Goal: Transaction & Acquisition: Purchase product/service

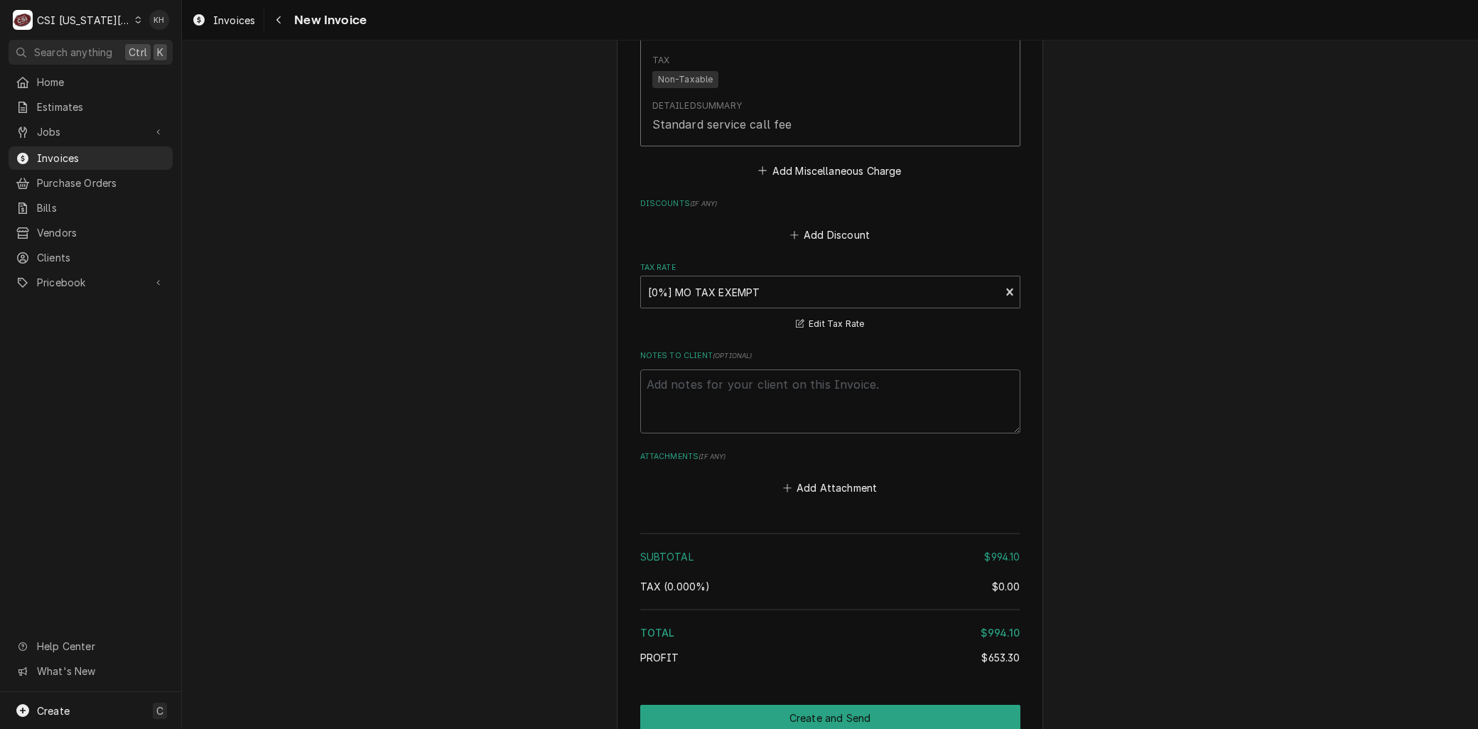
scroll to position [5193, 0]
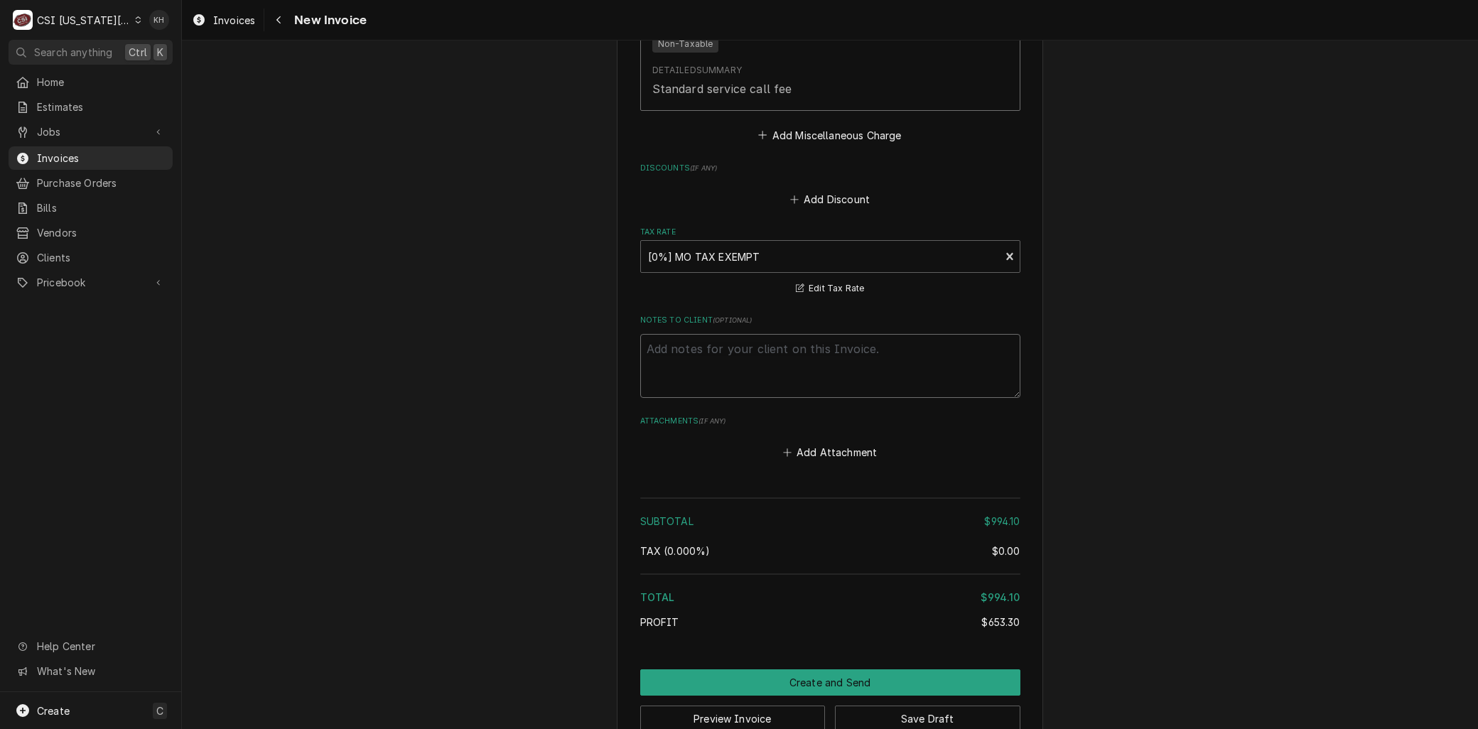
click at [738, 334] on textarea "Notes to Client ( optional )" at bounding box center [830, 366] width 380 height 64
paste textarea "Facilitron PO ID FY25-26-24163"
type textarea "x"
type textarea "Facilitron PO ID FY25-26-24163"
click at [742, 334] on textarea "Facilitron PO ID FY25-26-24163" at bounding box center [830, 366] width 380 height 64
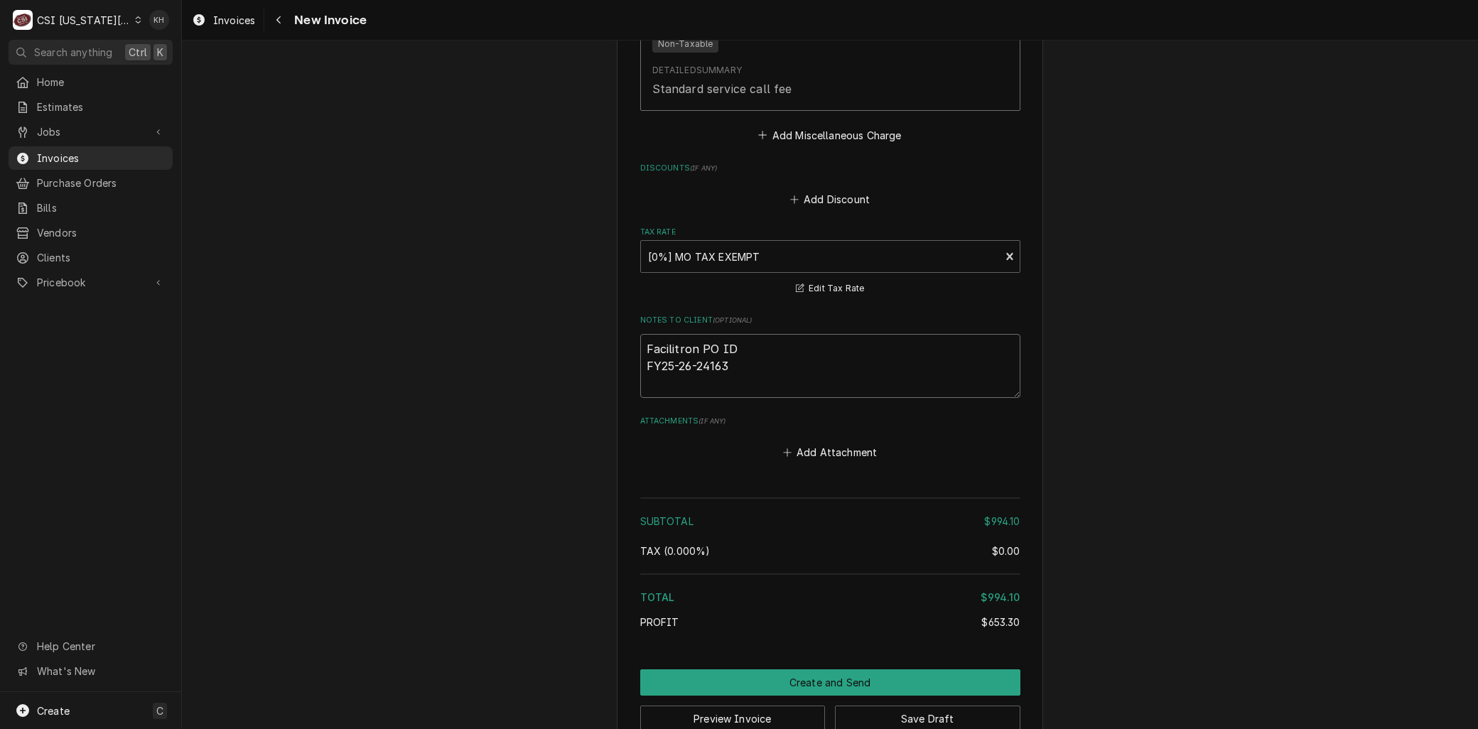
type textarea "x"
type textarea "Facilitron PO ID: FY25-26-24163"
type textarea "x"
type textarea "Facilitron PO ID:FY25-26-24163"
type textarea "x"
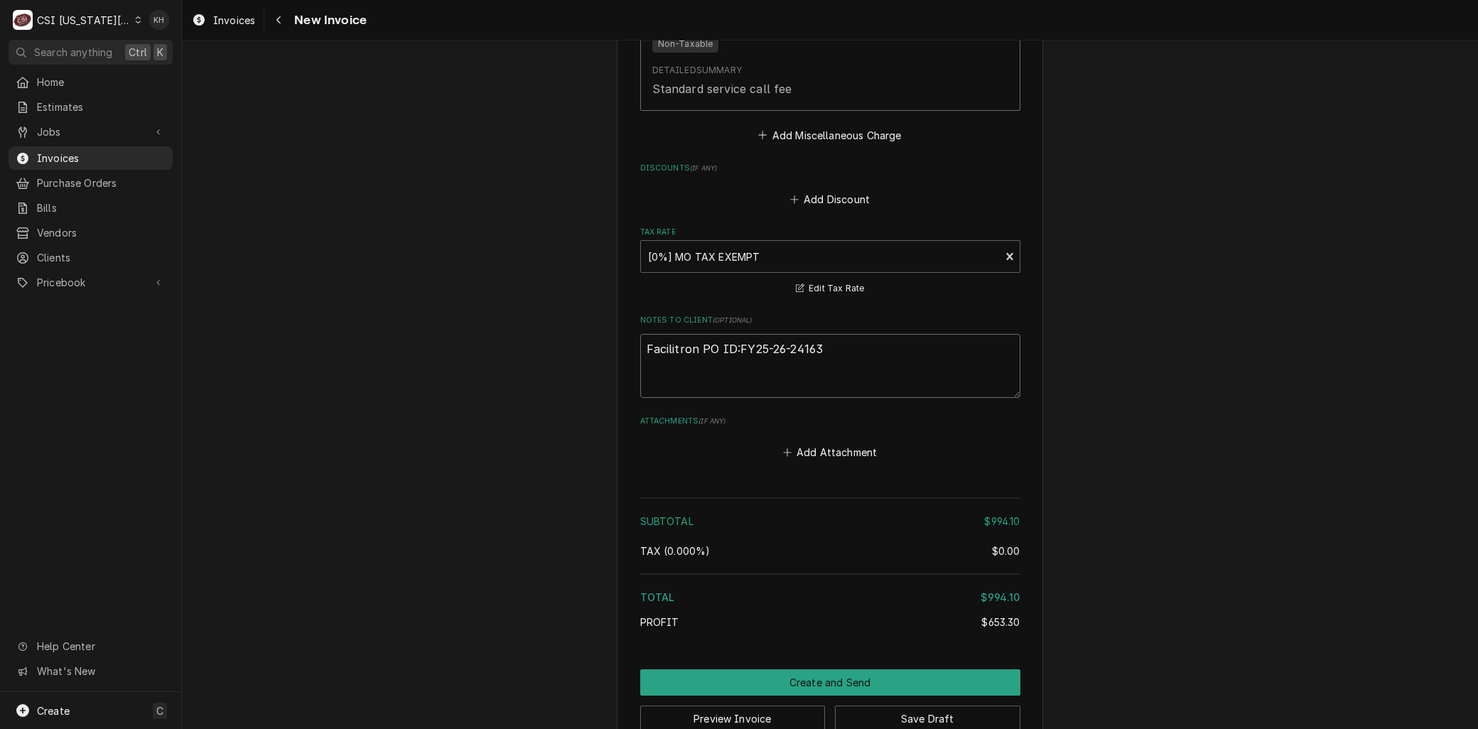
type textarea "Facilitron PO ID: FY25-26-24163"
type textarea "x"
type textarea "Facilitron POID: FY25-26-24163"
type textarea "x"
type textarea "Facilitron PID: FY25-26-24163"
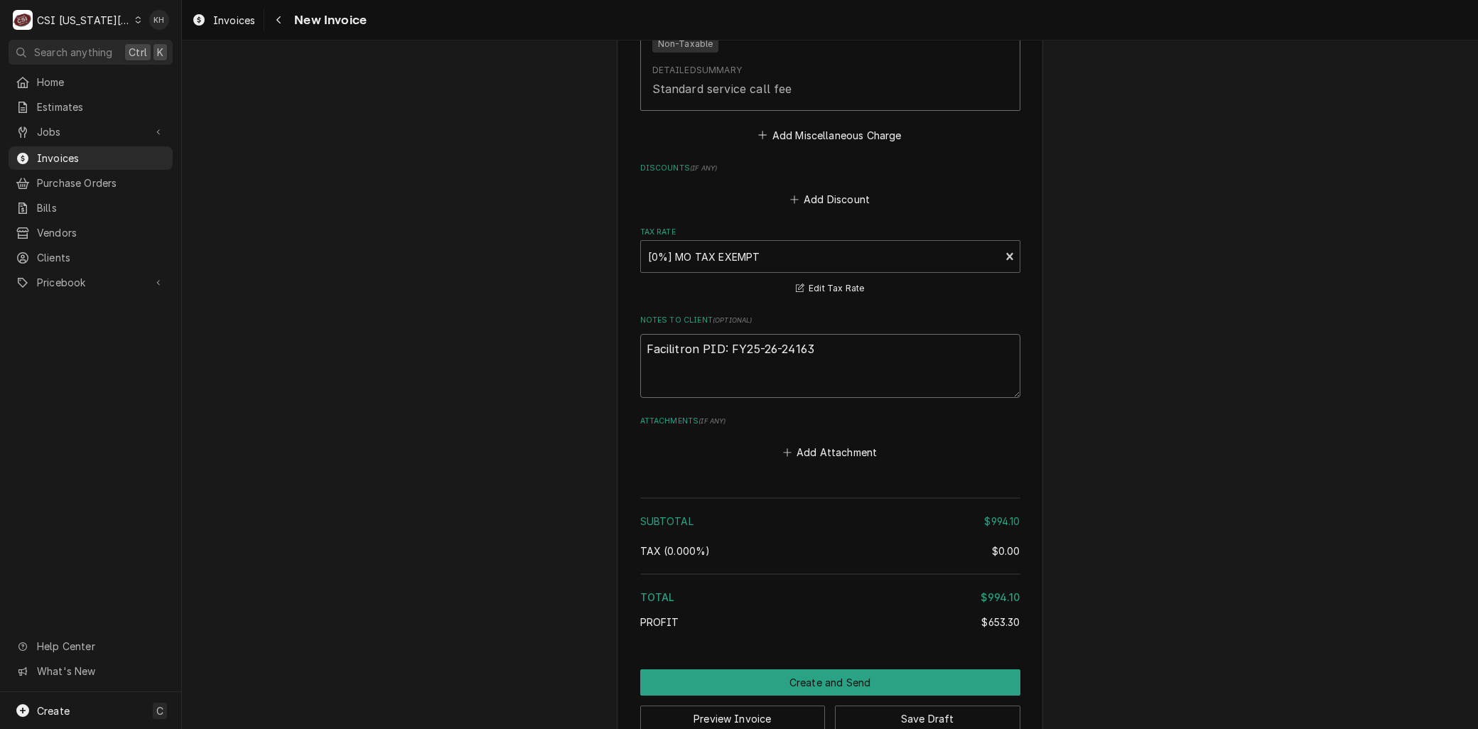
type textarea "x"
type textarea "Facilitron ID: FY25-26-24163"
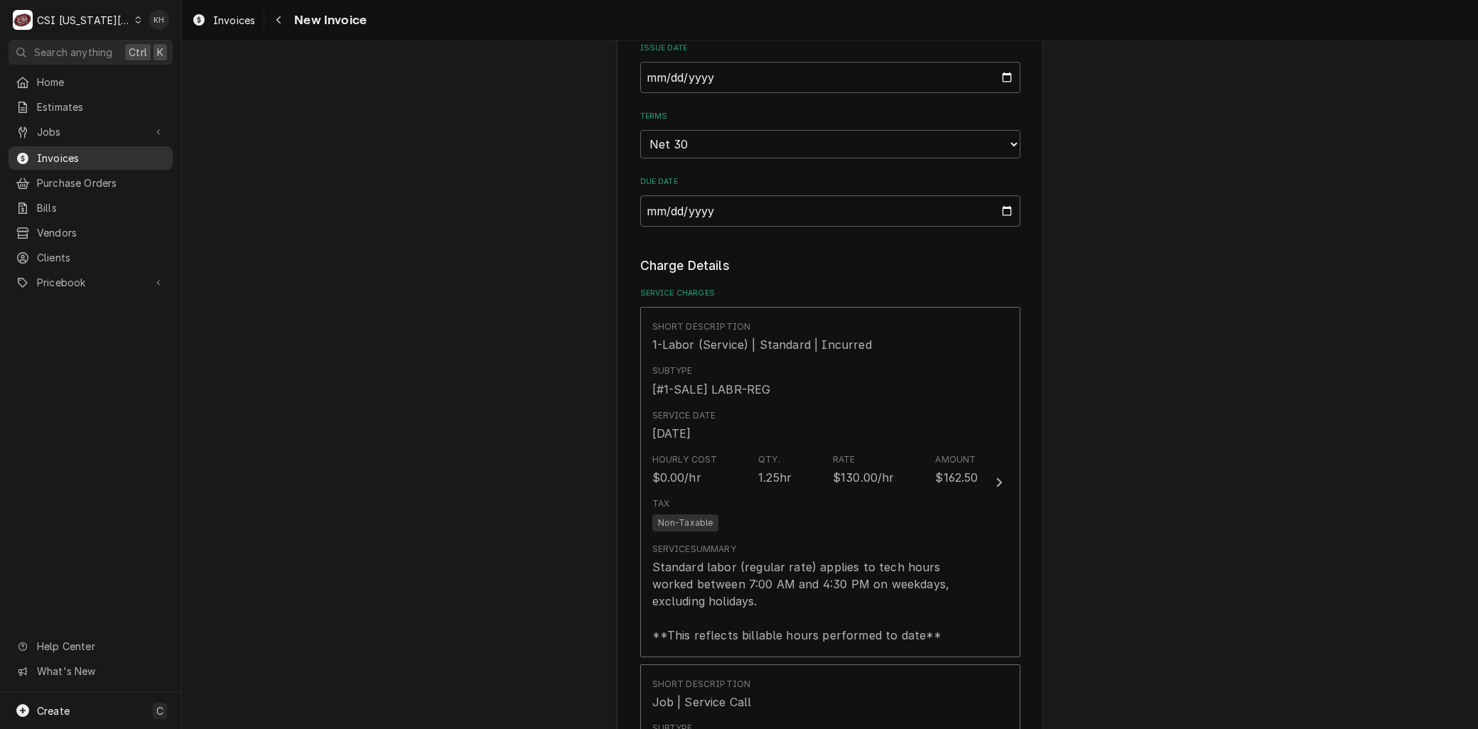
scroll to position [1325, 0]
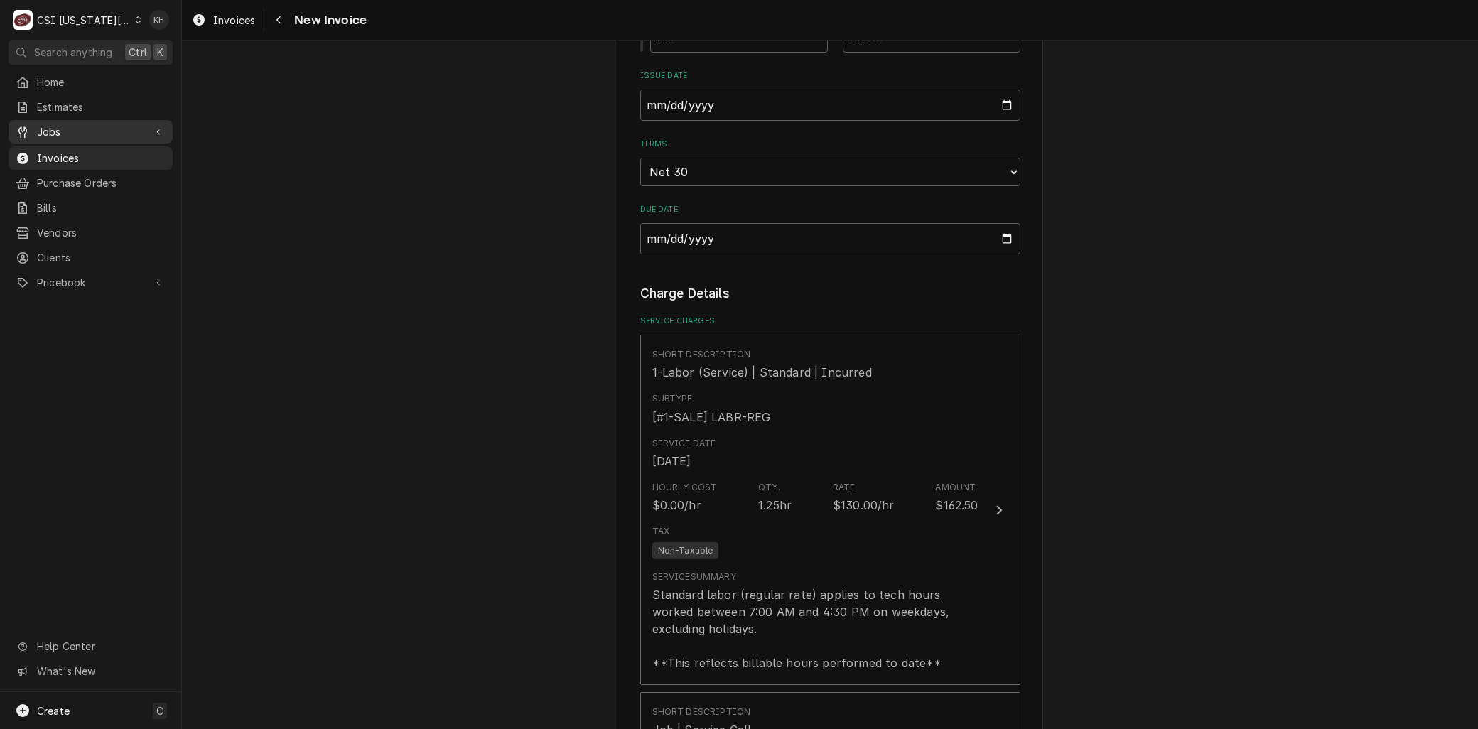
click at [62, 124] on span "Jobs" at bounding box center [90, 131] width 107 height 15
click at [66, 150] on span "Jobs" at bounding box center [101, 156] width 129 height 15
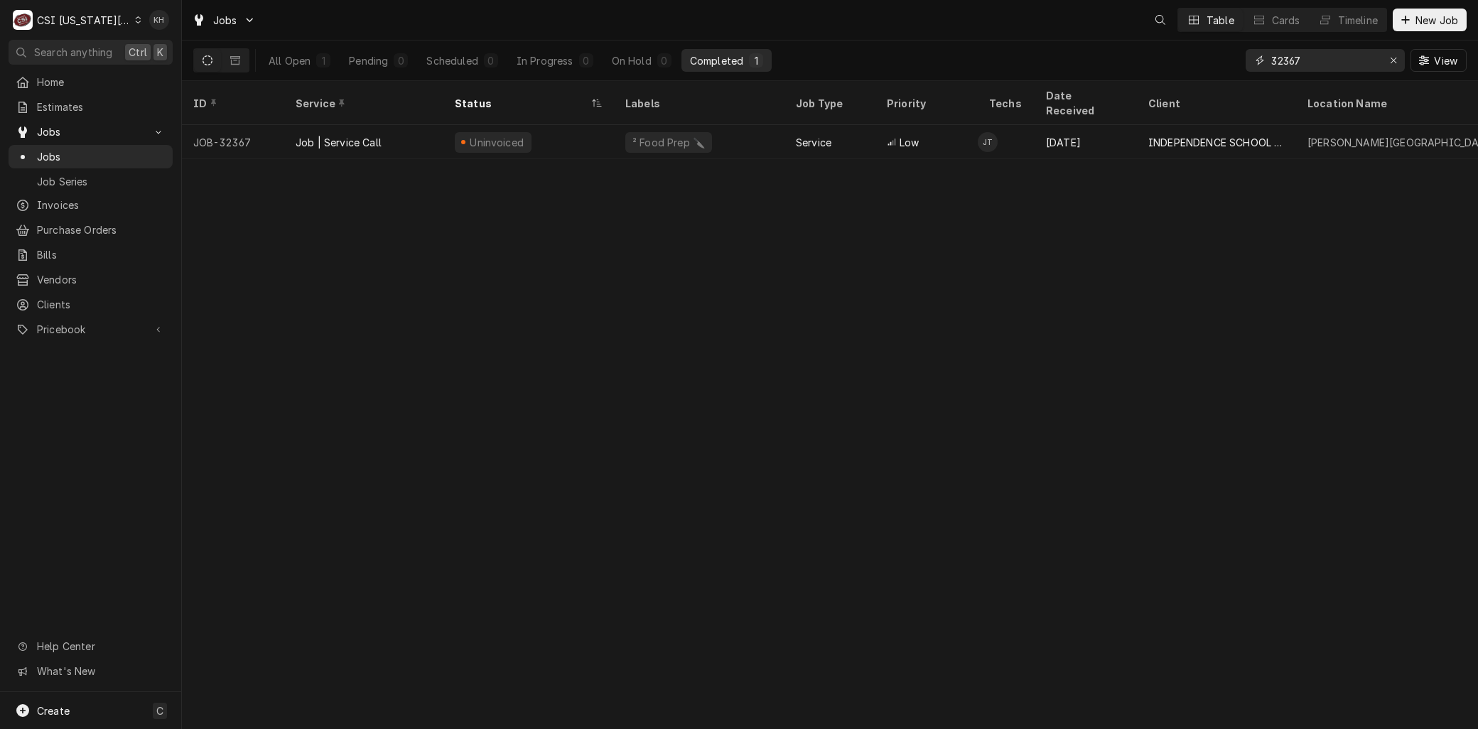
drag, startPoint x: 1258, startPoint y: 55, endPoint x: 1188, endPoint y: 59, distance: 70.4
click at [1212, 58] on div "All Open 1 Pending 0 Scheduled 0 In Progress 0 On Hold 0 Completed 1 32367 View" at bounding box center [829, 61] width 1273 height 40
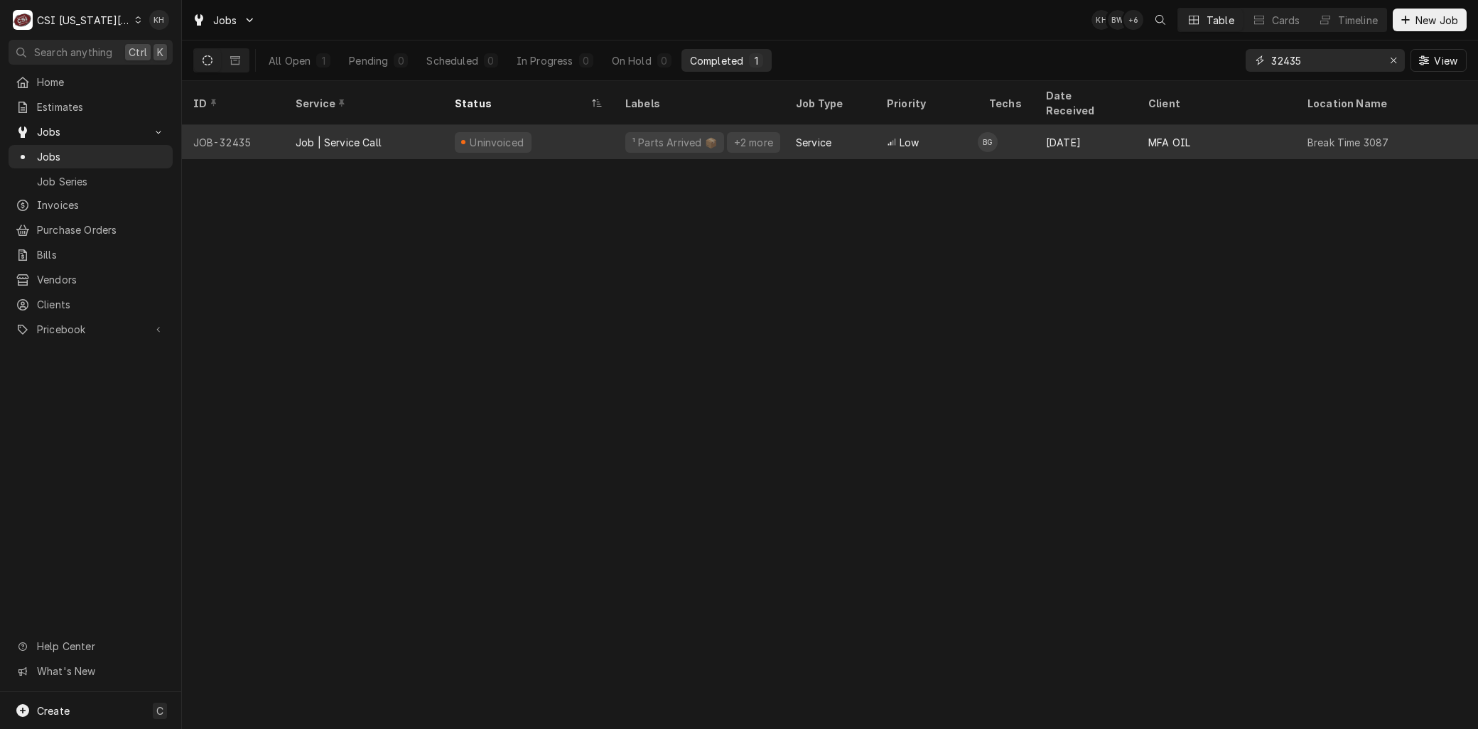
type input "32435"
click at [408, 131] on div "Job | Service Call" at bounding box center [363, 142] width 159 height 34
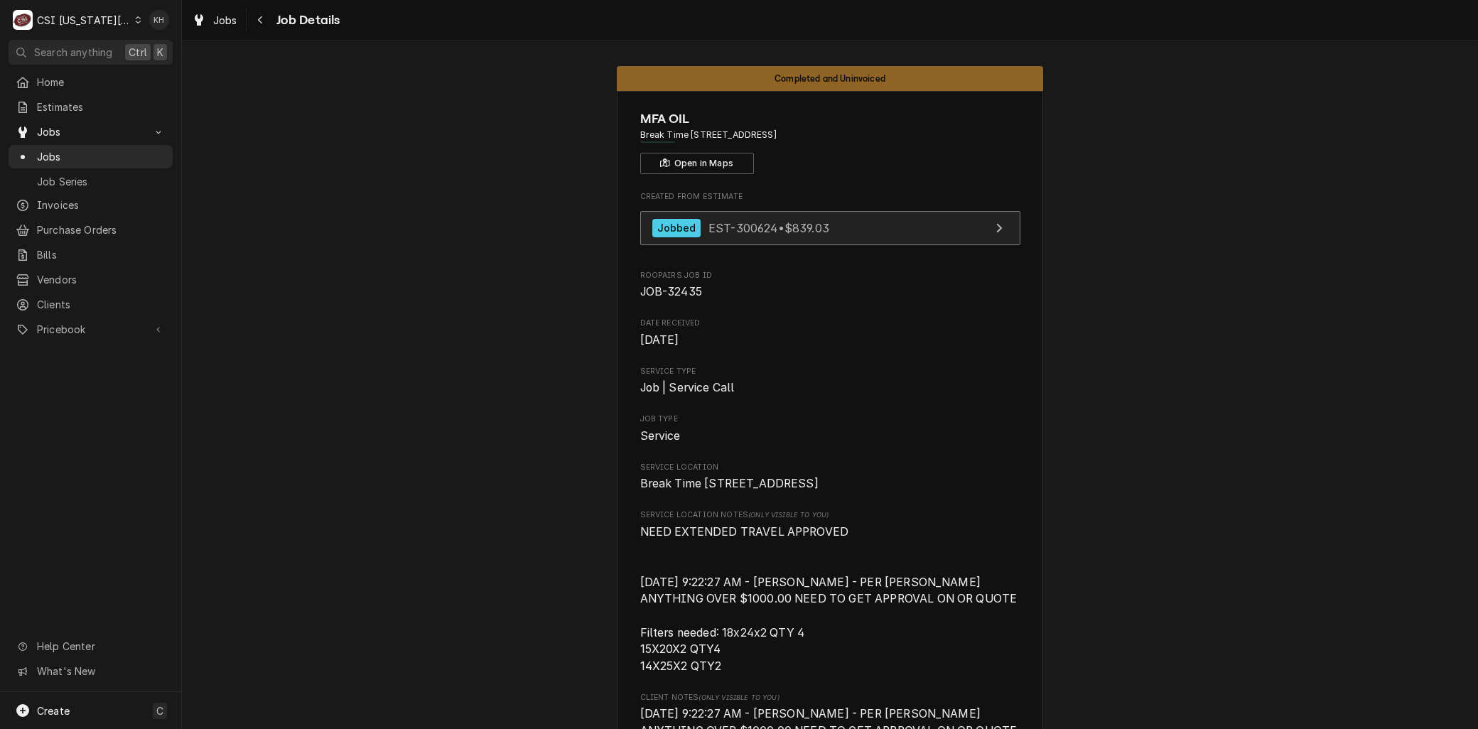
click at [743, 245] on link "Jobbed EST-300624 • $839.03" at bounding box center [830, 228] width 380 height 35
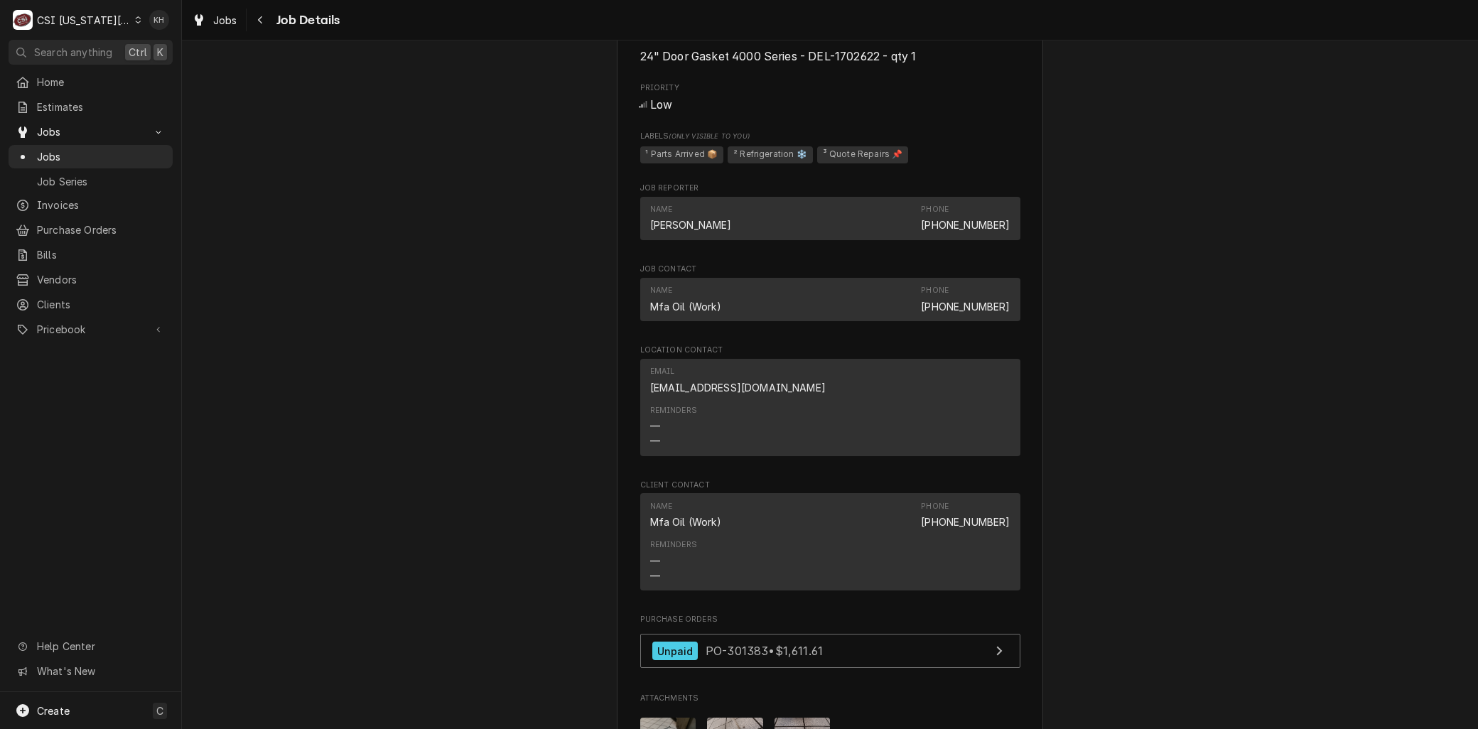
scroll to position [1500, 0]
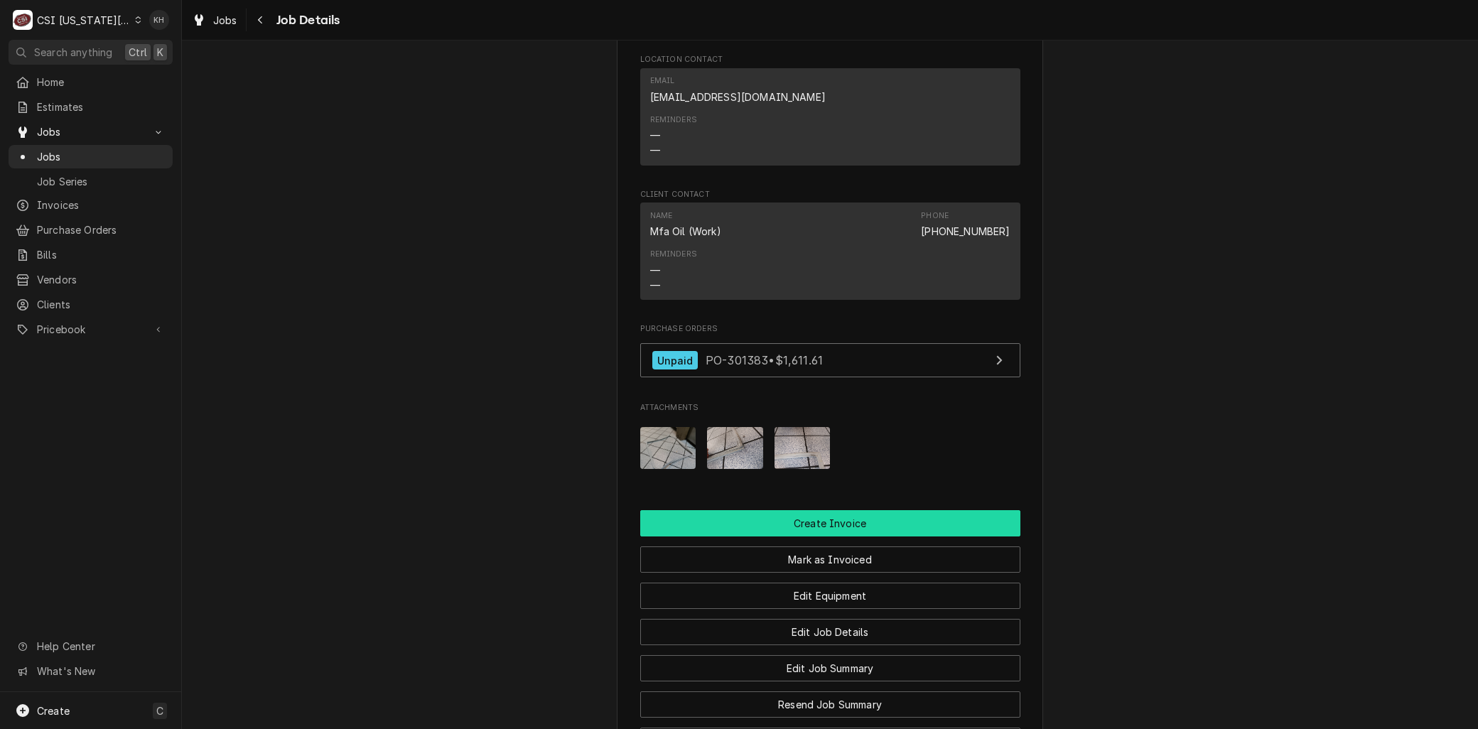
click at [831, 536] on button "Create Invoice" at bounding box center [830, 523] width 380 height 26
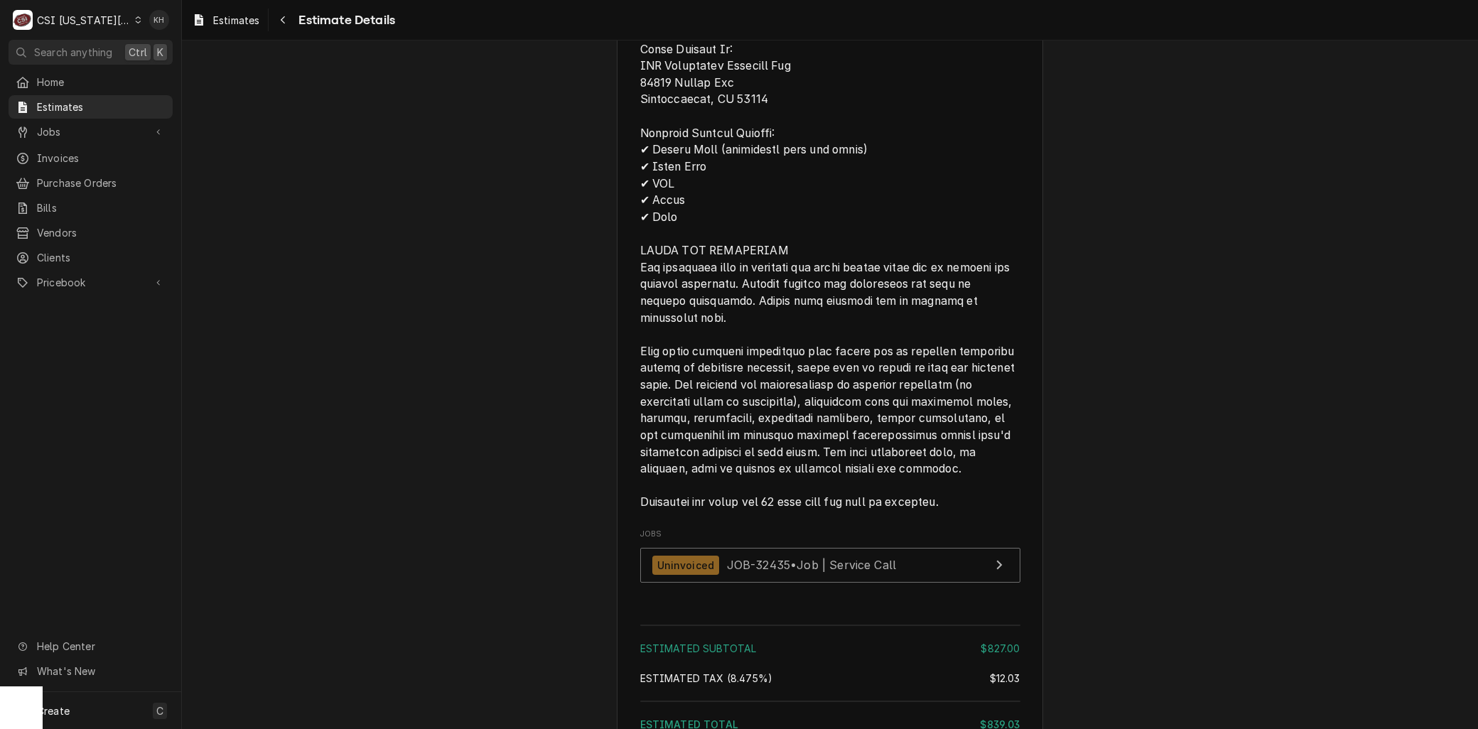
scroll to position [2324, 0]
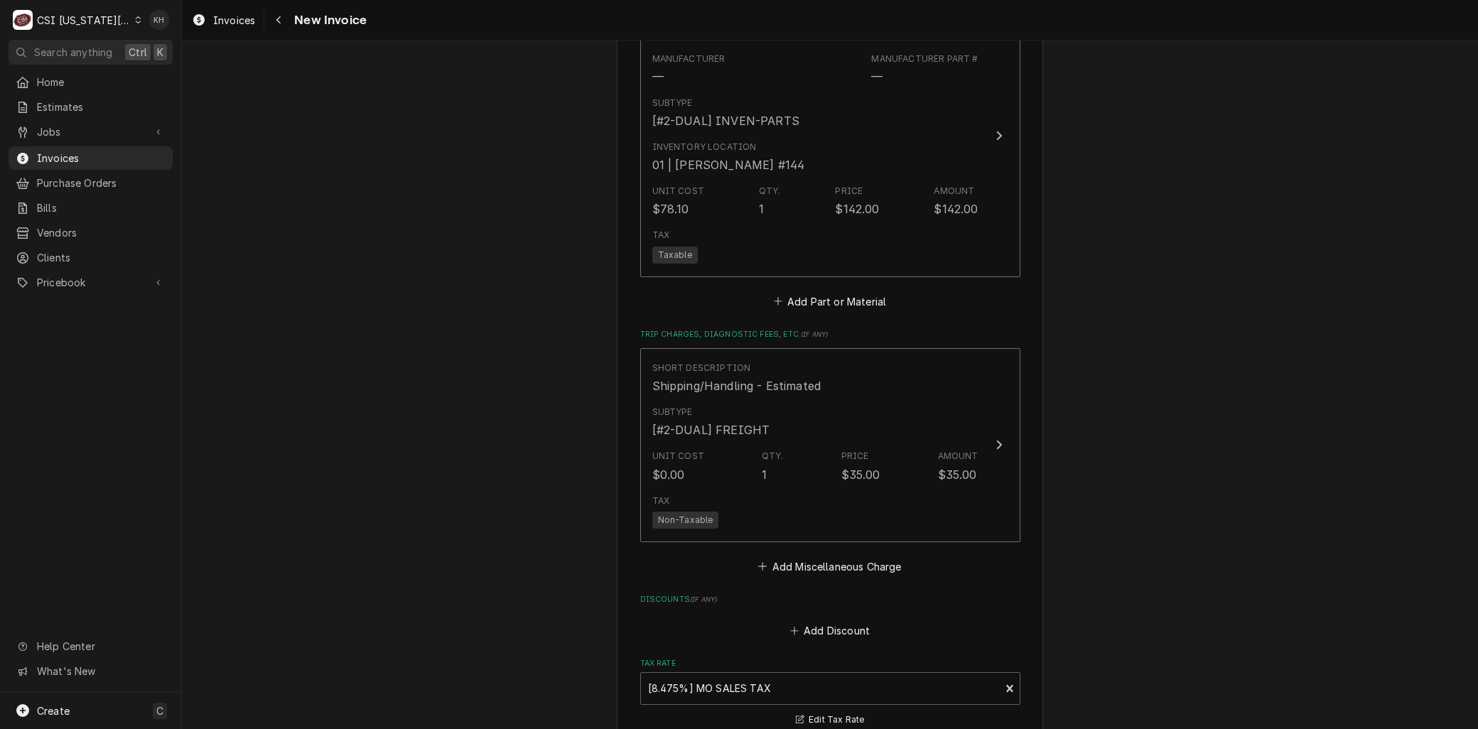
scroll to position [2926, 0]
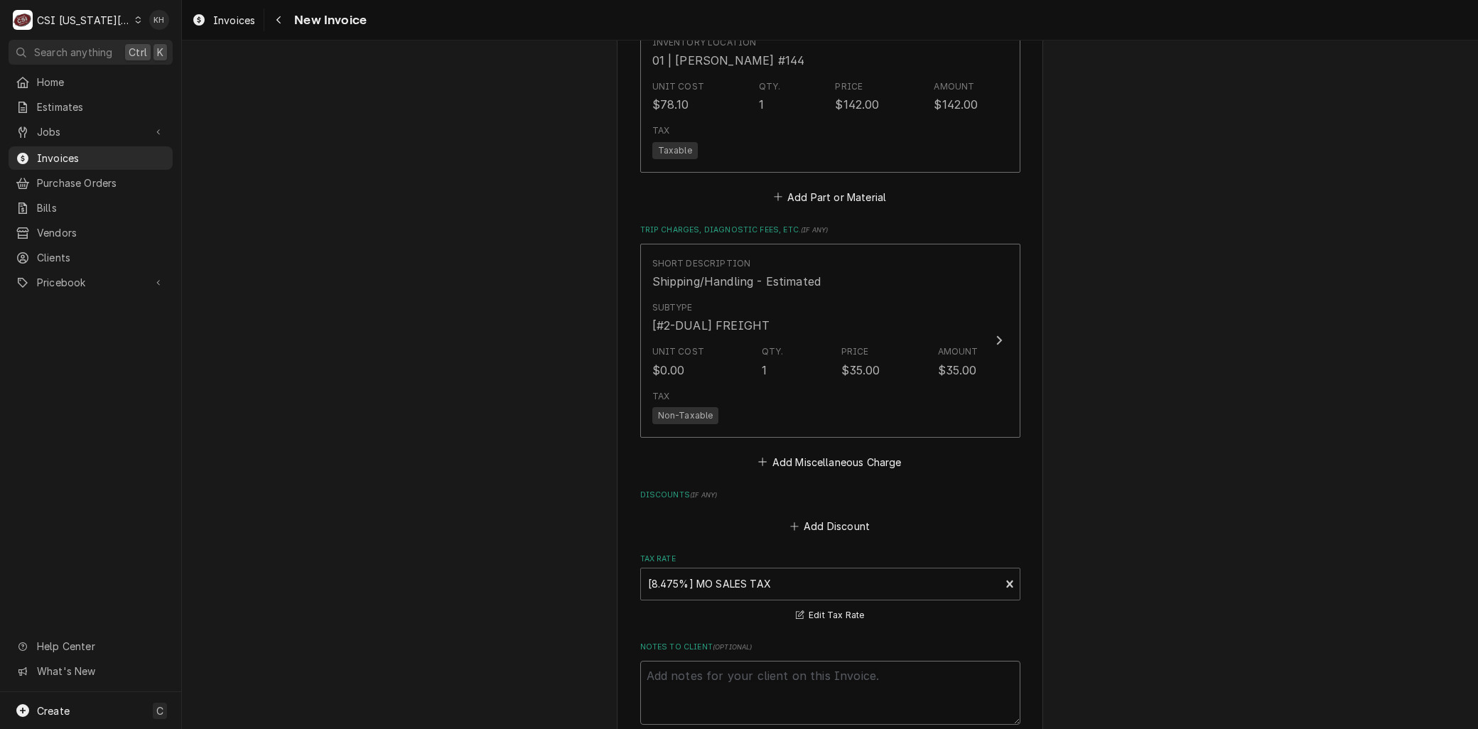
click at [681, 661] on textarea "Notes to Client ( optional )" at bounding box center [830, 693] width 380 height 64
type textarea "x"
type textarea "W"
type textarea "x"
type textarea "Wo"
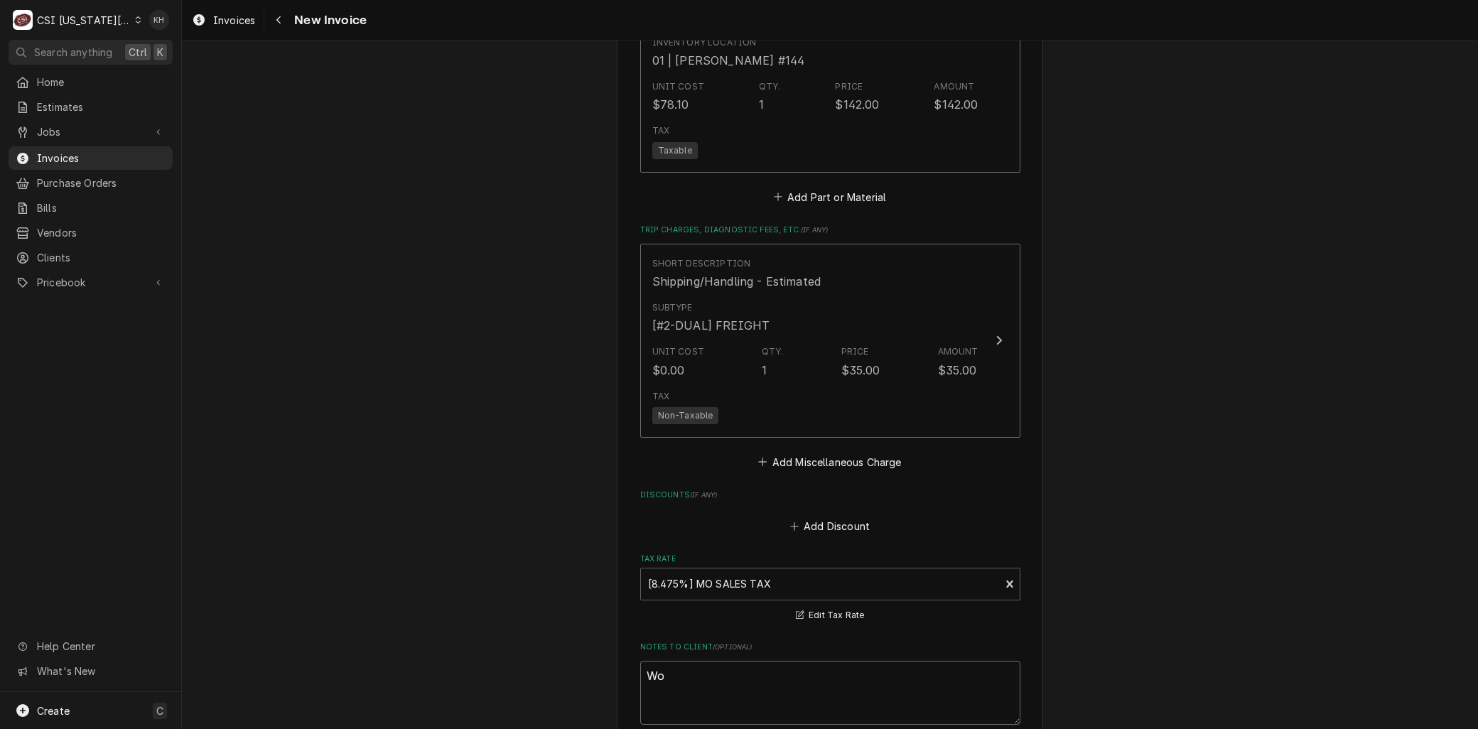
type textarea "x"
type textarea "Work"
type textarea "x"
type textarea "Work"
type textarea "x"
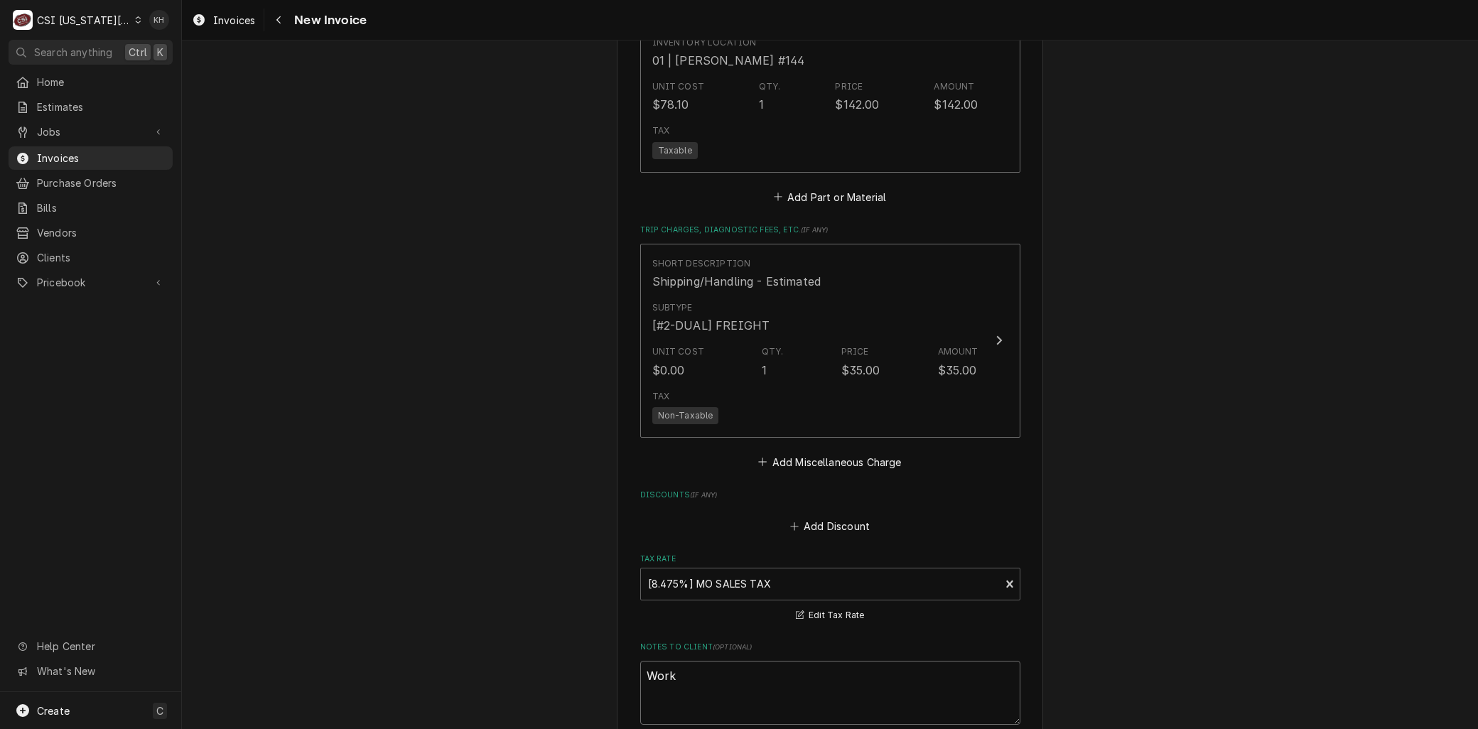
type textarea "Work c"
type textarea "x"
type textarea "Work co"
type textarea "x"
type textarea "Work com"
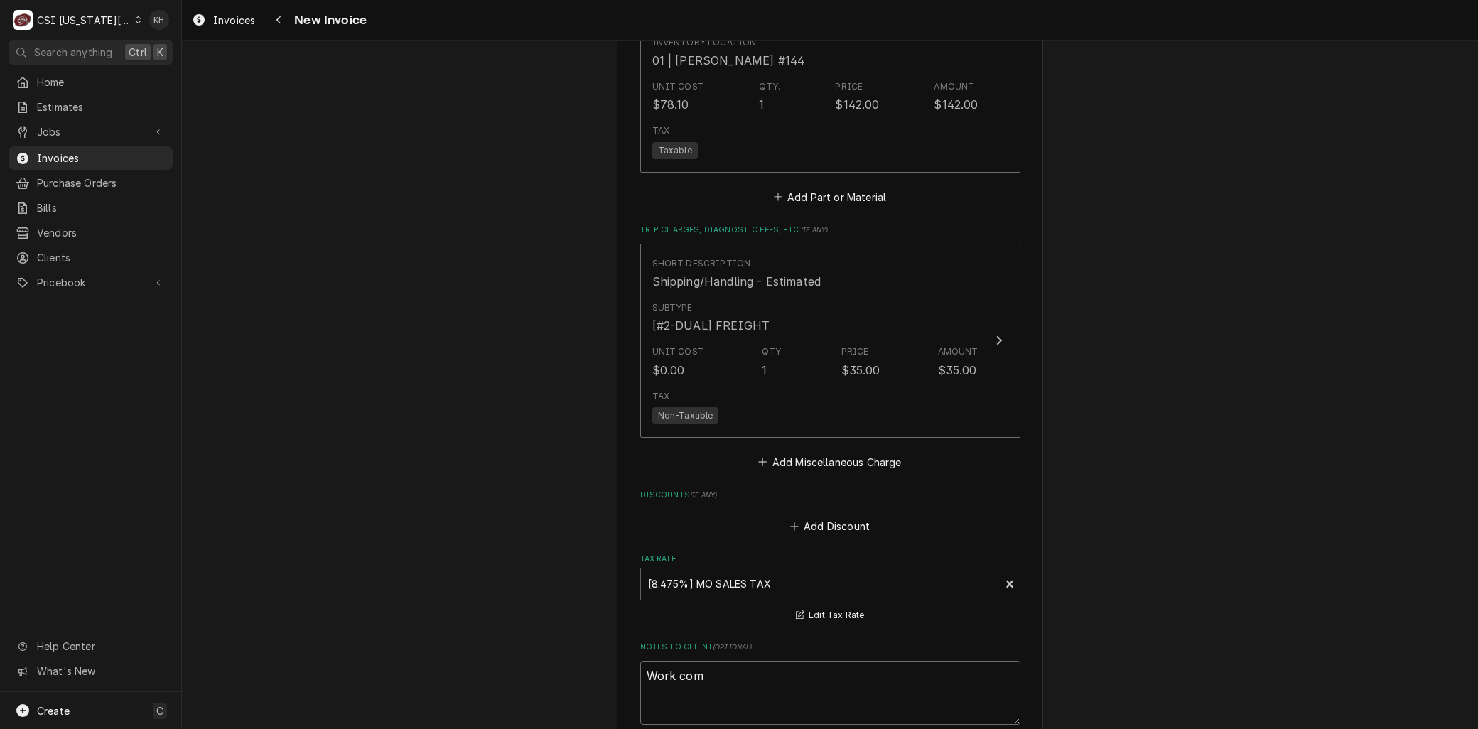
type textarea "x"
type textarea "Work comp"
type textarea "x"
type textarea "Work compl"
type textarea "x"
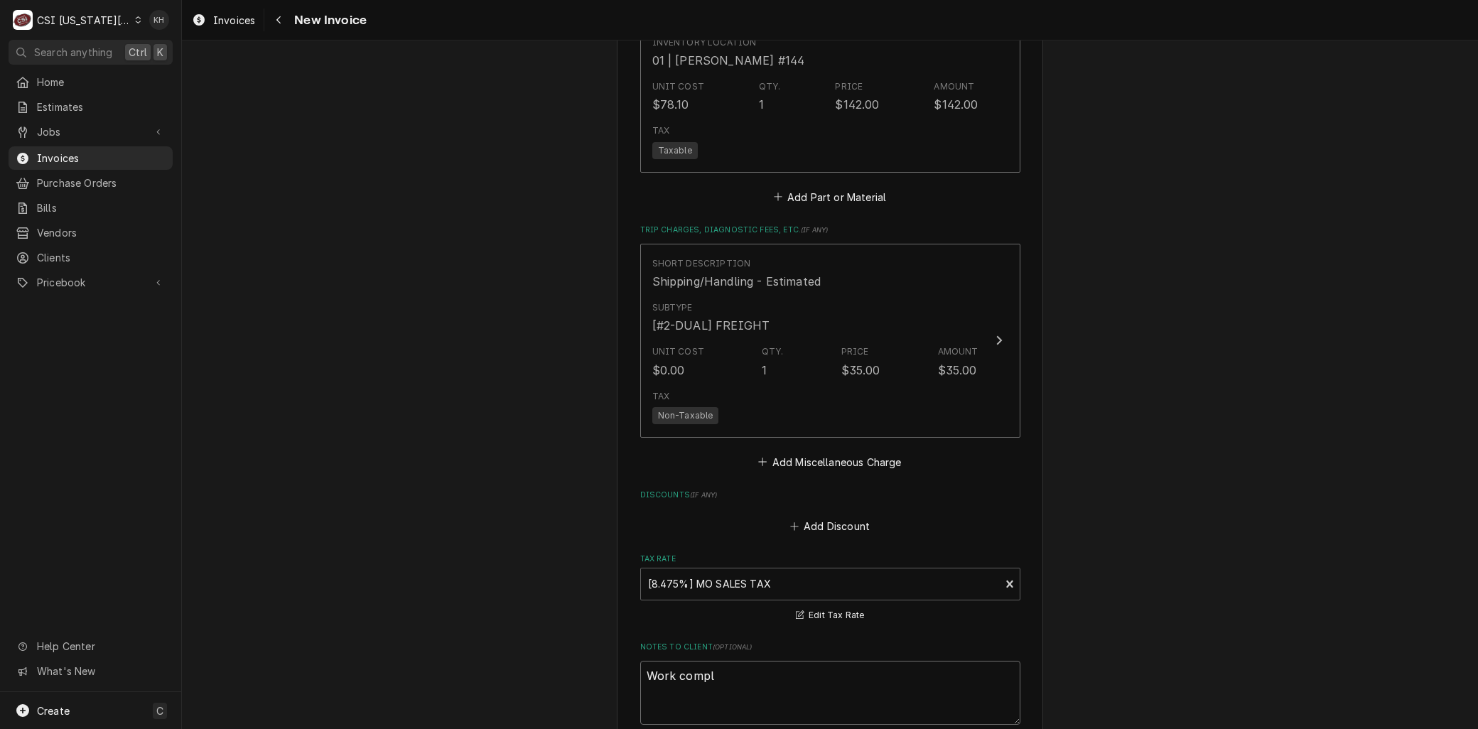
type textarea "Work comple"
type textarea "x"
type textarea "Work complet"
type textarea "x"
type textarea "Work complete"
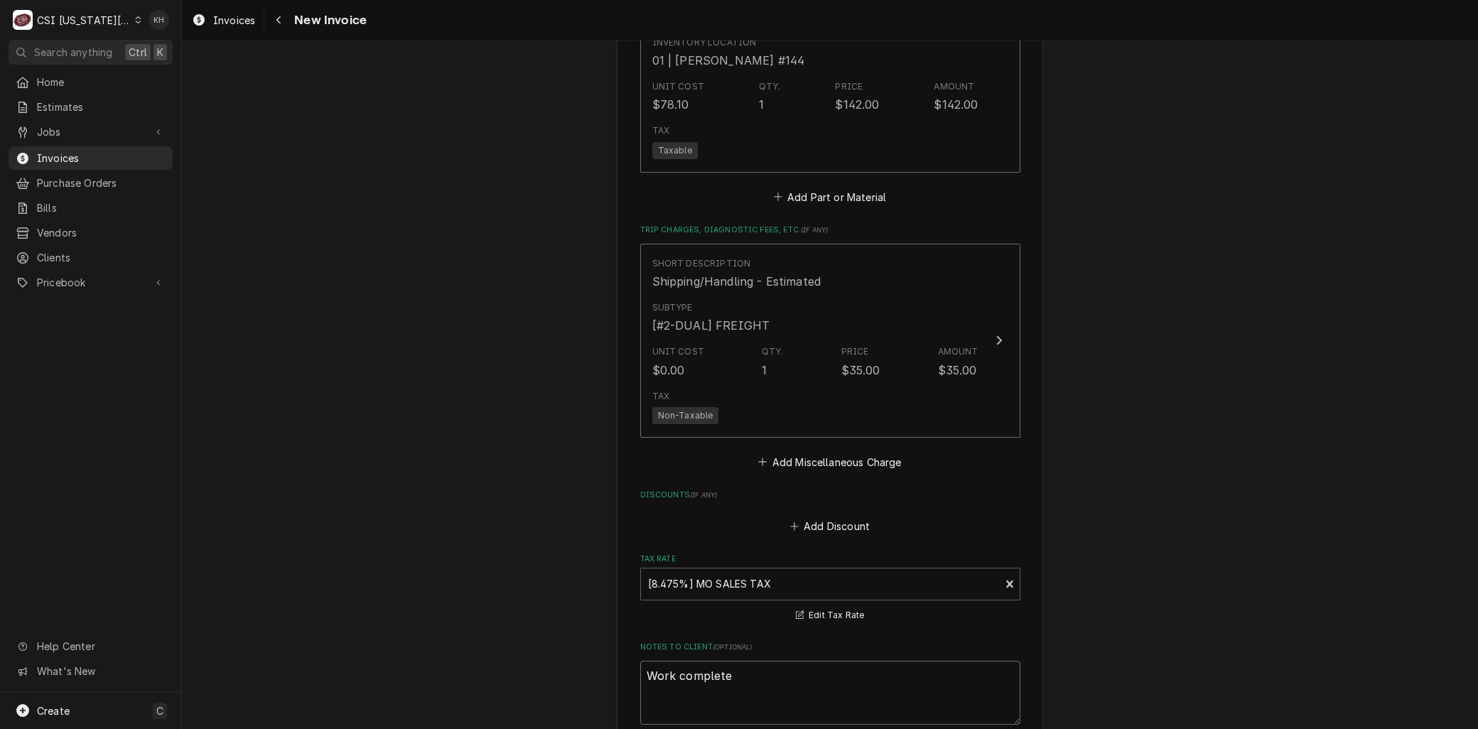
type textarea "x"
type textarea "Work completed"
type textarea "x"
type textarea "Work completed ["
type textarea "x"
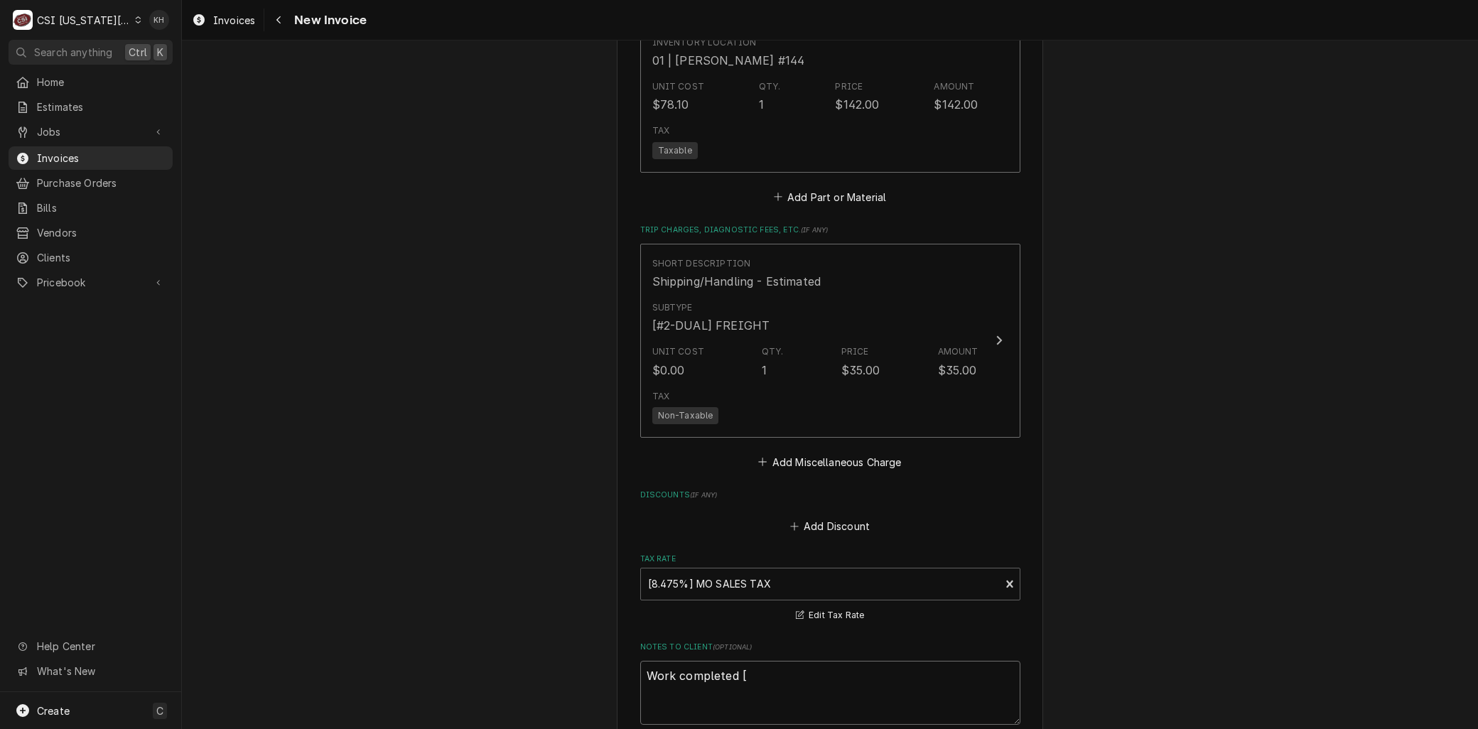
type textarea "Work completed [p"
type textarea "x"
type textarea "Work completed [per"
type textarea "x"
type textarea "Work completed [per"
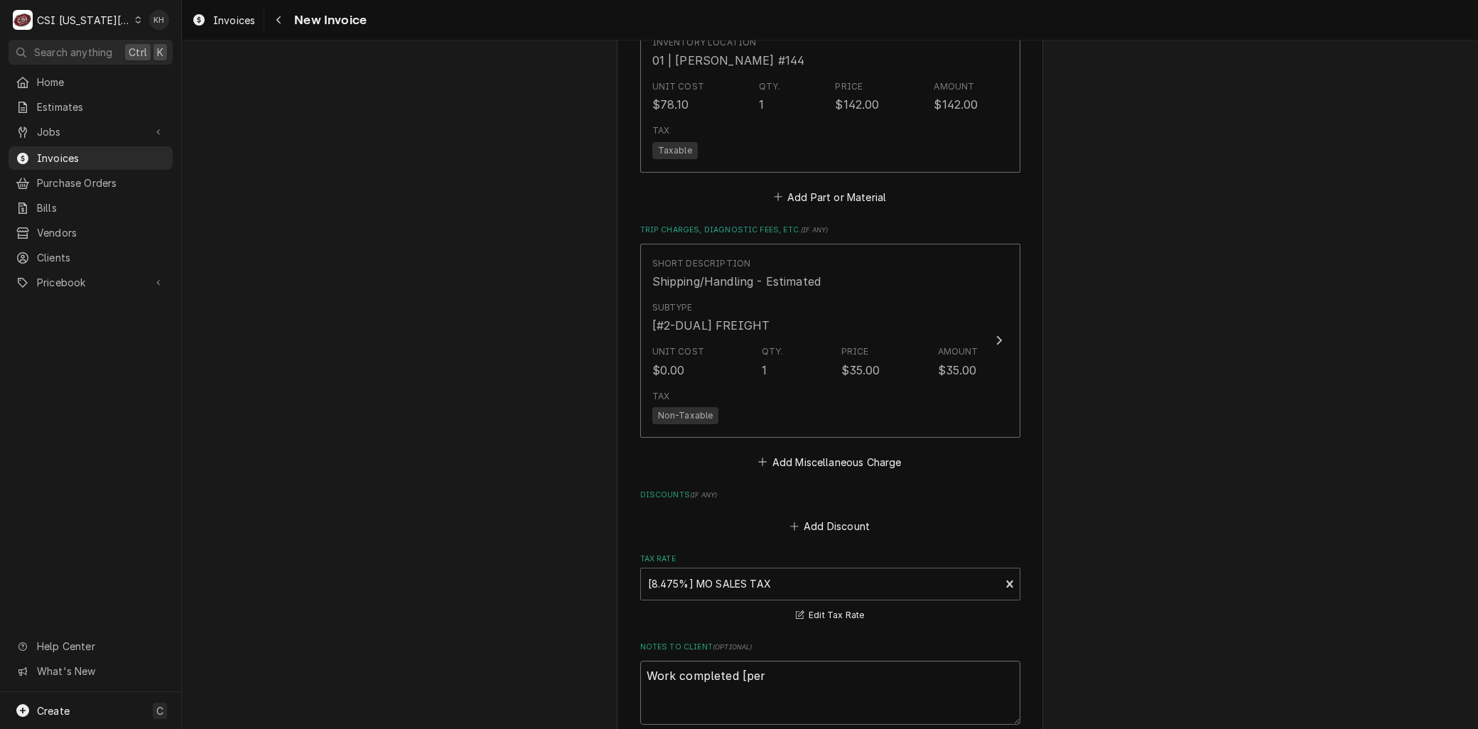
type textarea "x"
type textarea "Work completed [per"
type textarea "x"
type textarea "Work completed [pe"
type textarea "x"
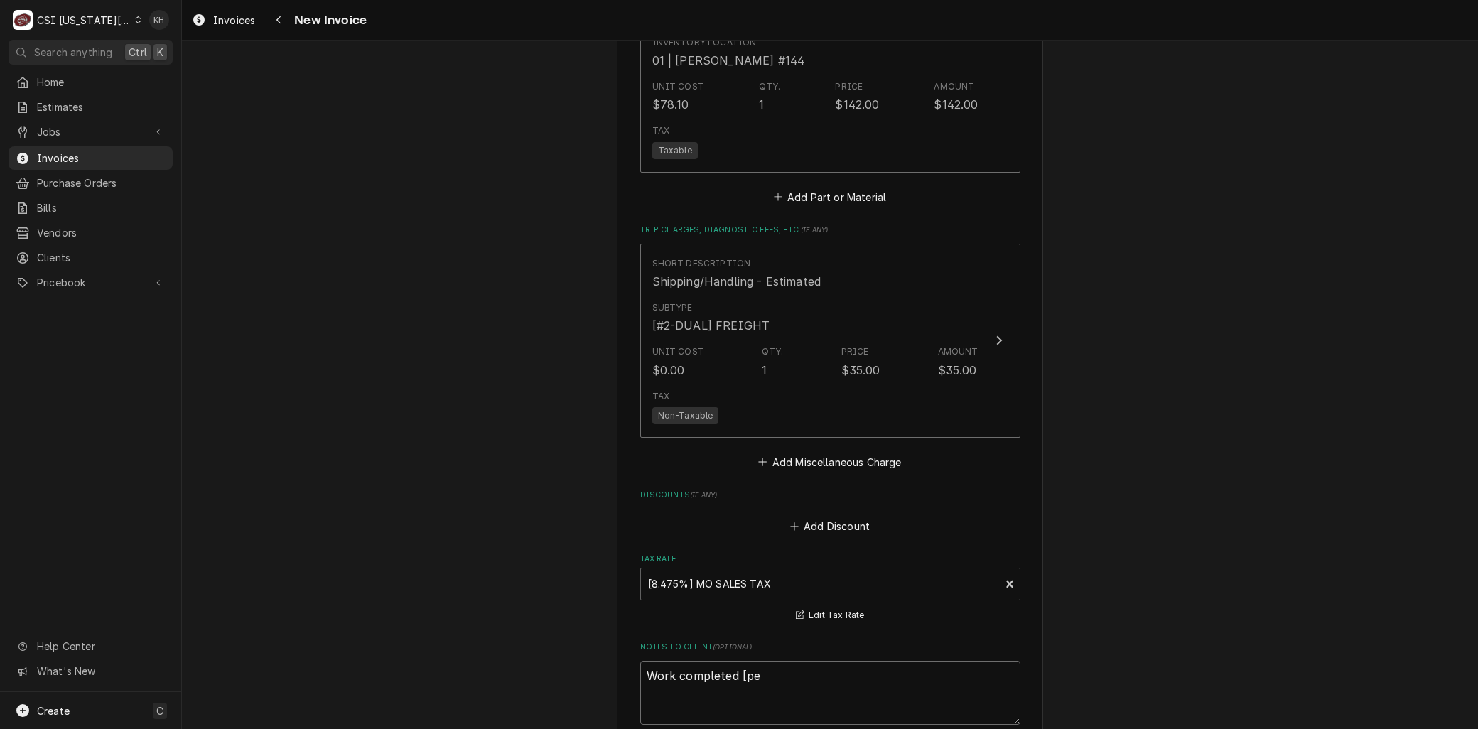
type textarea "Work completed [p"
type textarea "x"
type textarea "Work completed ["
type textarea "x"
type textarea "Work completed"
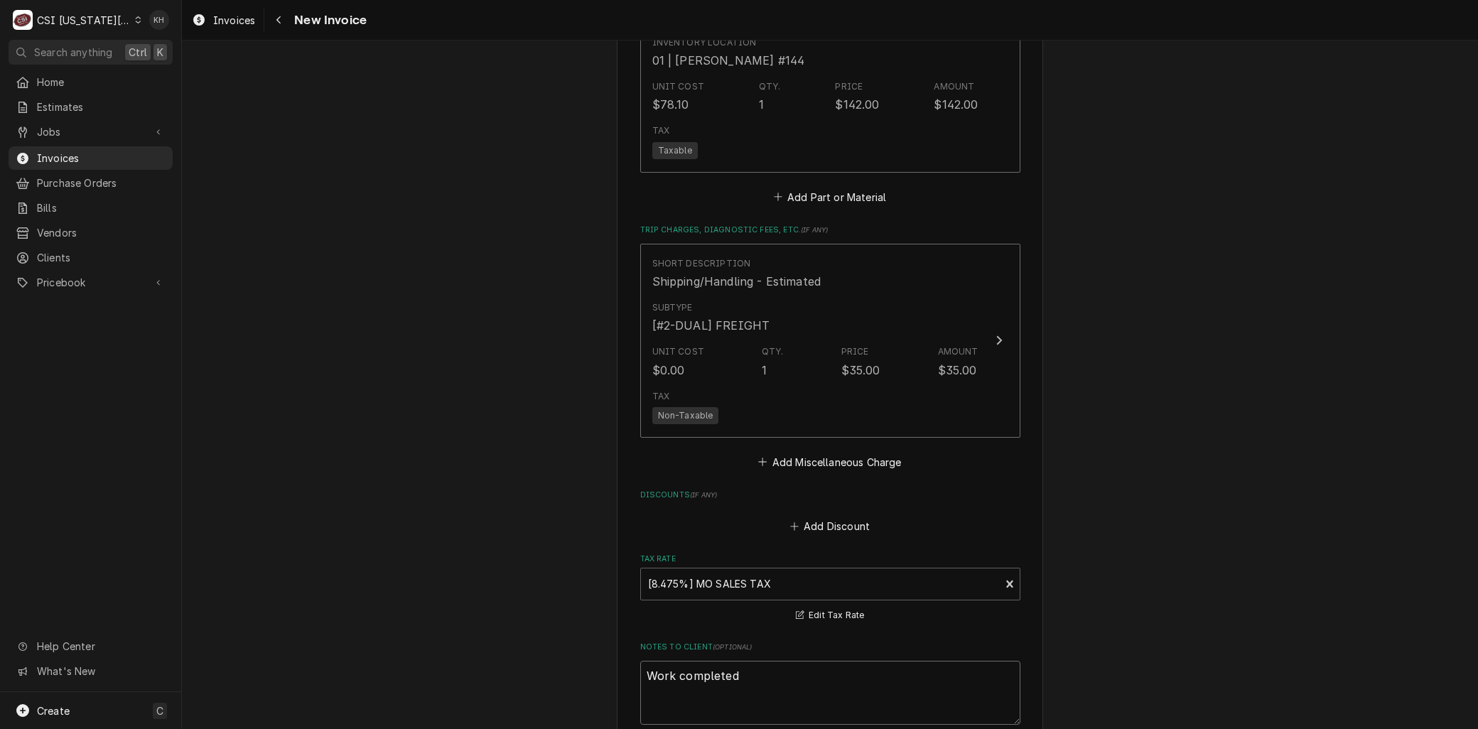
type textarea "x"
type textarea "Work completed p"
type textarea "x"
type textarea "Work completed pe"
type textarea "x"
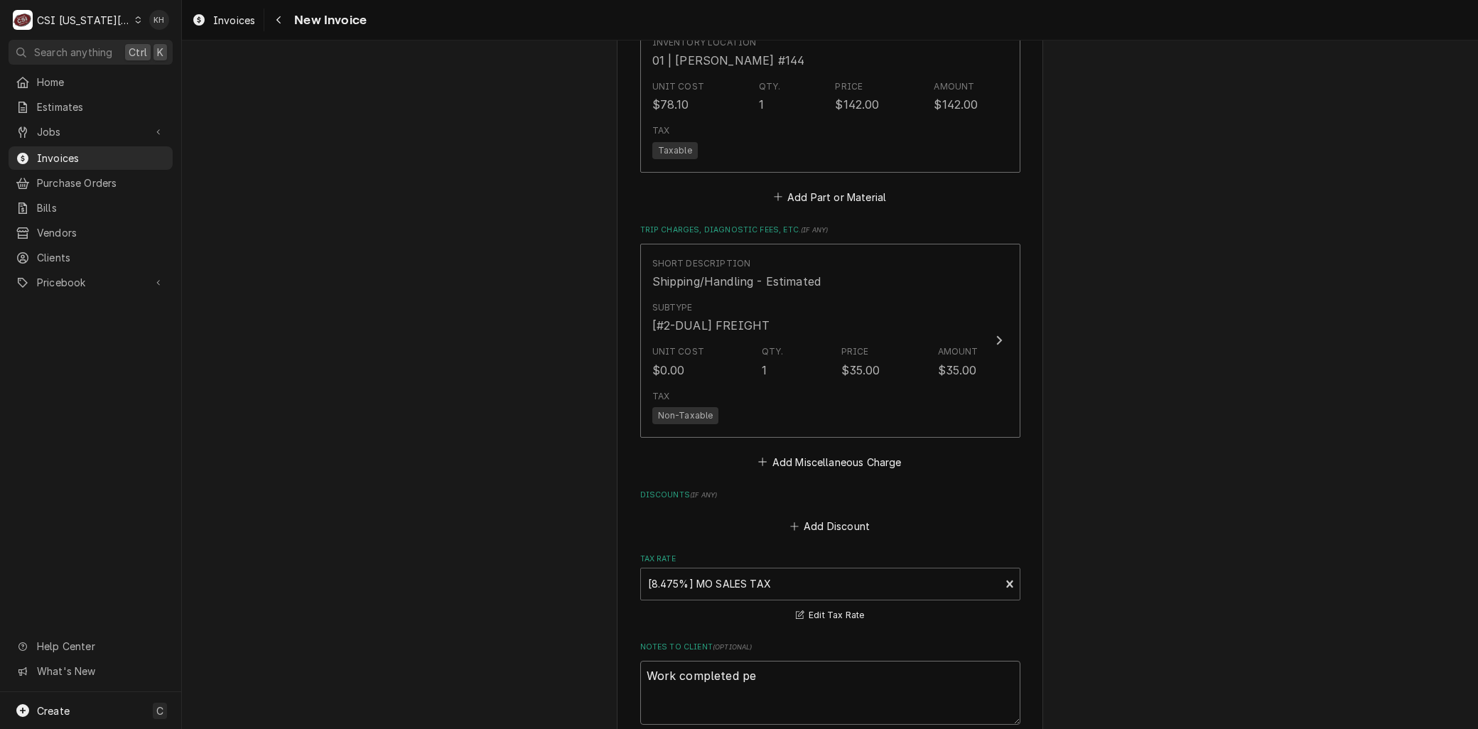
type textarea "Work completed per"
type textarea "x"
type textarea "Work completed per q"
type textarea "x"
type textarea "Work completed per qu"
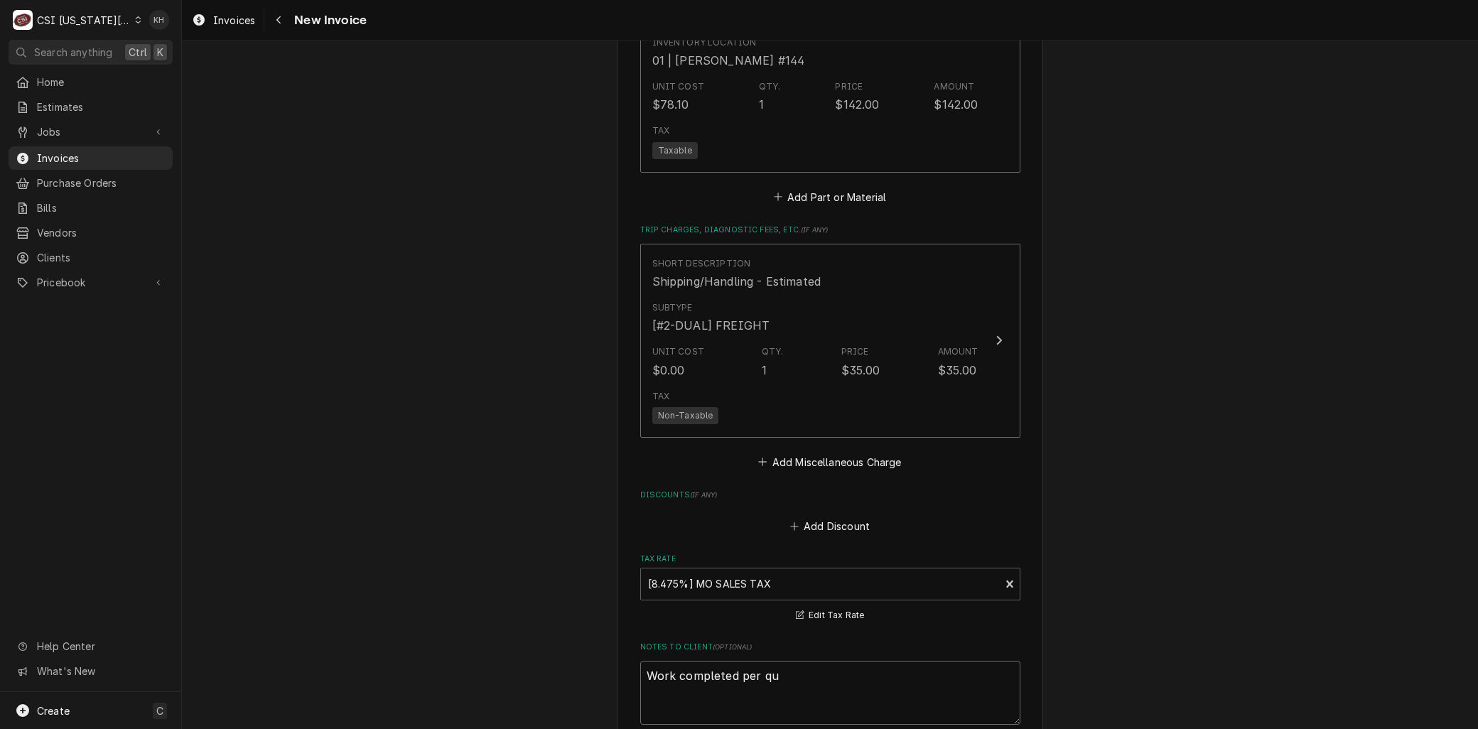
type textarea "x"
type textarea "Work completed per quo"
type textarea "x"
type textarea "Work completed per quot"
type textarea "x"
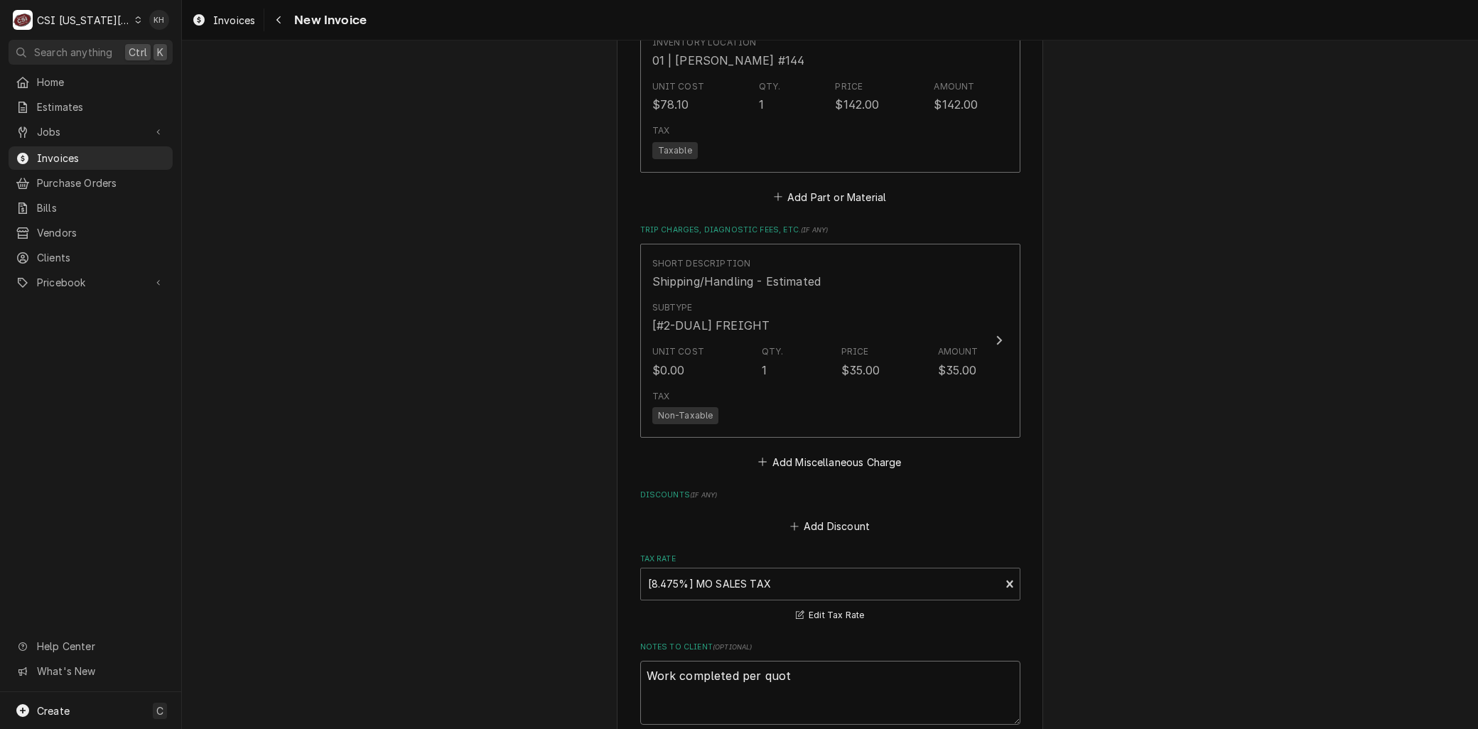
type textarea "Work completed per quote"
type textarea "x"
type textarea "Work completed per quote"
type textarea "x"
type textarea "Work completed per quote 3"
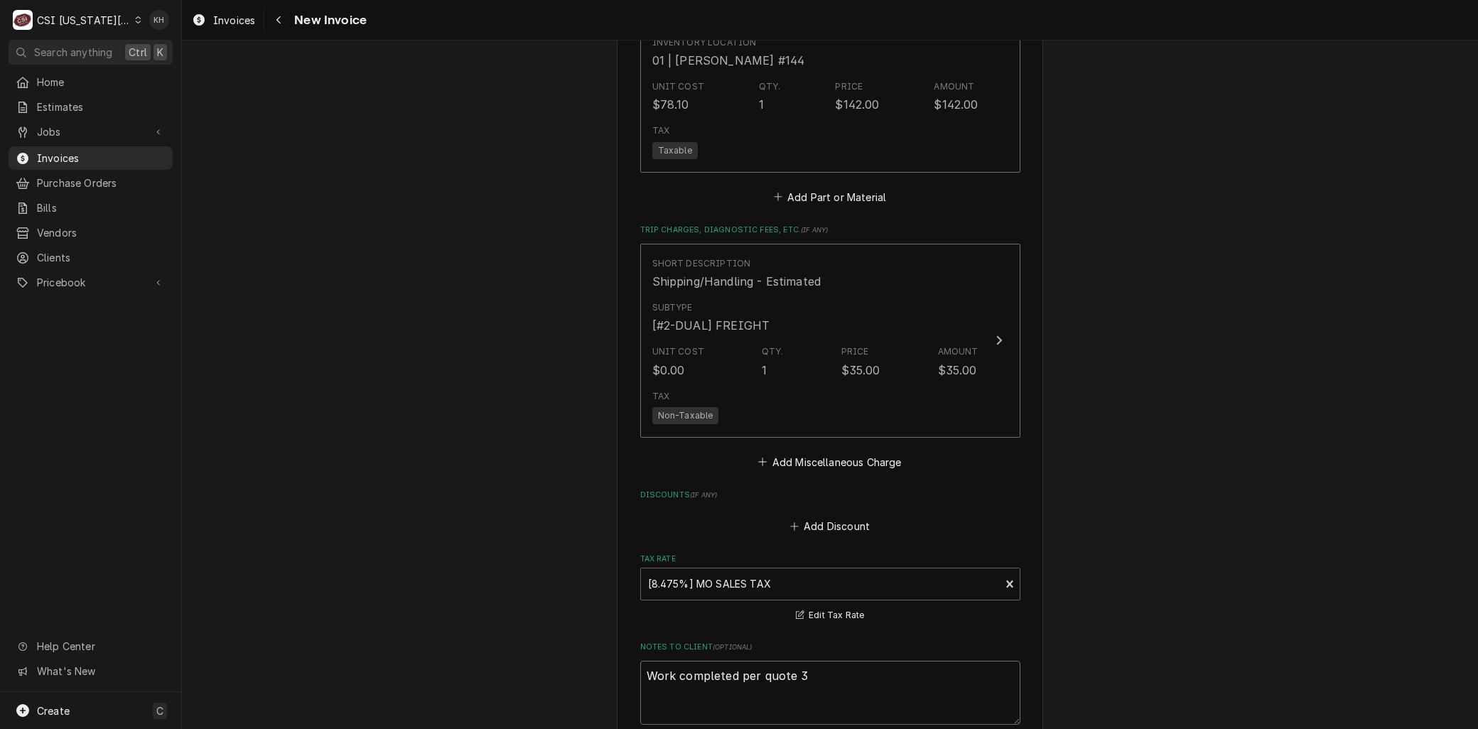
type textarea "x"
type textarea "Work completed per quote 30"
type textarea "x"
type textarea "Work completed per quote 300"
type textarea "x"
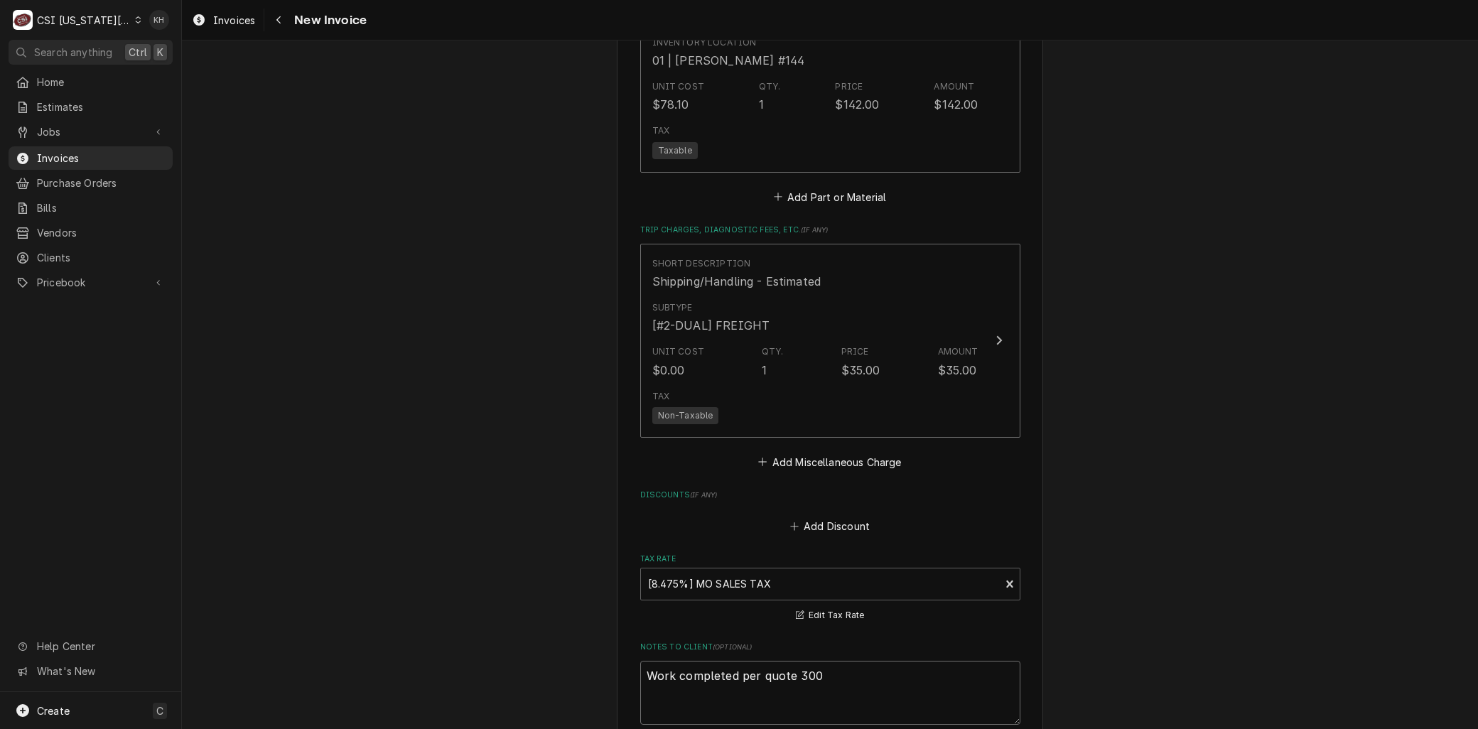
type textarea "Work completed per quote 3006"
type textarea "x"
type textarea "Work completed per quote 30062"
type textarea "x"
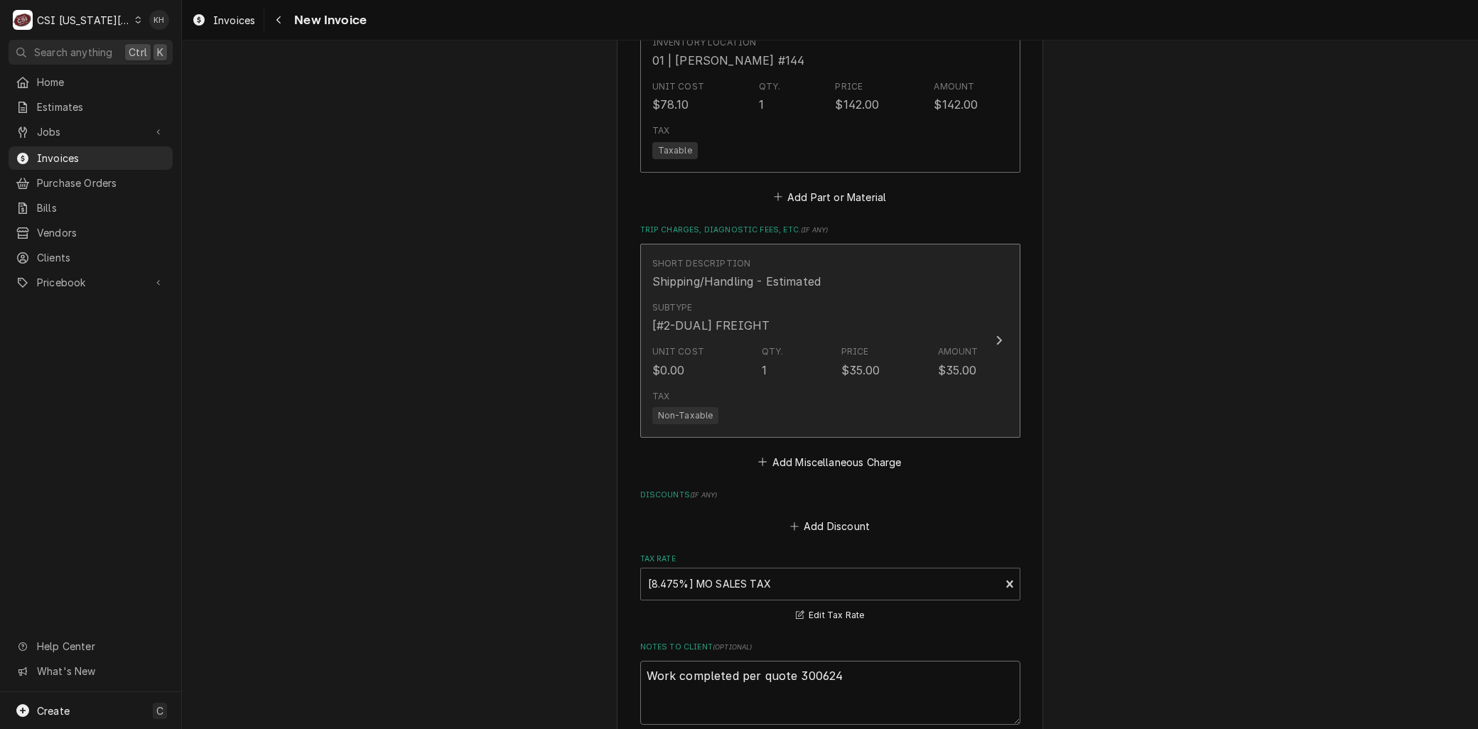
type textarea "Work completed per quote 300624"
click at [693, 393] on div "Tax Non-Taxable" at bounding box center [815, 406] width 326 height 45
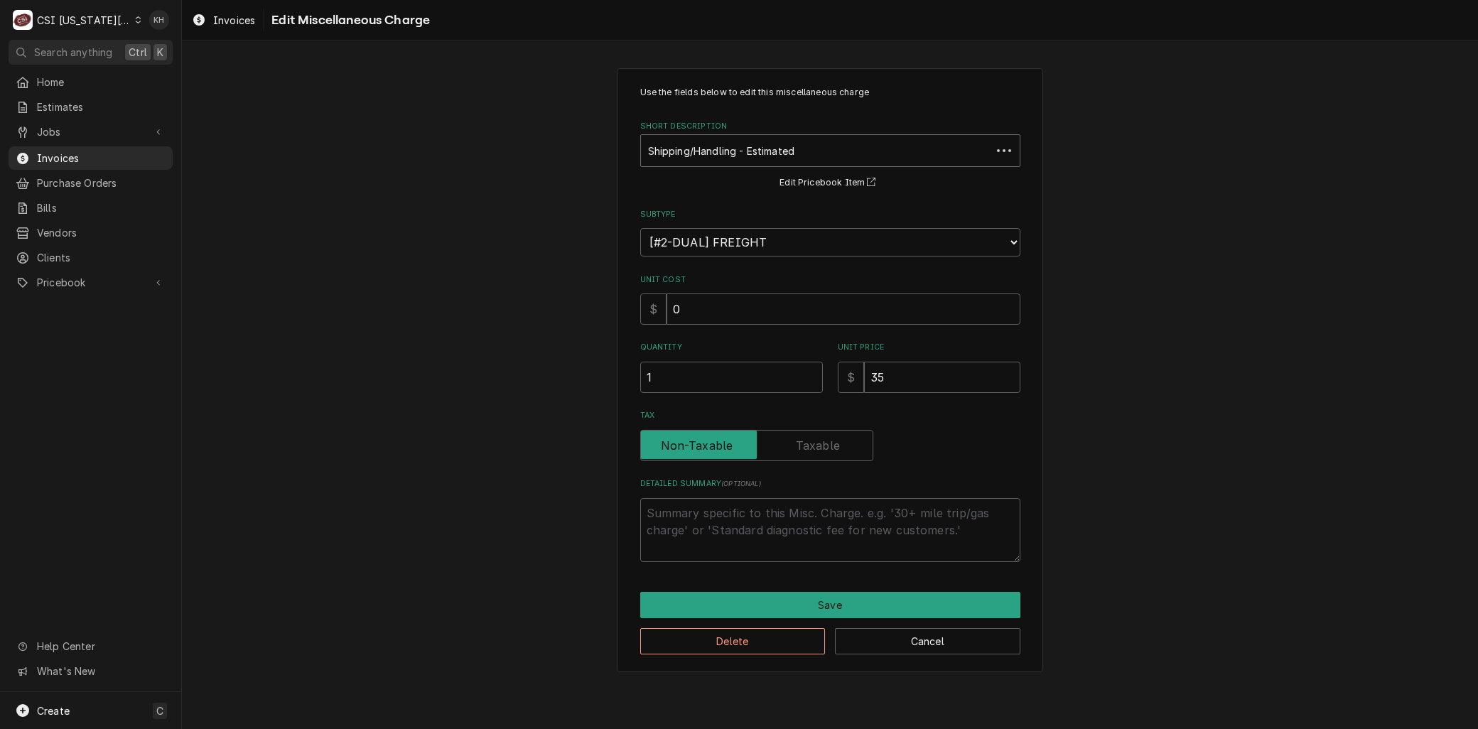
click at [713, 150] on div "Short Description" at bounding box center [816, 151] width 336 height 26
type textarea "x"
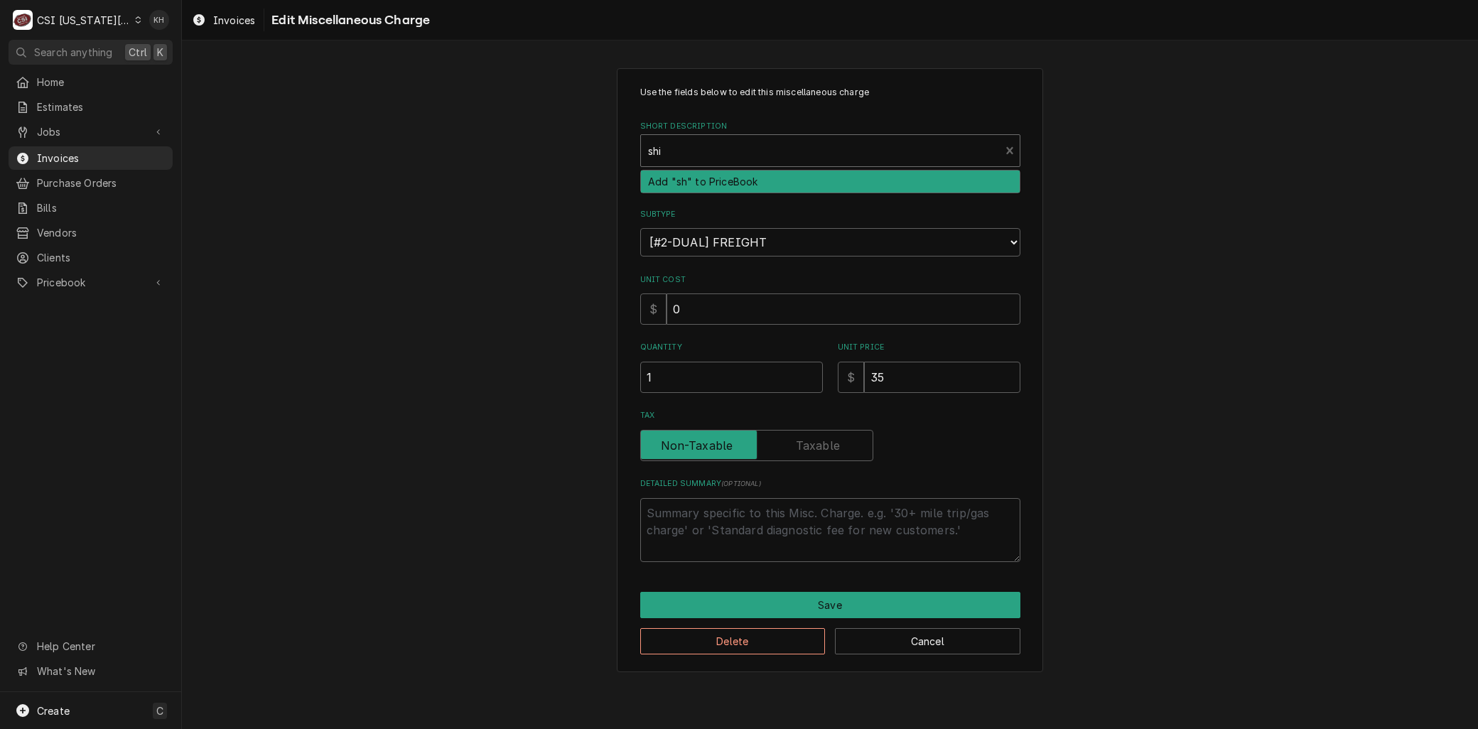
type input "ship"
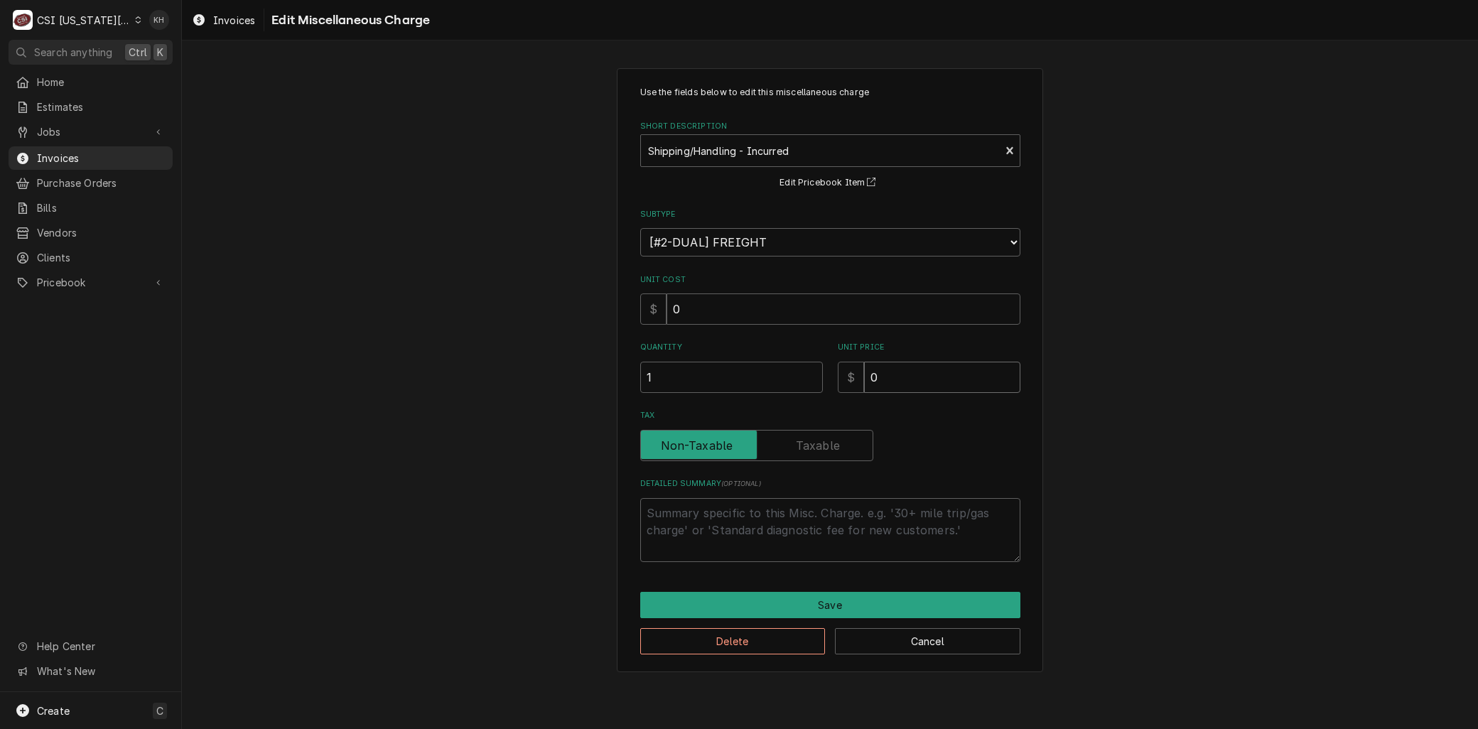
drag, startPoint x: 896, startPoint y: 373, endPoint x: 801, endPoint y: 379, distance: 95.4
click at [801, 379] on div "Quantity 1 Unit Price $ 0" at bounding box center [830, 367] width 380 height 50
type textarea "x"
type input "3"
type textarea "x"
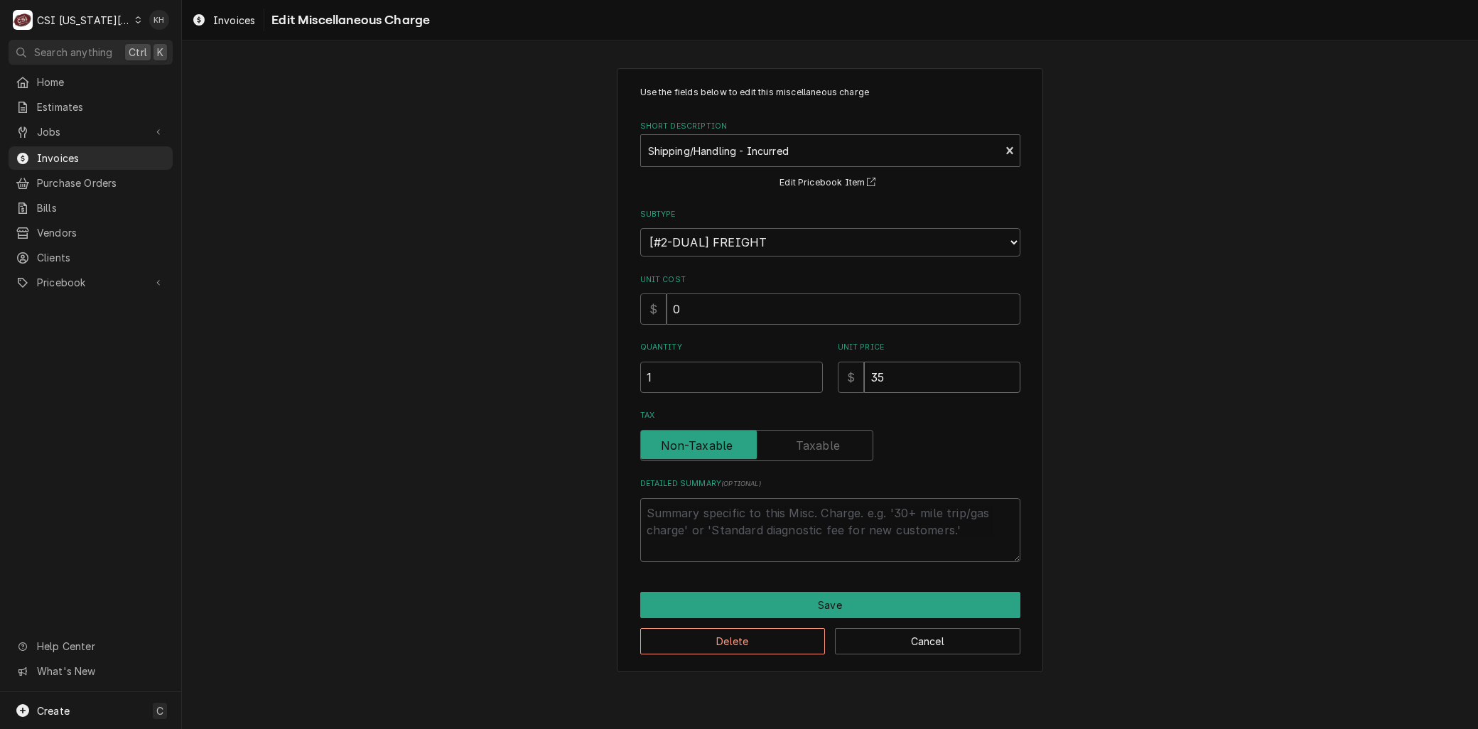
type input "35"
click at [829, 612] on div "Save Delete Cancel" at bounding box center [830, 623] width 380 height 63
click at [829, 611] on button "Save" at bounding box center [830, 605] width 380 height 26
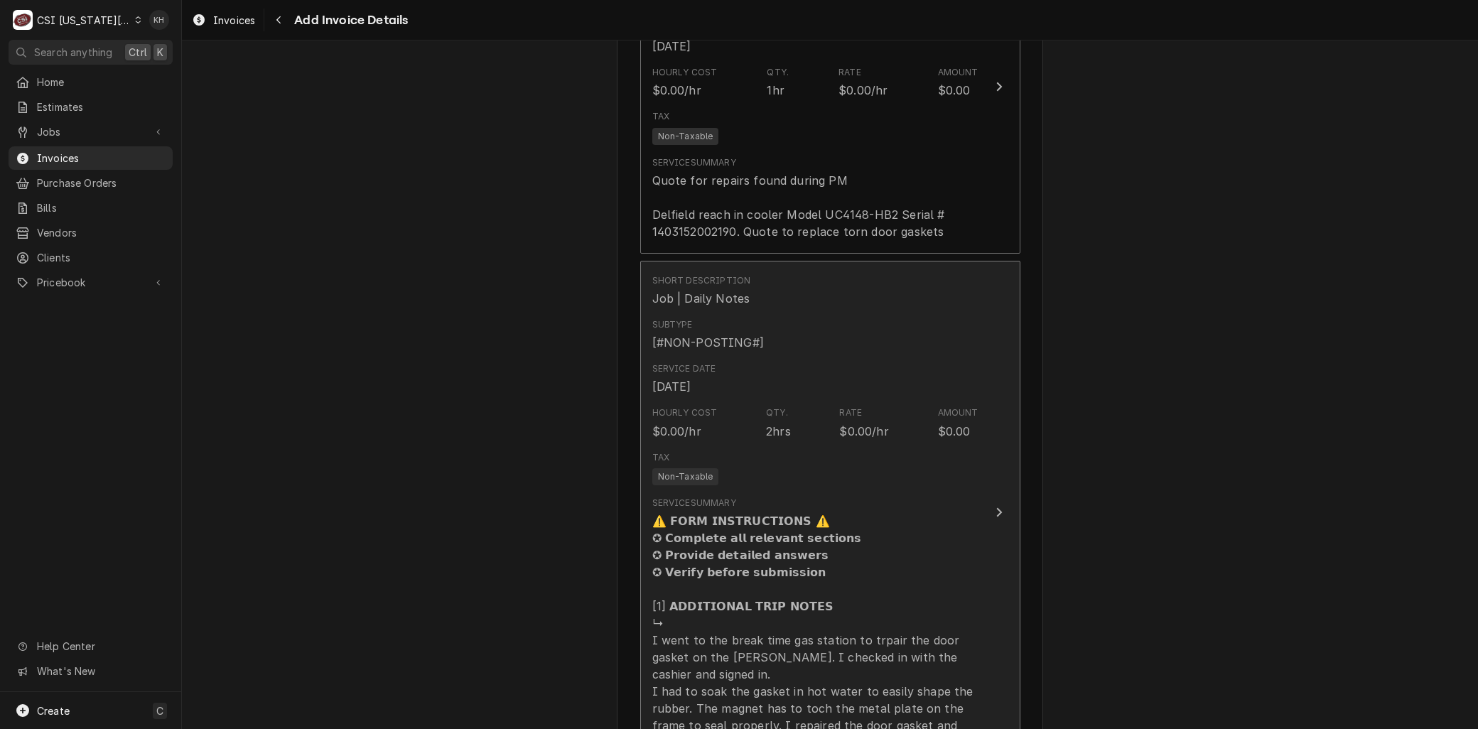
click at [846, 563] on div "⚠️ 𝗙𝗢𝗥𝗠 𝗜𝗡𝗦𝗧𝗥𝗨𝗖𝗧𝗜𝗢𝗡𝗦 ⚠️ ✪ 𝗖𝗼𝗺𝗽𝗹𝗲𝘁𝗲 𝗮𝗹𝗹 𝗿𝗲𝗹𝗲𝘃𝗮𝗻𝘁 𝘀𝗲𝗰𝘁𝗶𝗼𝗻𝘀 ✪ 𝗣𝗿𝗼𝘃𝗶𝗱𝗲 𝗱𝗲𝘁𝗮𝗶𝗹𝗲𝗱 𝗮𝗻𝘀…" at bounding box center [815, 631] width 326 height 239
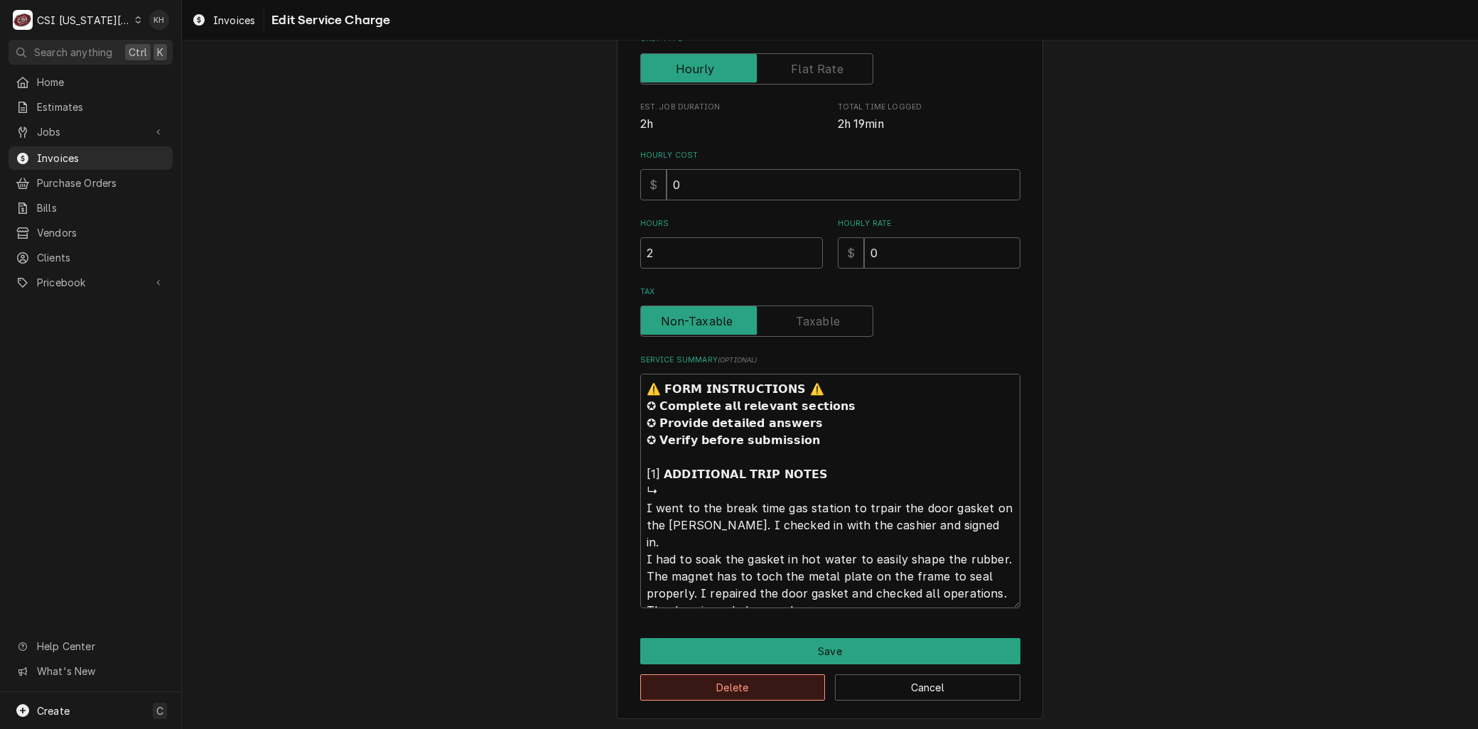
click at [686, 684] on button "Delete" at bounding box center [732, 687] width 185 height 26
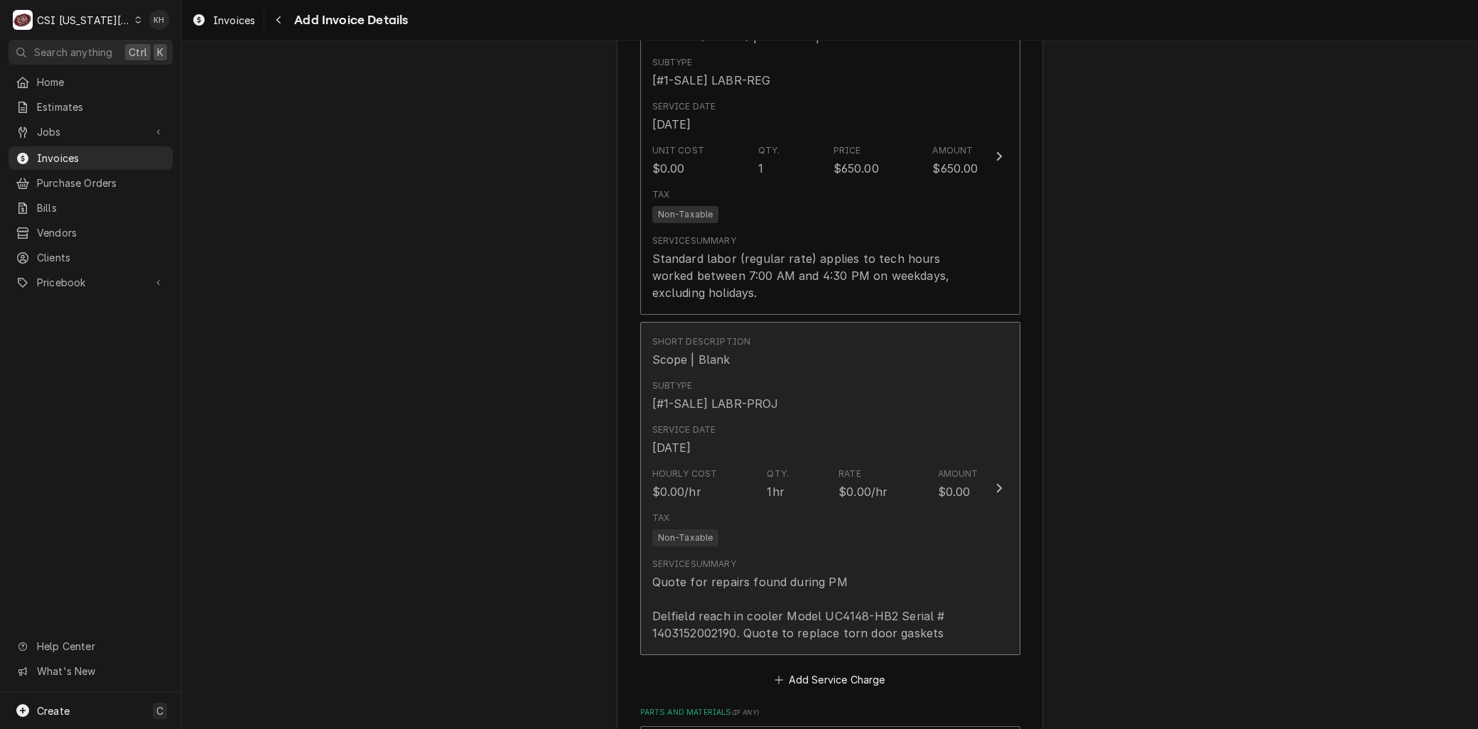
click at [739, 591] on div "Quote for repairs found during PM Delfield reach in cooler Model UC4148-HB2 Ser…" at bounding box center [815, 607] width 326 height 68
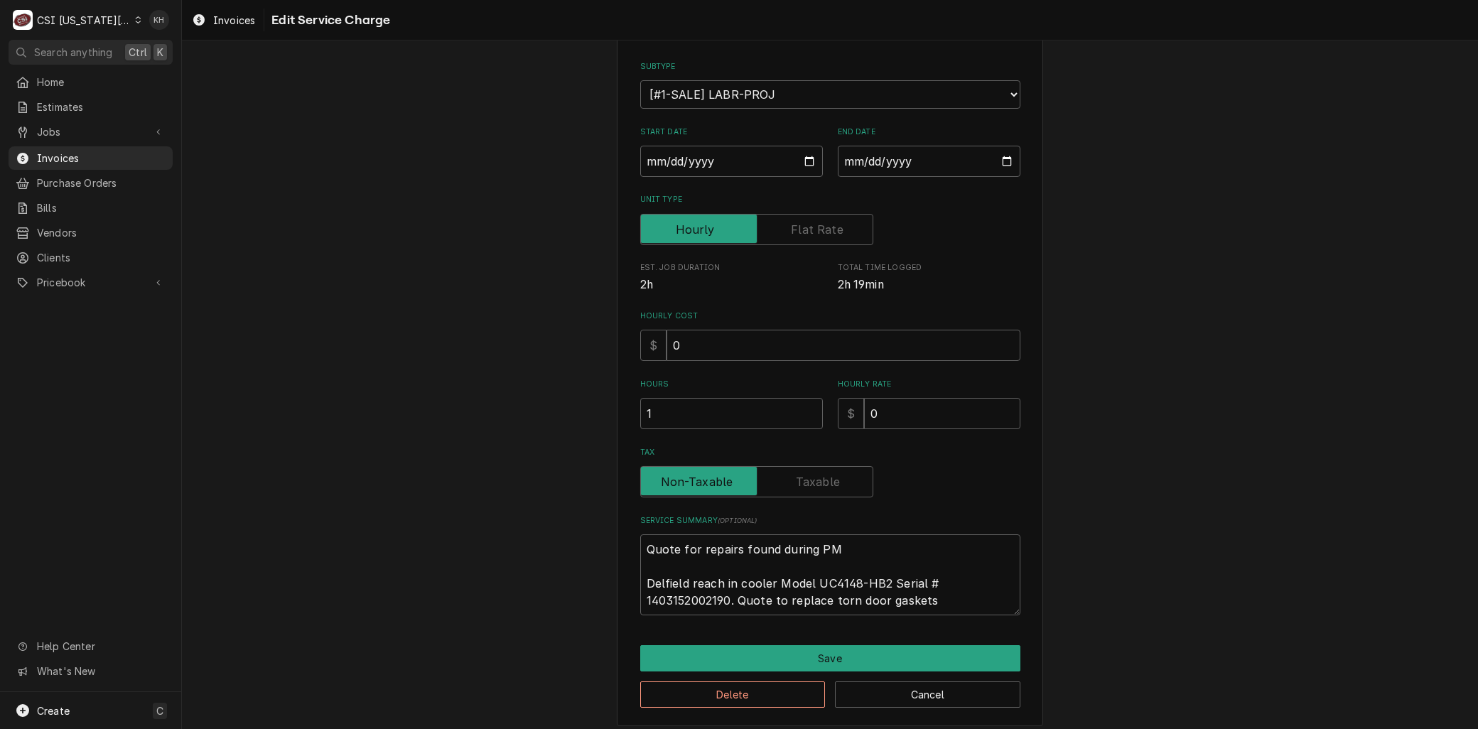
scroll to position [154, 0]
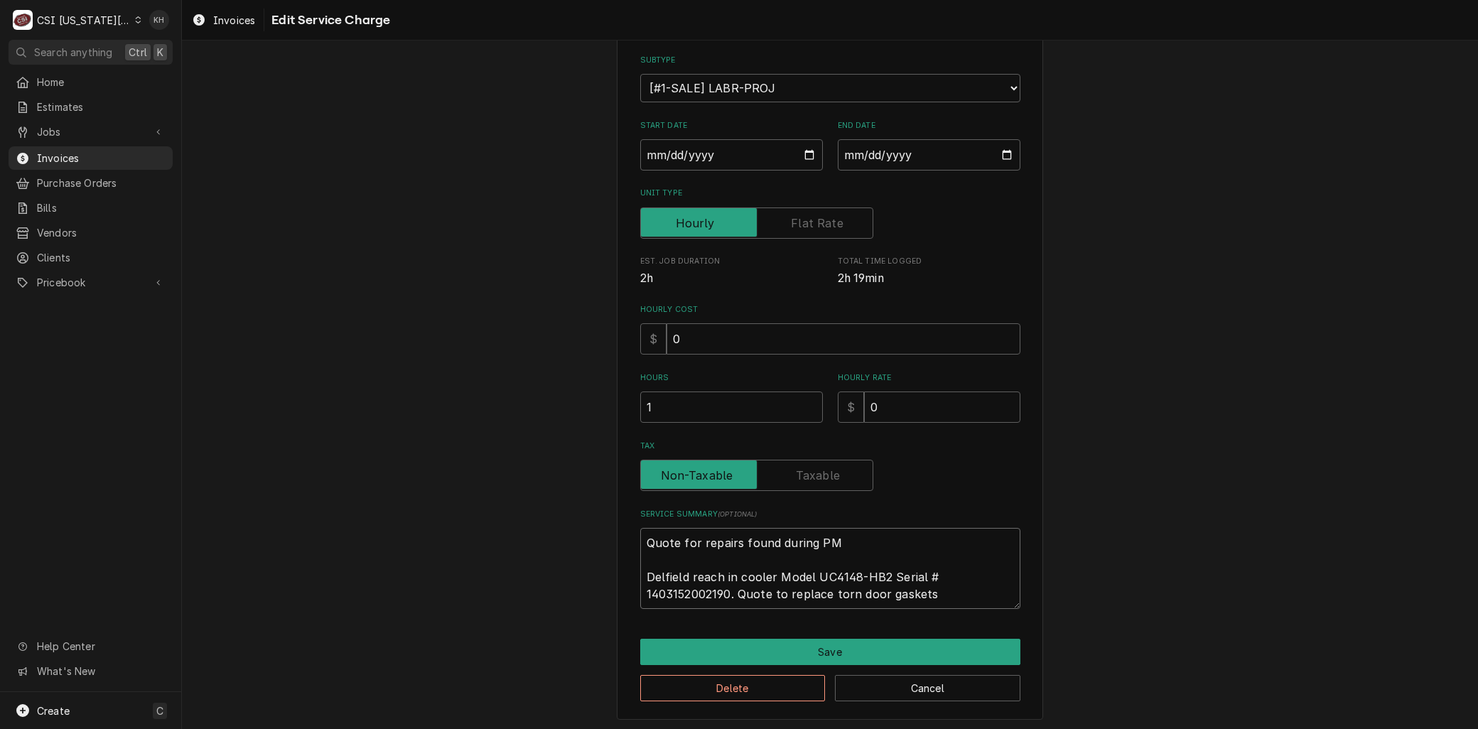
click at [942, 591] on textarea "Quote for repairs found during PM Delfield reach in cooler Model UC4148-HB2 Ser…" at bounding box center [830, 568] width 380 height 81
type textarea "x"
type textarea "Quote for repairs found during PM Delfield reach in cooler Model UC4148-HB2 Ser…"
type textarea "x"
type textarea "Quote for repairs found during PM Delfield reach in cooler Model UC4148-HB2 Ser…"
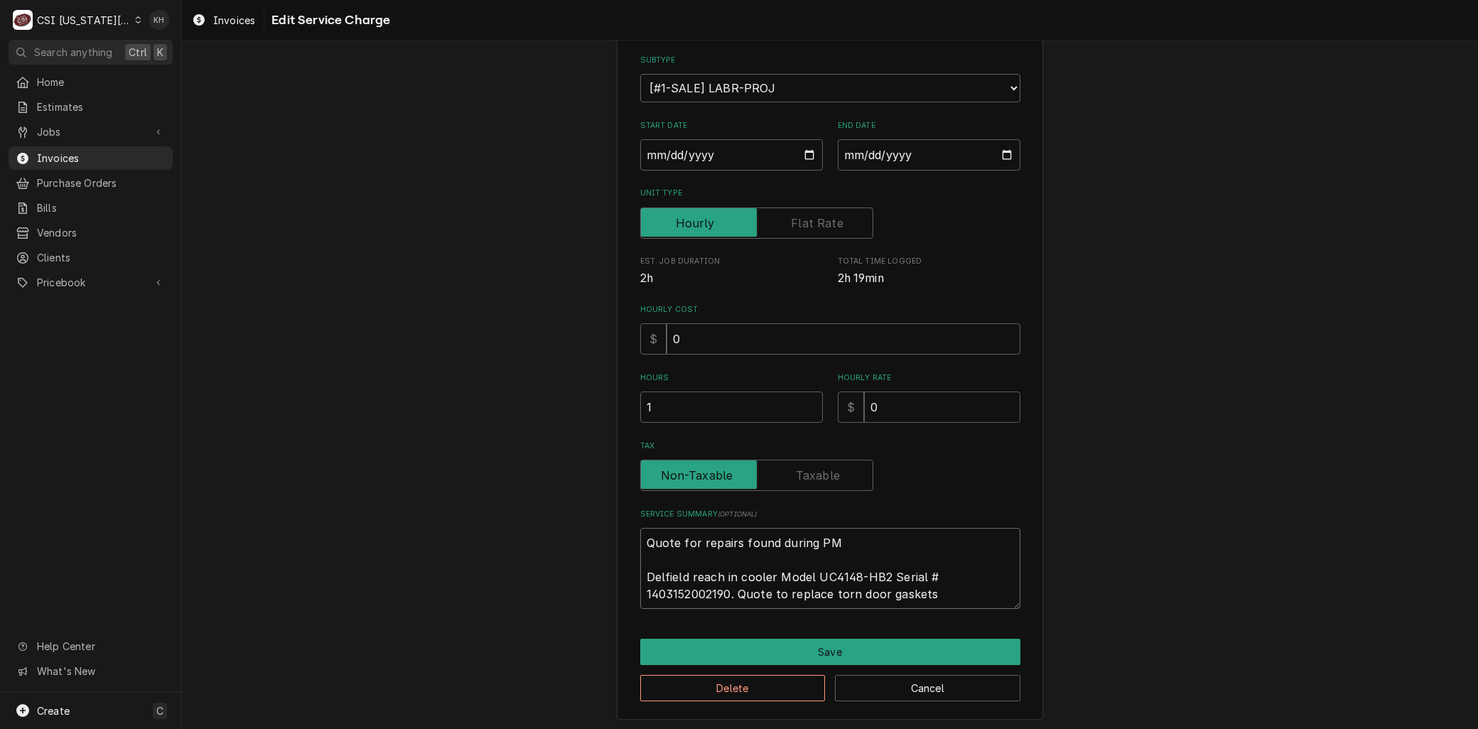
paste textarea "⚠️ 𝗙𝗢𝗥𝗠 𝗜𝗡𝗦𝗧𝗥𝗨𝗖𝗧𝗜𝗢𝗡𝗦 ⚠️ ✪ 𝗖𝗼𝗺𝗽𝗹𝗲𝘁𝗲 𝗮𝗹𝗹 𝗿𝗲𝗹𝗲𝘃𝗮𝗻𝘁 𝘀𝗲𝗰𝘁𝗶𝗼𝗻𝘀 ✪ 𝗣𝗿𝗼𝘃𝗶𝗱𝗲 𝗱𝗲𝘁𝗮𝗶𝗹𝗲𝗱 𝗮𝗻𝘀…"
type textarea "x"
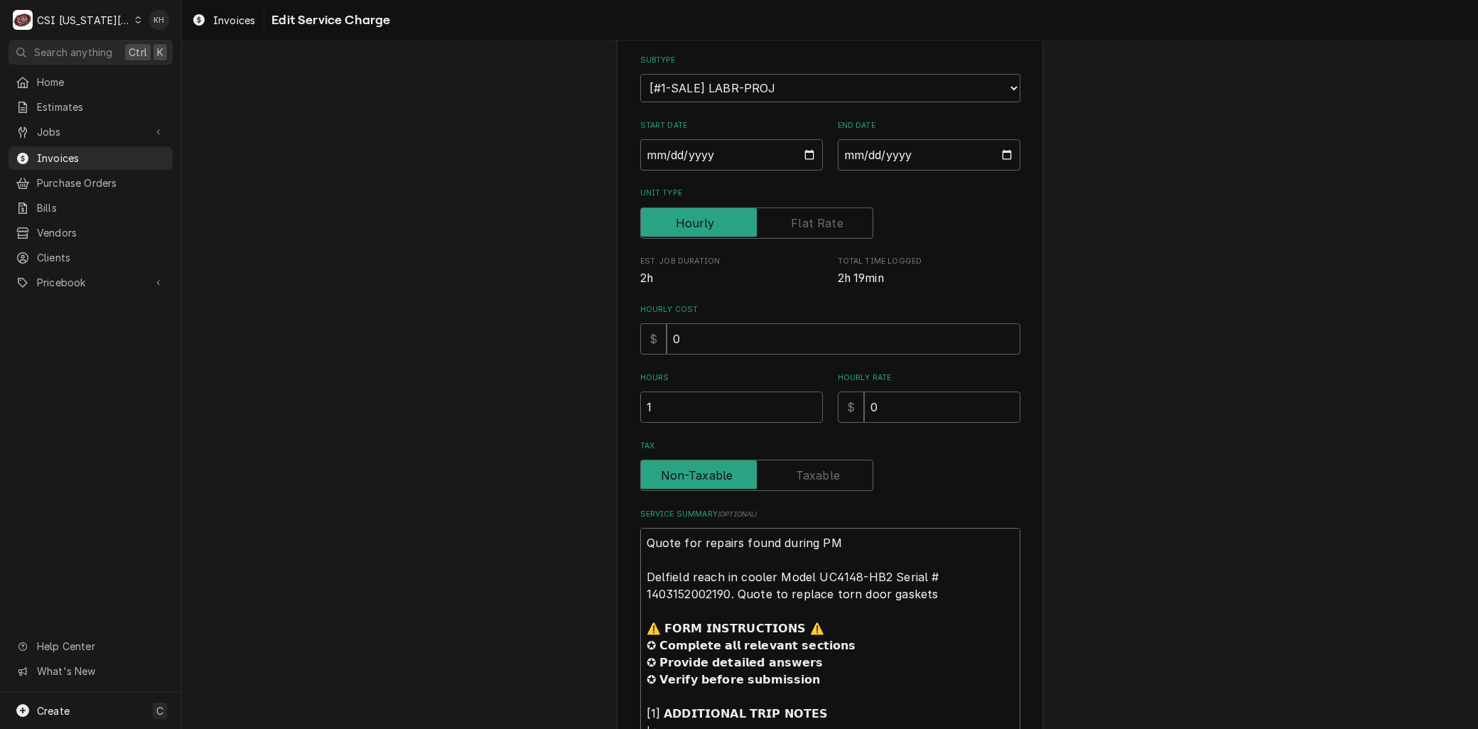
scroll to position [263, 0]
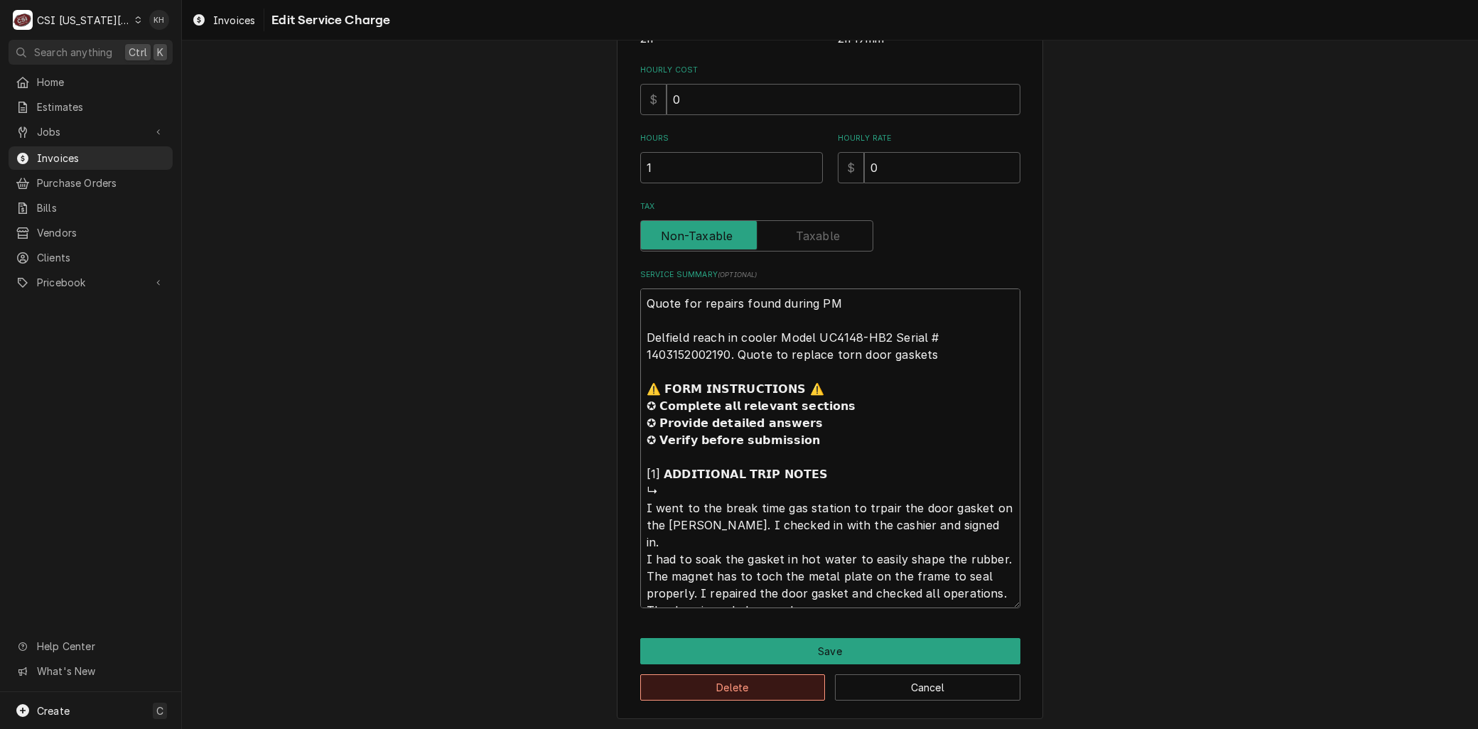
type textarea "Quote for repairs found during PM Delfield reach in cooler Model UC4148-HB2 Ser…"
click at [716, 687] on button "Delete" at bounding box center [732, 687] width 185 height 26
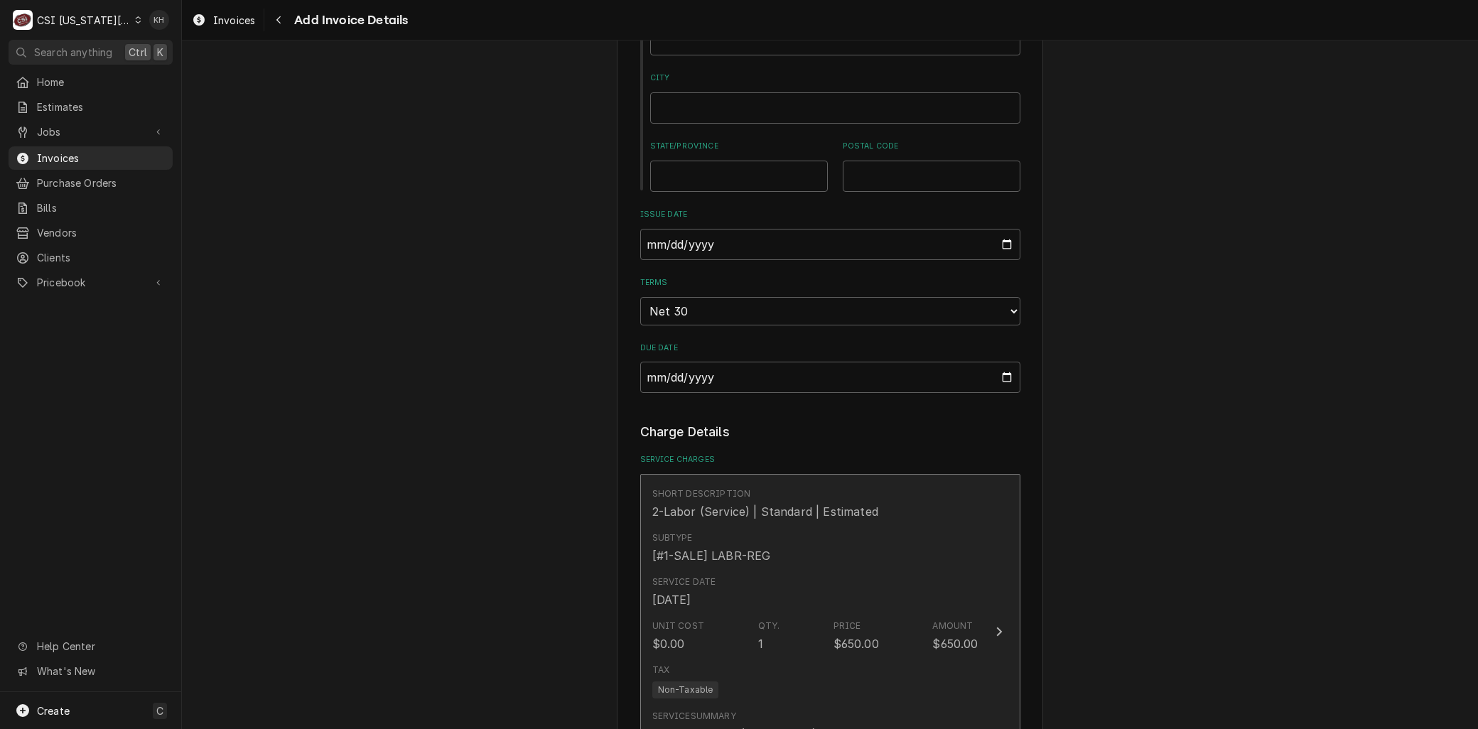
scroll to position [1089, 0]
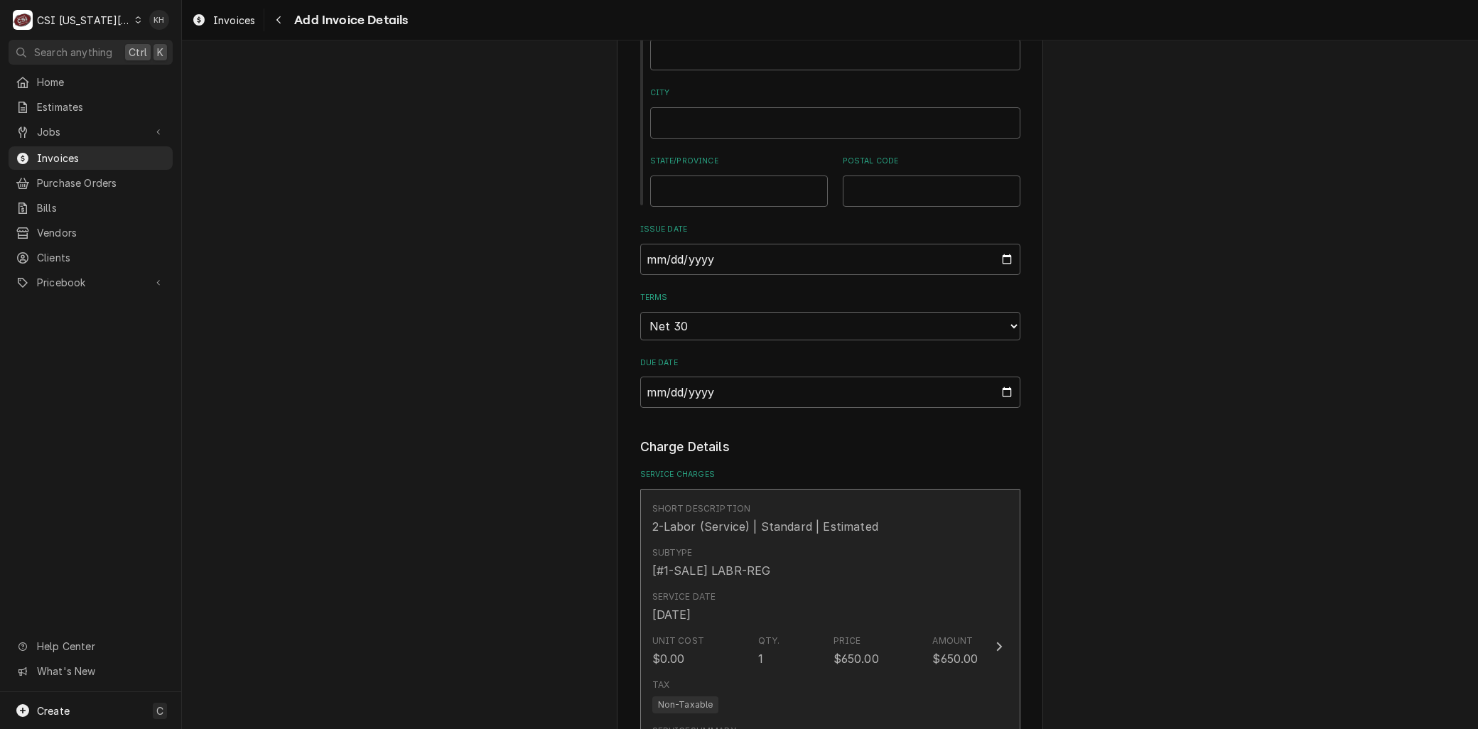
click at [755, 585] on div "Service Date Sep 11, 2025" at bounding box center [815, 607] width 326 height 44
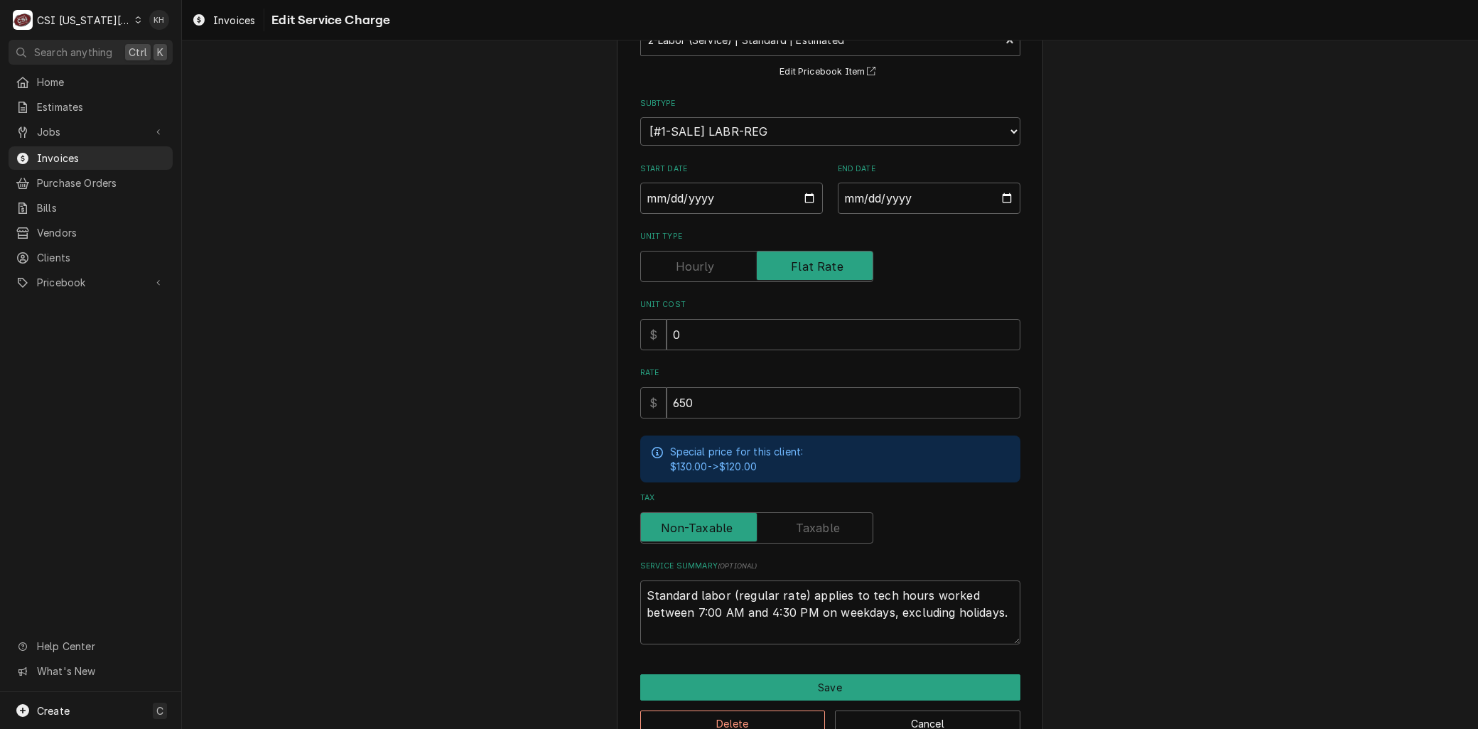
scroll to position [145, 0]
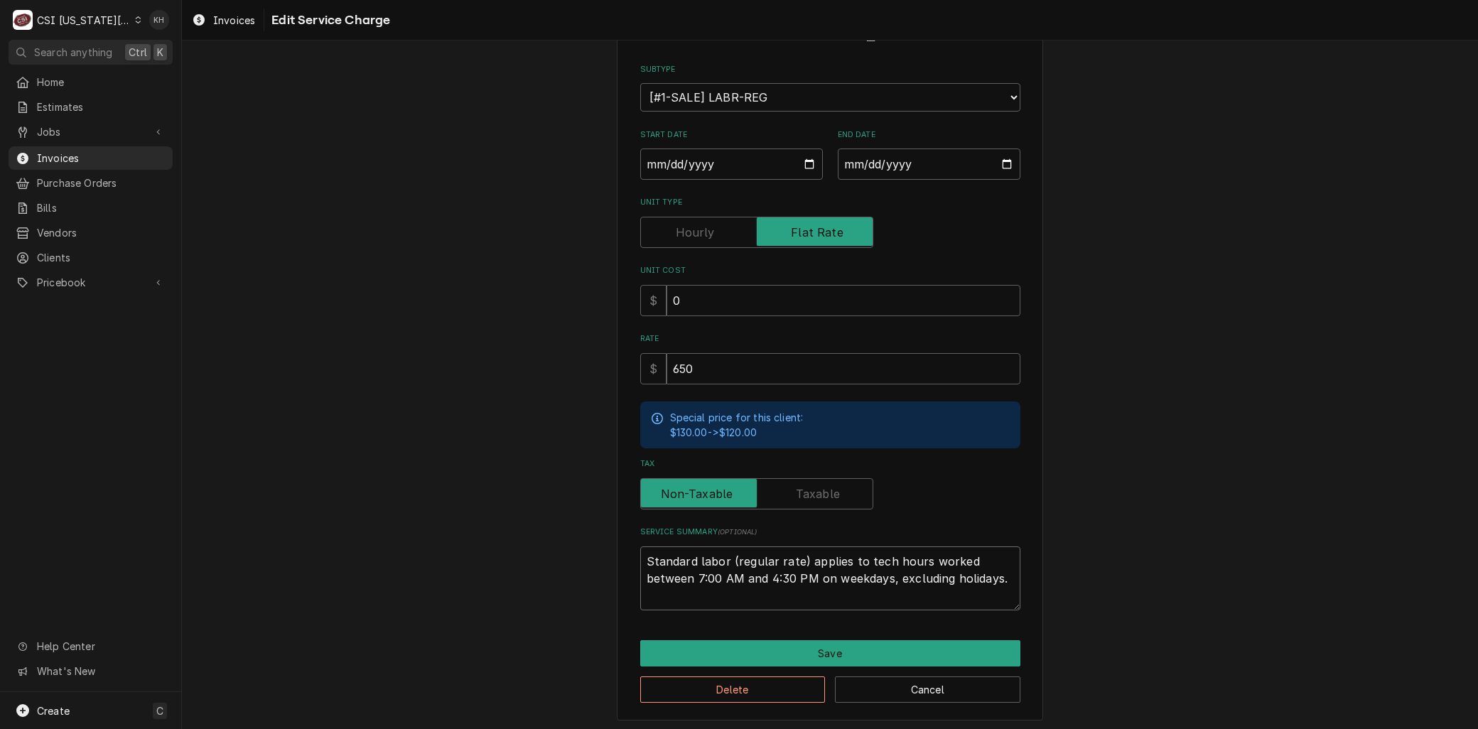
drag, startPoint x: 998, startPoint y: 574, endPoint x: 265, endPoint y: 458, distance: 742.5
click at [266, 458] on div "Use the fields below to edit this service charge Short Description 2-Labor (Ser…" at bounding box center [830, 321] width 1296 height 823
paste textarea "Quote for repairs found during PM Delfield reach in cooler Model UC4148-HB2 Ser…"
type textarea "x"
type textarea "Quote for repairs found during PM Delfield reach in cooler Model UC4148-HB2 Ser…"
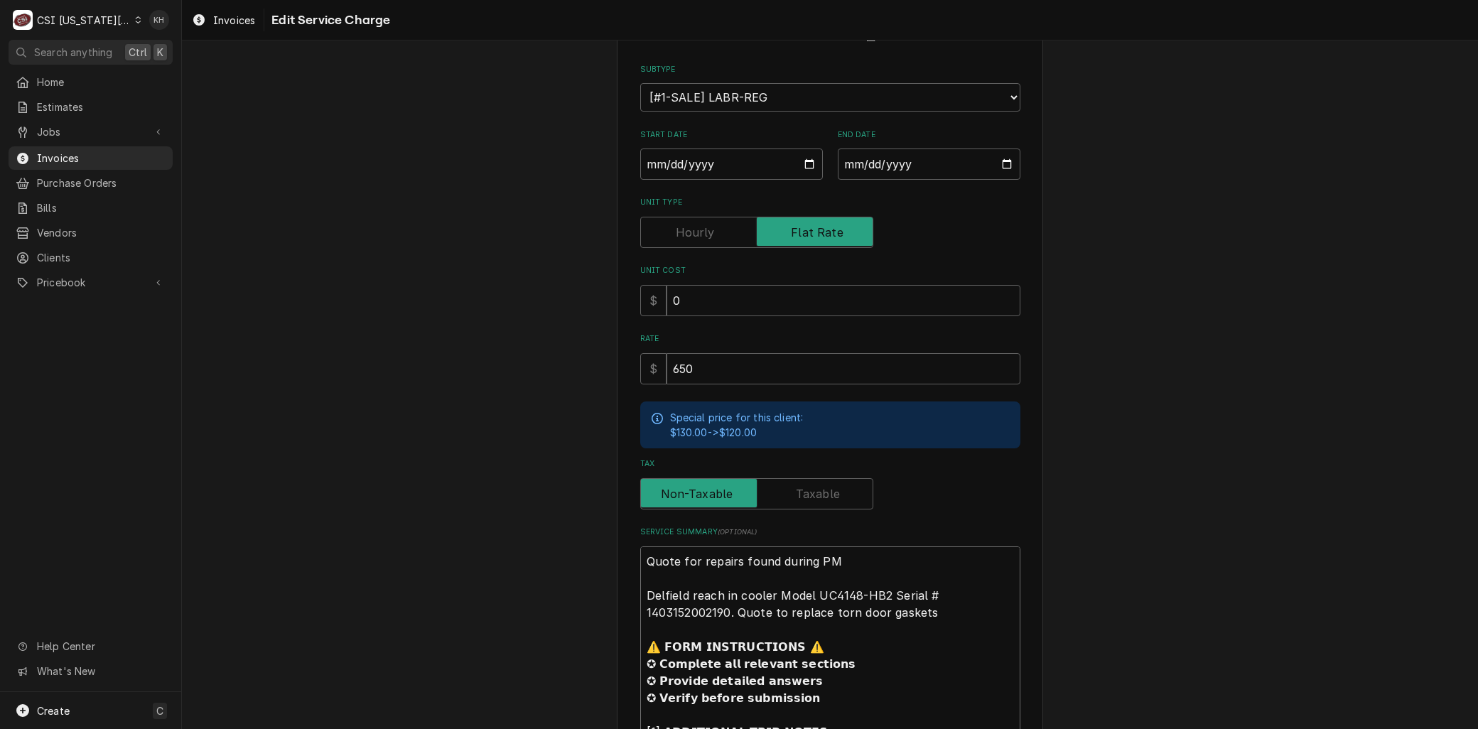
scroll to position [270, 0]
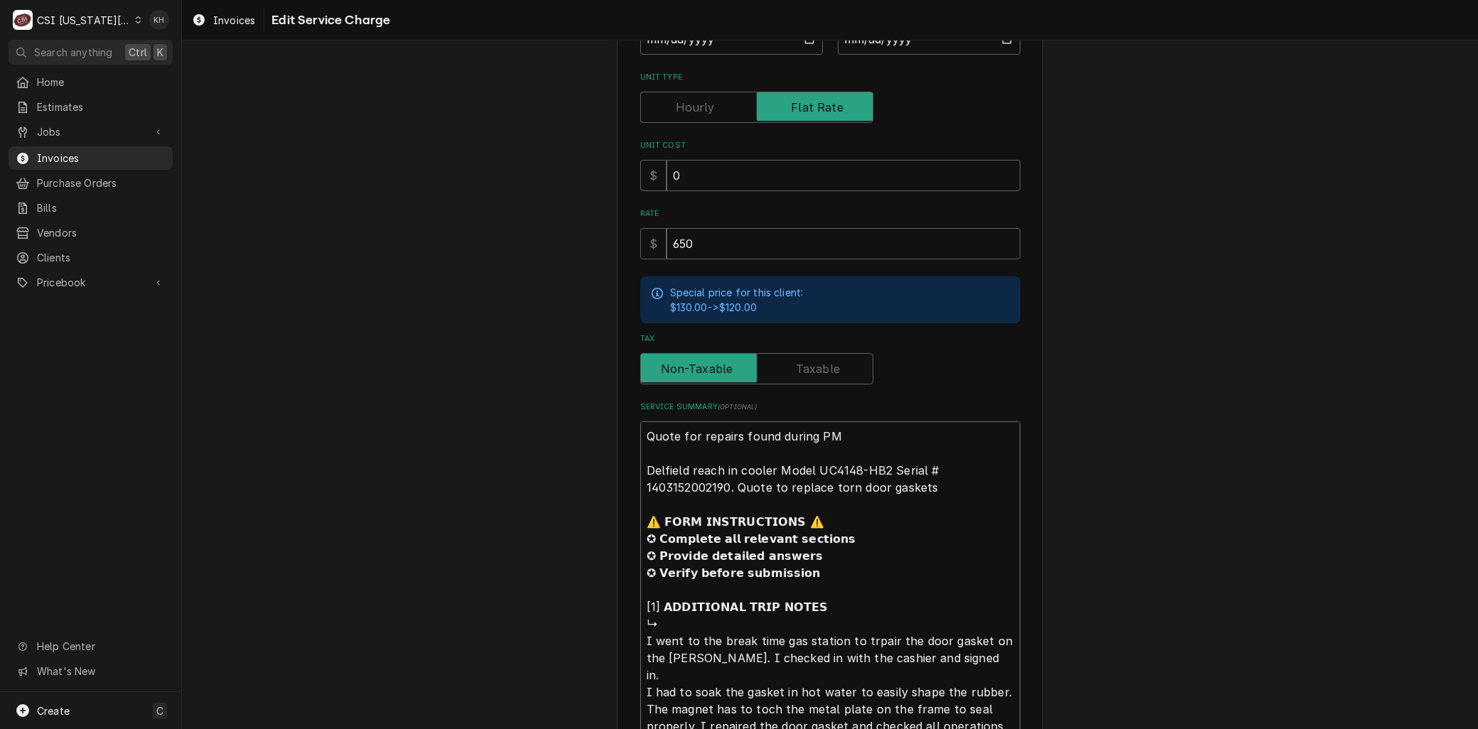
drag, startPoint x: 733, startPoint y: 486, endPoint x: 941, endPoint y: 479, distance: 208.3
click at [941, 479] on textarea "Quote for repairs found during PM Delfield reach in cooler Model UC4148-HB2 Ser…" at bounding box center [830, 581] width 380 height 320
type textarea "x"
type textarea "Quote for repairs found during PM Delfield reach in cooler Model UC4148-HB2 Ser…"
type textarea "x"
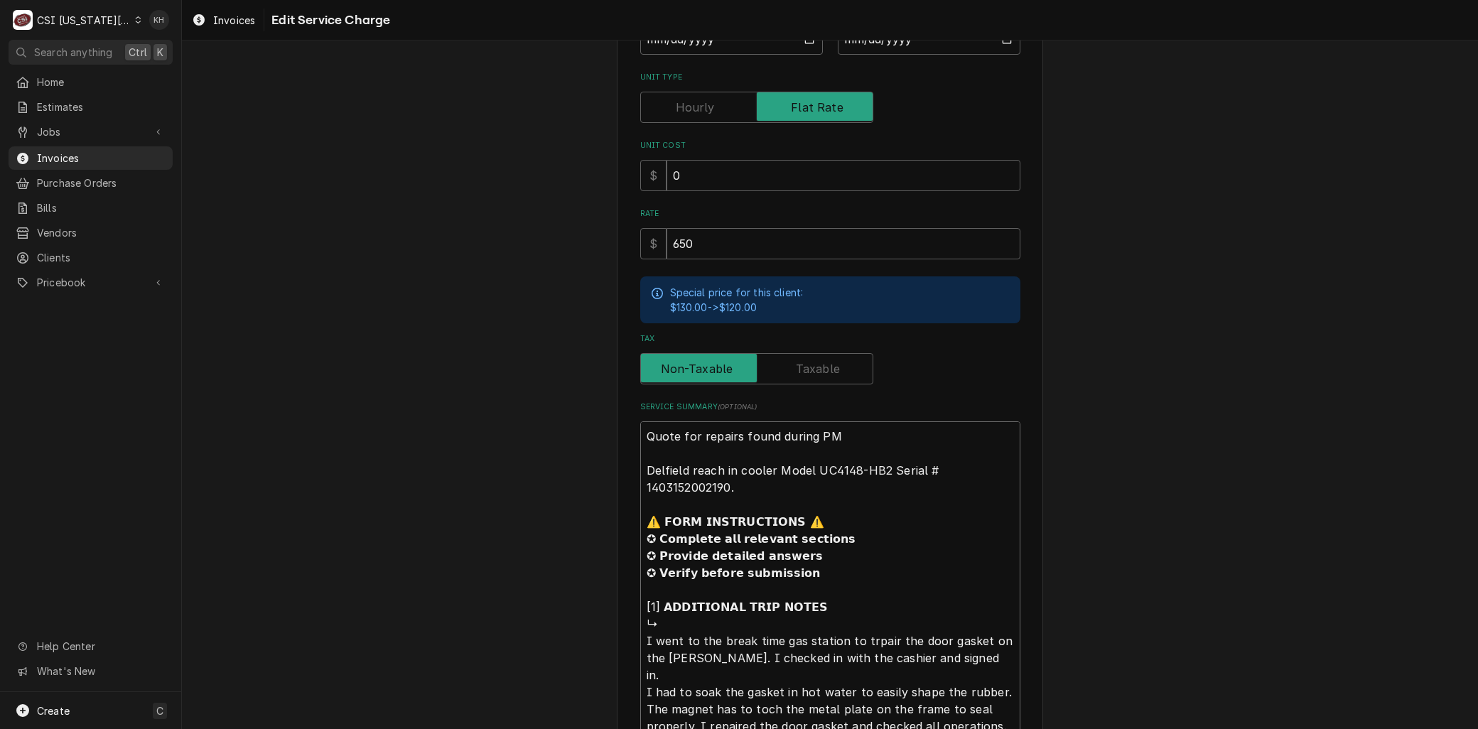
type textarea "Quote for repairs found during PM Delfield reach in cooler Model UC4148-HB2 Ser…"
type textarea "x"
type textarea "Quote for repairs found during PM Delfield reach in cooler Model UC4148-HB2 Ser…"
type textarea "x"
type textarea "Quote for repairs found during PM Delfield reach in cooler Model UC4148-HB2 Ser…"
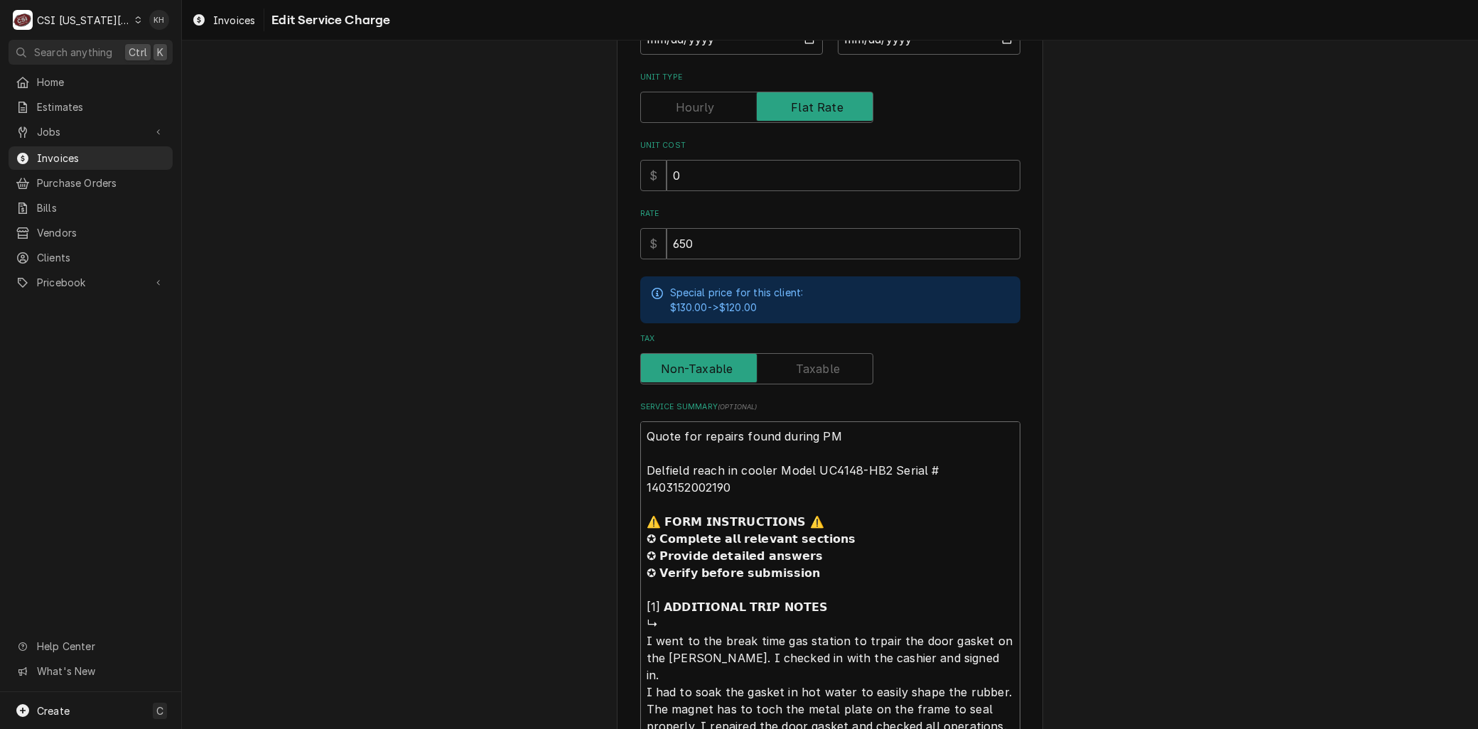
type textarea "x"
type textarea "Quote for repairs found during PM Delfield reach in cooler Model UC4148-HB2 Ser…"
type textarea "x"
type textarea "Quote for repairs found during PM Delfield reach in cooler Model UC4148-HB2 Ser…"
type textarea "x"
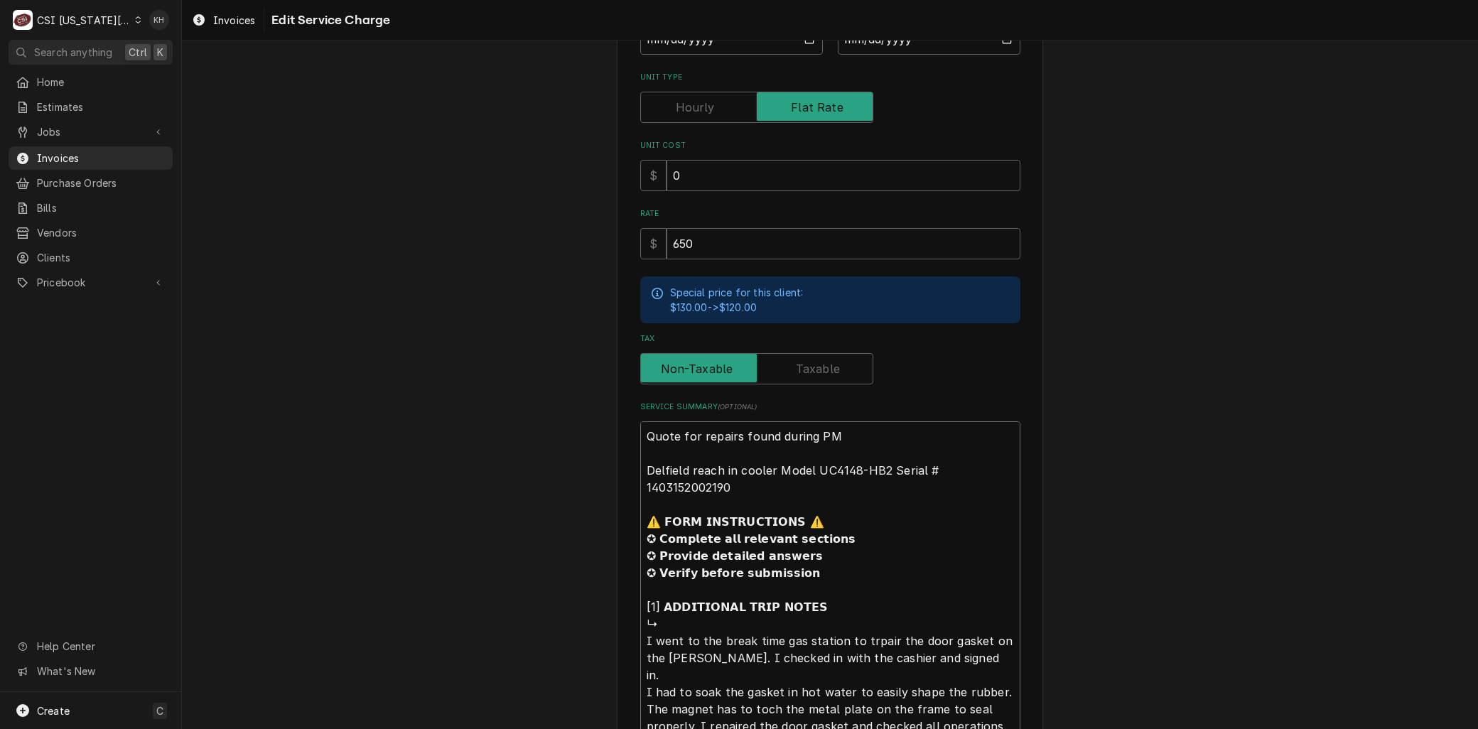
type textarea "Quote for repairs found during PM Delfield reach in cooler Model UC4148-HB2 Ser…"
type textarea "x"
type textarea "Quote for repairs found during PM Delfield reach in cooler Model UC4148-HB2 Ser…"
type textarea "x"
type textarea "Quote for repairs found during PM Delfield reach in cooler Model UC4148-HB2 Ser…"
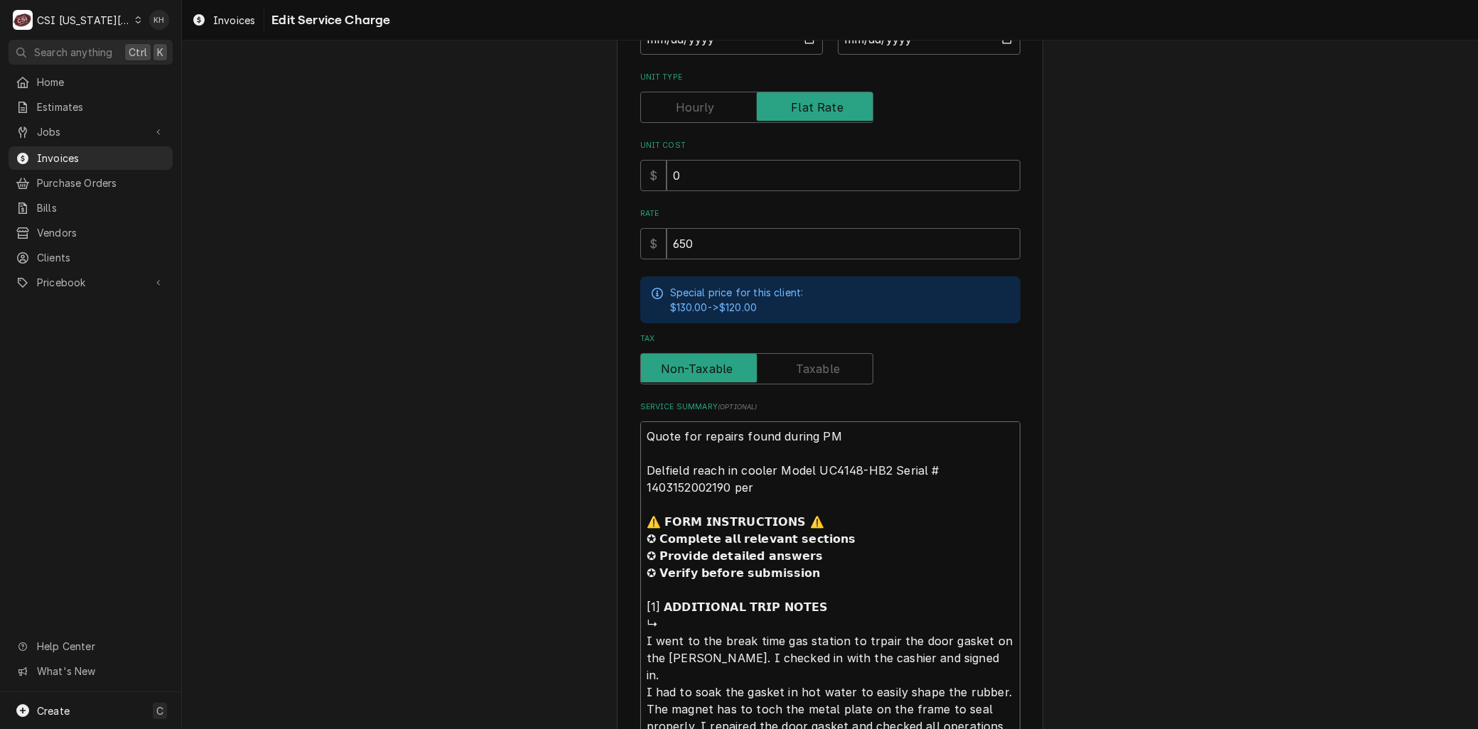
type textarea "x"
type textarea "Quote for repairs found during PM Delfield reach in cooler Model UC4148-HB2 Ser…"
type textarea "x"
type textarea "Quote for repairs found during PM Delfield reach in cooler Model UC4148-HB2 Ser…"
type textarea "x"
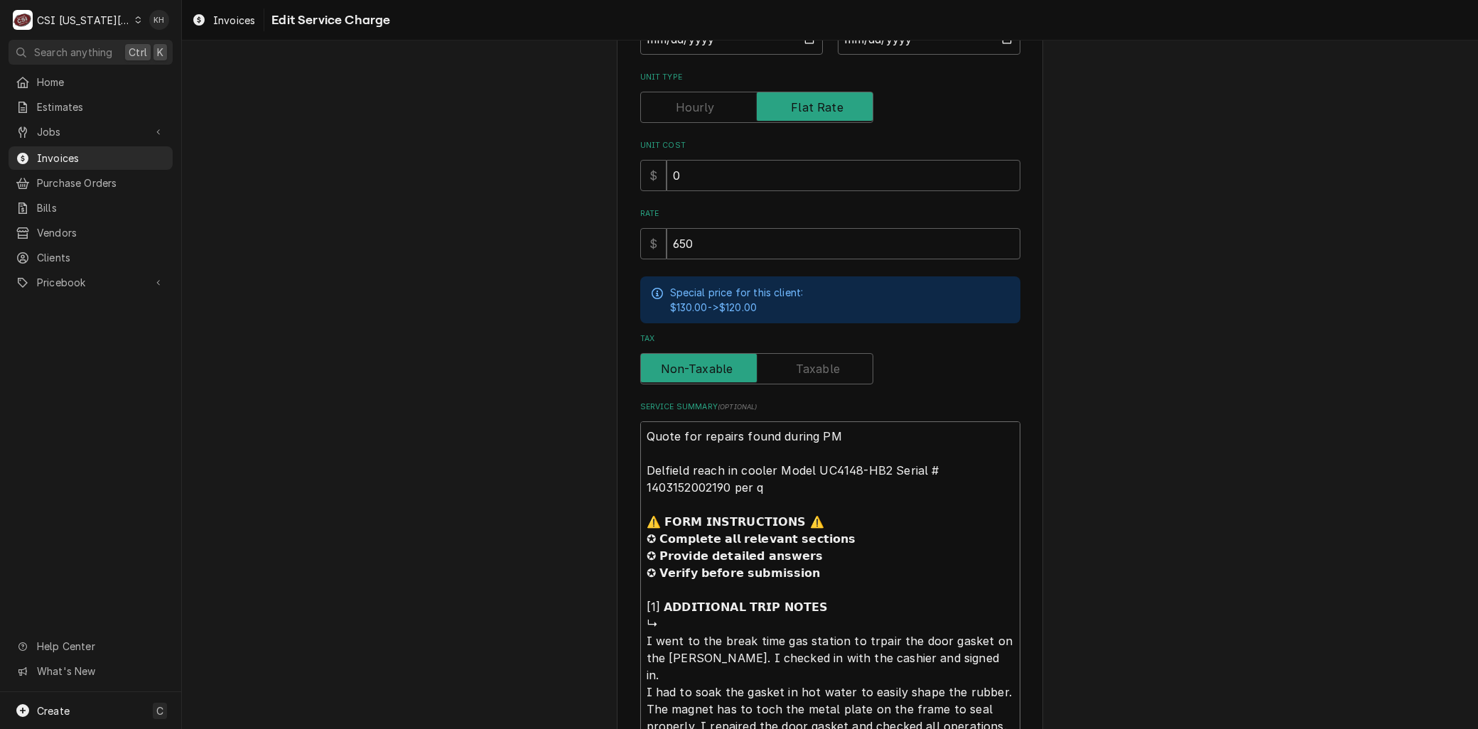
type textarea "Quote for repairs found during PM Delfield reach in cooler Model UC4148-HB2 Ser…"
type textarea "x"
type textarea "Quote for repairs found during PM Delfield reach in cooler Model UC4148-HB2 Ser…"
type textarea "x"
type textarea "Quote for repairs found during PM Delfield reach in cooler Model UC4148-HB2 Ser…"
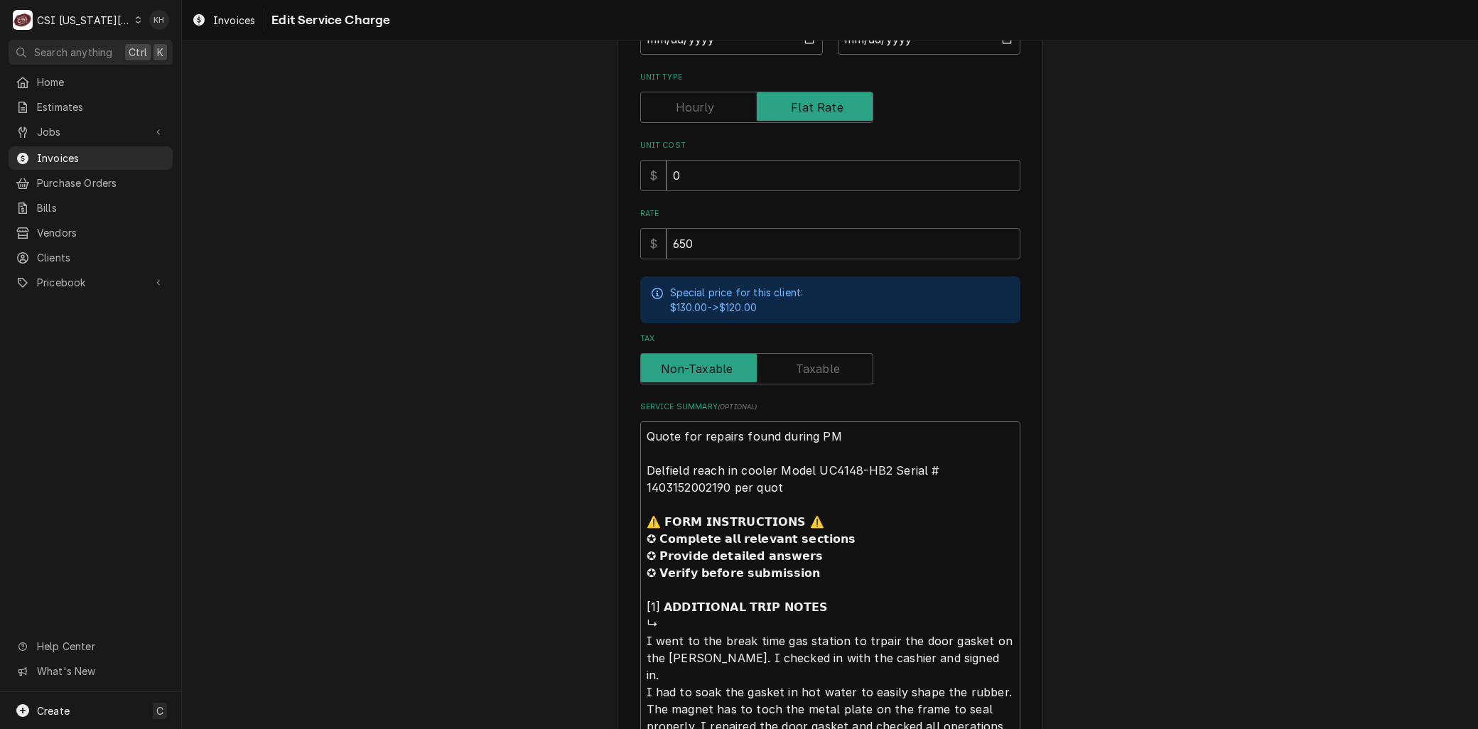
type textarea "x"
type textarea "Quote for repairs found during PM Delfield reach in cooler Model UC4148-HB2 Ser…"
type textarea "x"
type textarea "Quote for repairs found during PM Delfield reach in cooler Model UC4148-HB2 Ser…"
paste textarea "Quote to replace torn door gaskets"
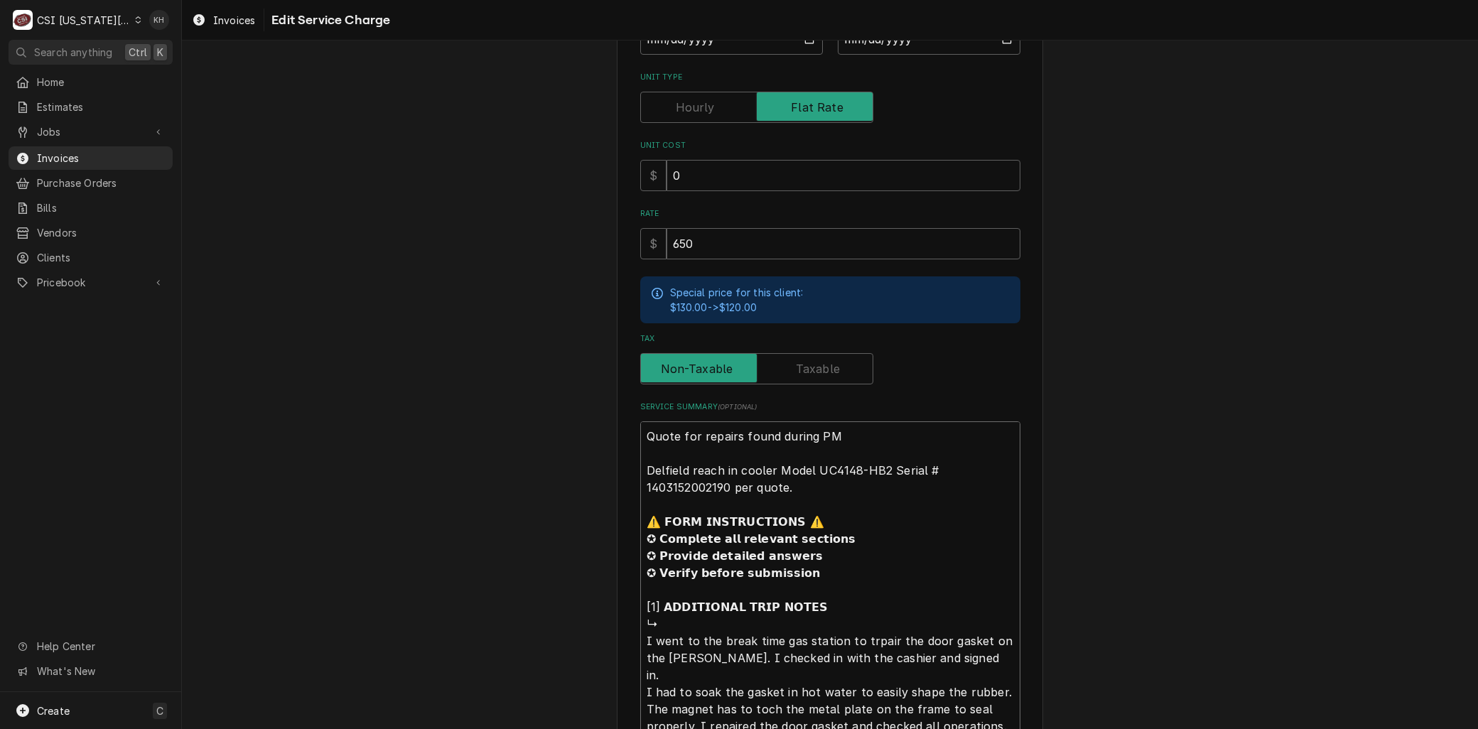
type textarea "x"
type textarea "Quote for repairs found during PM Quote to replace torn door gasketsDelfield re…"
type textarea "x"
type textarea "Quote for repairs found during PM Quote to replace torn door gaskets Delfield r…"
type textarea "x"
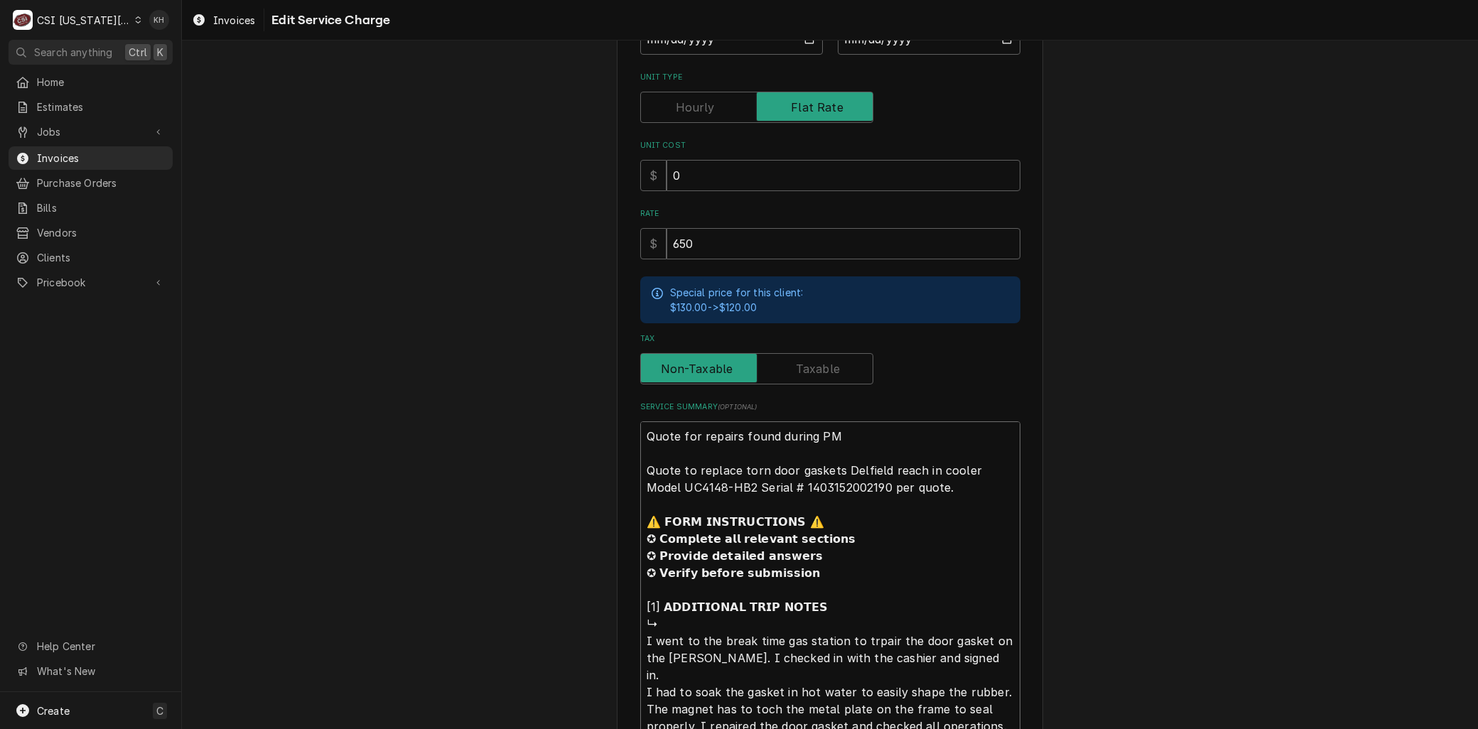
type textarea "Quote for repairs found during PM Quote to replace torn door gaskets oDelfield …"
type textarea "x"
type textarea "Quote for repairs found during PM Quote to replace torn door gaskets onDelfield…"
type textarea "x"
type textarea "Quote for repairs found during PM Quote to replace torn door gaskets on Delfiel…"
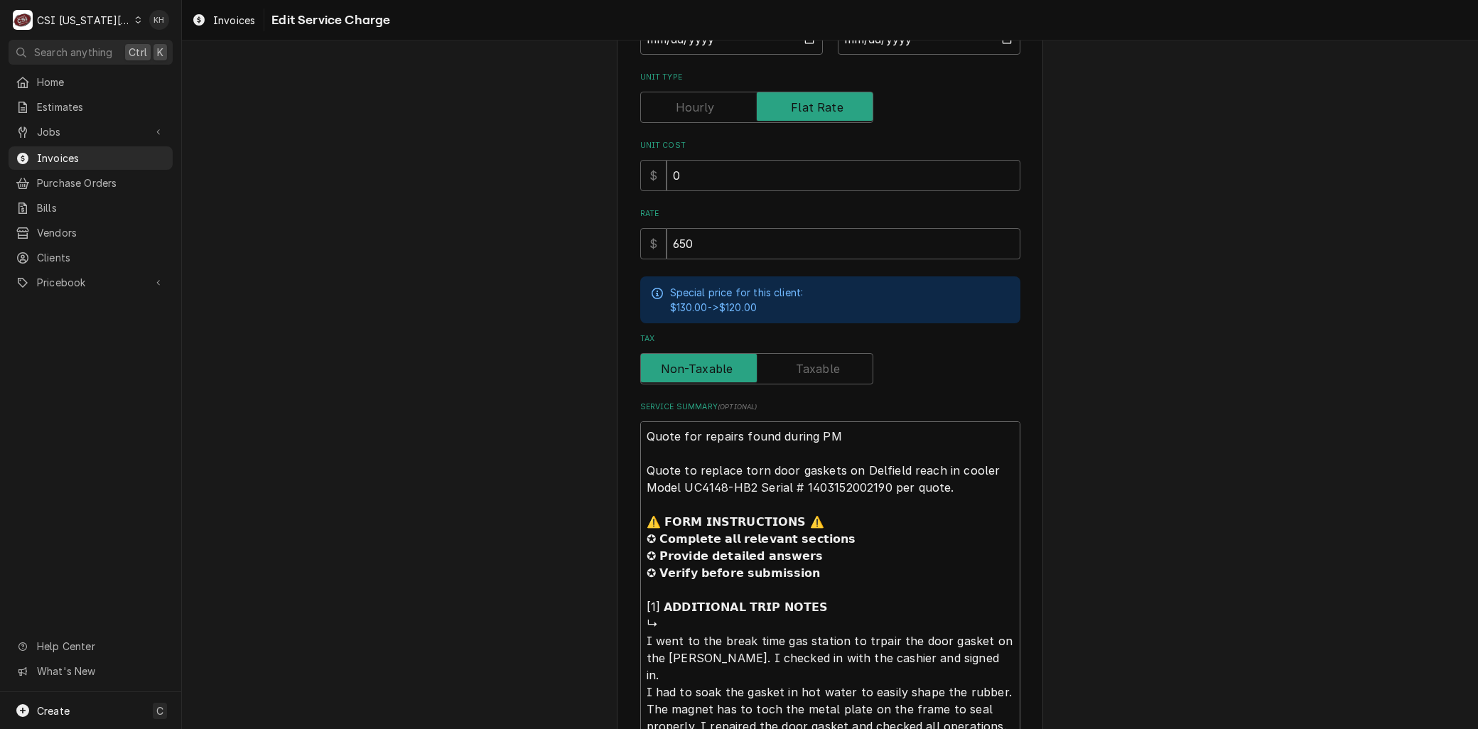
type textarea "x"
type textarea "Quote for repairs found during PM uote to replace torn door gaskets on Delfield…"
type textarea "x"
type textarea "Quote for repairs found during PM ote to replace torn door gaskets on Delfield …"
type textarea "x"
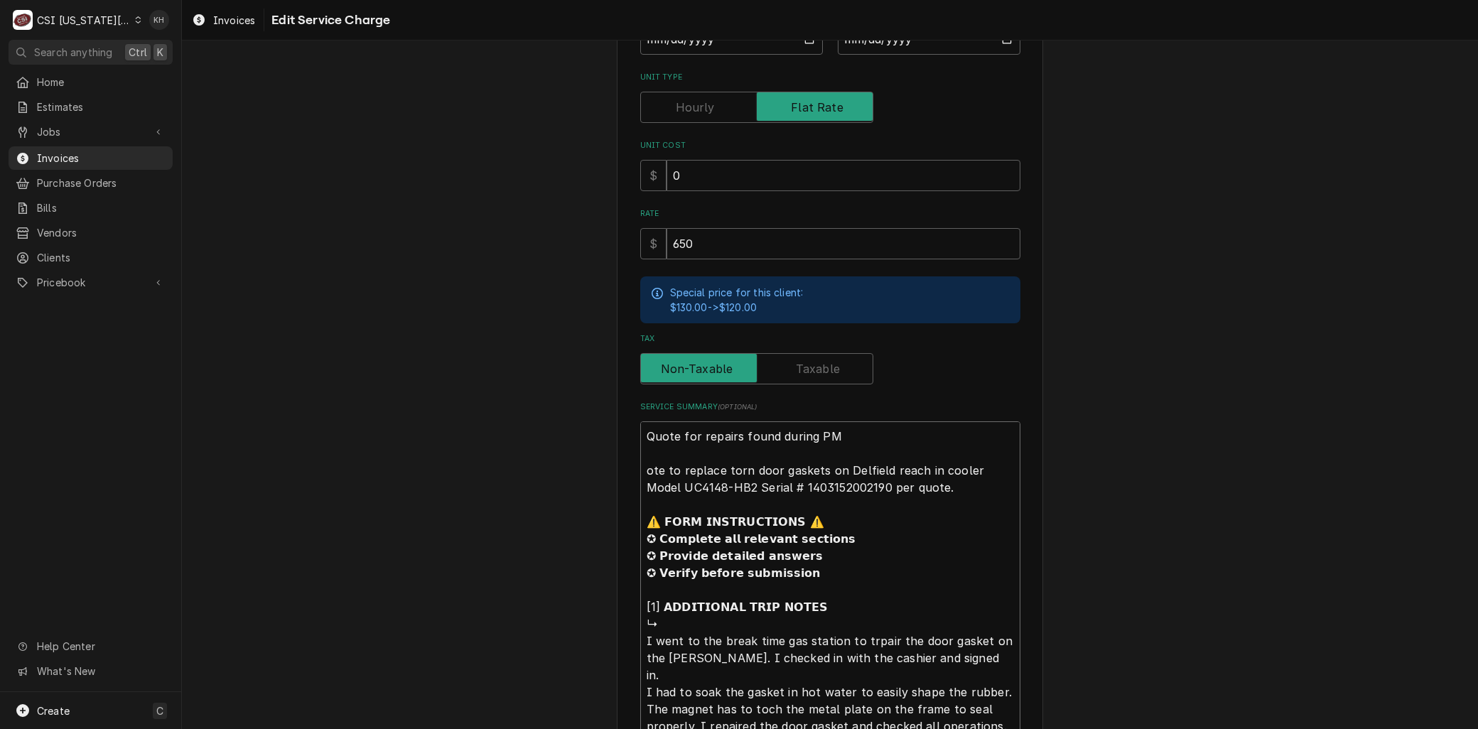
type textarea "Quote for repairs found during PM te to replace torn door gaskets on Delfield r…"
type textarea "x"
type textarea "Quote for repairs found during PM e to replace torn door gaskets on Delfield re…"
type textarea "x"
type textarea "Quote for repairs found during PM to replace torn door gaskets on Delfield reac…"
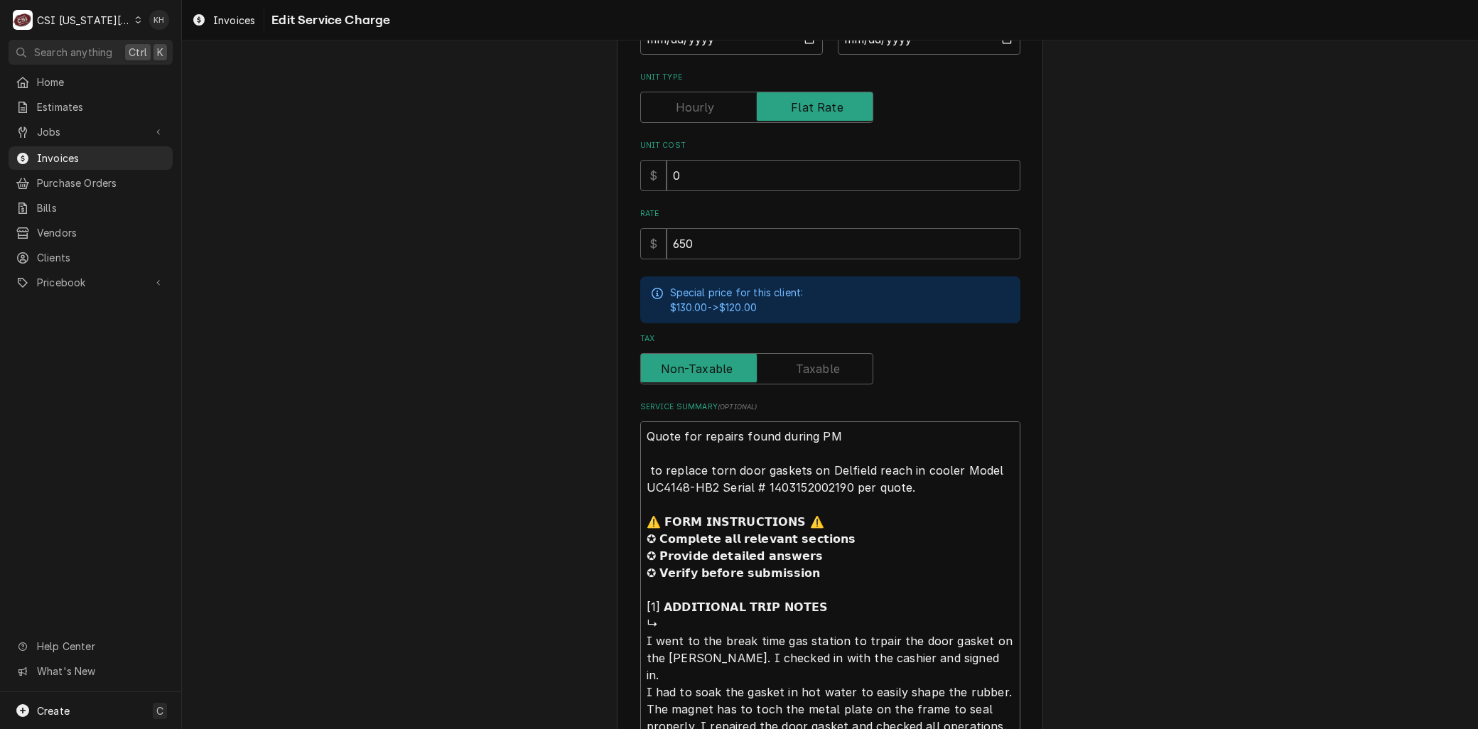
type textarea "x"
type textarea "Quote for repairs found during PM L to replace torn door gaskets on Delfield re…"
type textarea "x"
type textarea "Quote for repairs found during PM La to replace torn door gaskets on Delfield r…"
type textarea "x"
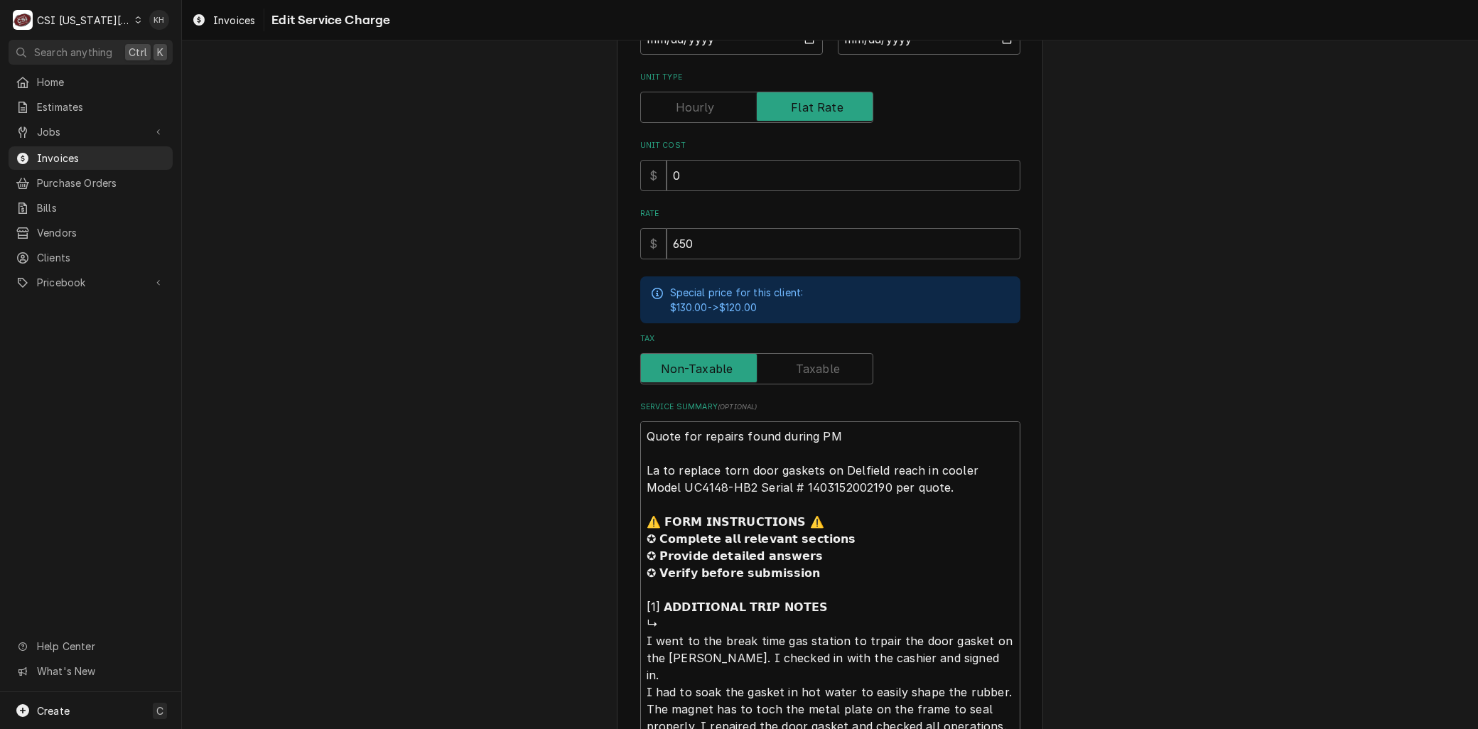
type textarea "Quote for repairs found during PM Lab to replace torn door gaskets on Delfield …"
type textarea "x"
type textarea "Quote for repairs found during PM Labo to replace torn door gaskets on Delfield…"
type textarea "x"
type textarea "Quote for repairs found during PM Labor to replace torn door gaskets on Delfiel…"
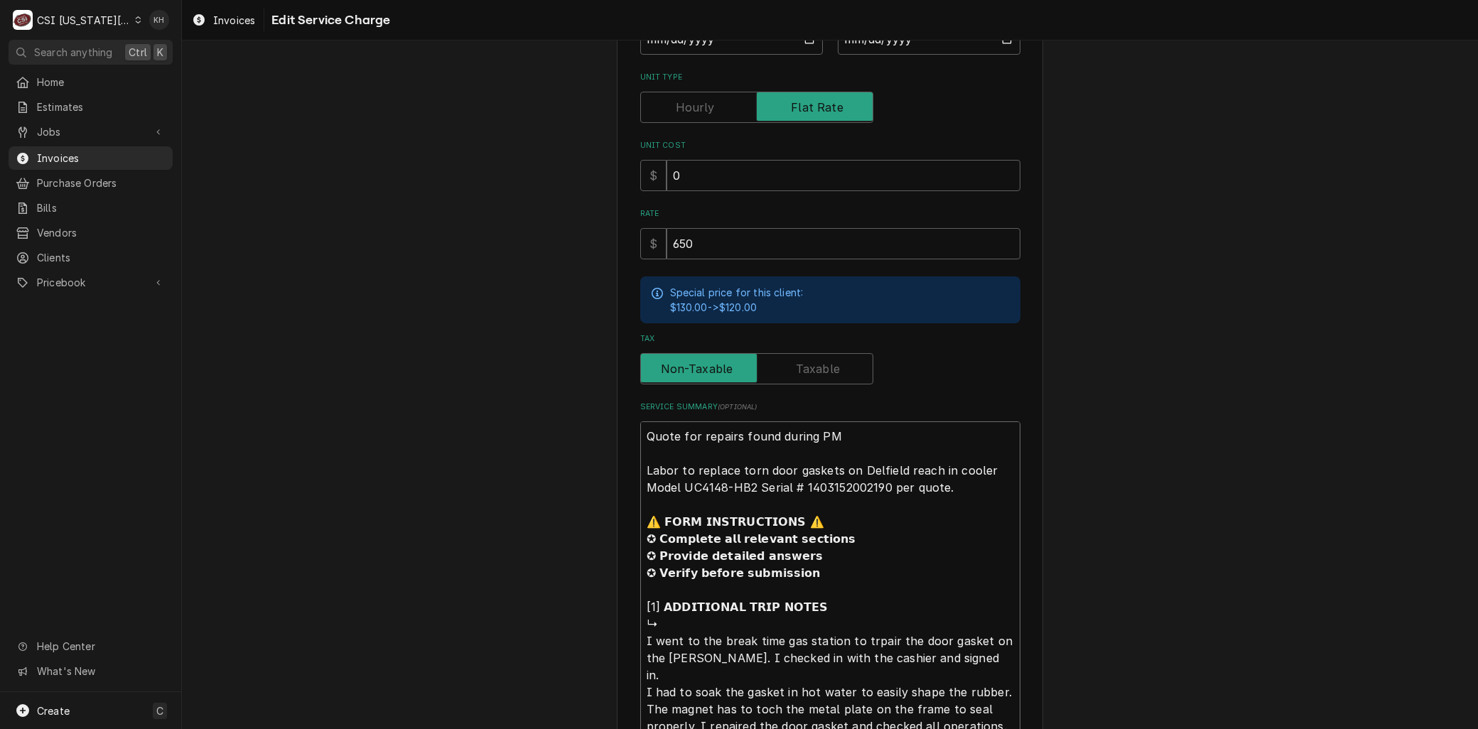
type textarea "x"
type textarea "Quote for repairs found during PM Labo to replace torn door gaskets on Delfield…"
type textarea "x"
type textarea "Quote for repairs found during PM Labor to replace torn door gaskets on Delfiel…"
type textarea "x"
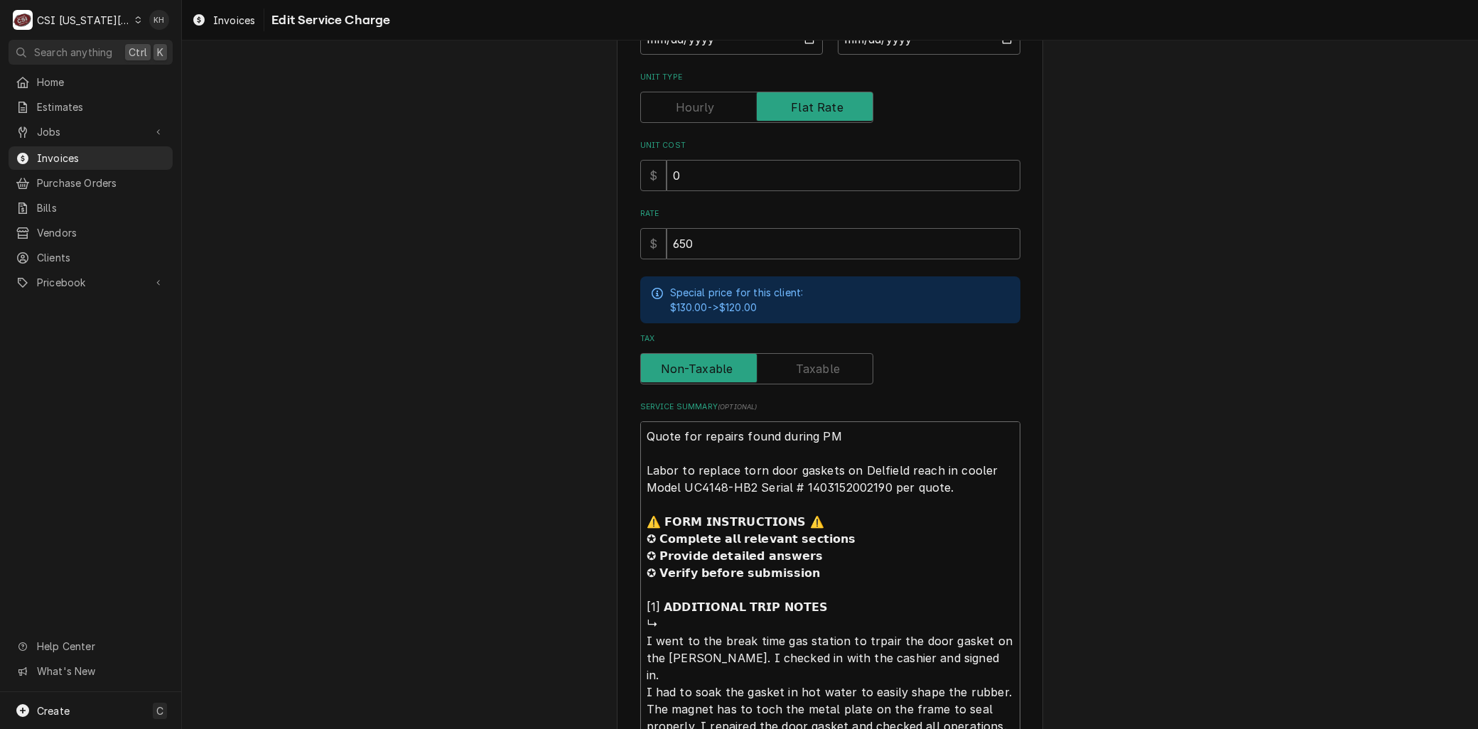
type textarea "Quote for repairs found during PM Labor to replace torn door gaskets on Delfiel…"
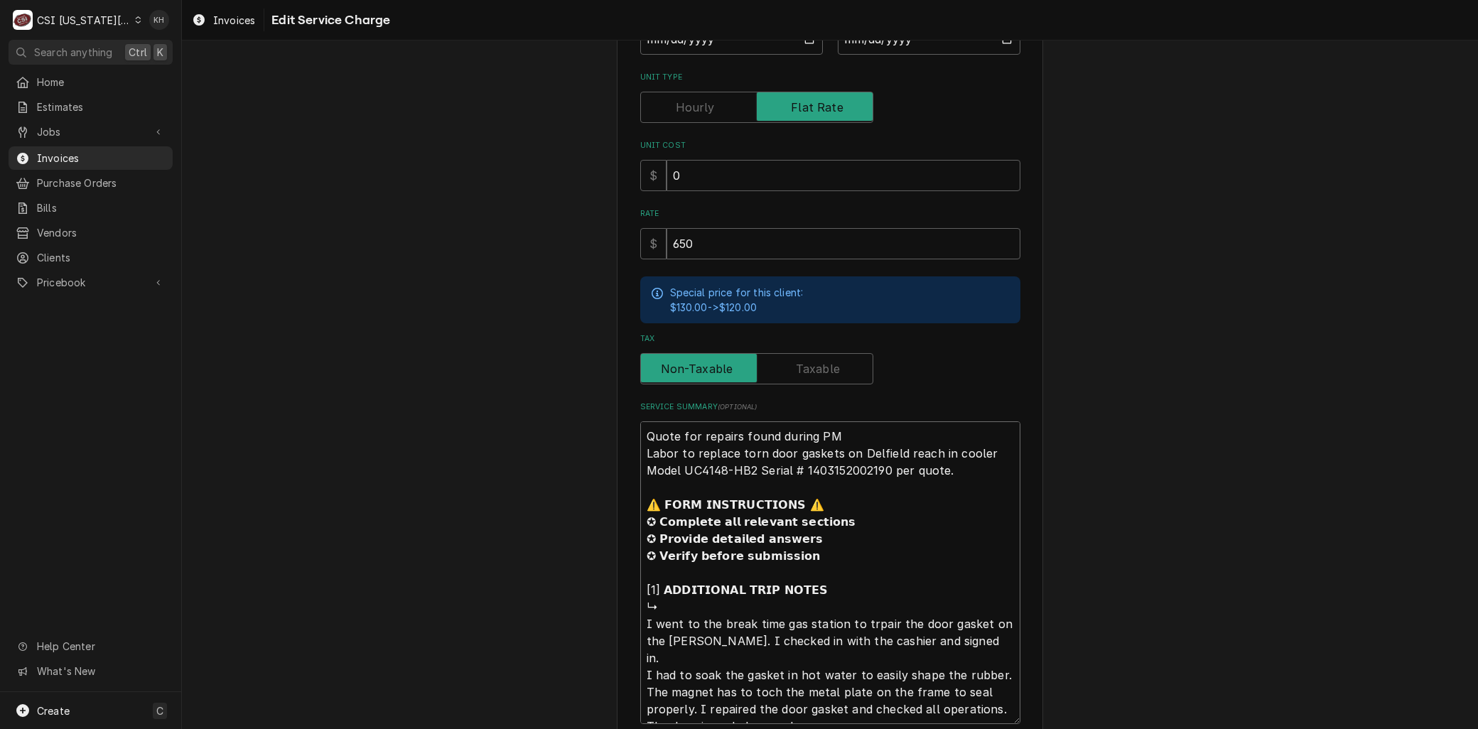
type textarea "x"
type textarea "Quote for repairs found during PM Labor to replace torn door gaskets on Delfiel…"
type textarea "x"
type textarea "Quote for repairs found during PMLabor to replace torn door gaskets on Delfield…"
type textarea "x"
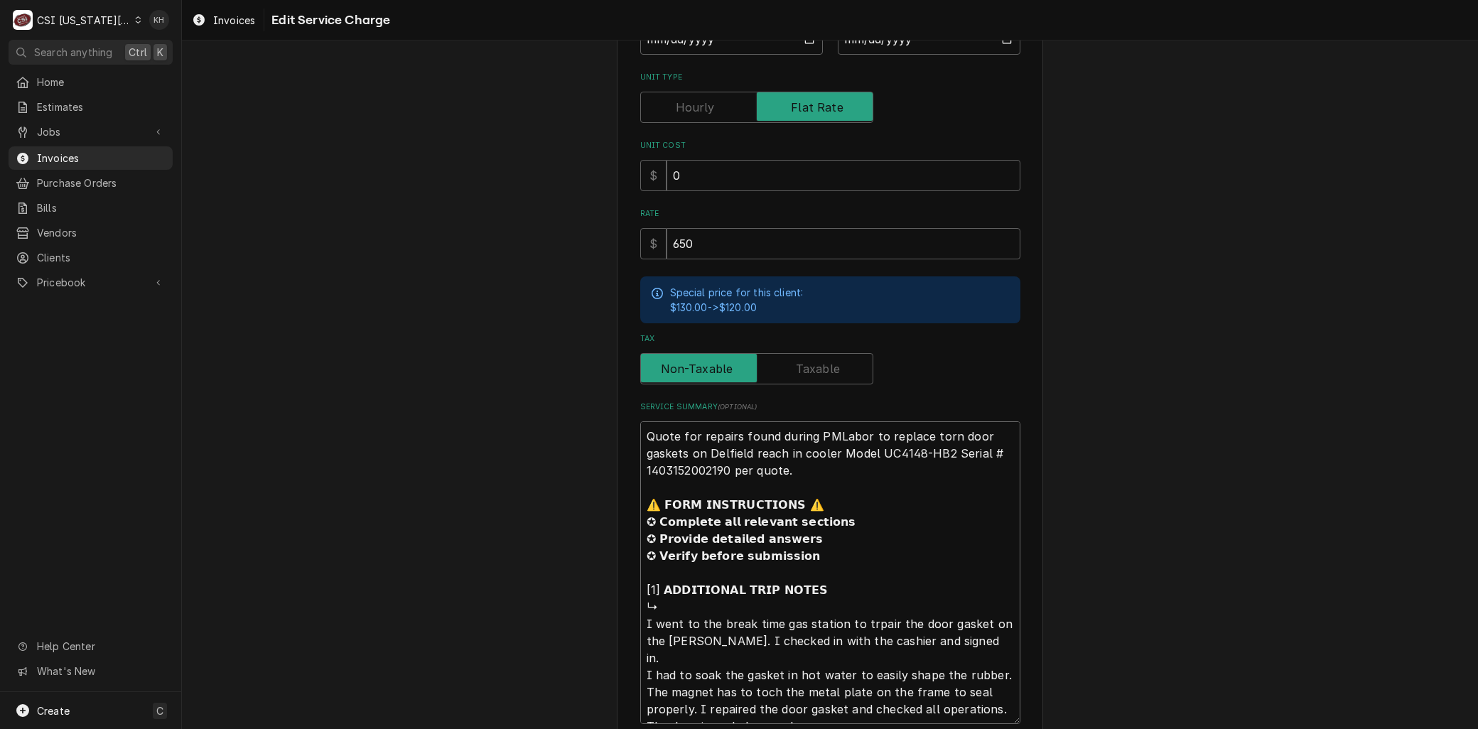
type textarea "Quote for repairs found during PLabor to replace torn door gaskets on Delfield …"
type textarea "x"
type textarea "Quote for repairs found during Labor to replace torn door gaskets on Delfield r…"
type textarea "x"
type textarea "Quote for repairs found duringLabor to replace torn door gaskets on Delfield re…"
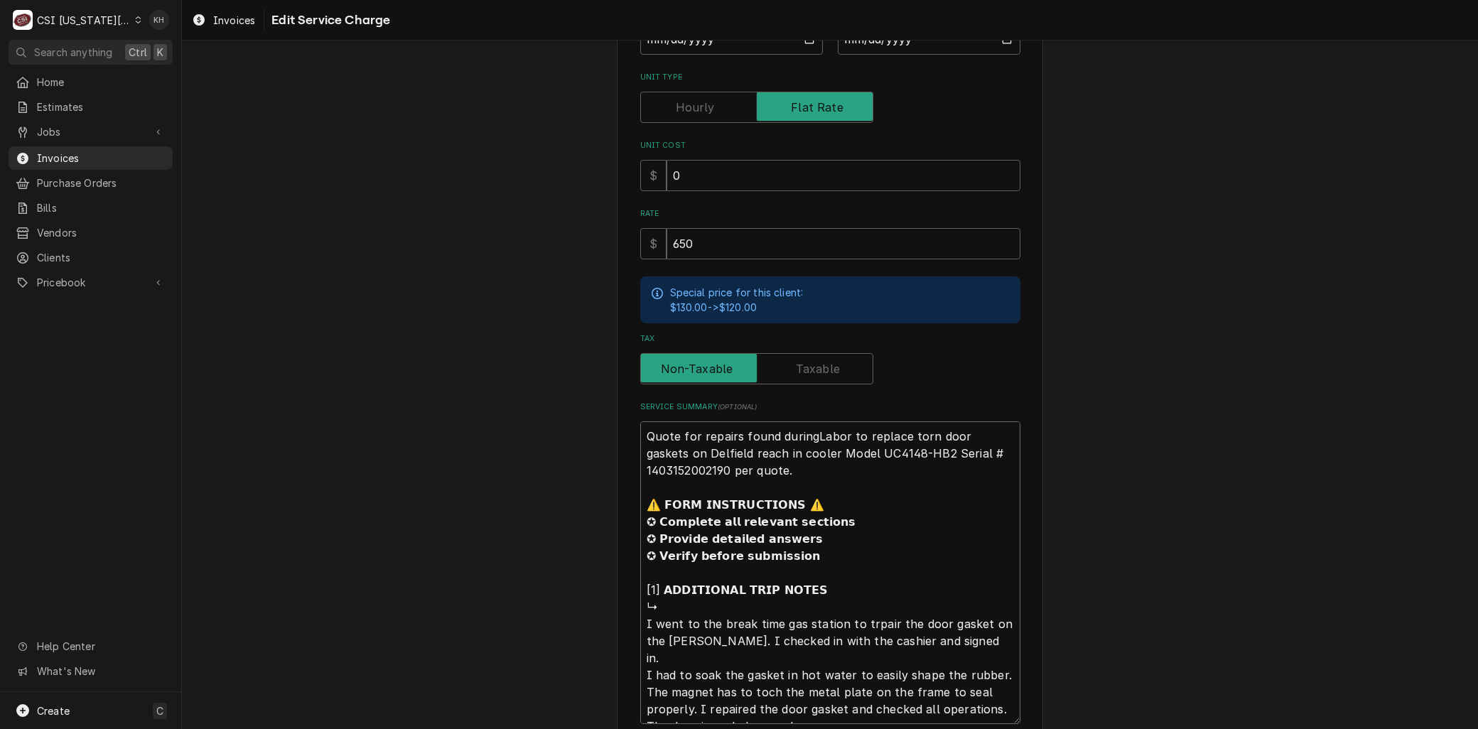
type textarea "x"
type textarea "Quote for repairs found durinLabor to replace torn door gaskets on Delfield rea…"
type textarea "x"
type textarea "Quote for repairs found duriLabor to replace torn door gaskets on Delfield reac…"
type textarea "x"
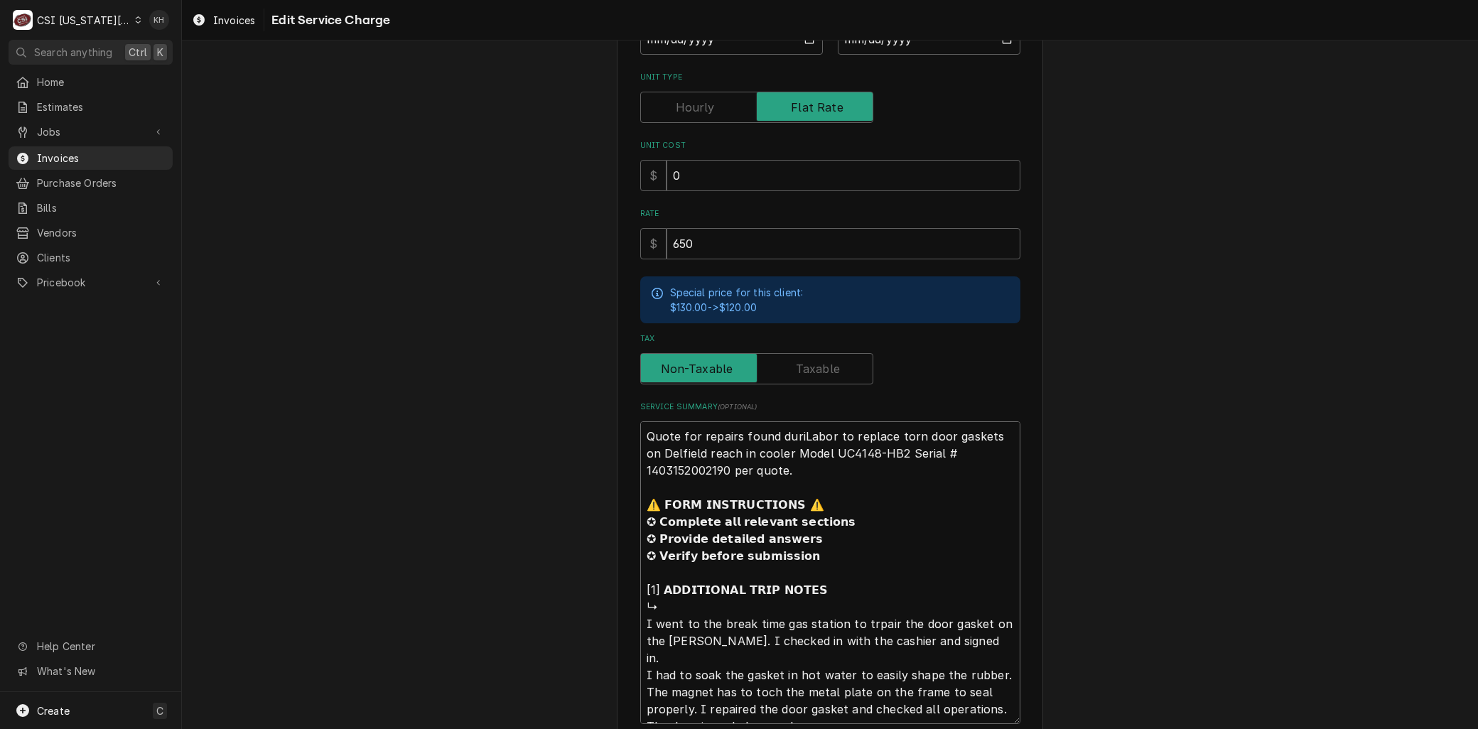
type textarea "Quote for repairs found durLabor to replace torn door gaskets on Delfield reach…"
type textarea "x"
type textarea "Quote for repairs found duLabor to replace torn door gaskets on Delfield reach …"
type textarea "x"
type textarea "Quote for repairs found dLabor to replace torn door gaskets on Delfield reach i…"
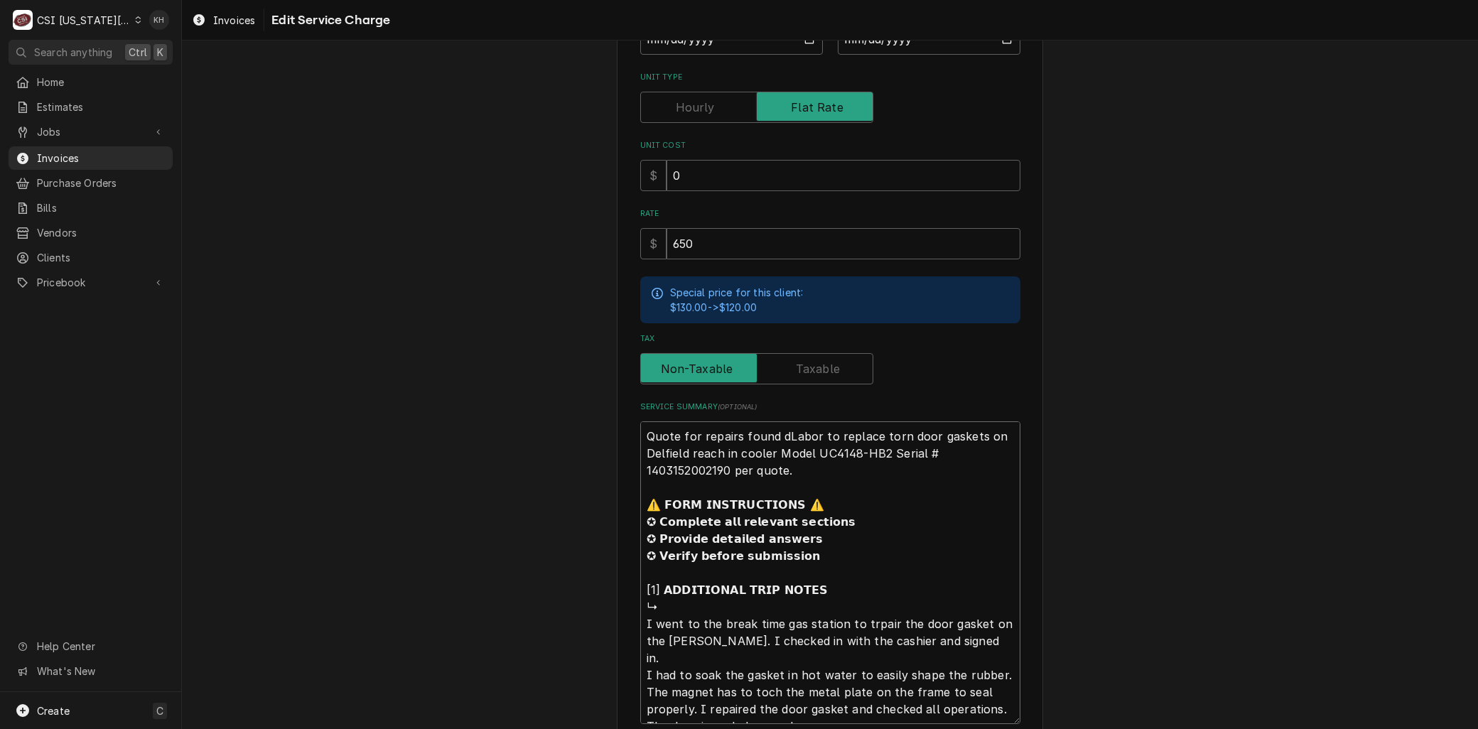
type textarea "x"
type textarea "Quote for repairs found Labor to replace torn door gaskets on Delfield reach in…"
type textarea "x"
type textarea "Quote for repairs foundLabor to replace torn door gaskets on Delfield reach in …"
type textarea "x"
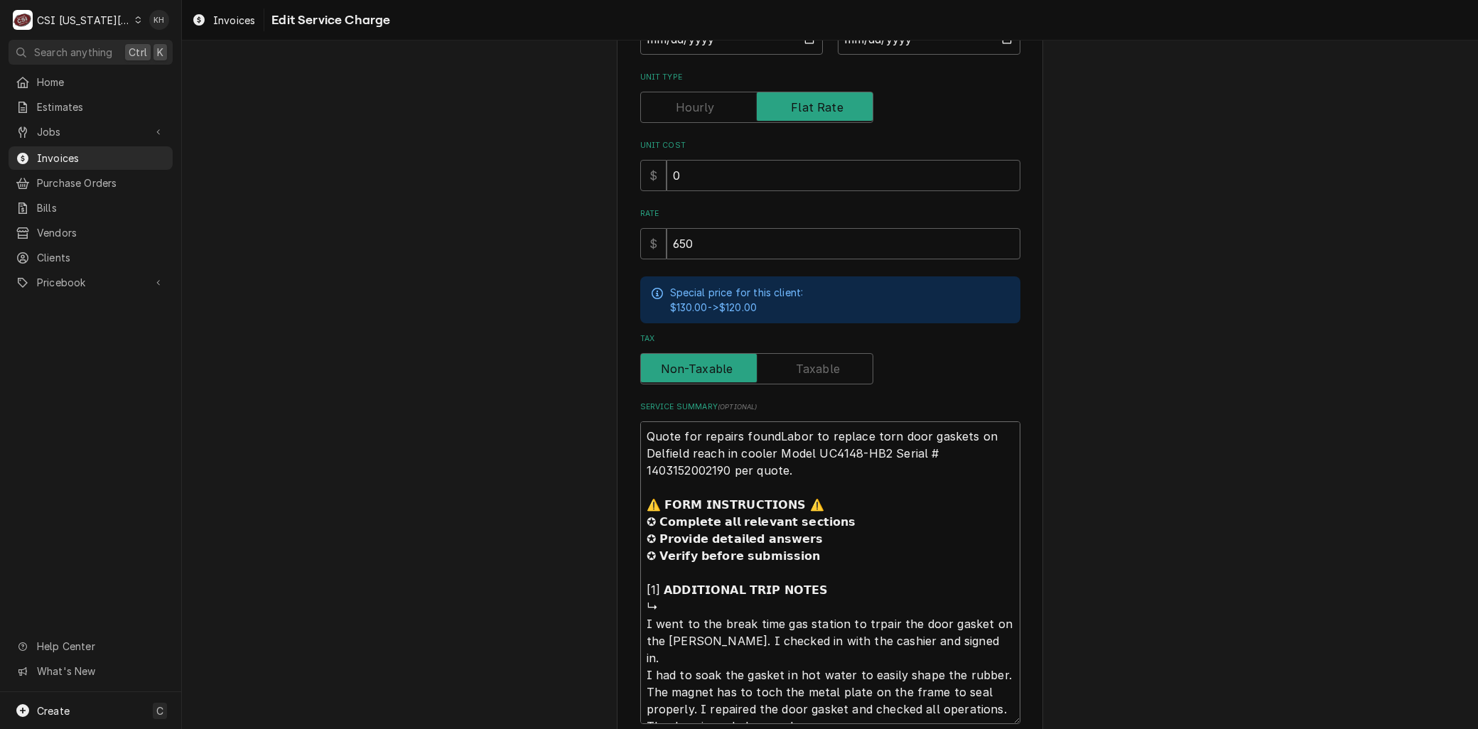
type textarea "Quote for repairs founLabor to replace torn door gaskets on Delfield reach in c…"
type textarea "x"
type textarea "Quote for repairs fouLabor to replace torn door gaskets on Delfield reach in co…"
type textarea "x"
type textarea "Quote for repairs foLabor to replace torn door gaskets on Delfield reach in coo…"
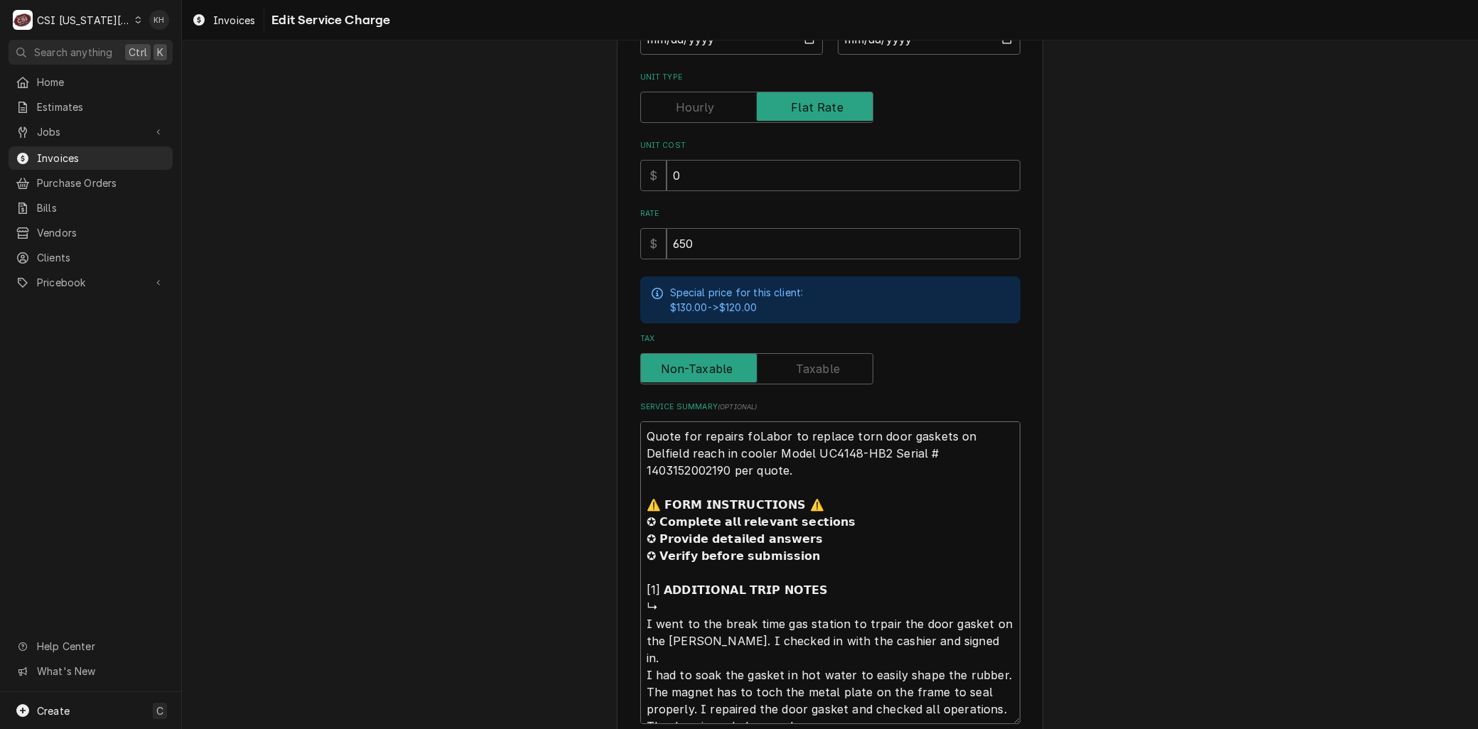
type textarea "x"
type textarea "Quote for repairs fLabor to replace torn door gaskets on Delfield reach in cool…"
type textarea "x"
type textarea "Quote for repairs Labor to replace torn door gaskets on Delfield reach in coole…"
type textarea "x"
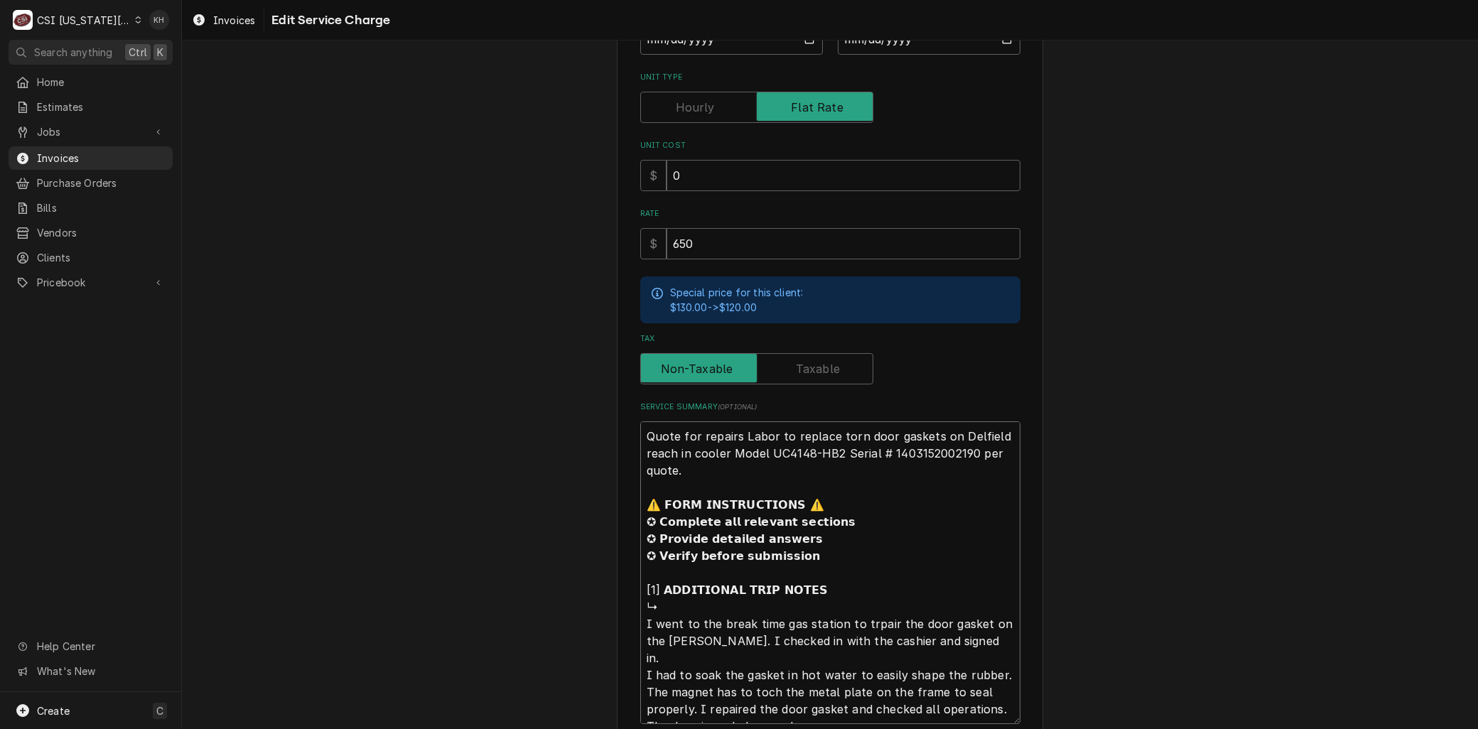
type textarea "Quote for repairsLabor to replace torn door gaskets on Delfield reach in cooler…"
type textarea "x"
type textarea "Quote for repairLabor to replace torn door gaskets on Delfield reach in cooler …"
type textarea "x"
type textarea "Quote for repaiLabor to replace torn door gaskets on Delfield reach in cooler M…"
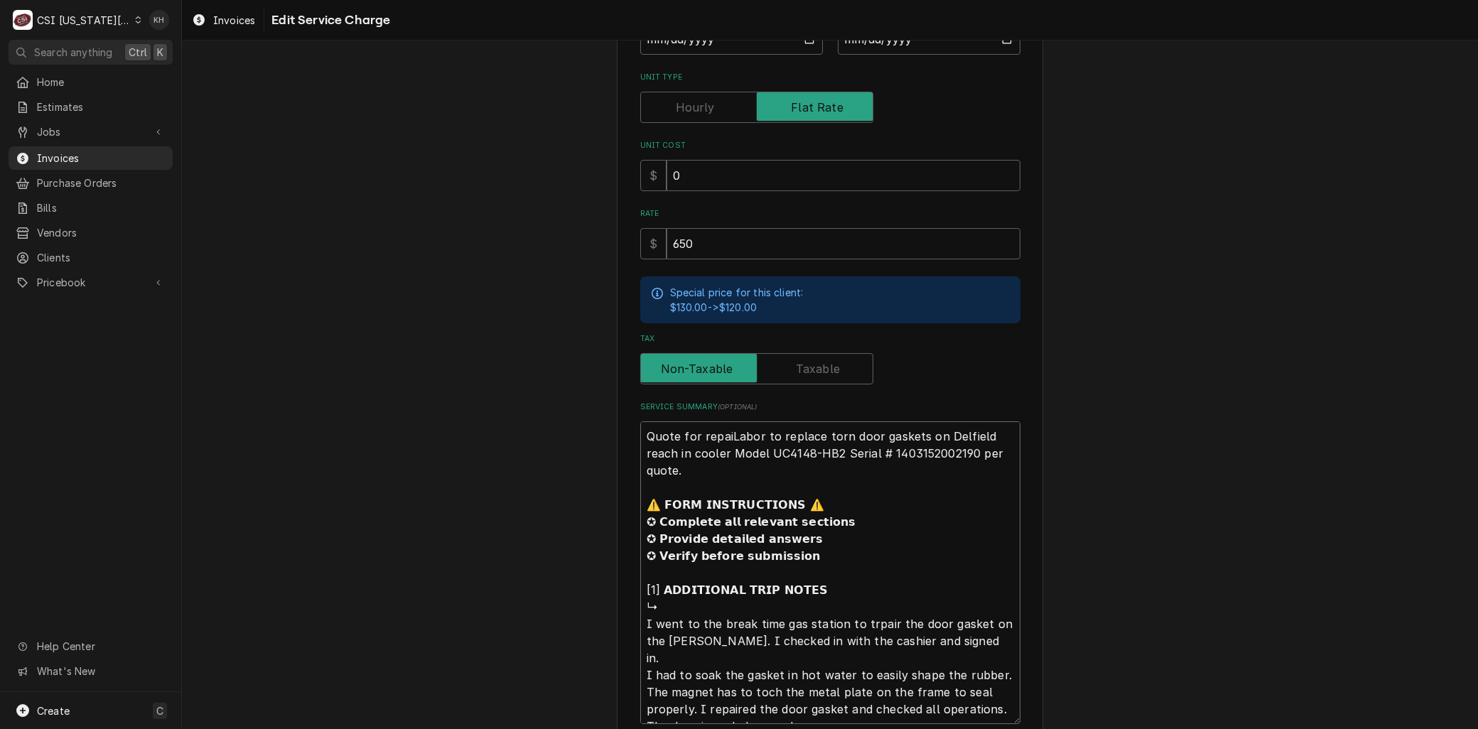
type textarea "x"
type textarea "Quote for repaLabor to replace torn door gaskets on Delfield reach in cooler Mo…"
type textarea "x"
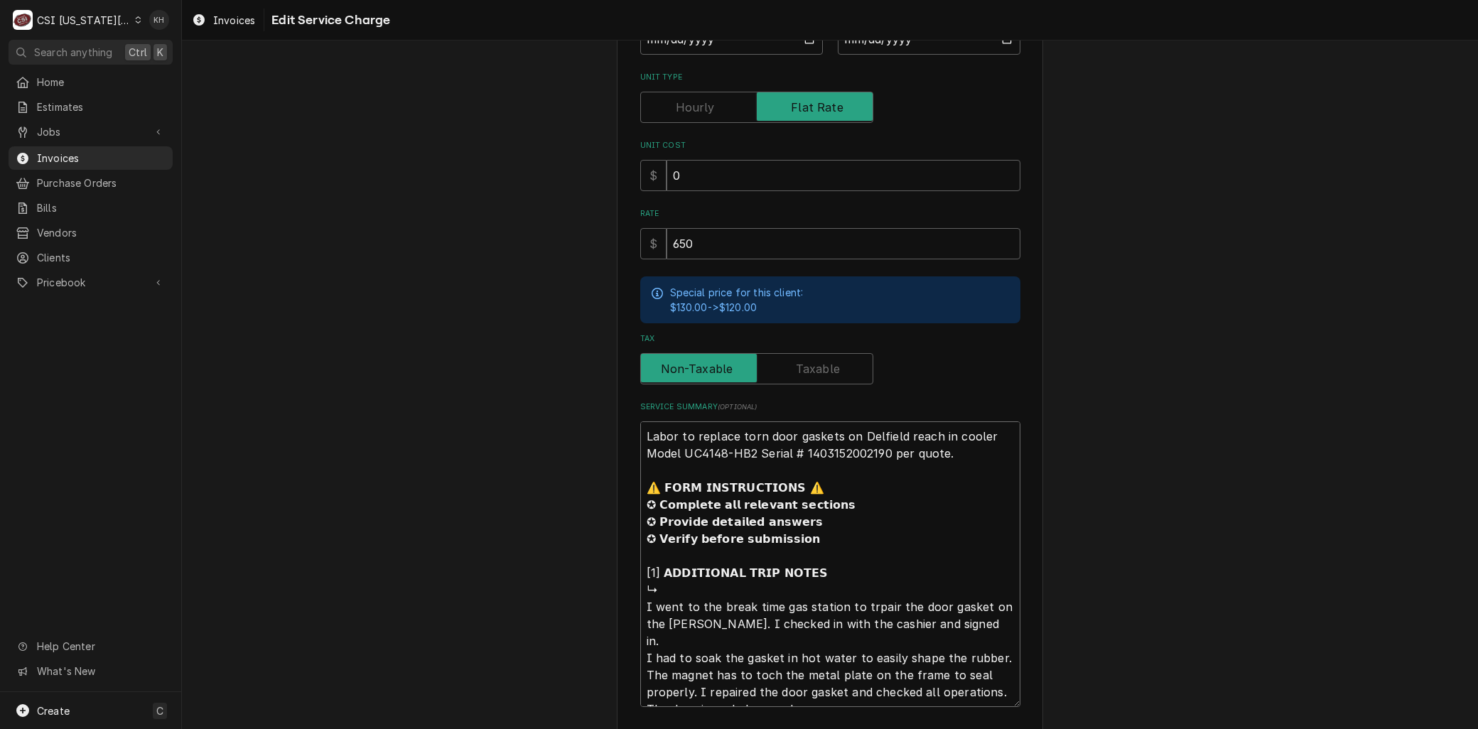
drag, startPoint x: 797, startPoint y: 691, endPoint x: 599, endPoint y: 482, distance: 288.0
click at [599, 482] on div "Use the fields below to edit this service charge Short Description 2-Labor (Ser…" at bounding box center [830, 307] width 1296 height 1045
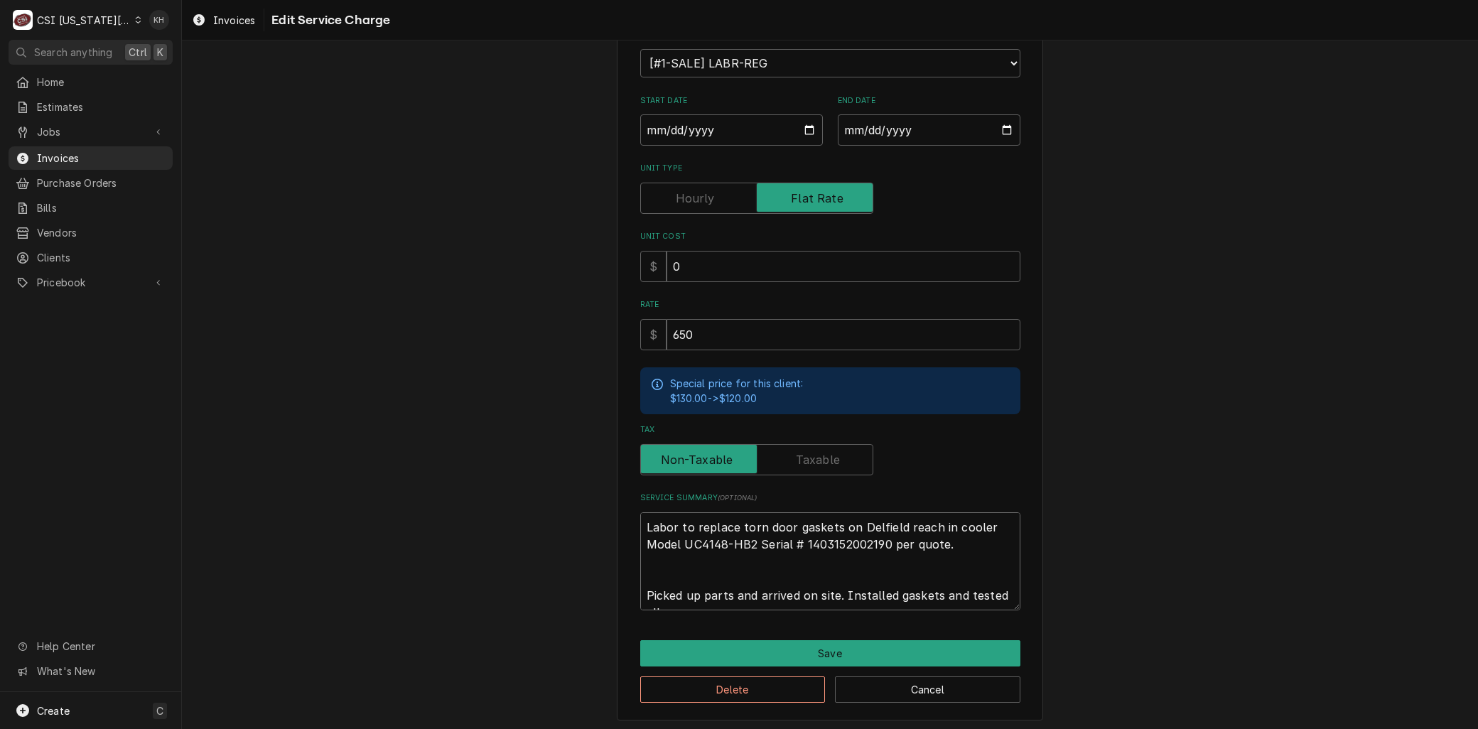
scroll to position [196, 0]
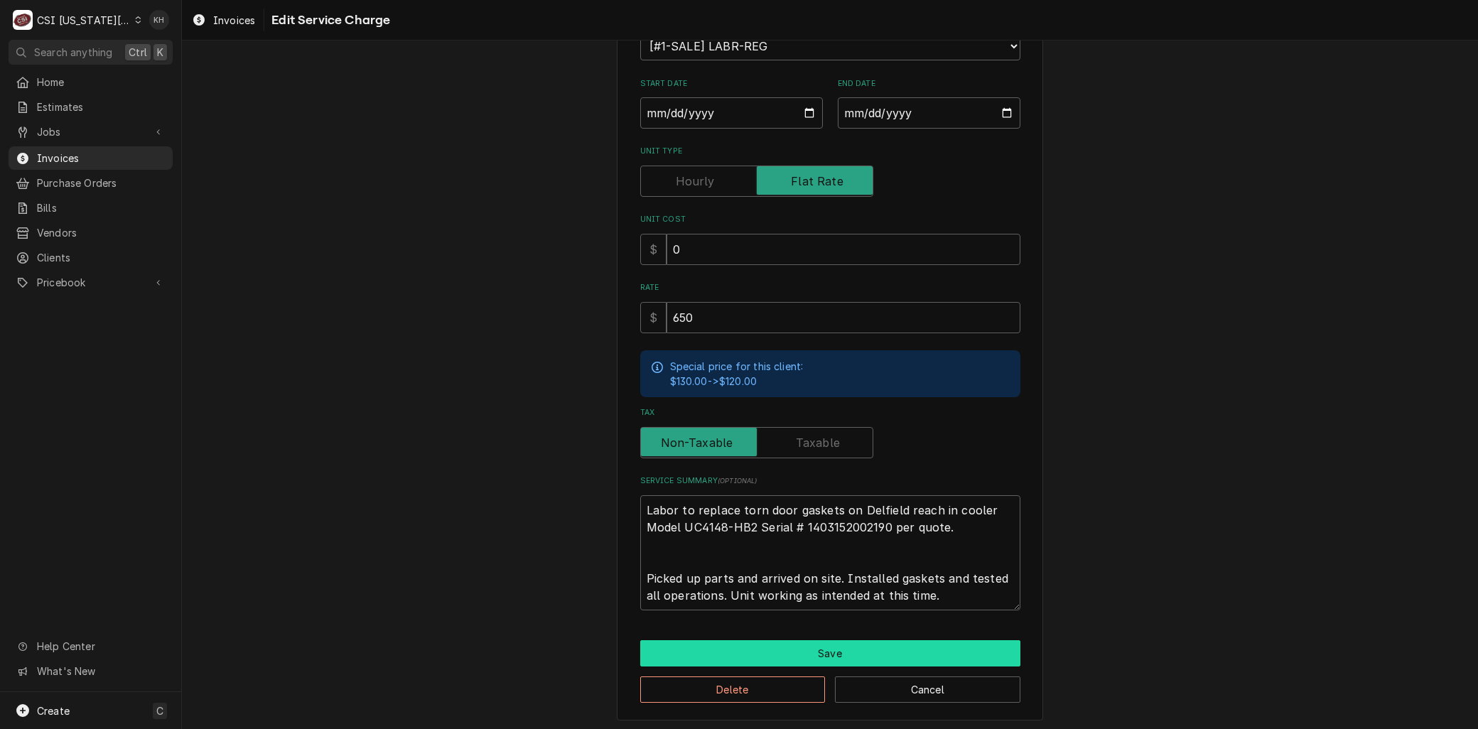
click at [817, 652] on button "Save" at bounding box center [830, 653] width 380 height 26
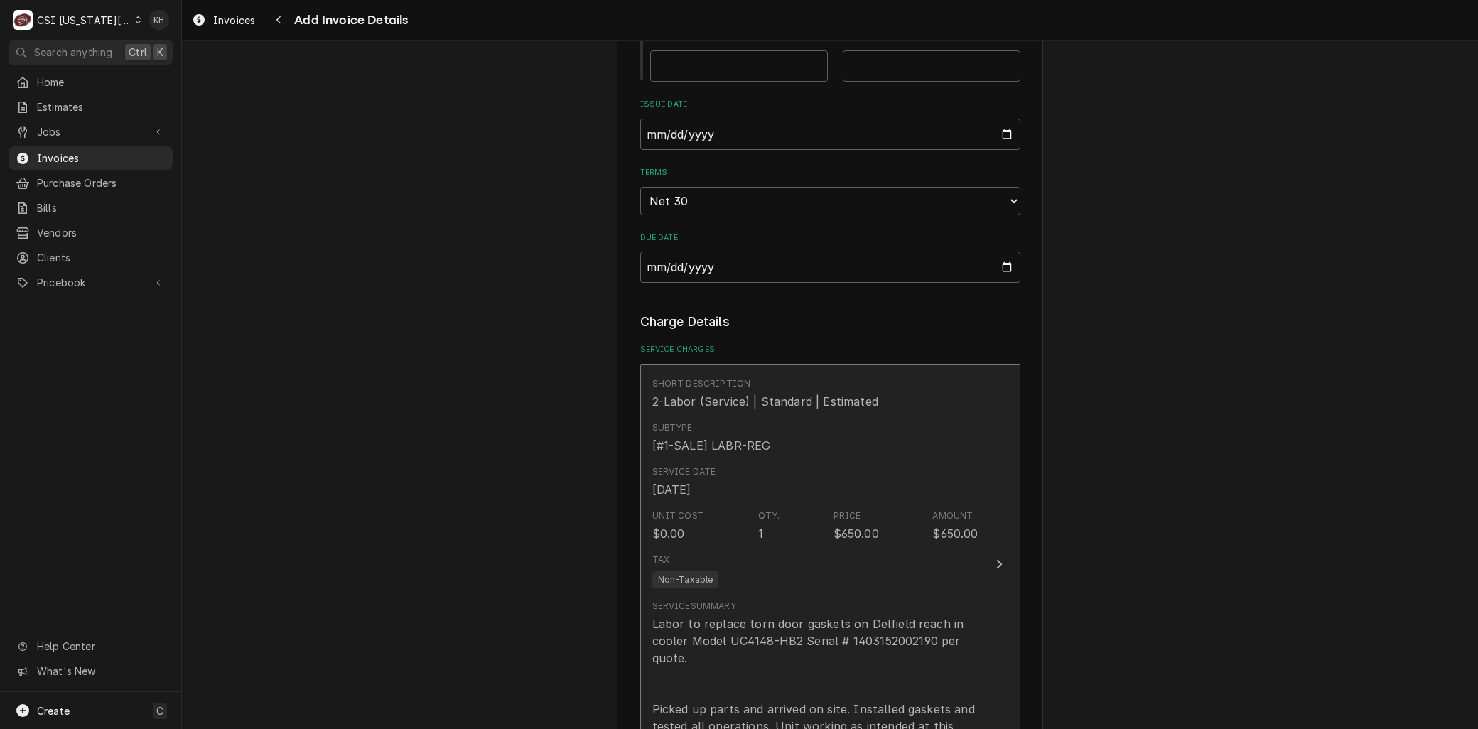
scroll to position [1387, 0]
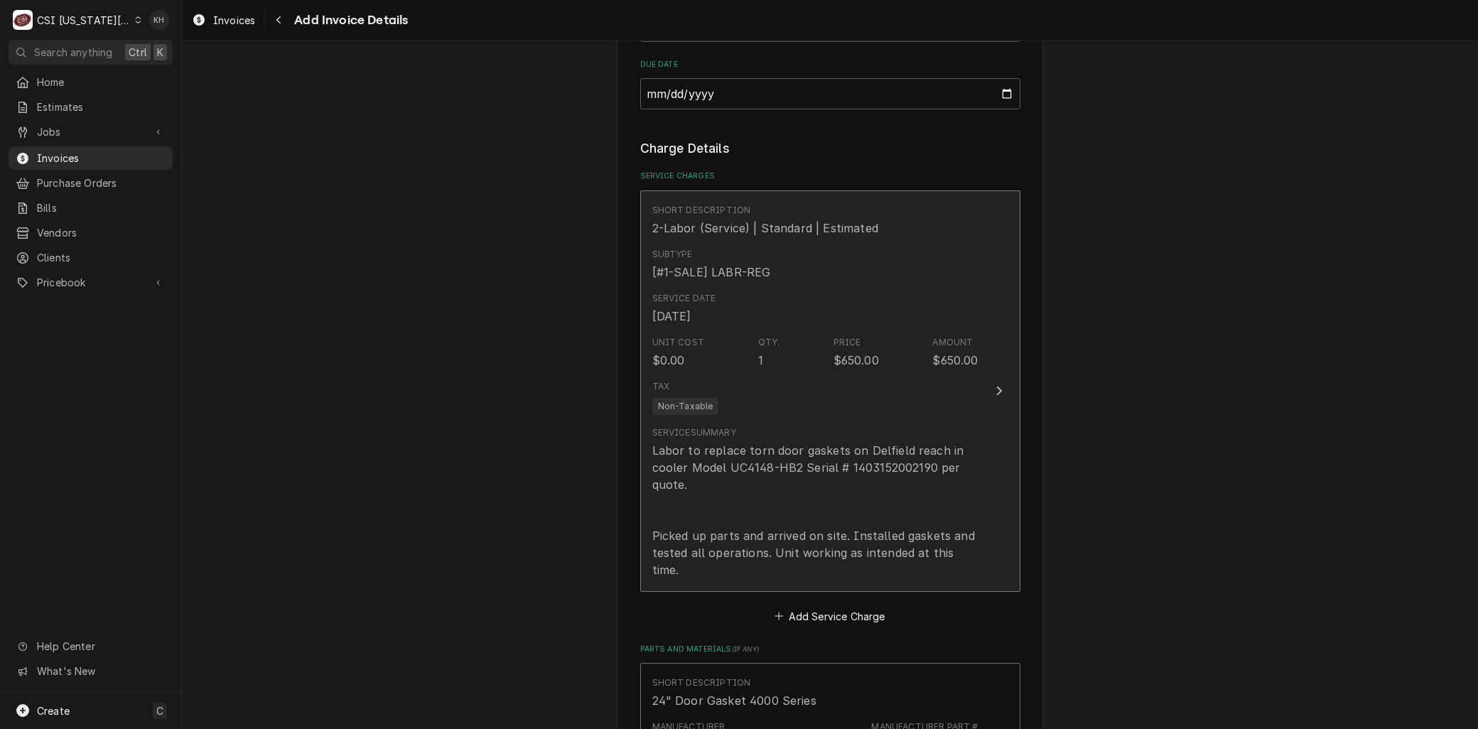
click at [792, 374] on div "Tax Non-Taxable" at bounding box center [815, 396] width 326 height 45
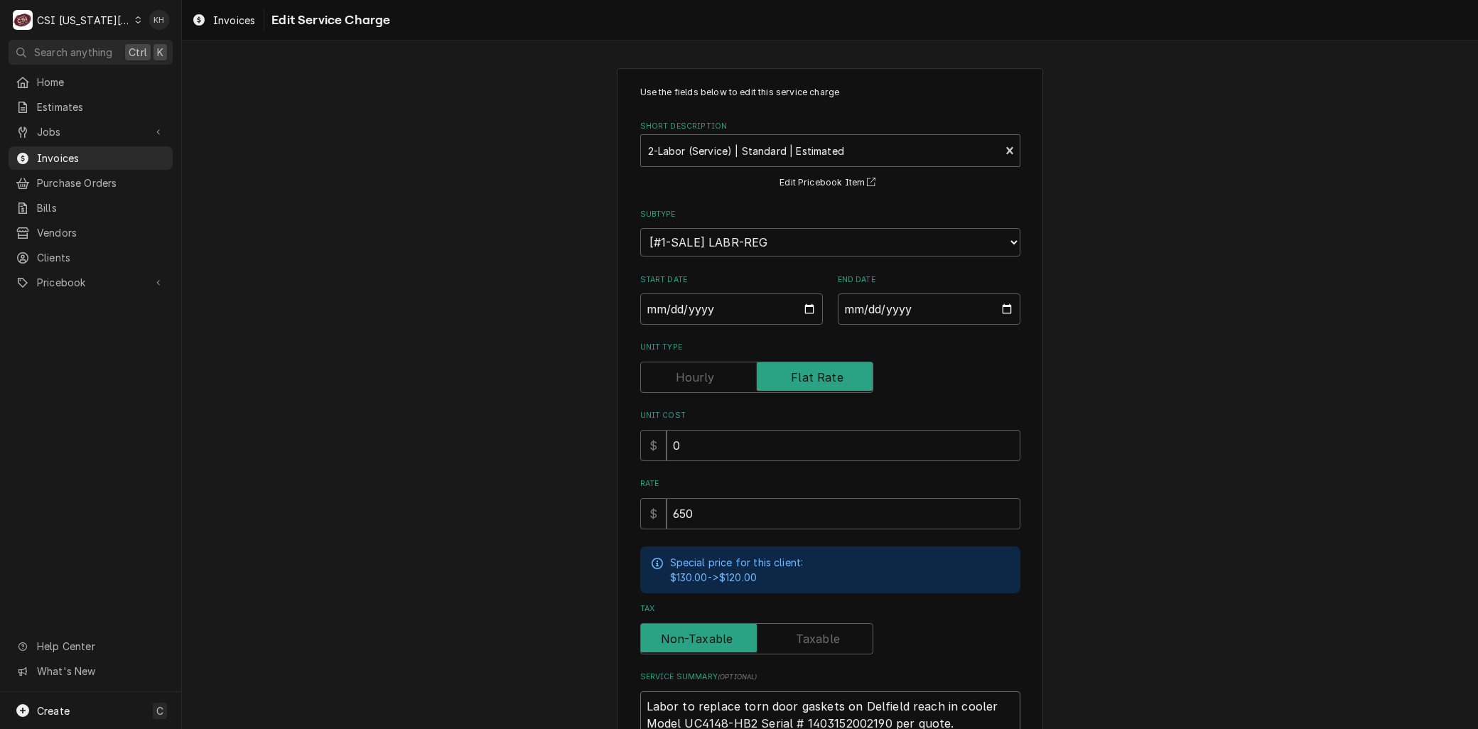
click at [765, 139] on div "Short Description" at bounding box center [820, 151] width 345 height 26
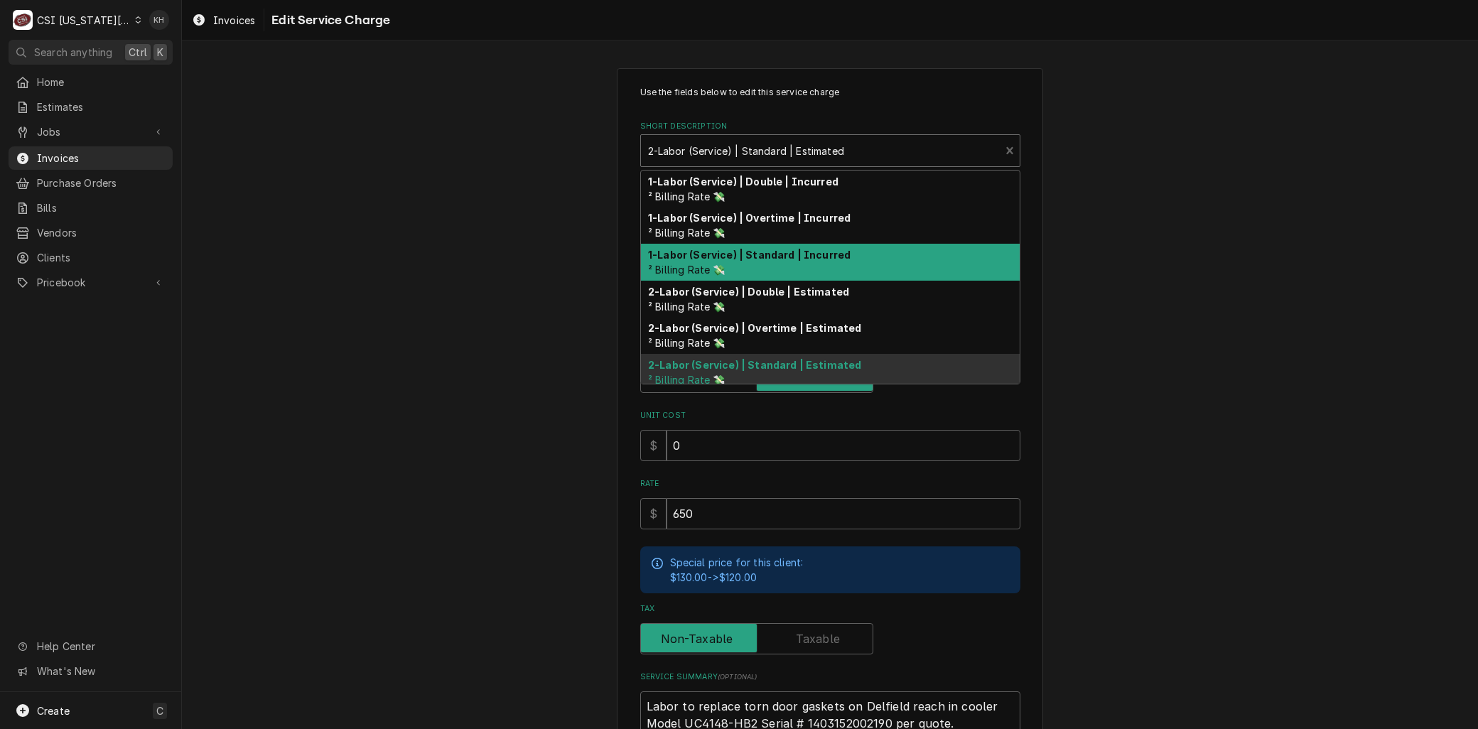
click at [764, 261] on div "1-Labor (Service) | Standard | Incurred ² Billing Rate 💸" at bounding box center [830, 262] width 379 height 37
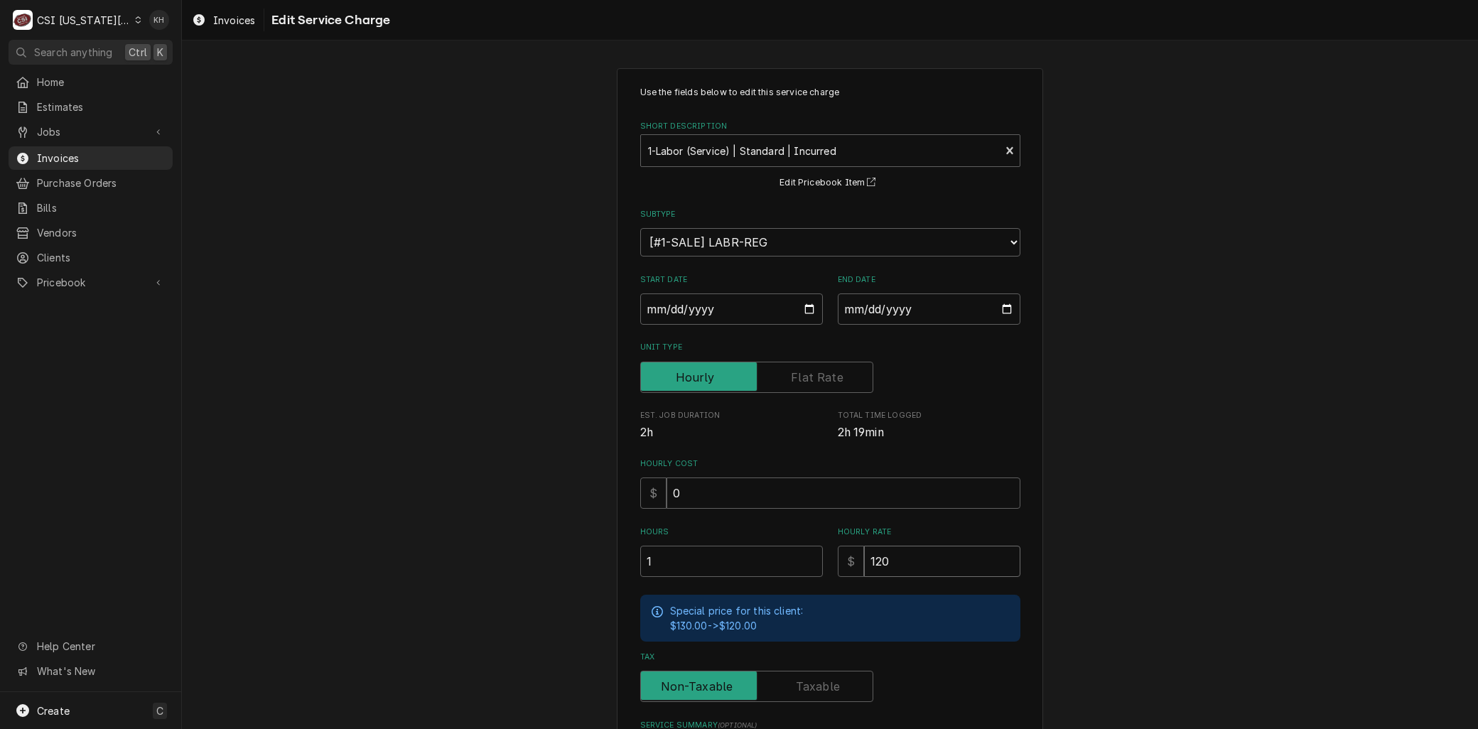
drag, startPoint x: 820, startPoint y: 557, endPoint x: 784, endPoint y: 556, distance: 36.3
click at [787, 557] on div "Hours 1 Hourly Rate $ 120" at bounding box center [830, 552] width 380 height 50
click at [798, 374] on label "Unit Type" at bounding box center [756, 377] width 233 height 31
click at [798, 374] on input "Unit Type" at bounding box center [757, 377] width 220 height 31
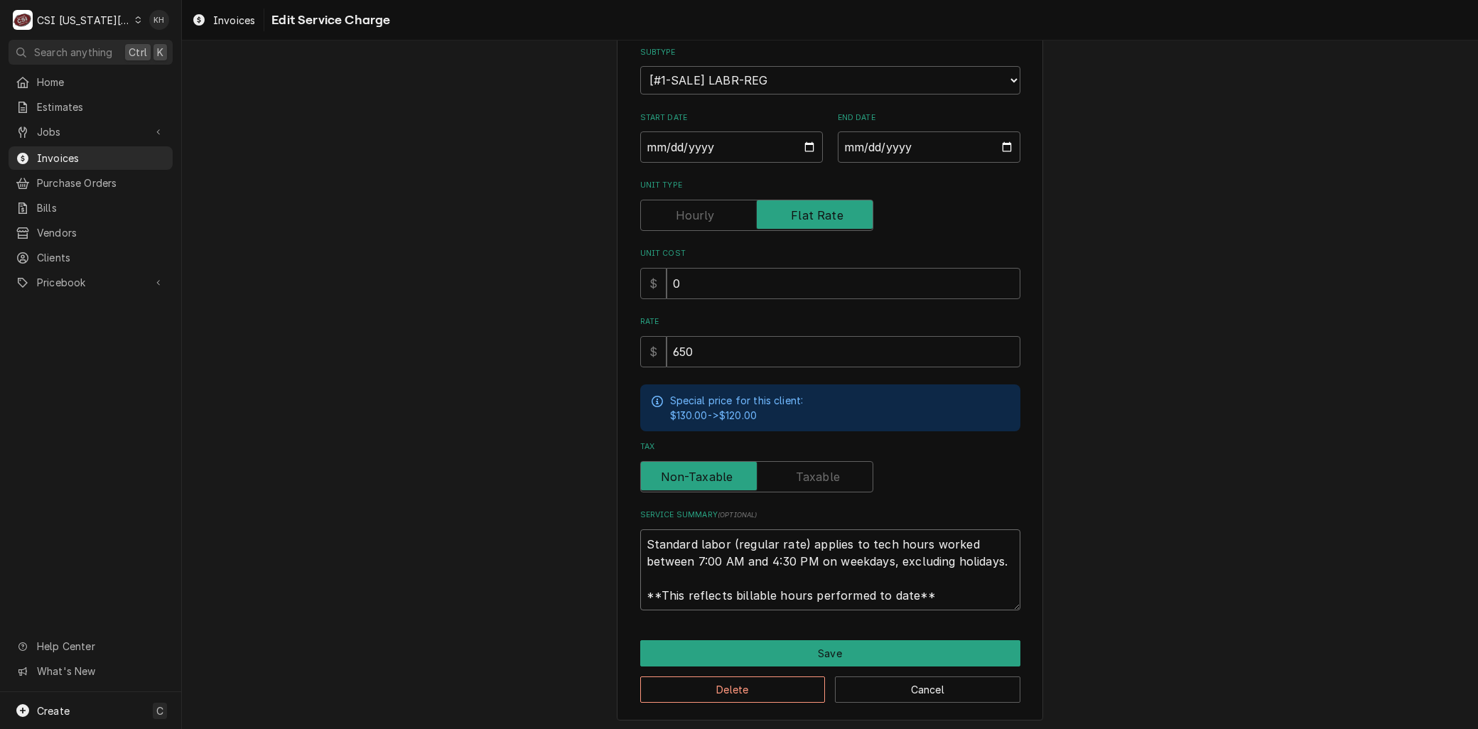
paste textarea "Labor to replace torn door gaskets on Delfield reach in cooler Model UC4148-HB2…"
drag, startPoint x: 943, startPoint y: 593, endPoint x: 348, endPoint y: 464, distance: 608.7
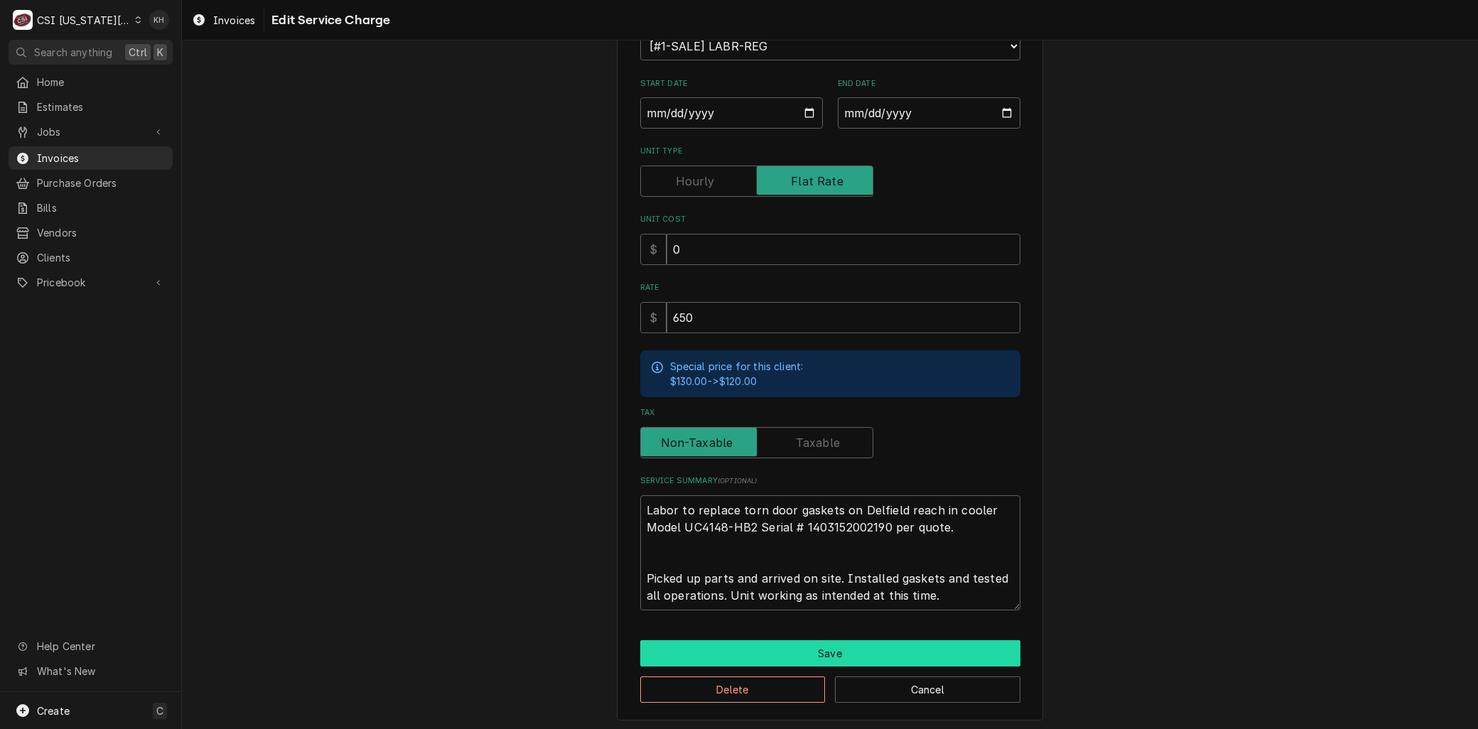
click at [797, 651] on button "Save" at bounding box center [830, 653] width 380 height 26
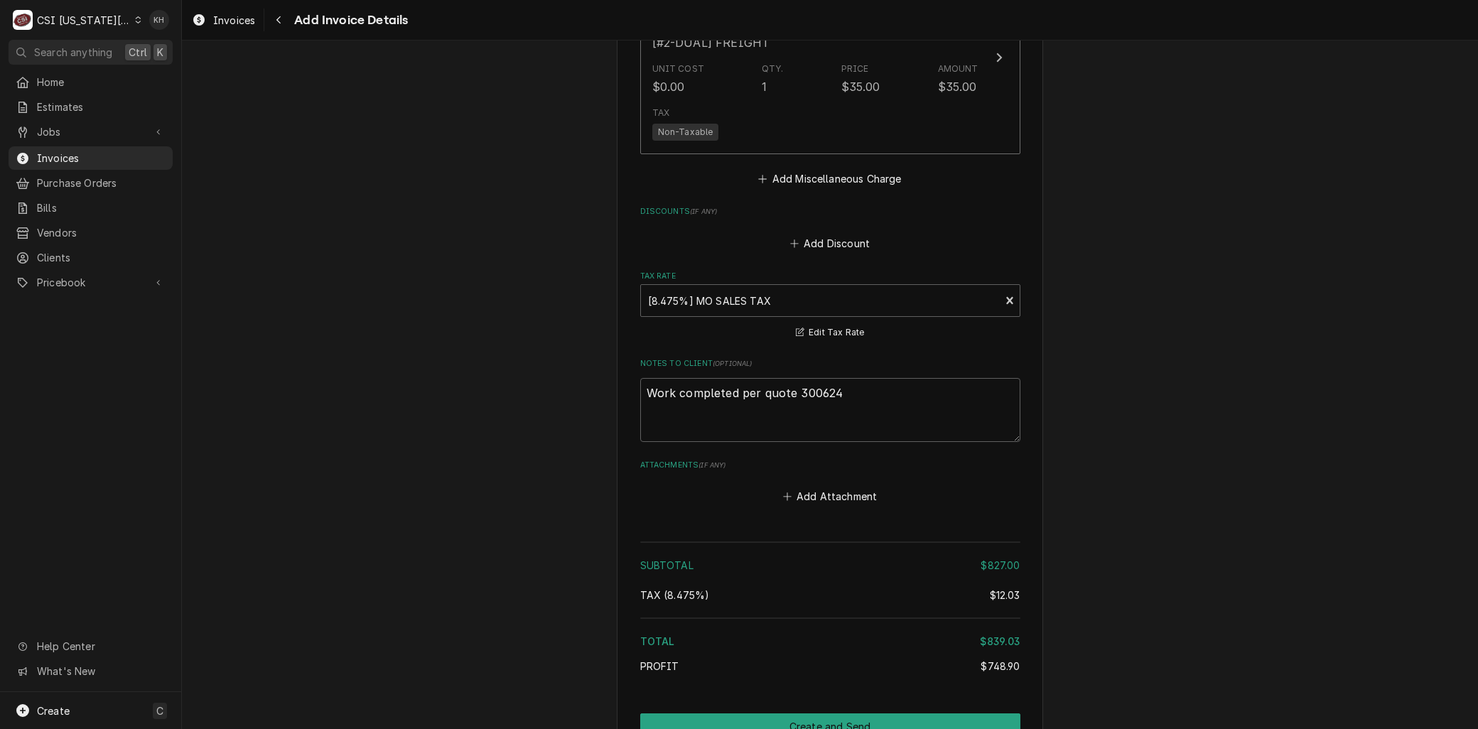
scroll to position [2469, 0]
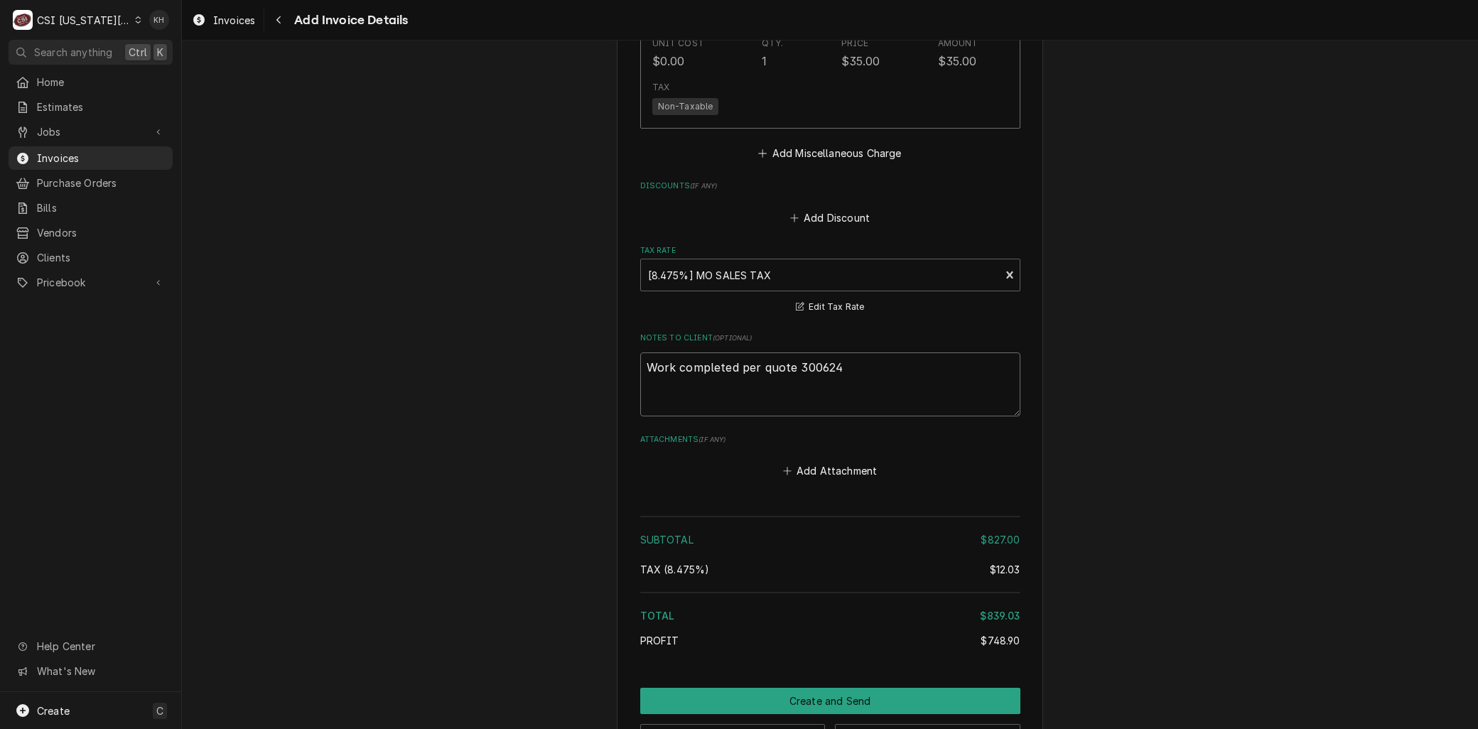
drag, startPoint x: 848, startPoint y: 316, endPoint x: 175, endPoint y: 296, distance: 673.9
click at [175, 296] on div "C CSI Kansas City. KH Search anything Ctrl K Home Estimates Jobs Jobs Job Serie…" at bounding box center [739, 364] width 1478 height 729
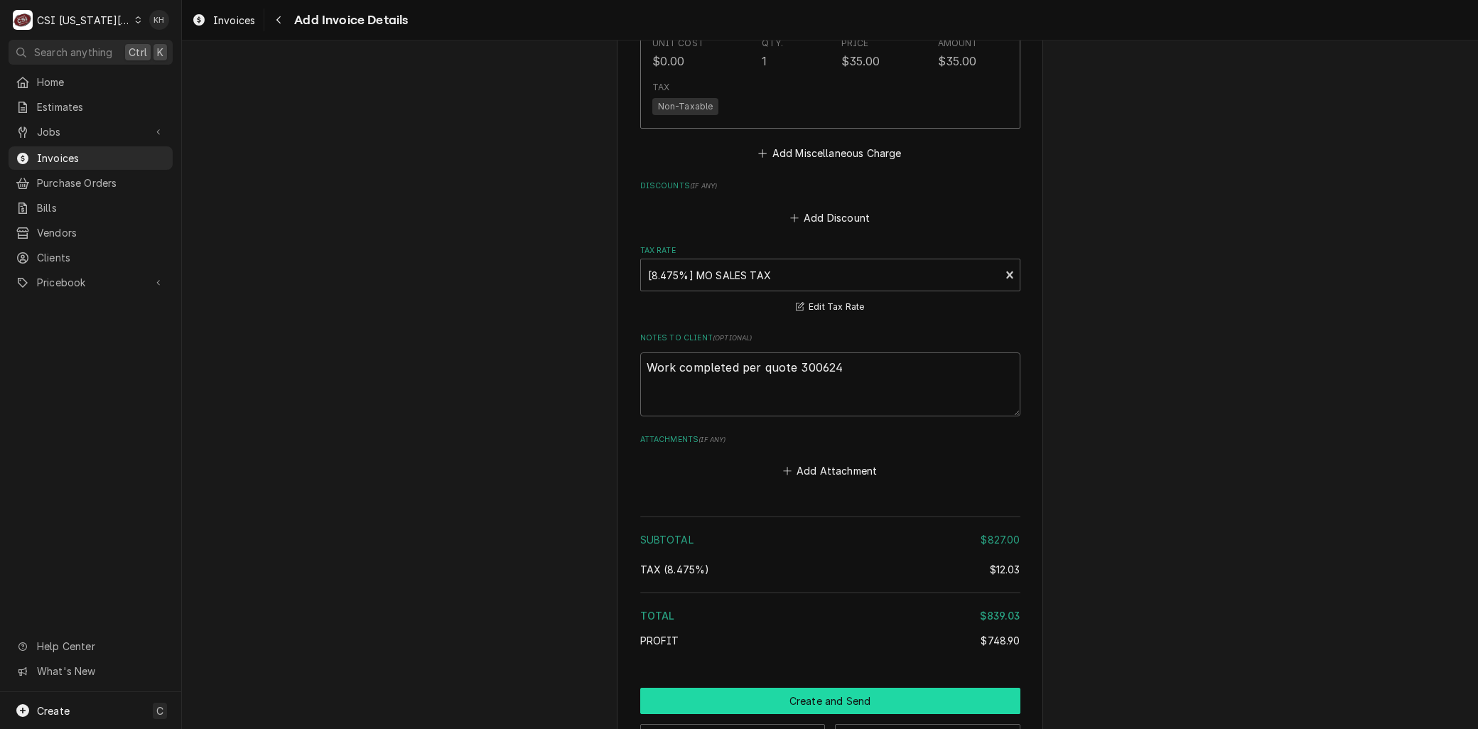
click at [827, 688] on button "Create and Send" at bounding box center [830, 701] width 380 height 26
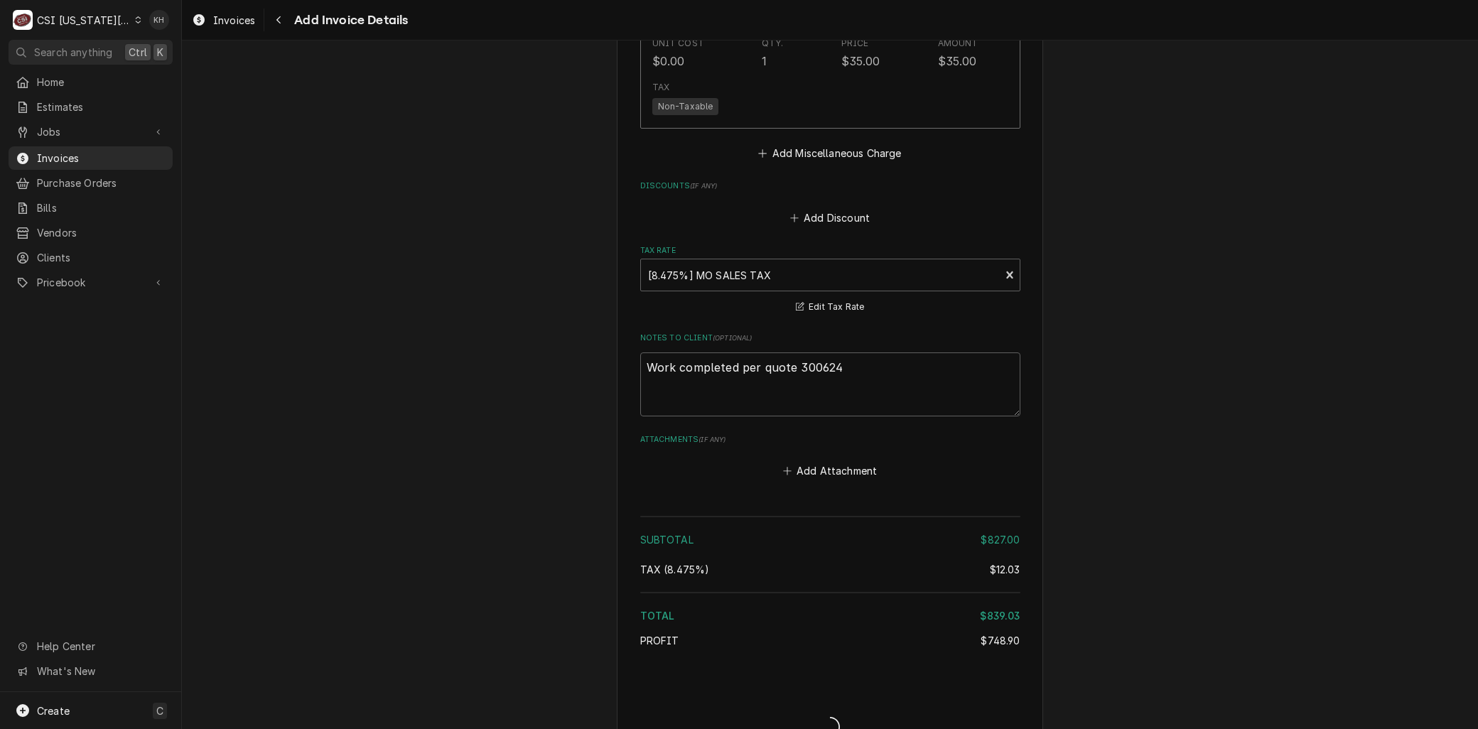
scroll to position [2460, 0]
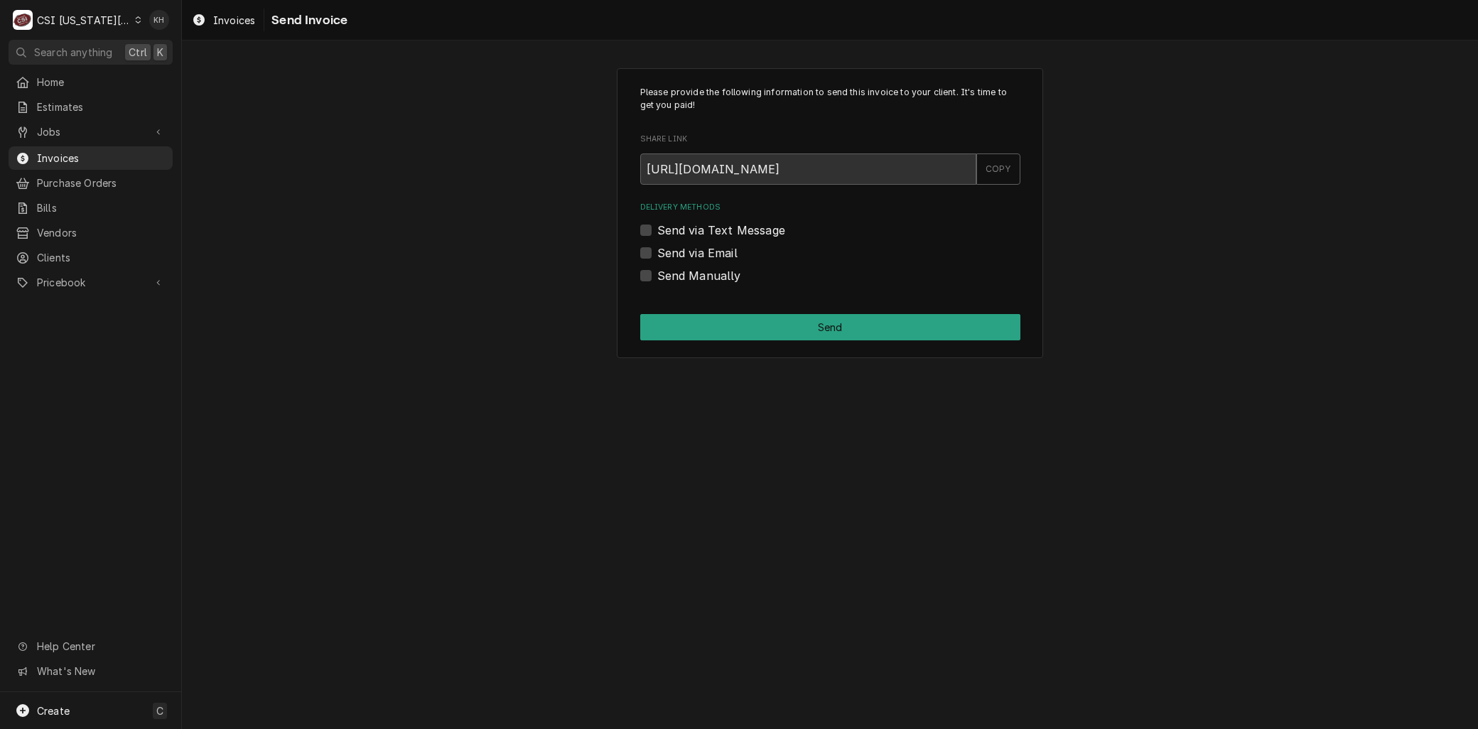
drag, startPoint x: 760, startPoint y: 365, endPoint x: 645, endPoint y: 256, distance: 159.3
click at [657, 256] on label "Send via Email" at bounding box center [697, 252] width 80 height 17
click at [657, 256] on input "Send via Email" at bounding box center [847, 259] width 380 height 31
checkbox input "true"
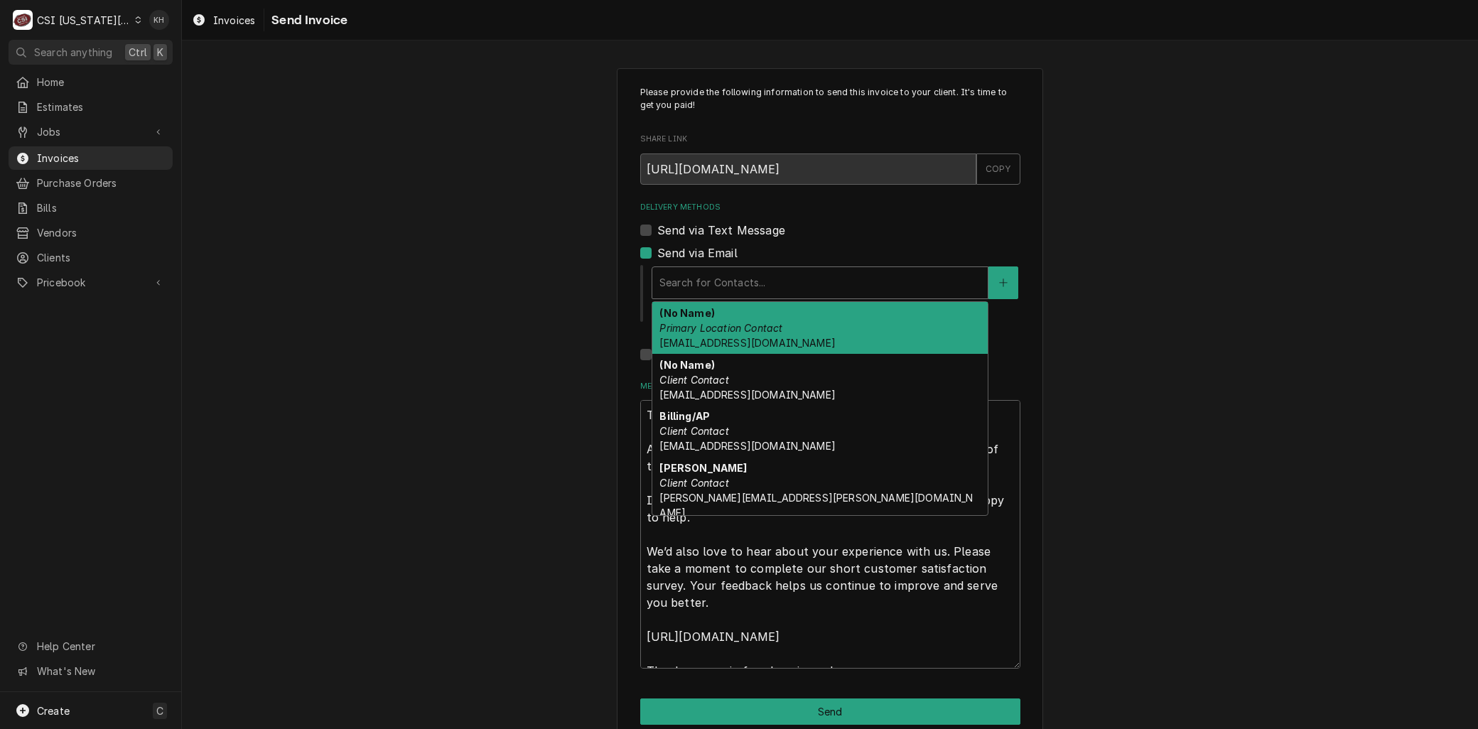
click at [684, 286] on div "Delivery Methods" at bounding box center [819, 283] width 321 height 26
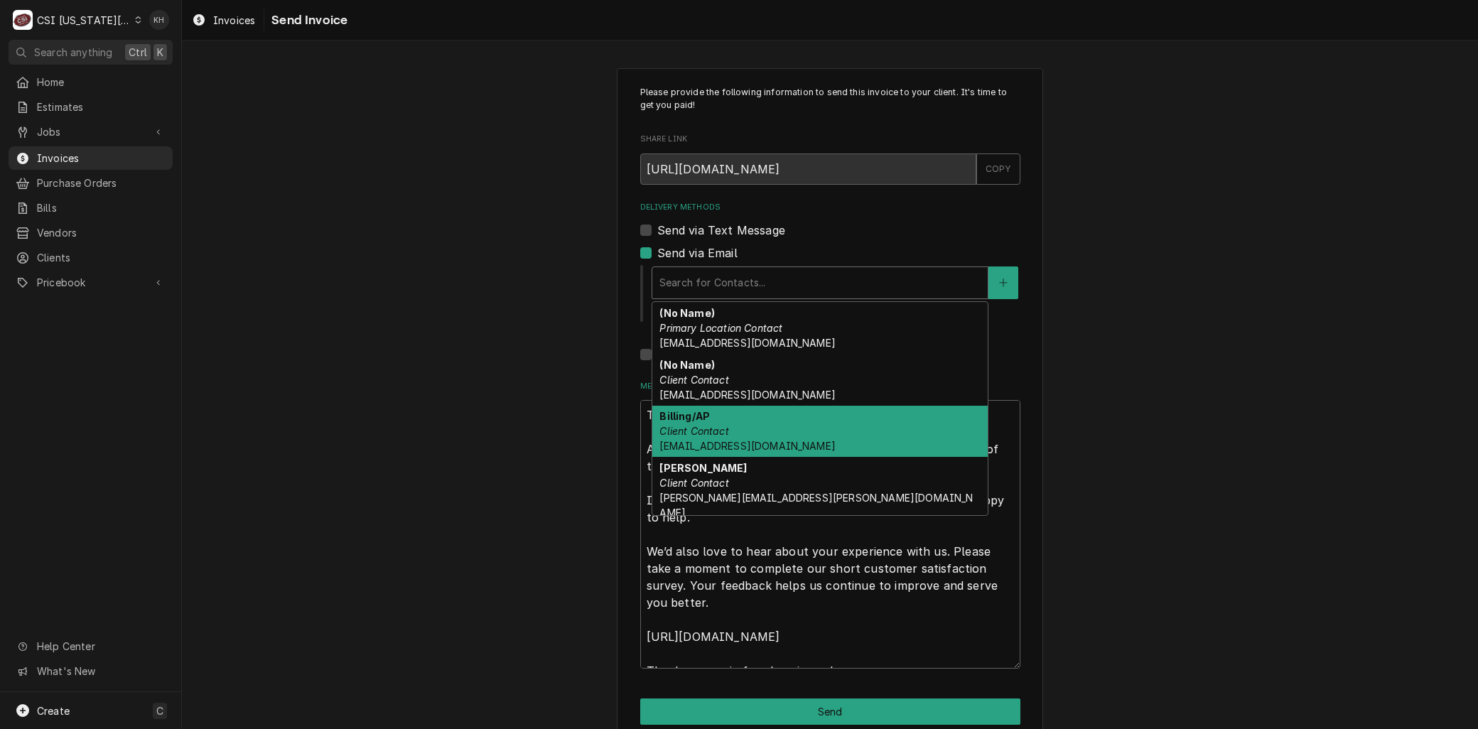
click at [712, 438] on div "Billing/AP Client Contact btmaintenance@mfaoil.com" at bounding box center [819, 432] width 335 height 52
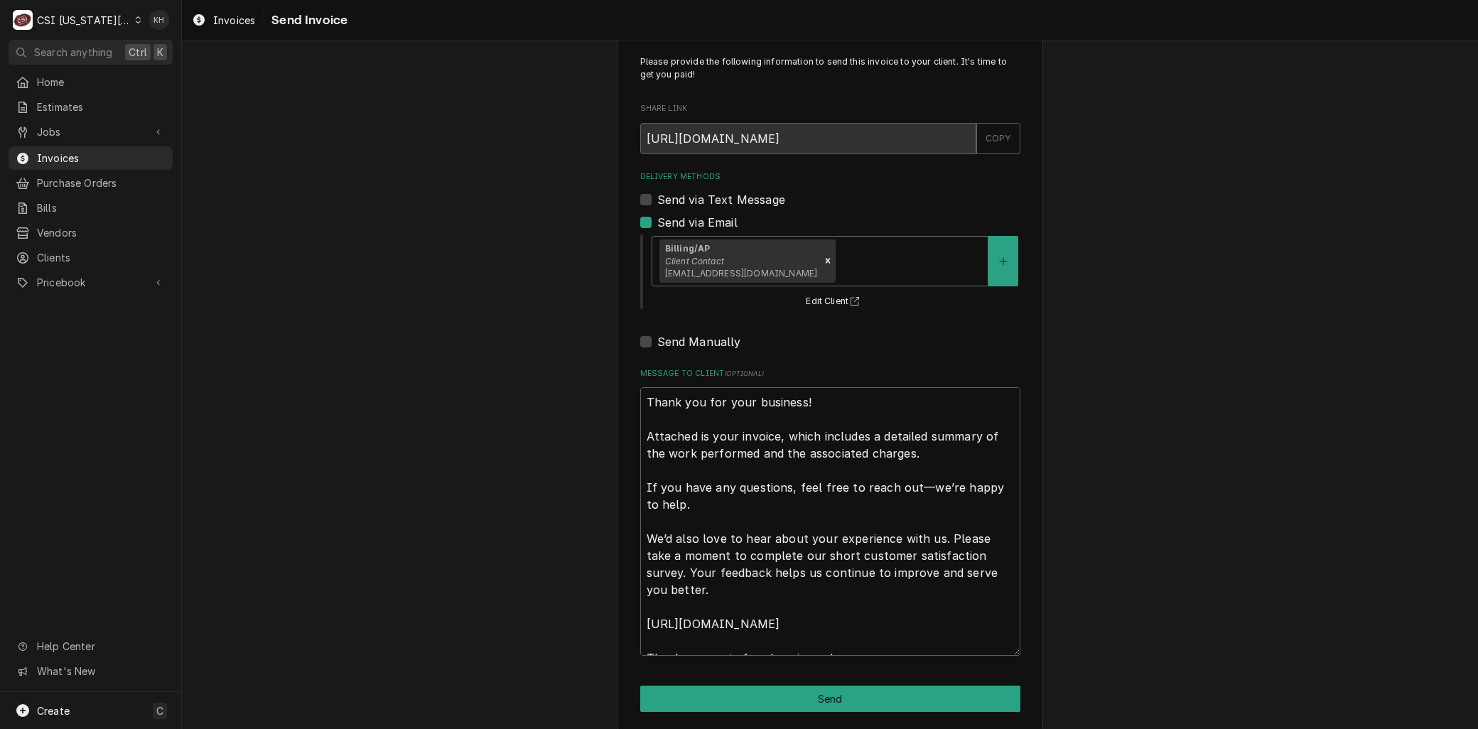
scroll to position [43, 0]
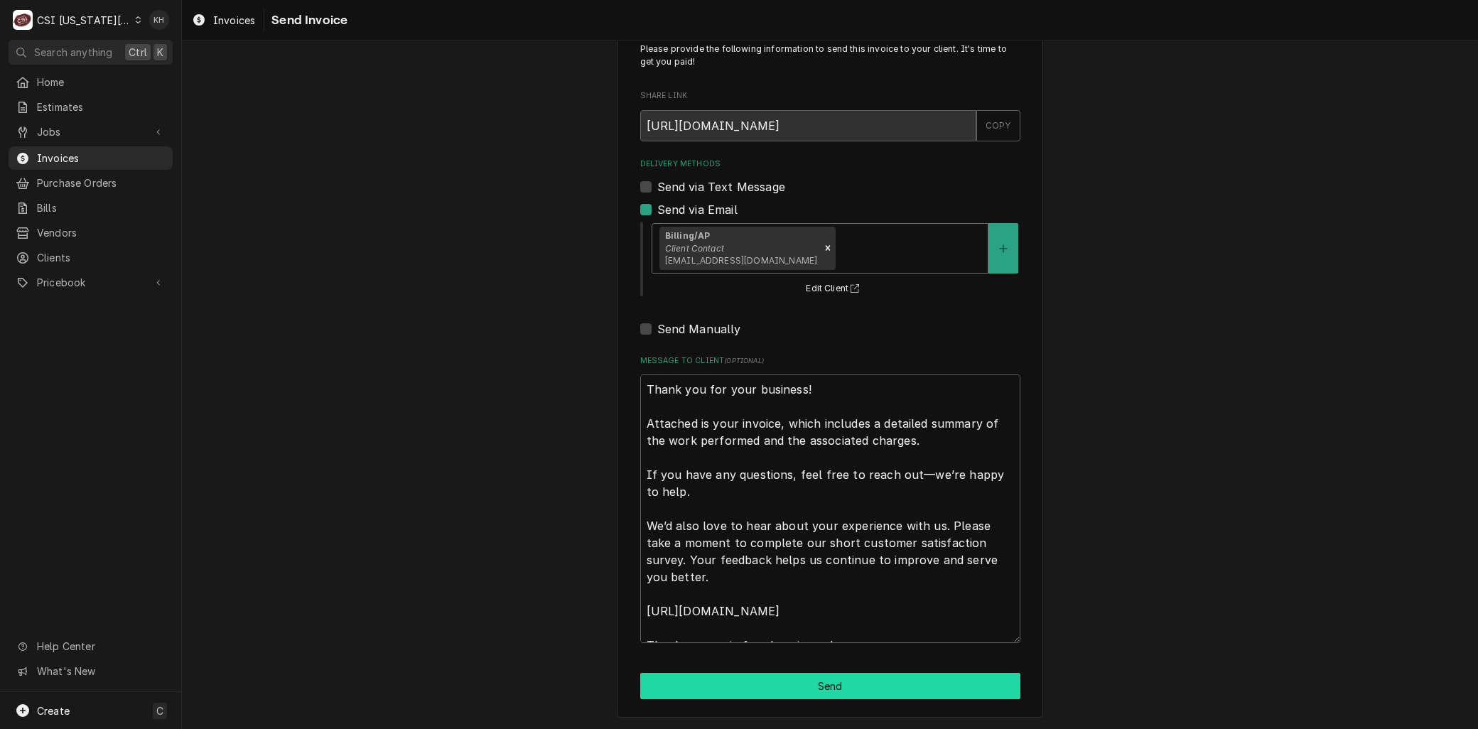
click at [728, 686] on button "Send" at bounding box center [830, 686] width 380 height 26
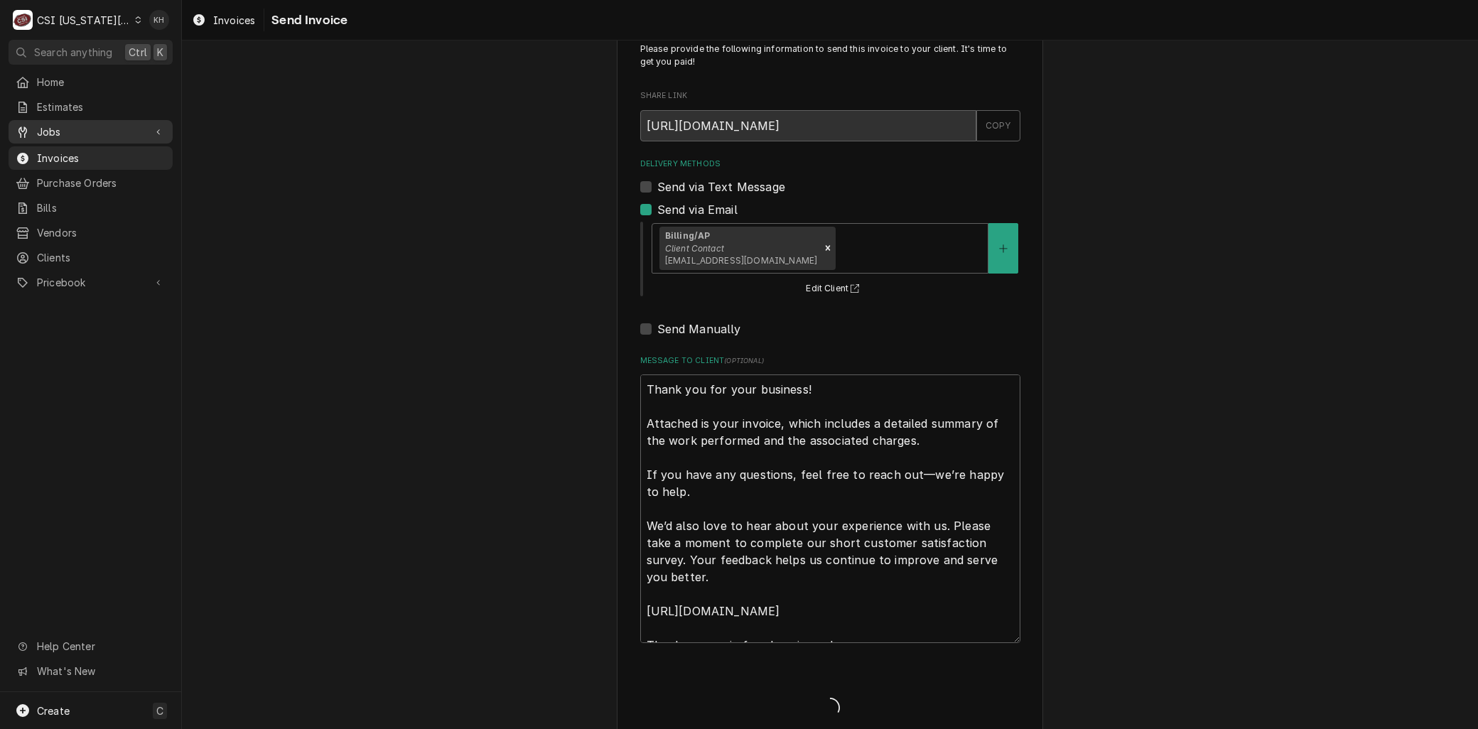
type textarea "x"
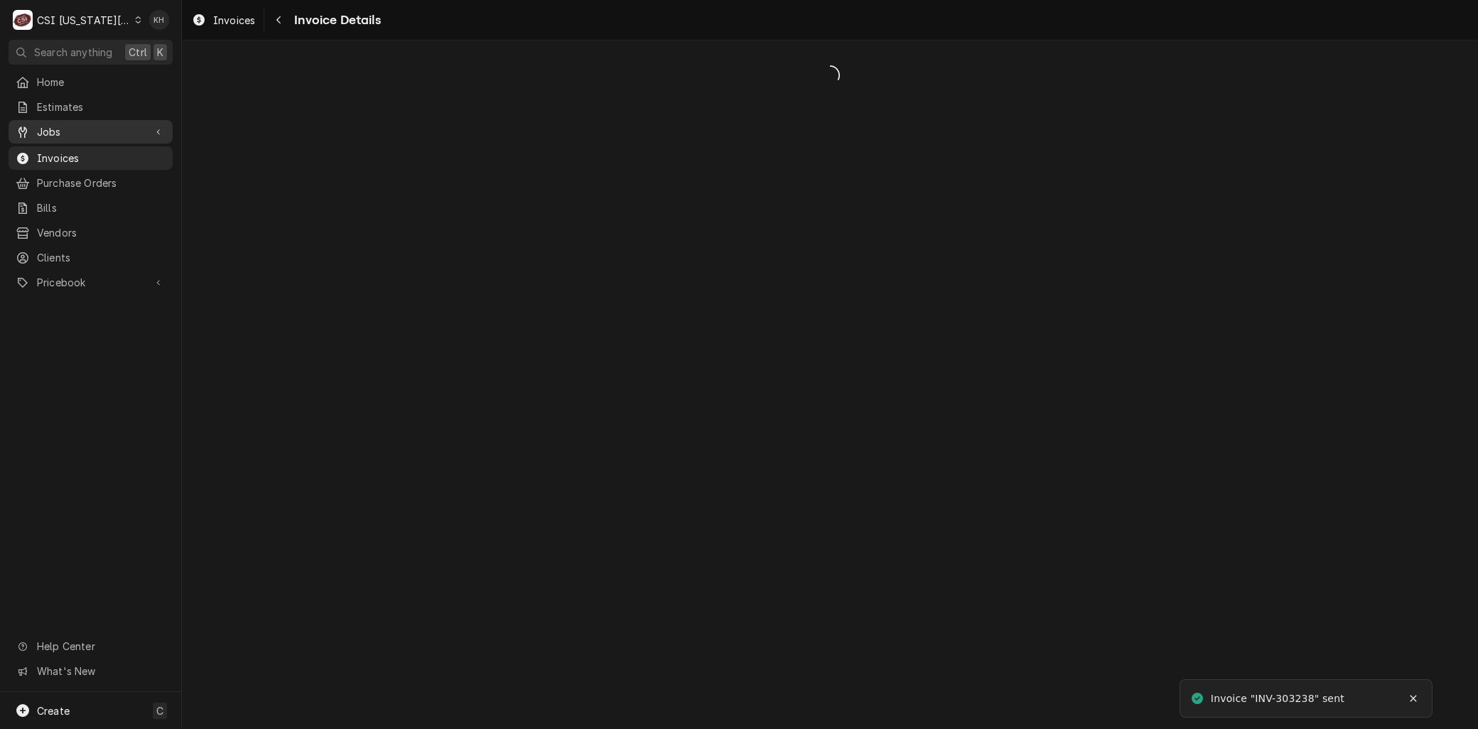
click at [59, 130] on span "Jobs" at bounding box center [90, 131] width 107 height 15
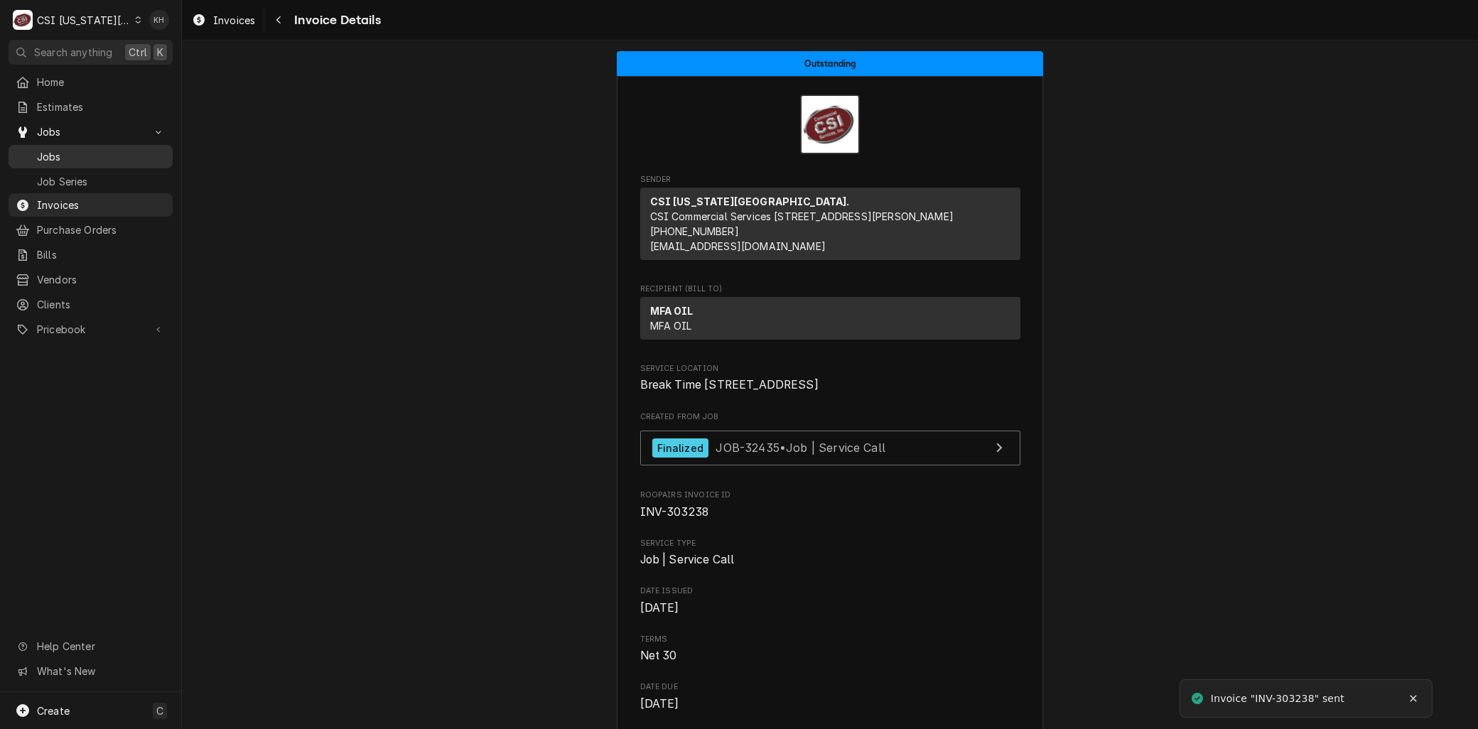
click at [57, 151] on span "Jobs" at bounding box center [101, 156] width 129 height 15
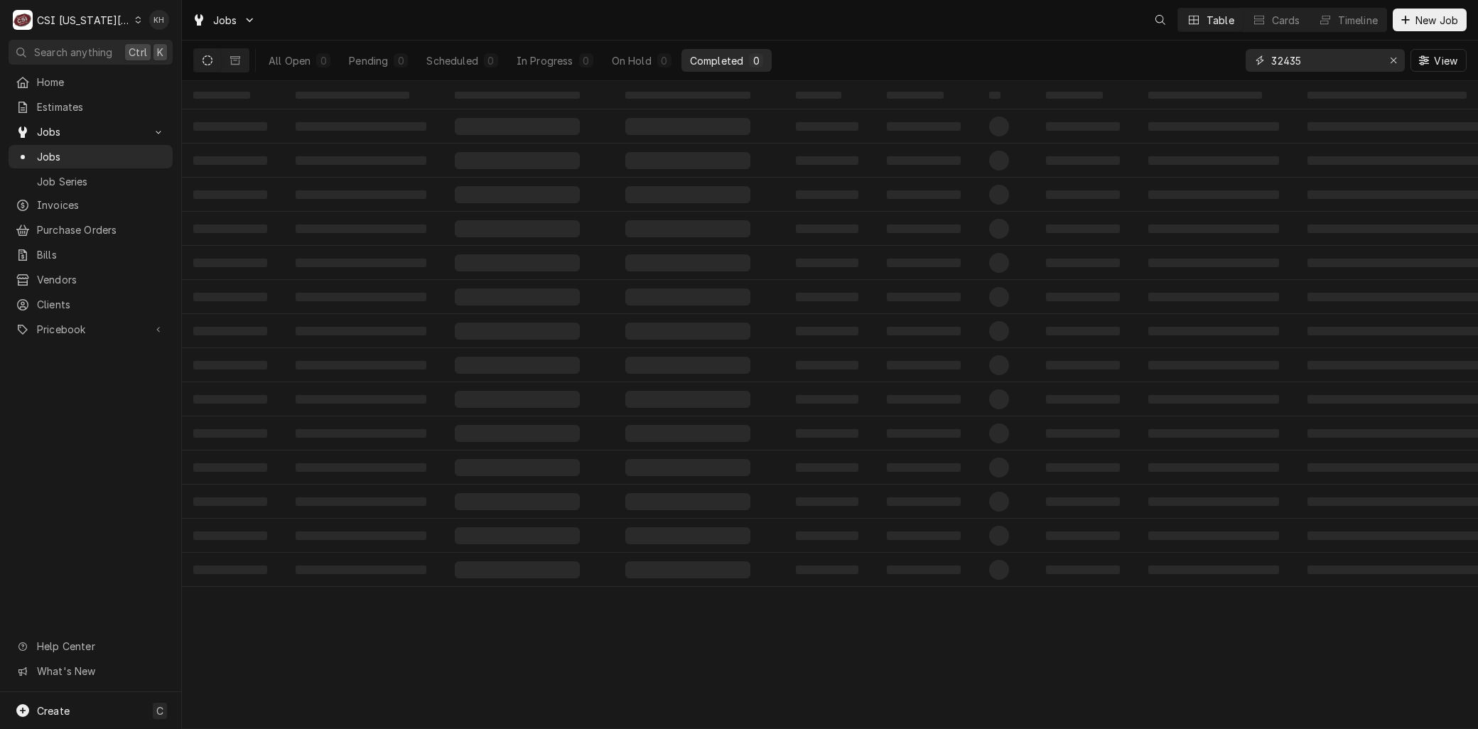
drag, startPoint x: 1290, startPoint y: 57, endPoint x: 1199, endPoint y: 52, distance: 91.1
click at [1204, 52] on div "All Open 0 Pending 0 Scheduled 0 In Progress 0 On Hold 0 Completed 0 32435 View" at bounding box center [829, 61] width 1273 height 40
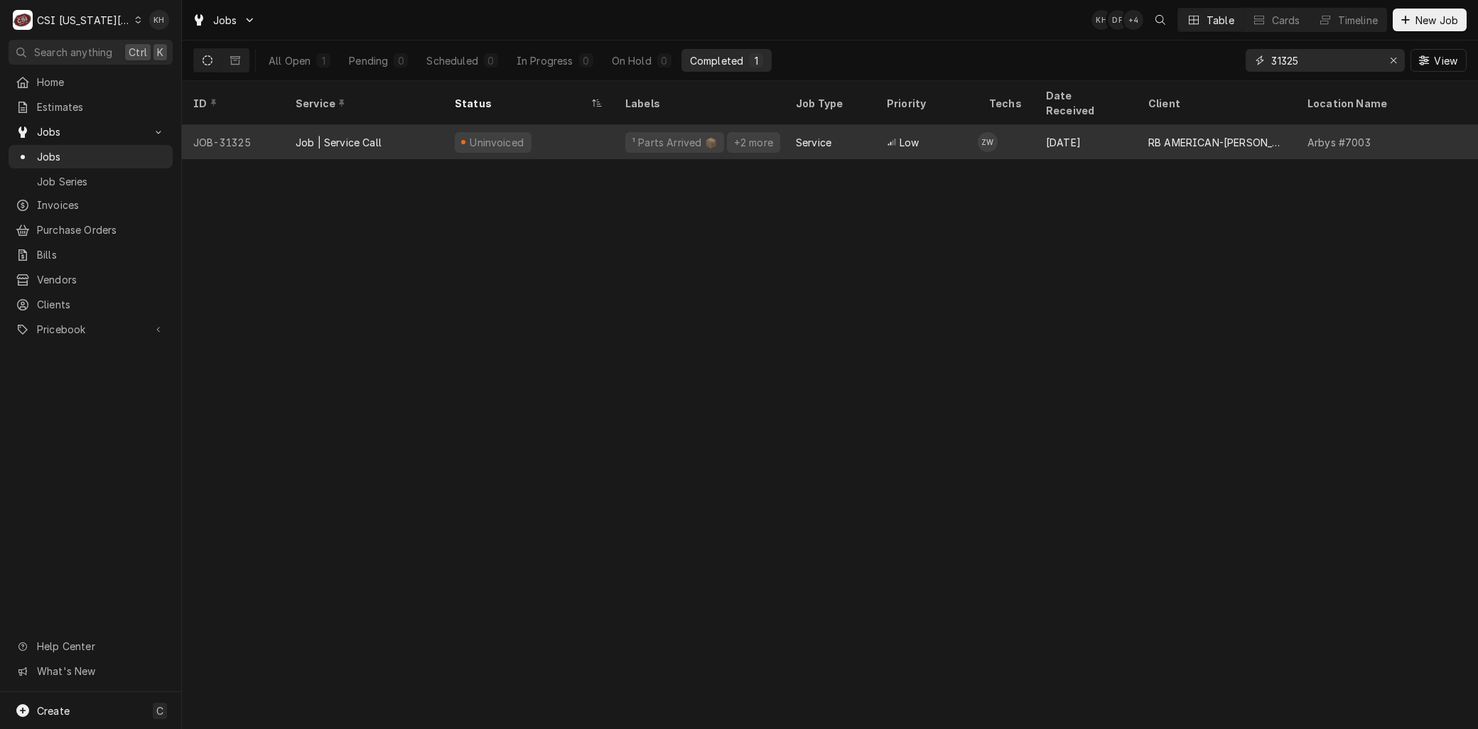
type input "31325"
click at [350, 132] on div "Job | Service Call" at bounding box center [363, 142] width 159 height 34
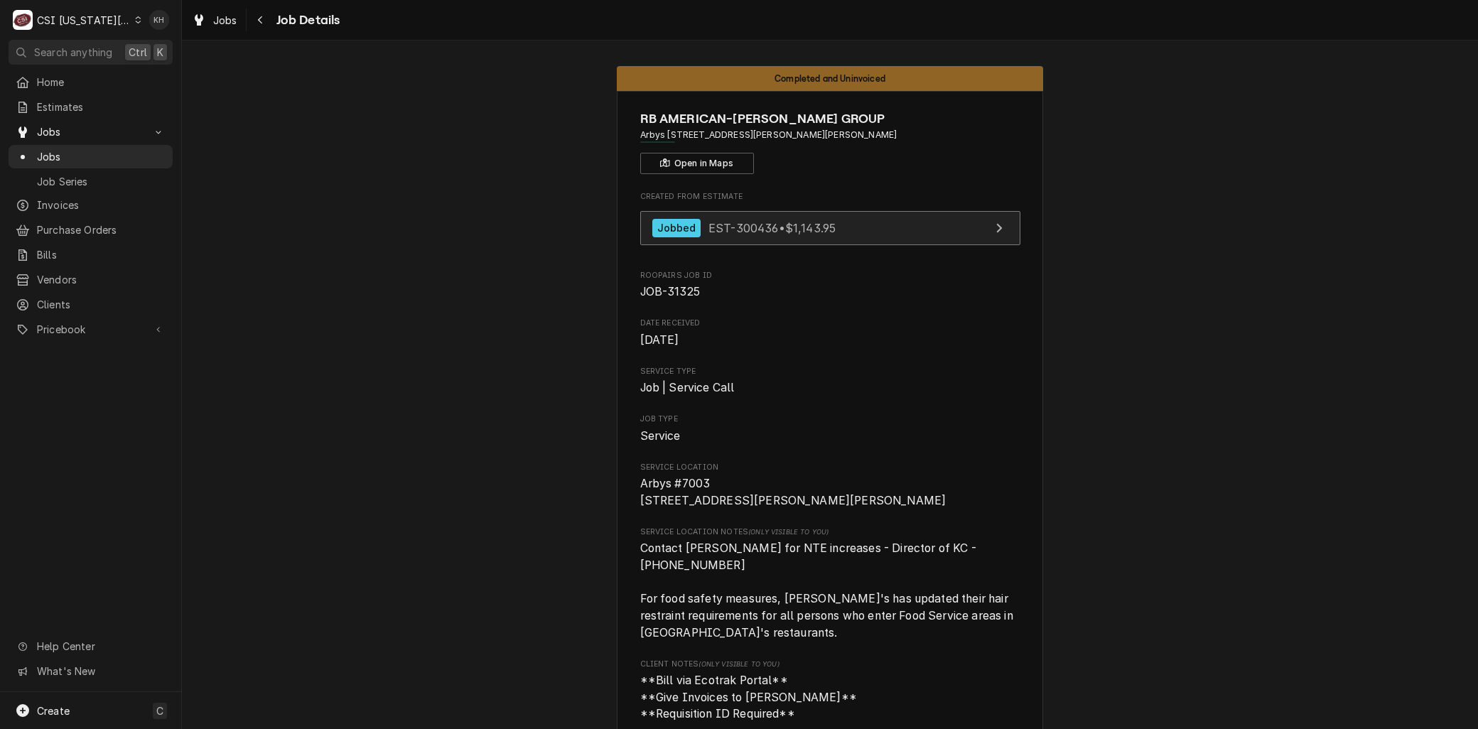
click at [750, 230] on span "EST-300436 • $1,143.95" at bounding box center [771, 227] width 127 height 14
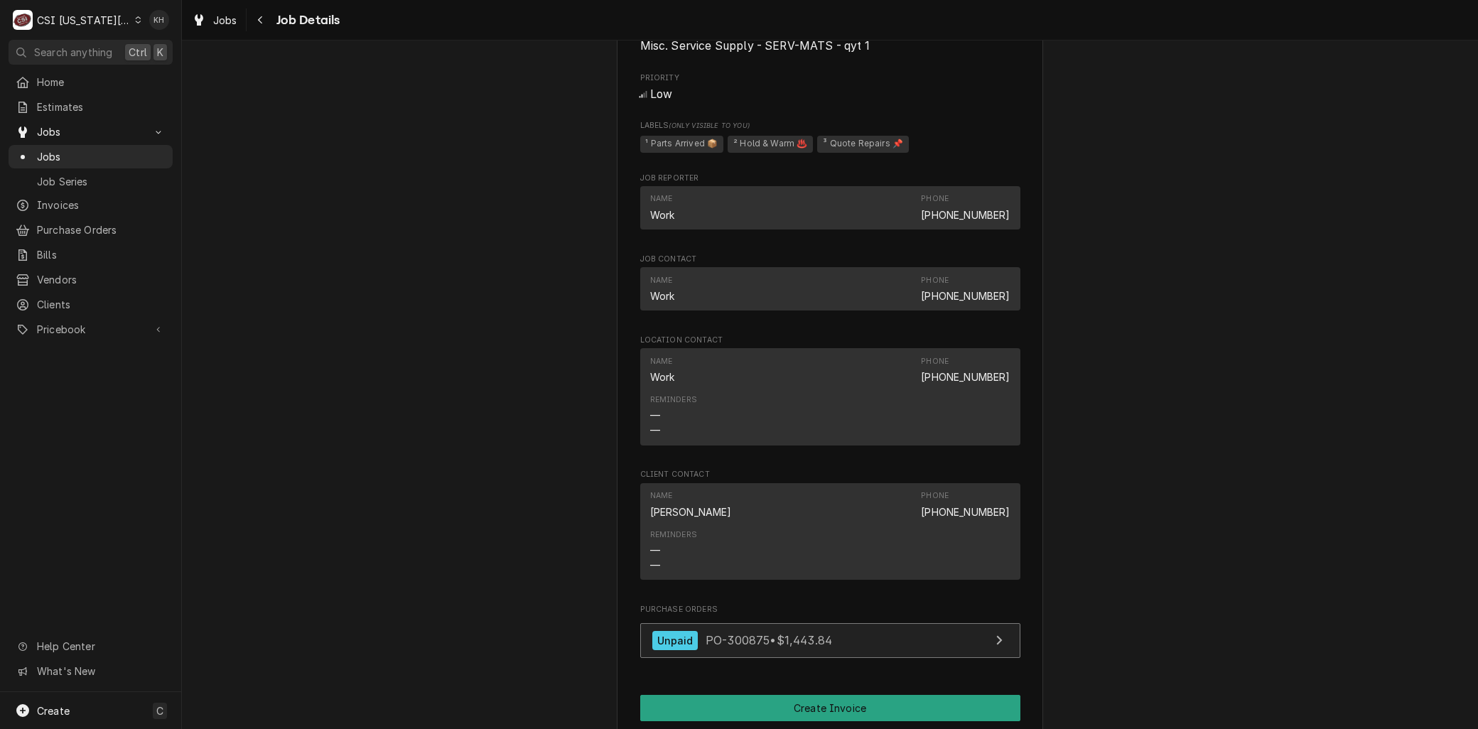
scroll to position [1500, 0]
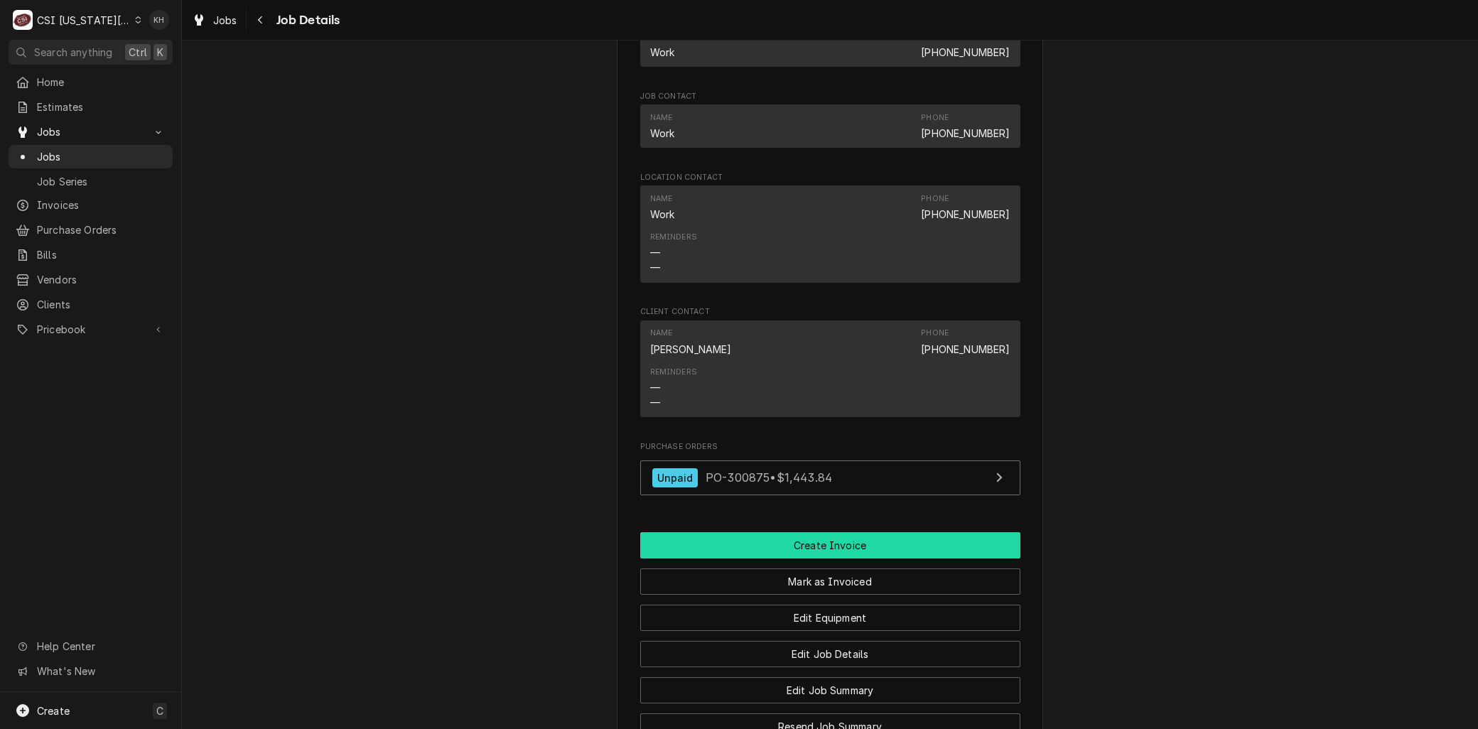
click at [823, 559] on button "Create Invoice" at bounding box center [830, 545] width 380 height 26
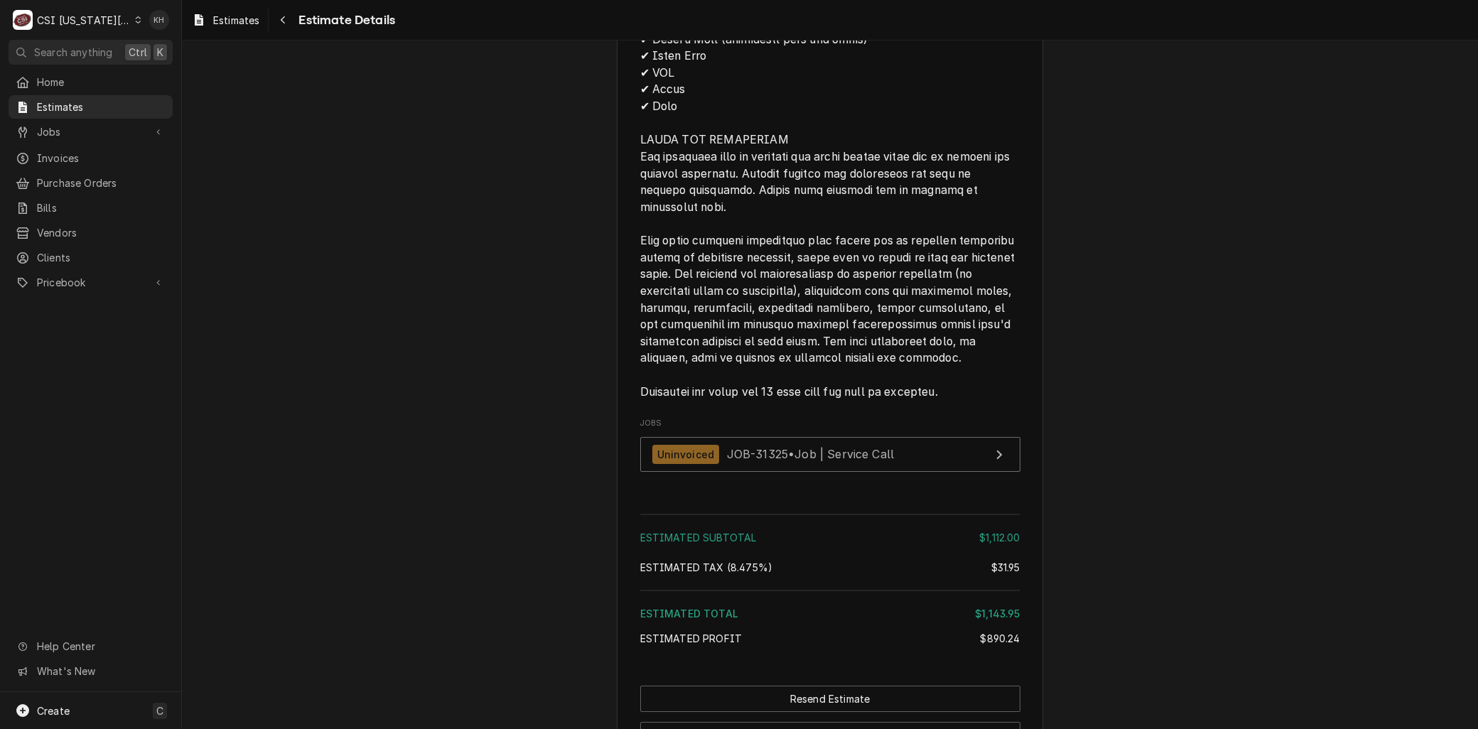
scroll to position [3092, 0]
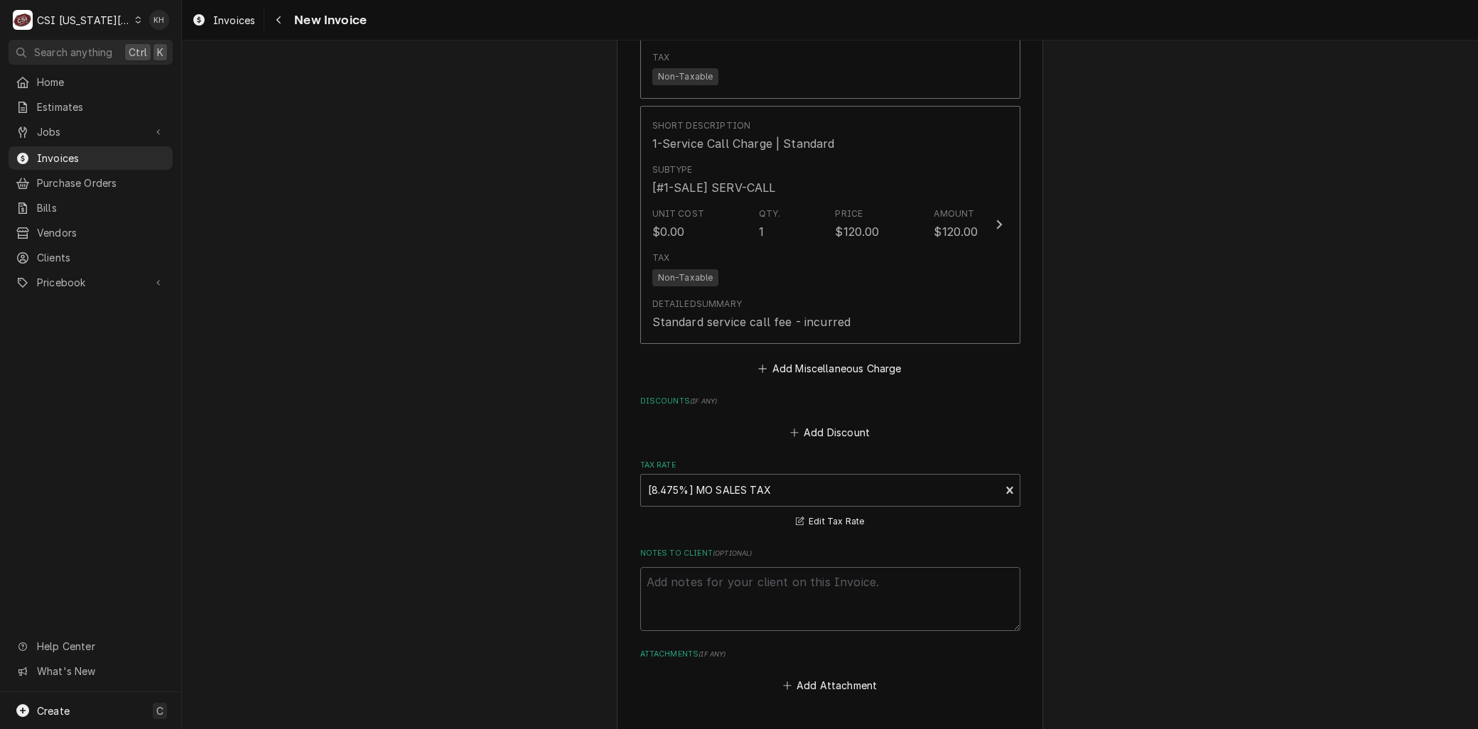
scroll to position [3736, 0]
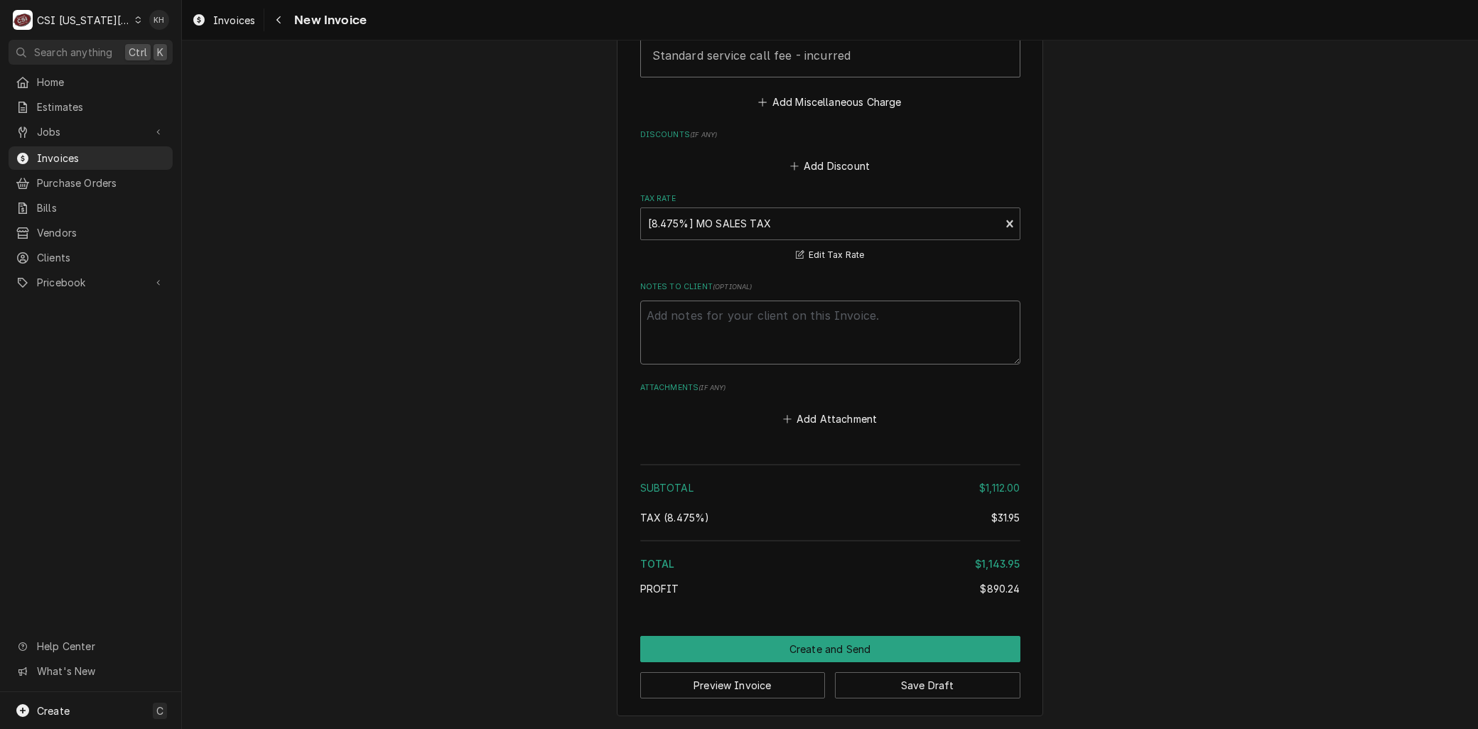
click at [700, 324] on textarea "Notes to Client ( optional )" at bounding box center [830, 333] width 380 height 64
type textarea "x"
type textarea "W"
type textarea "x"
type textarea "Wo"
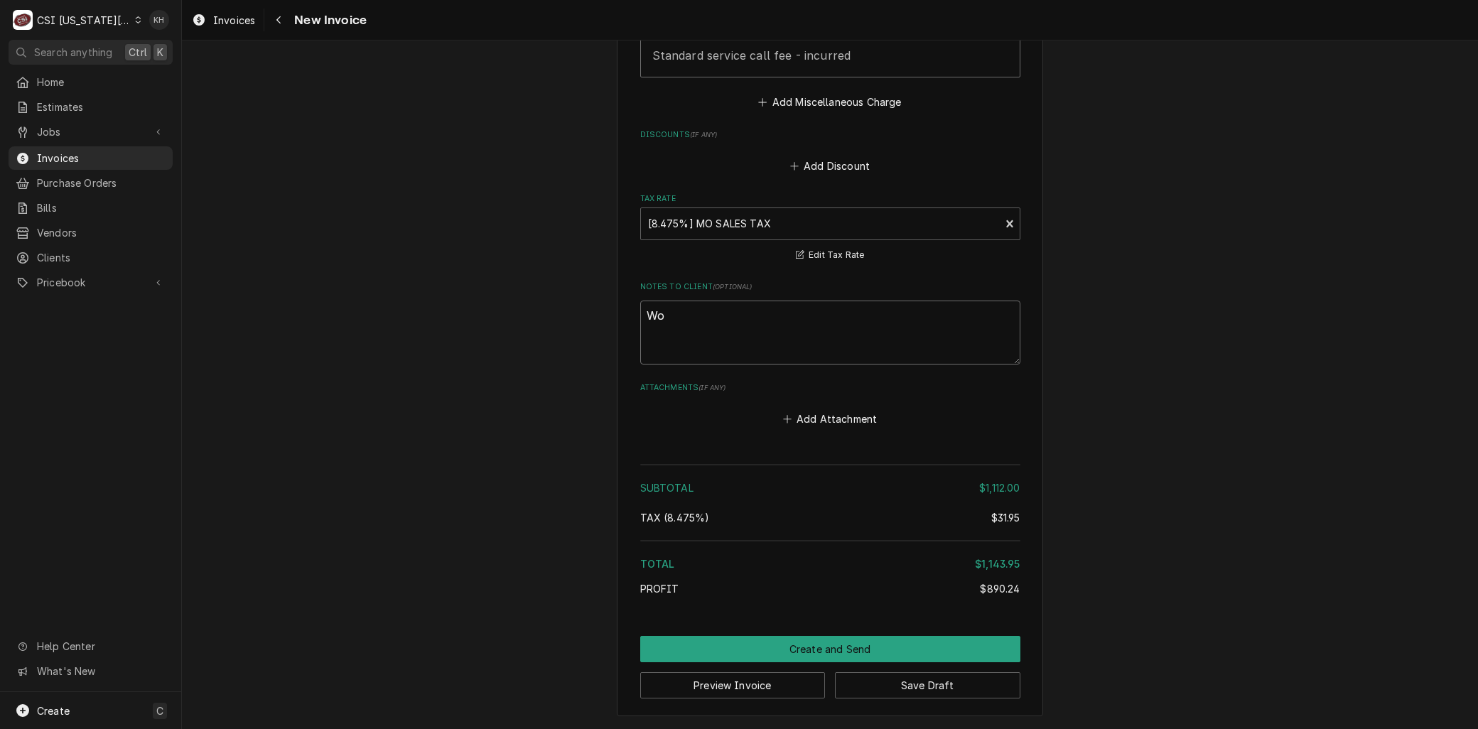
type textarea "x"
type textarea "Wor"
type textarea "x"
type textarea "Work"
type textarea "x"
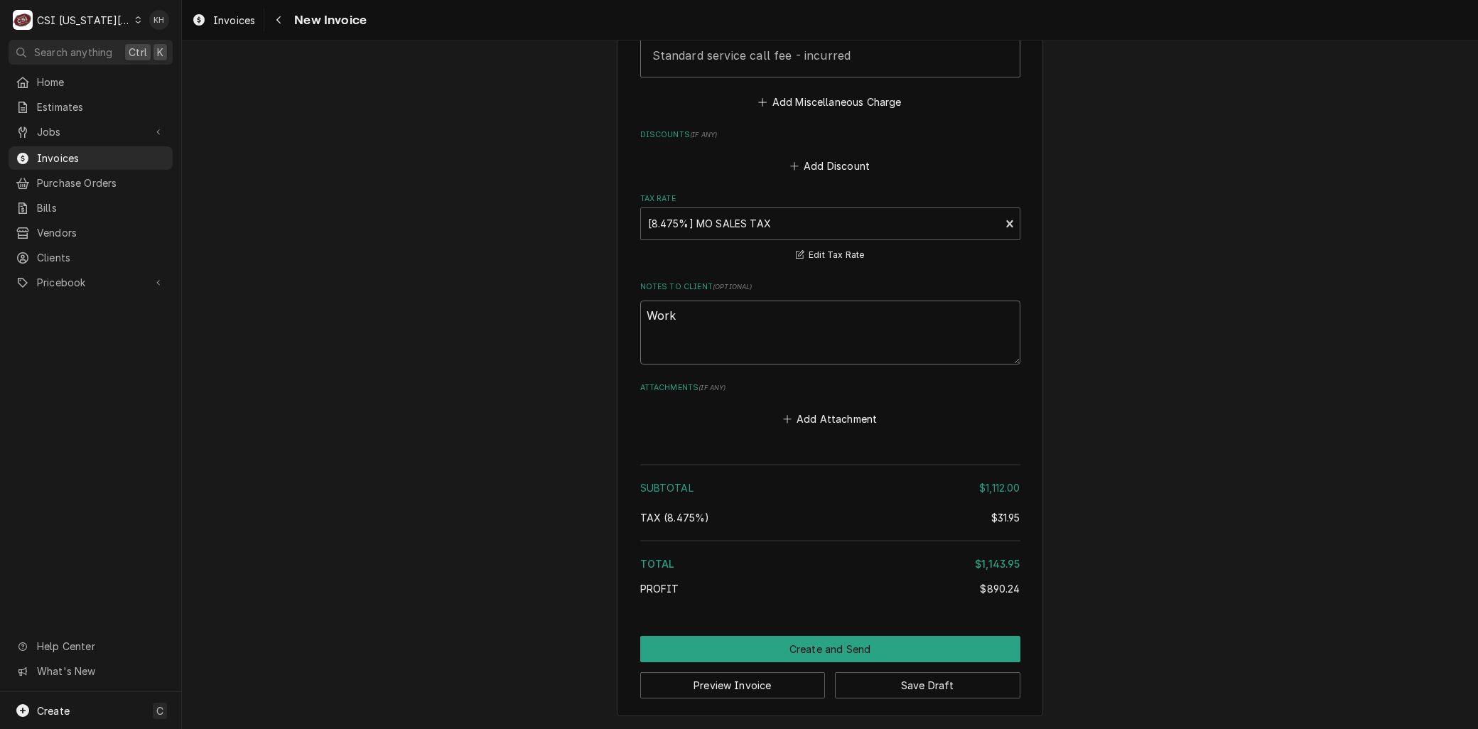
type textarea "Work"
type textarea "x"
type textarea "Work c"
type textarea "x"
type textarea "Work co"
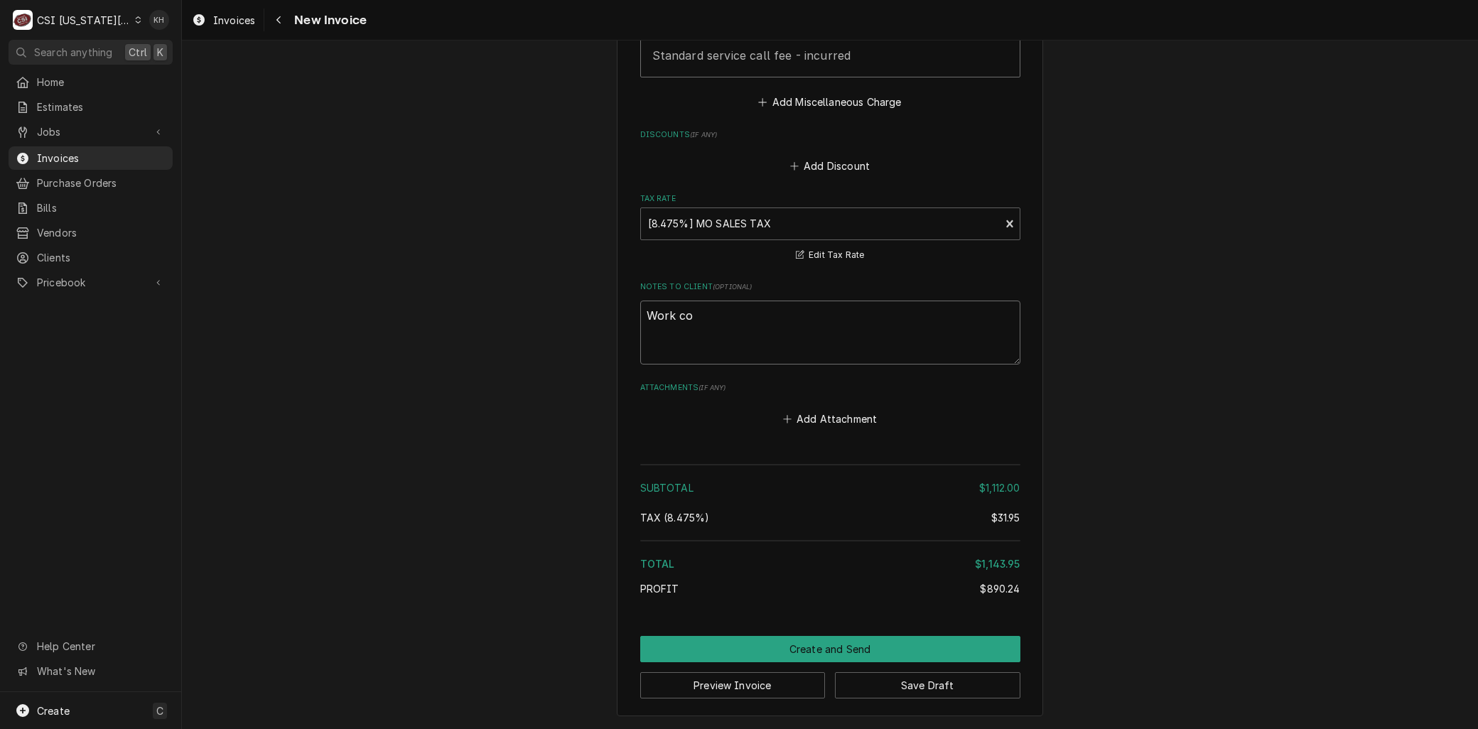
type textarea "x"
type textarea "Work com"
type textarea "x"
type textarea "Work comp"
type textarea "x"
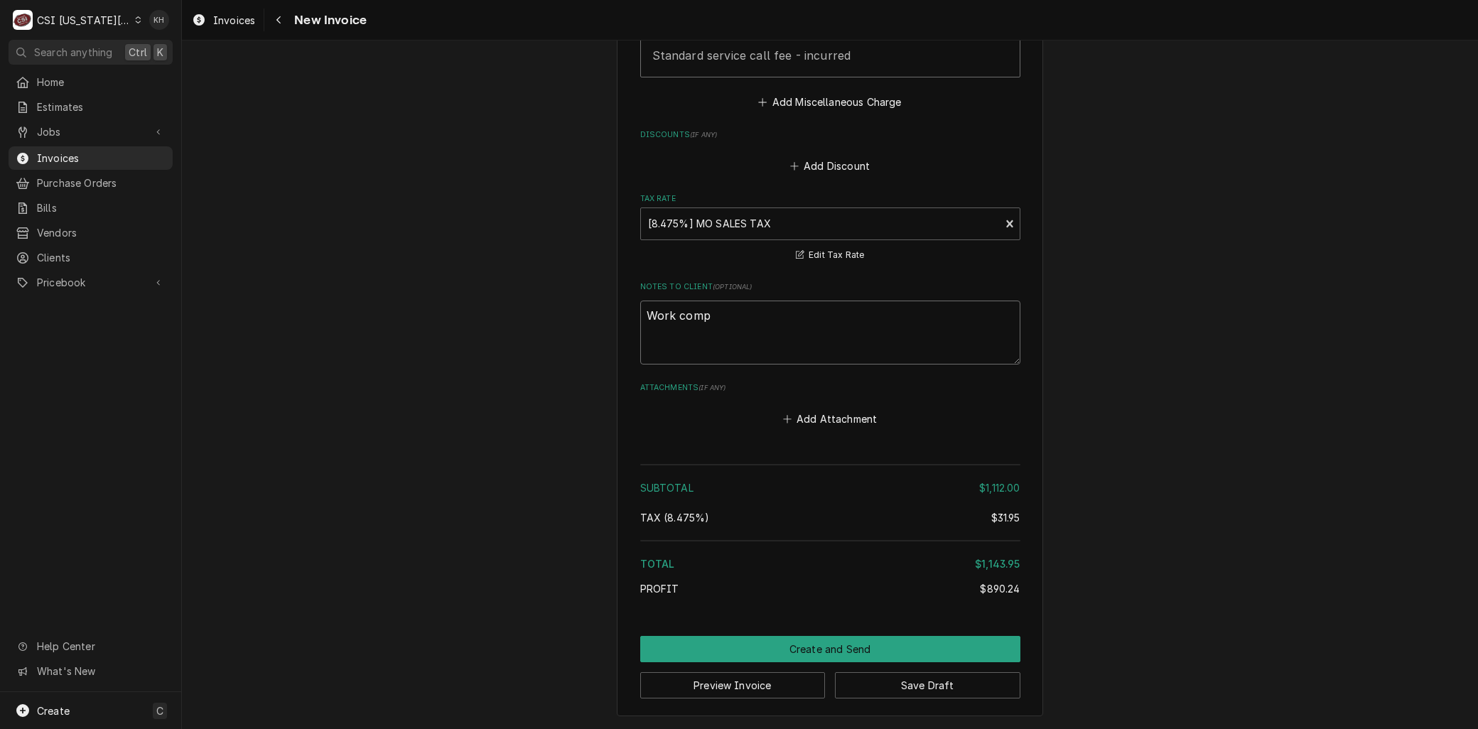
type textarea "Work compl"
type textarea "x"
type textarea "Work comple"
type textarea "x"
type textarea "Work complet"
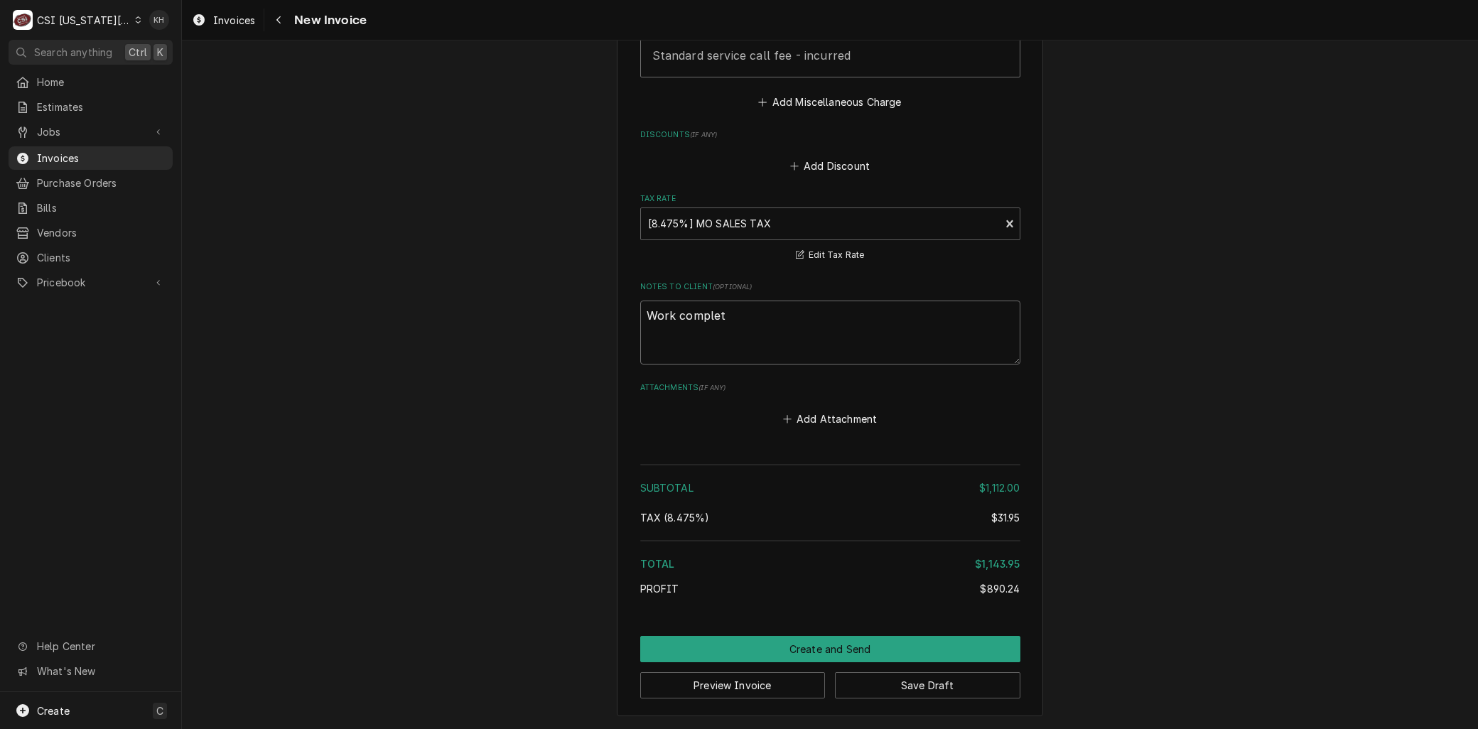
type textarea "x"
type textarea "Work complete"
type textarea "x"
type textarea "Work completed"
type textarea "x"
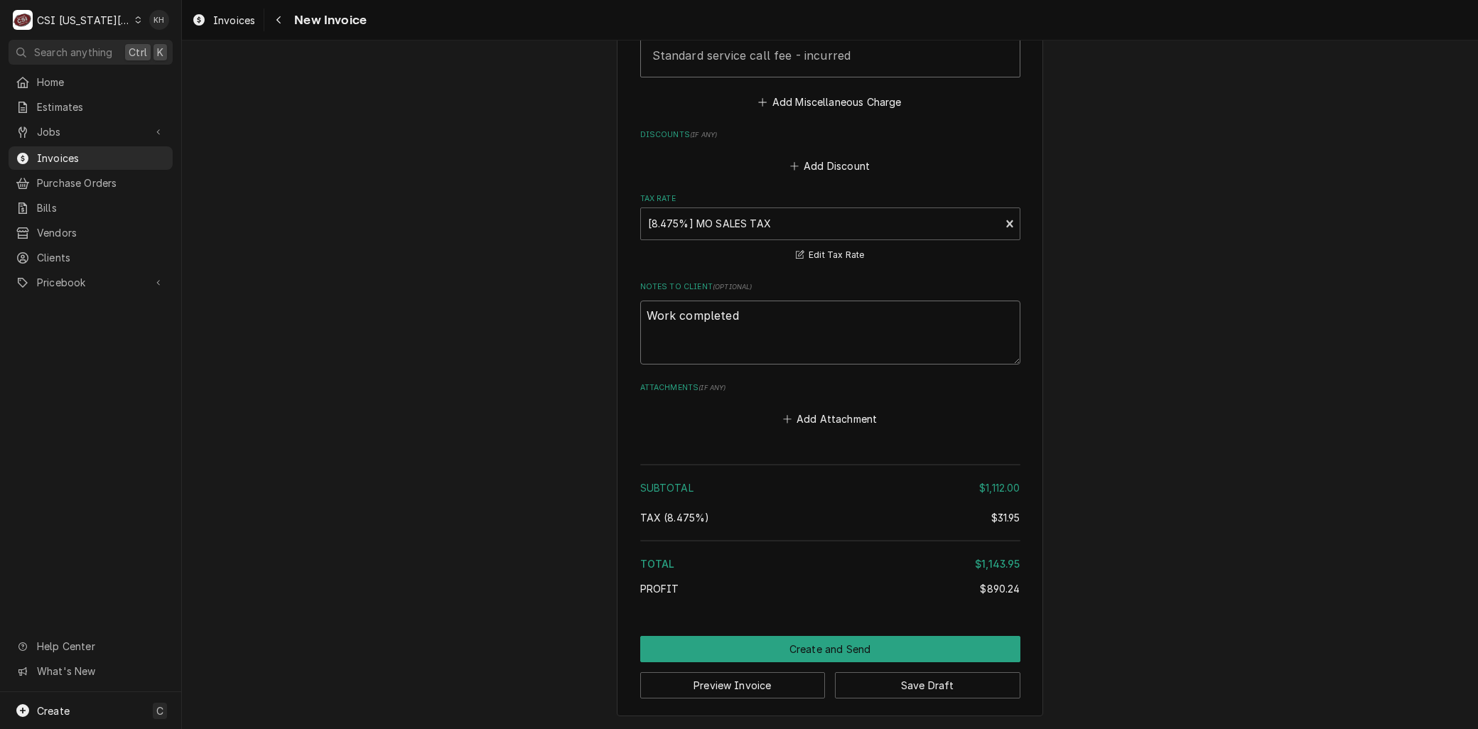
type textarea "Work completed"
type textarea "x"
type textarea "Work completed p"
type textarea "x"
type textarea "Work completed pe"
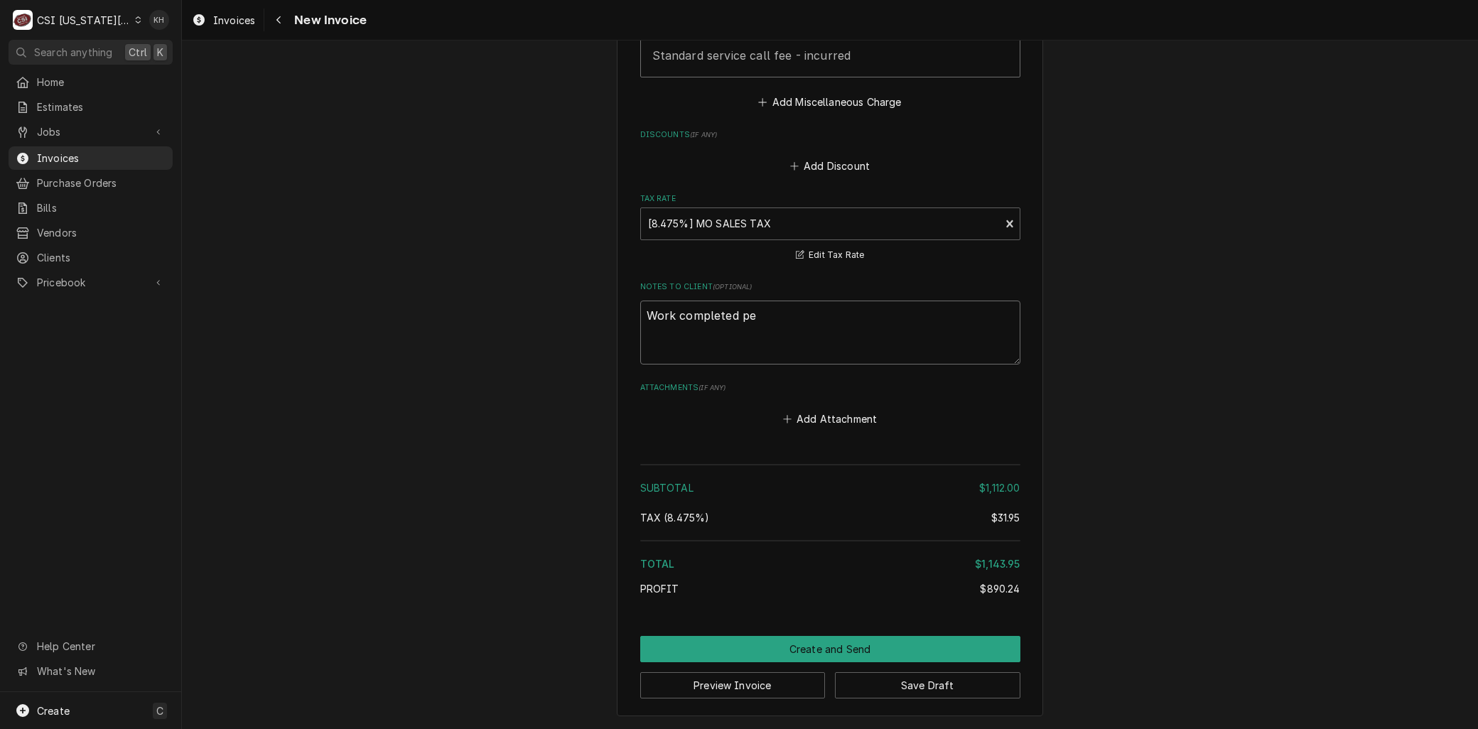
type textarea "x"
type textarea "Work completed per"
type textarea "x"
type textarea "Work completed per"
type textarea "x"
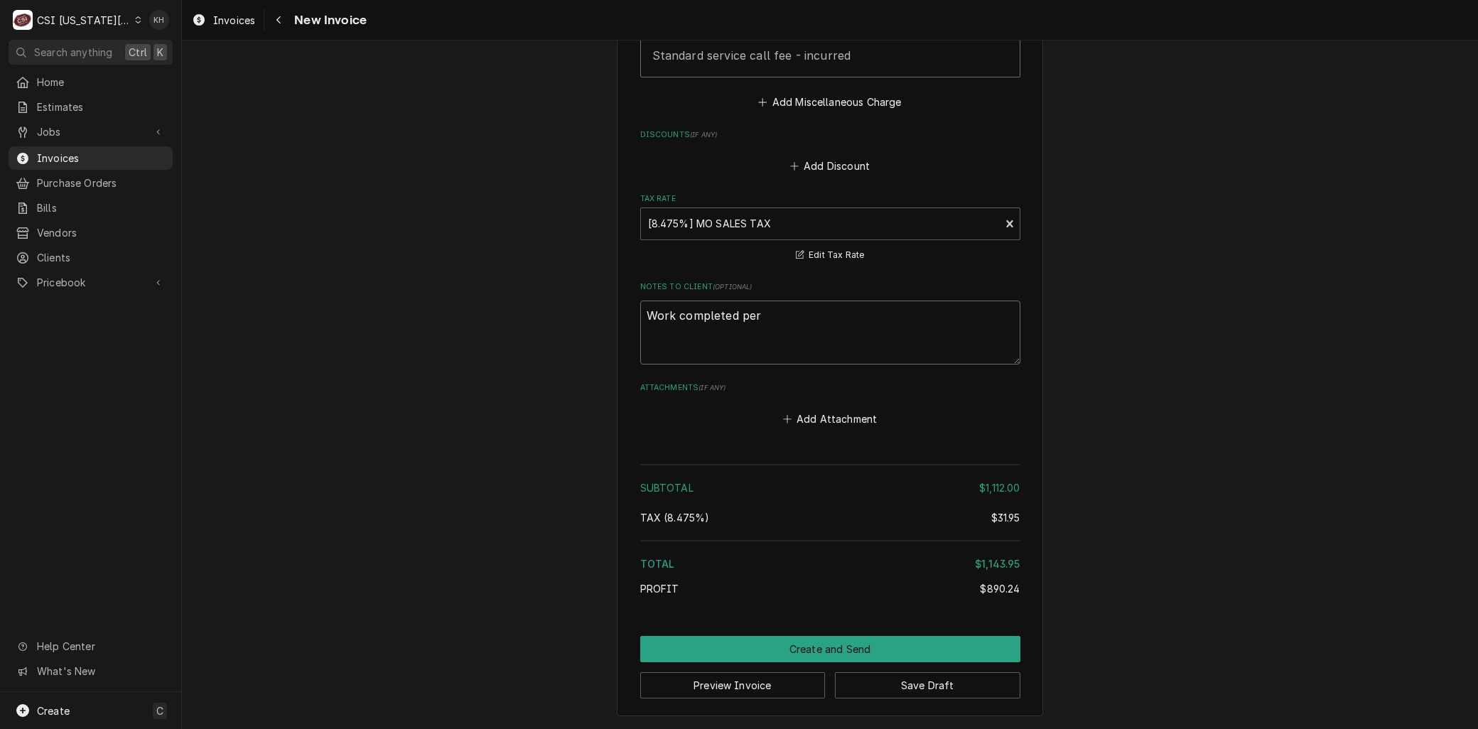
type textarea "Work completed per q"
type textarea "x"
type textarea "Work completed per qu"
type textarea "x"
type textarea "Work completed per quo"
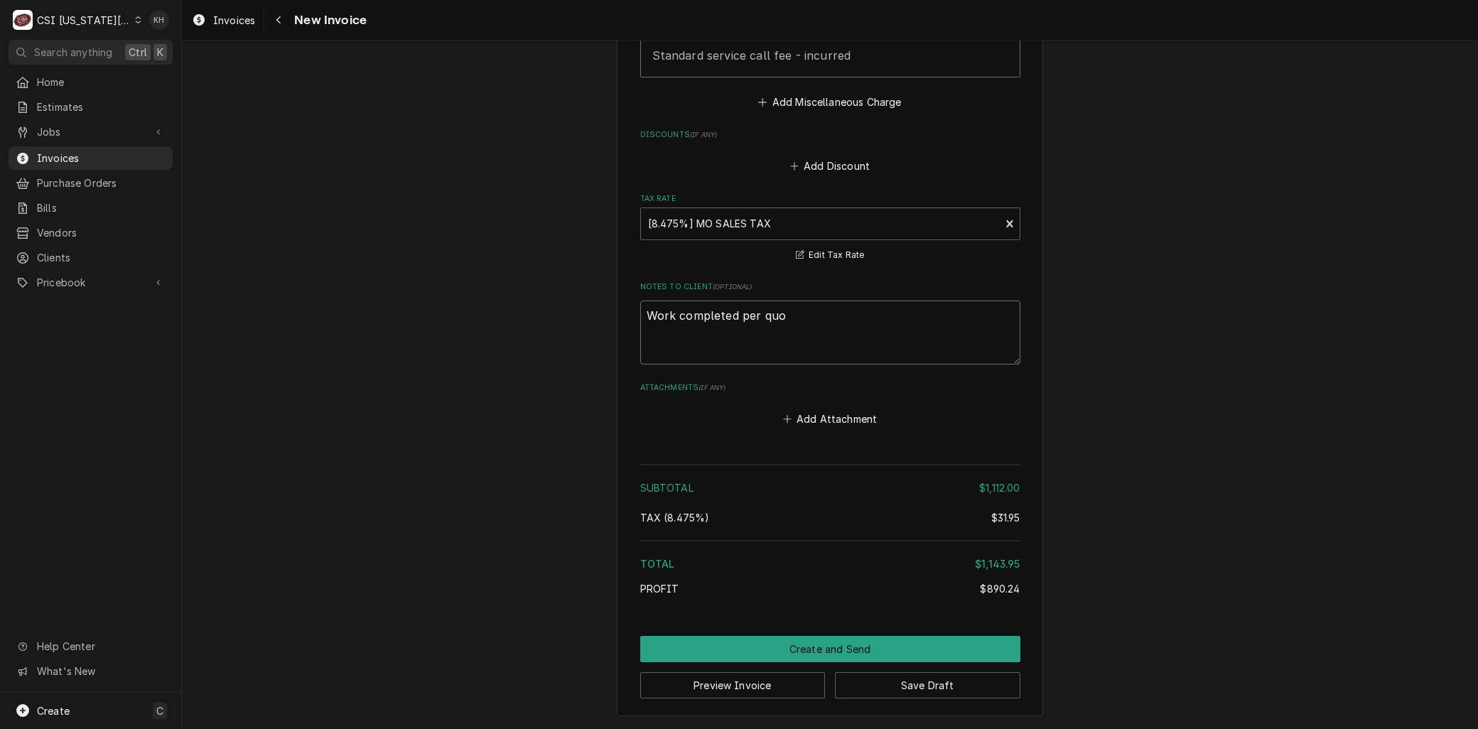
type textarea "x"
type textarea "Work completed per quot"
type textarea "x"
type textarea "Work completed per quote"
type textarea "x"
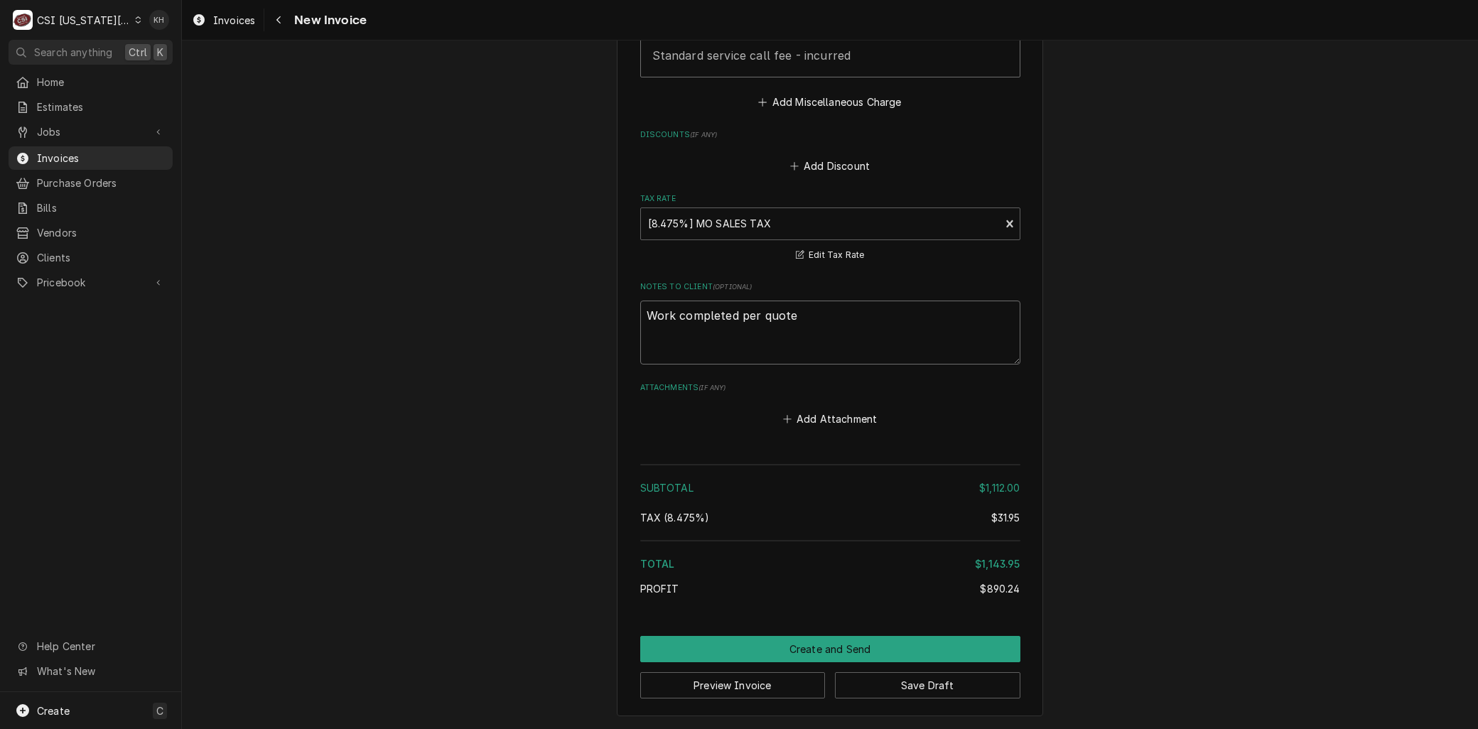
type textarea "Work completed per quote"
type textarea "x"
type textarea "Work completed per quote 3"
type textarea "x"
type textarea "Work completed per quote 30"
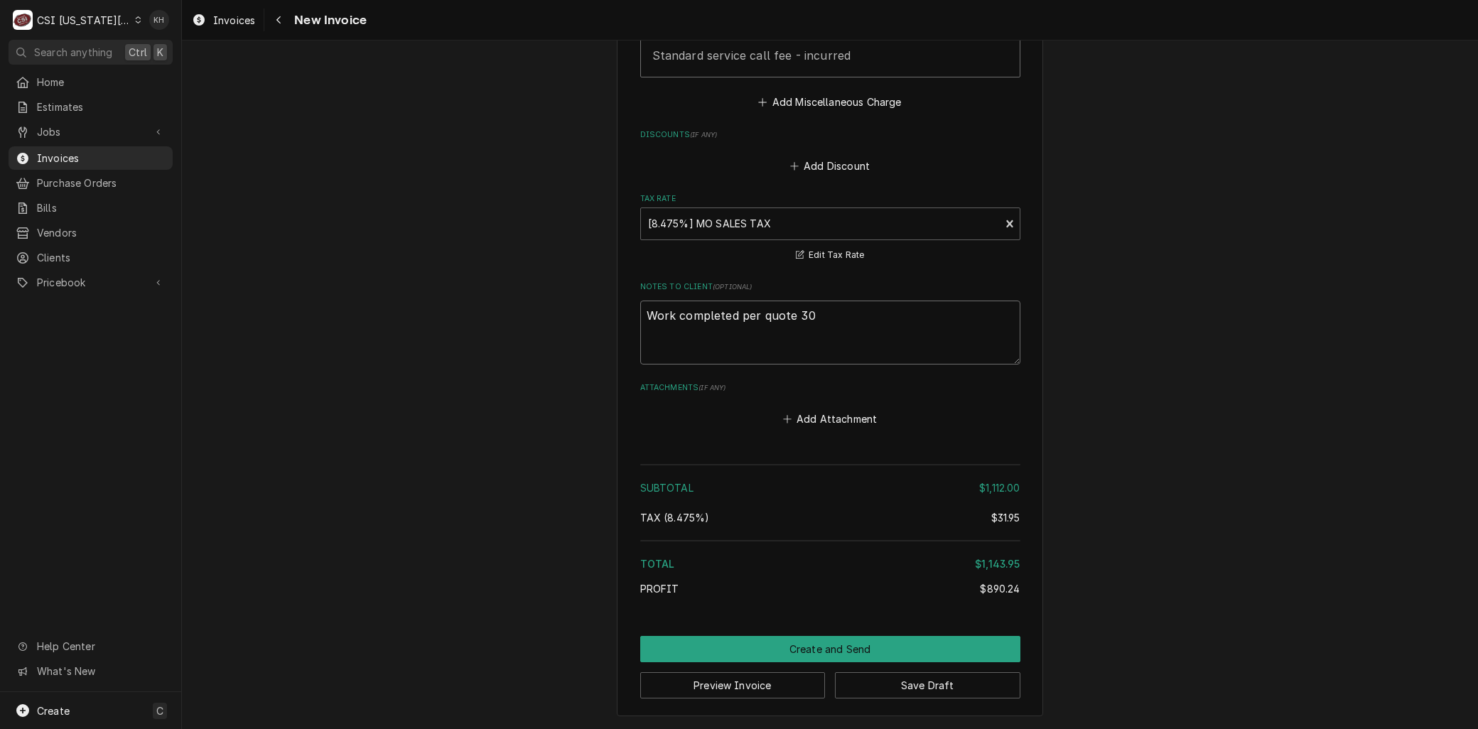
type textarea "x"
type textarea "Work completed per quote 303"
type textarea "x"
type textarea "Work completed per quote 3034"
type textarea "x"
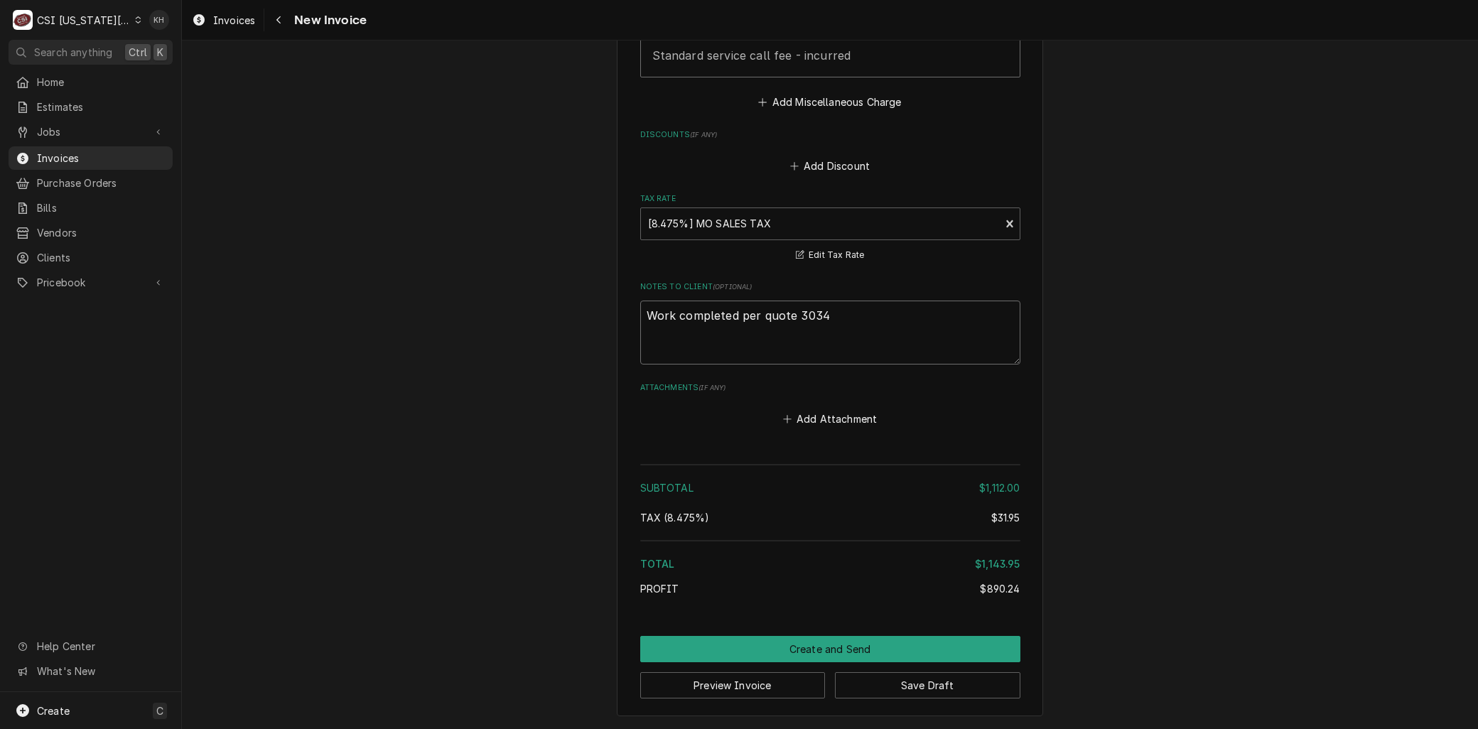
type textarea "Work completed per quote 30343"
type textarea "x"
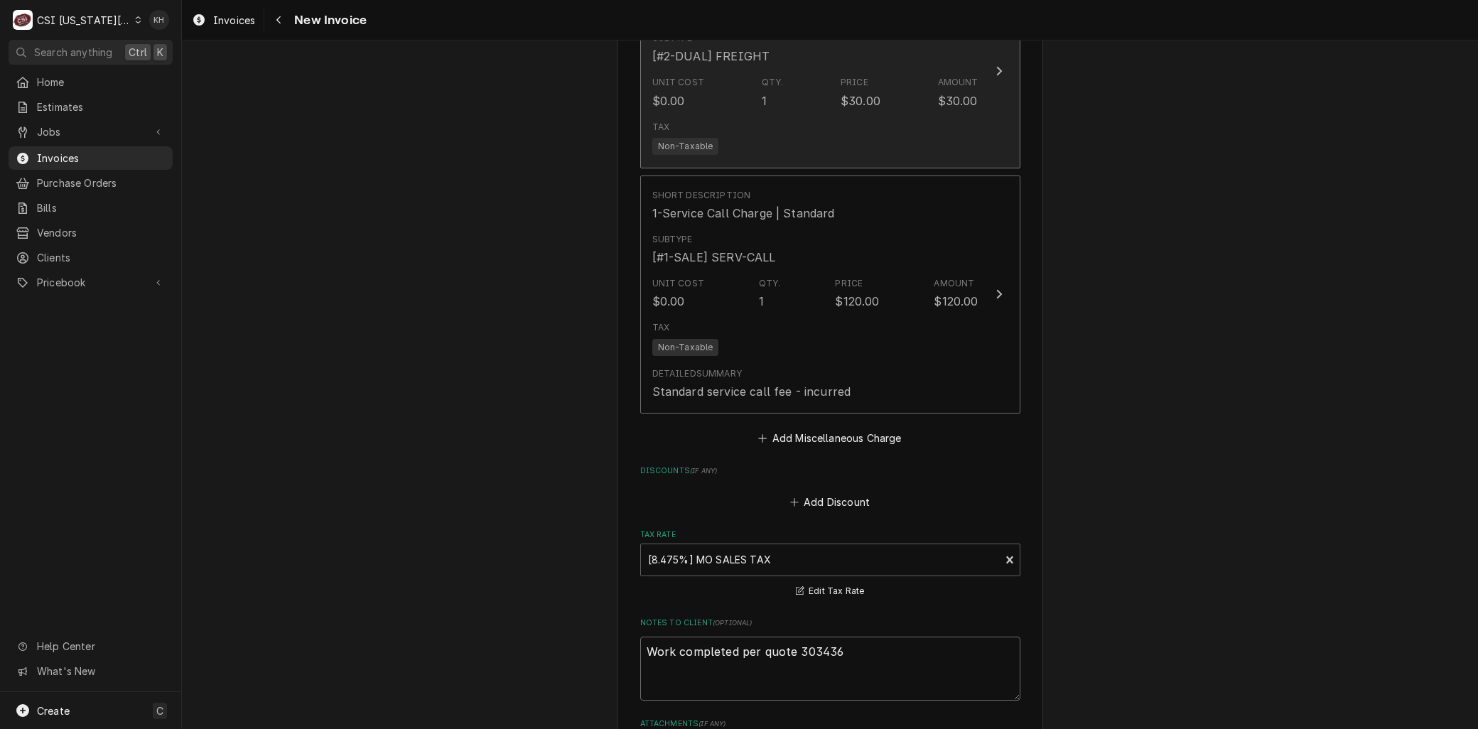
scroll to position [3184, 0]
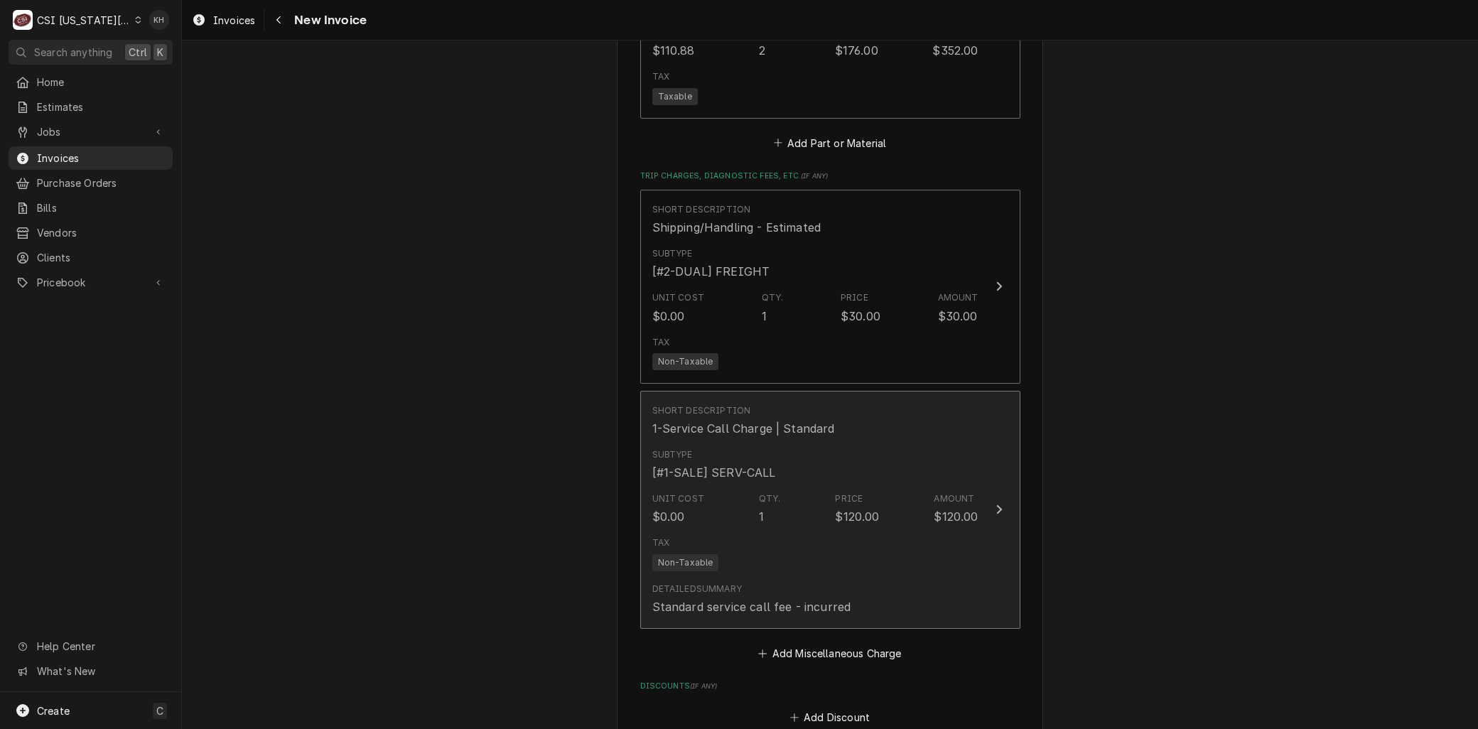
type textarea "Work completed per quote 303436"
click at [865, 527] on div "Unit Cost $0.00 Qty. 1 Price $120.00 Amount $120.00" at bounding box center [815, 509] width 326 height 44
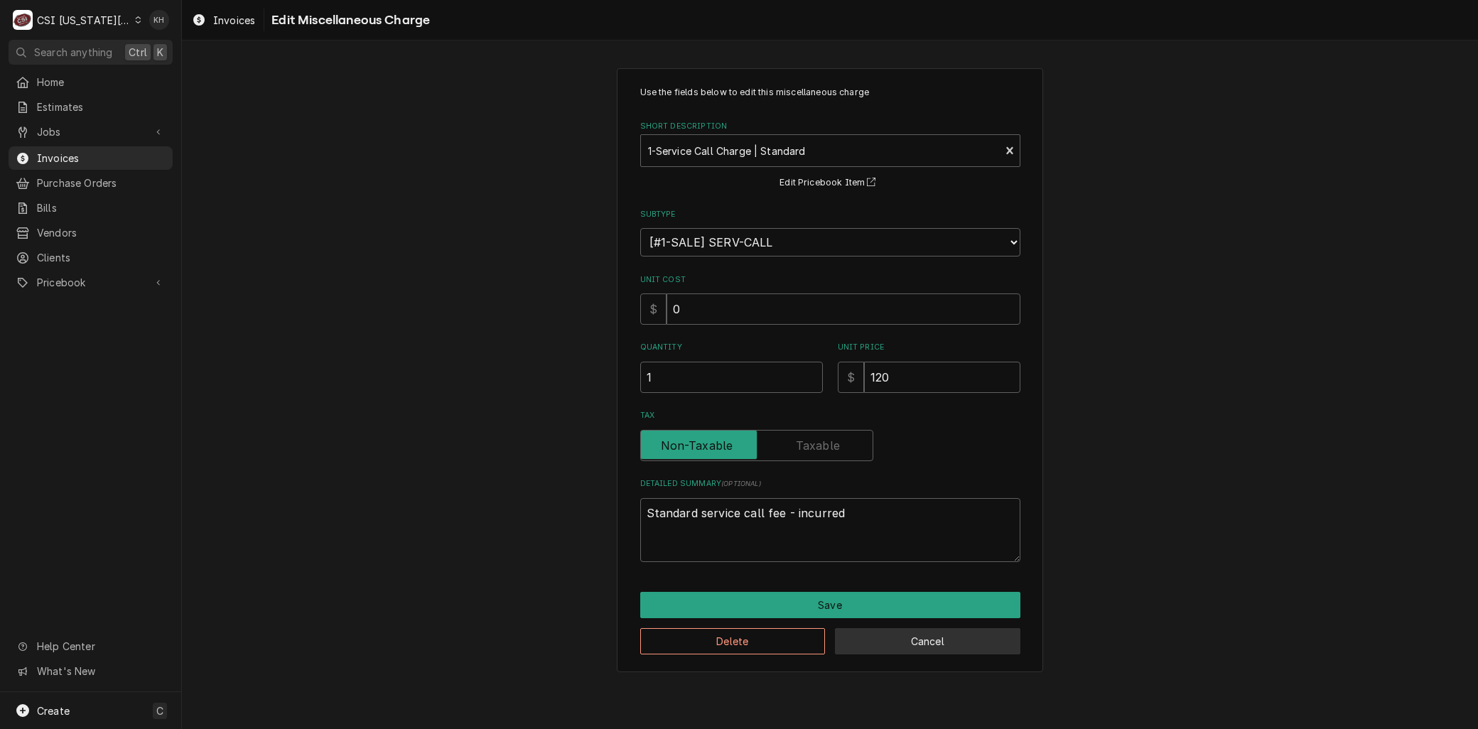
click at [900, 648] on button "Cancel" at bounding box center [927, 641] width 185 height 26
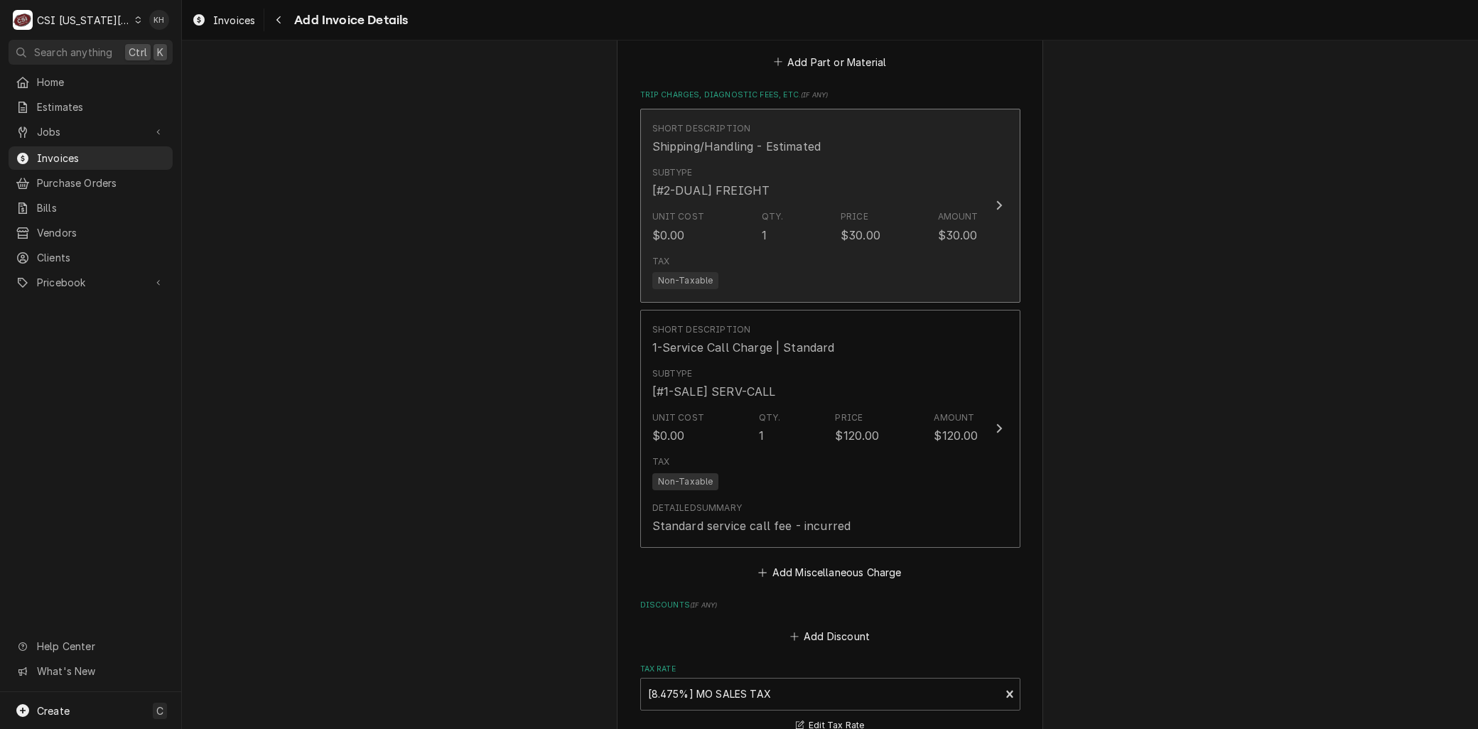
scroll to position [3116, 0]
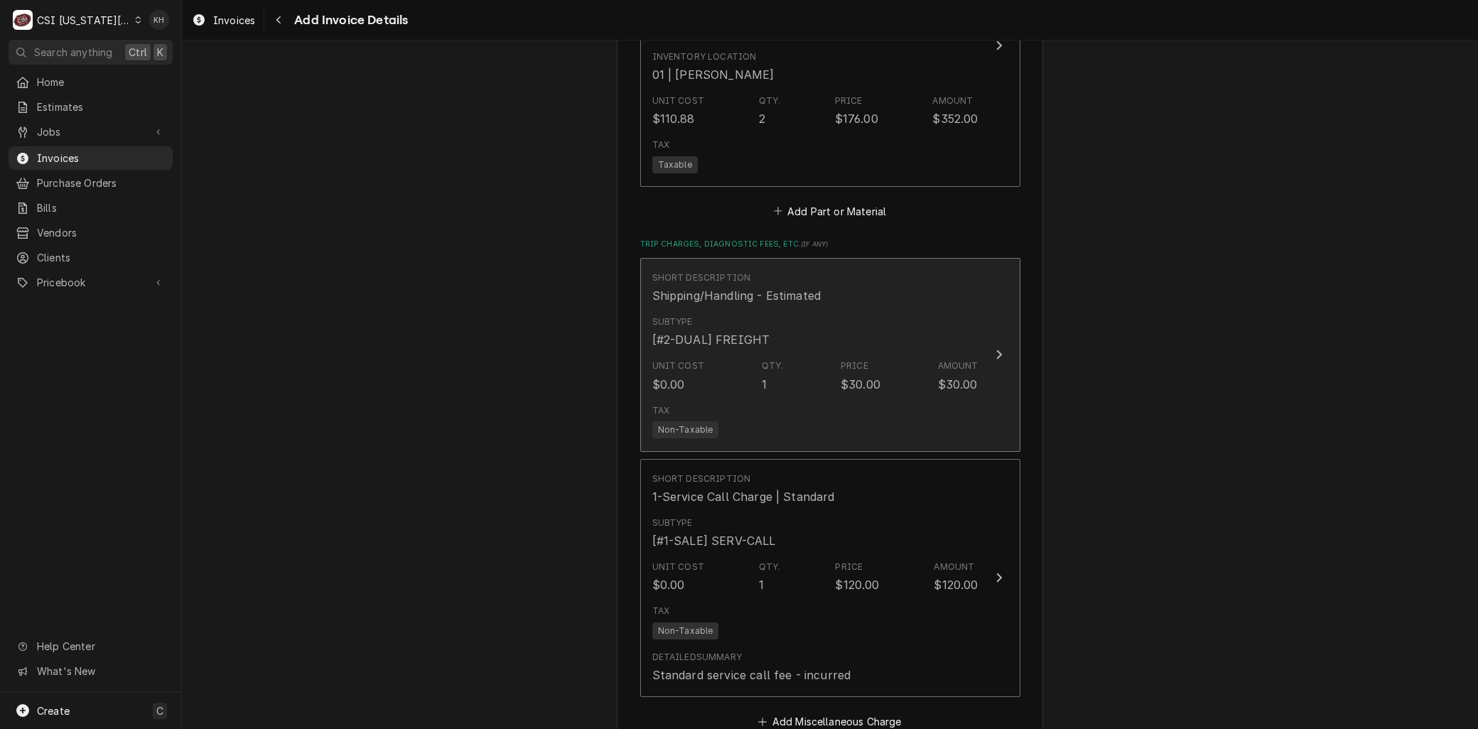
click at [746, 359] on div "Unit Cost $0.00 Qty. 1 Price $30.00 Amount $30.00" at bounding box center [815, 376] width 326 height 44
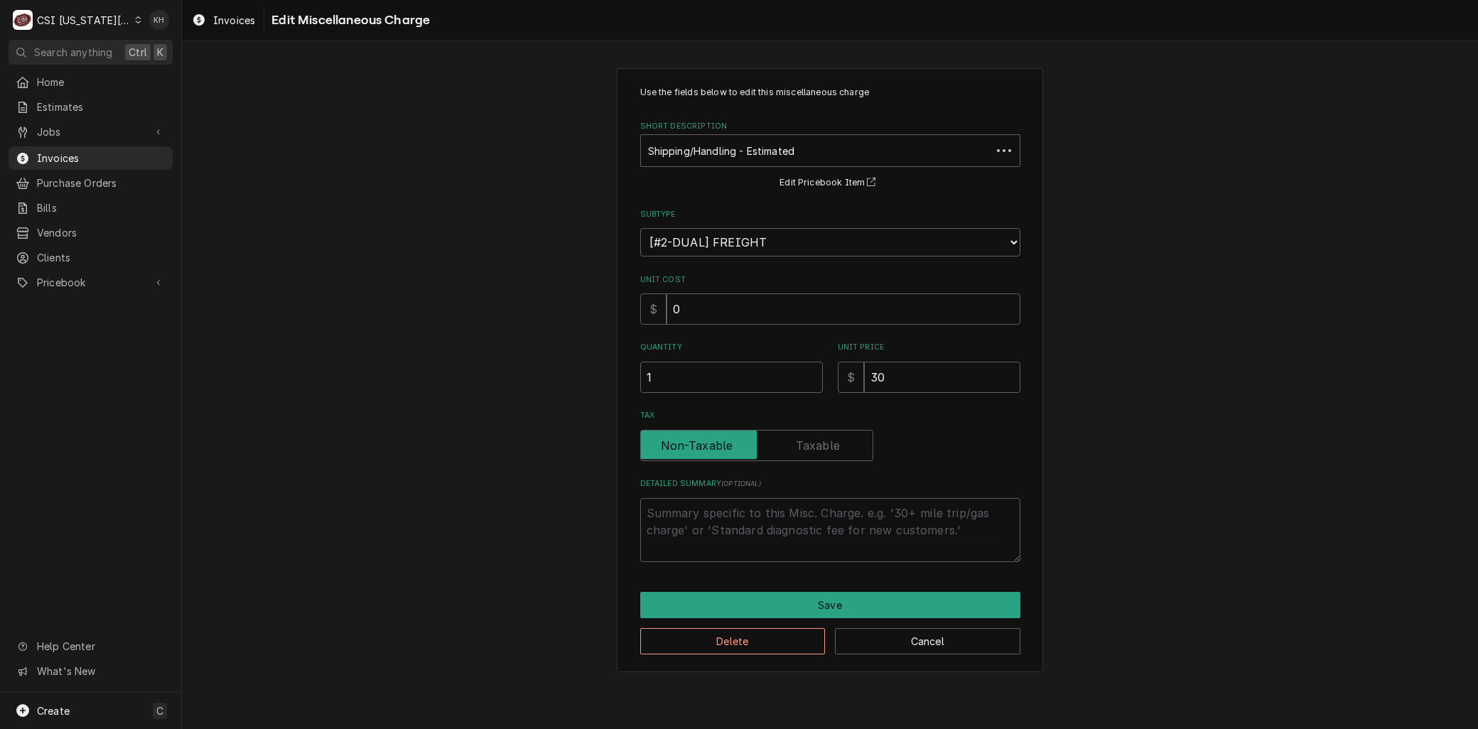
click at [690, 151] on div "Short Description" at bounding box center [816, 151] width 336 height 26
type textarea "x"
type input "ship"
drag, startPoint x: 890, startPoint y: 365, endPoint x: 759, endPoint y: 389, distance: 133.1
click at [762, 389] on div "Quantity 1 Unit Price $ 0" at bounding box center [830, 367] width 380 height 50
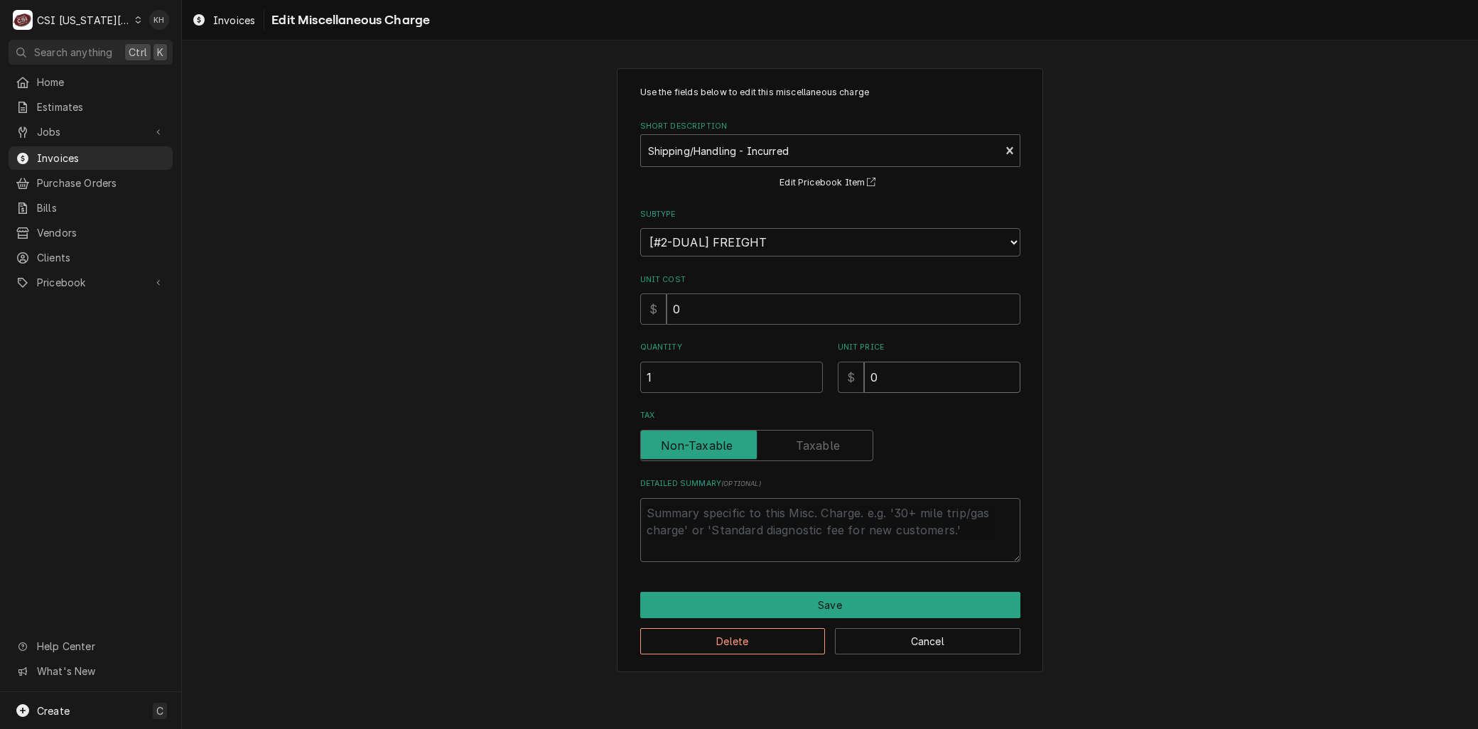
type textarea "x"
type input "3"
type textarea "x"
type input "30"
click at [843, 608] on button "Save" at bounding box center [830, 605] width 380 height 26
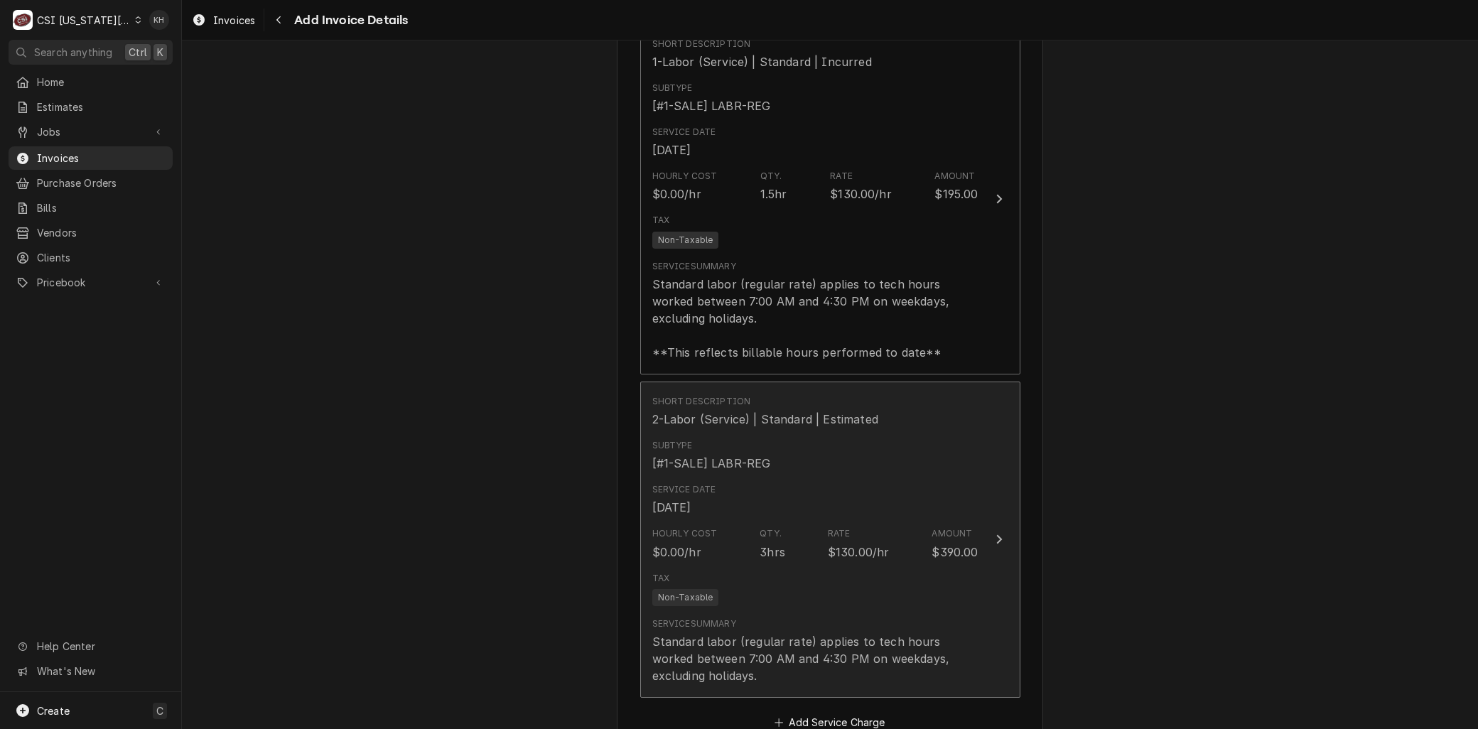
scroll to position [1899, 0]
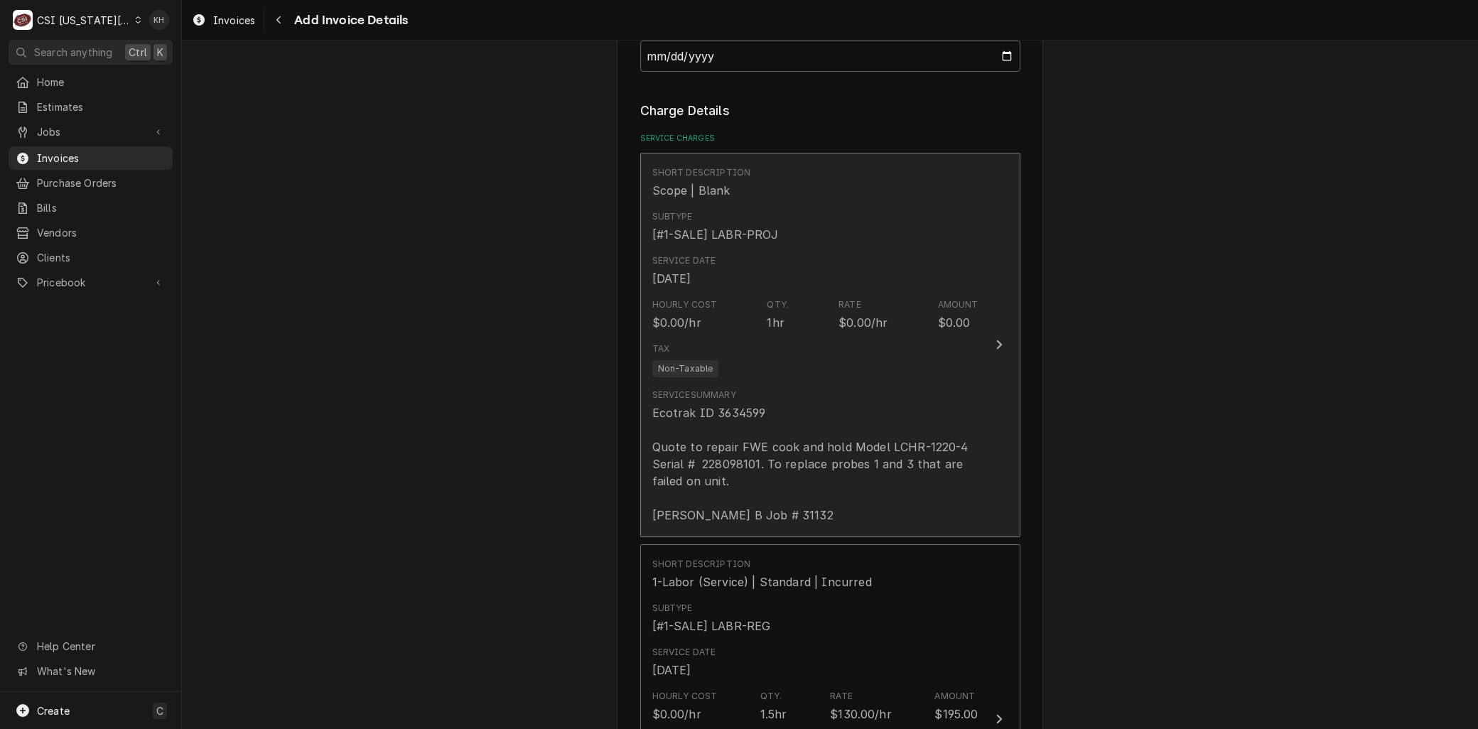
click at [789, 428] on div "Ecotrak ID 3634599 Quote to repair FWE cook and hold Model LCHR-1220-4 Serial #…" at bounding box center [815, 463] width 326 height 119
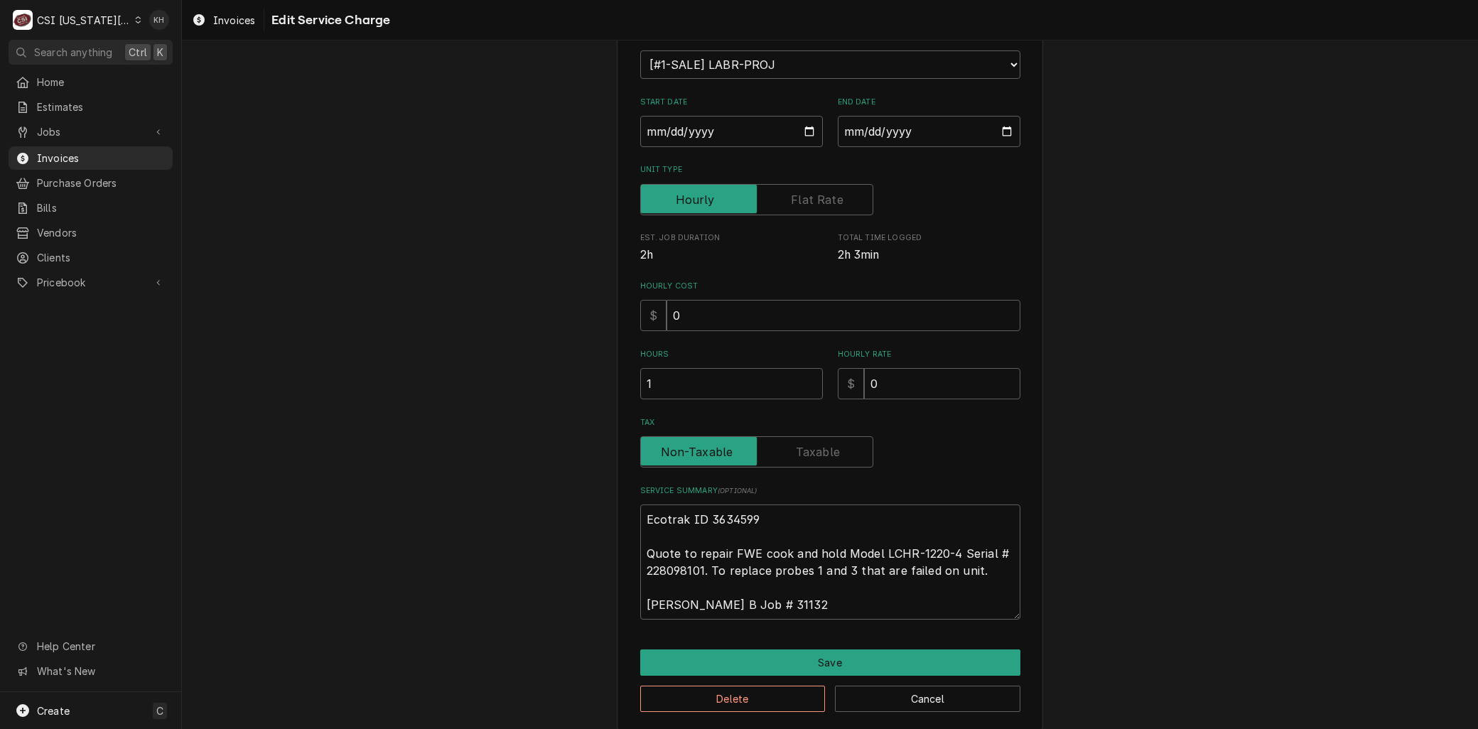
scroll to position [188, 0]
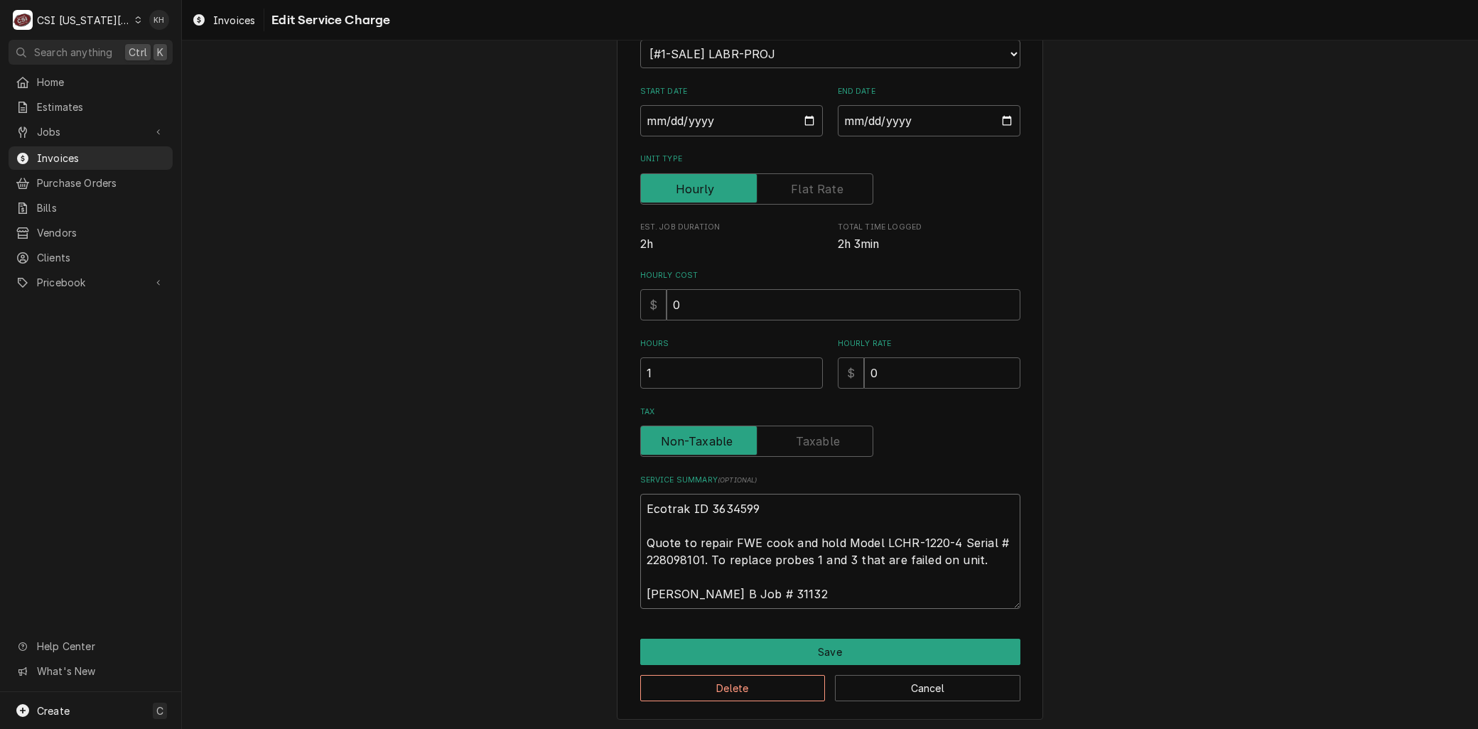
drag, startPoint x: 991, startPoint y: 557, endPoint x: 346, endPoint y: 460, distance: 652.4
click at [346, 460] on div "Use the fields below to edit this service charge Short Description Scope | Blan…" at bounding box center [830, 299] width 1296 height 865
click at [705, 685] on button "Delete" at bounding box center [732, 688] width 185 height 26
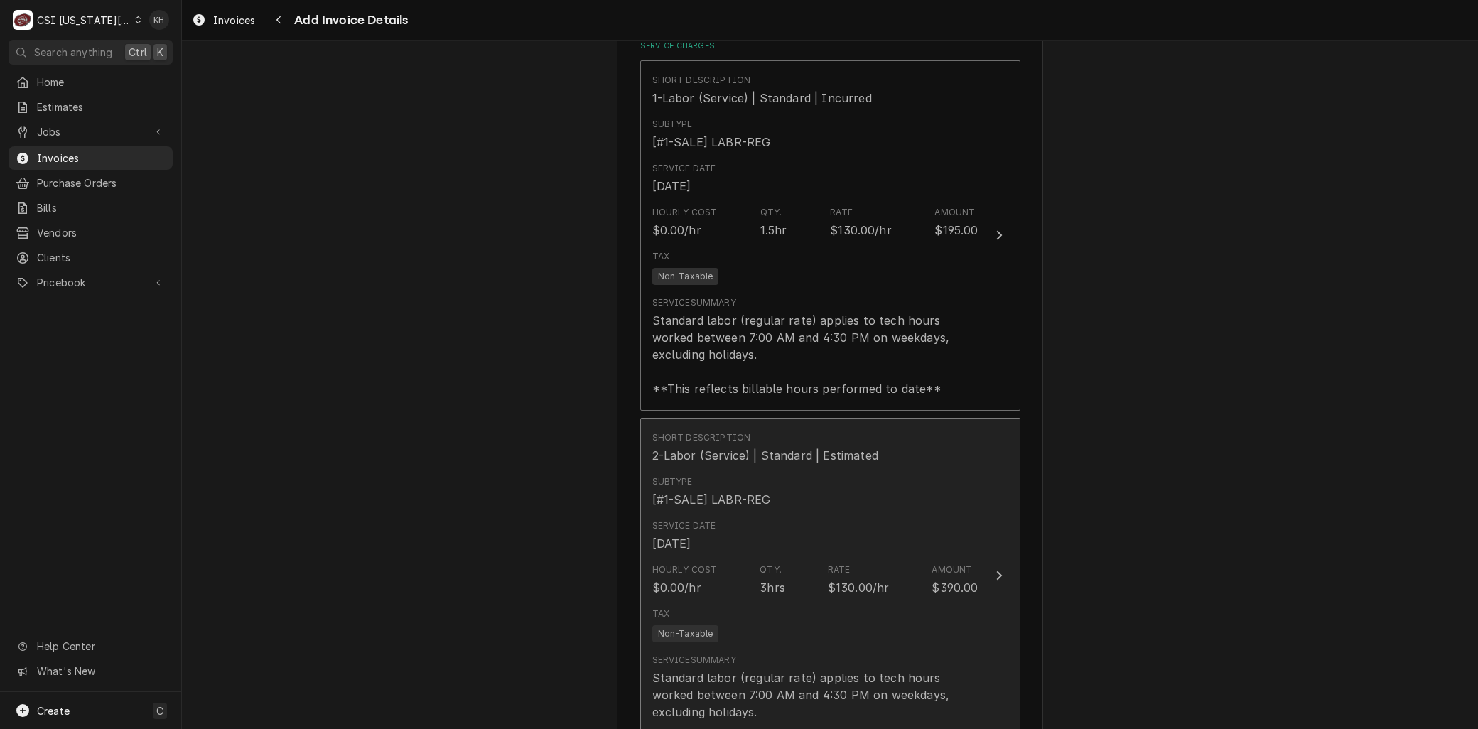
scroll to position [1566, 0]
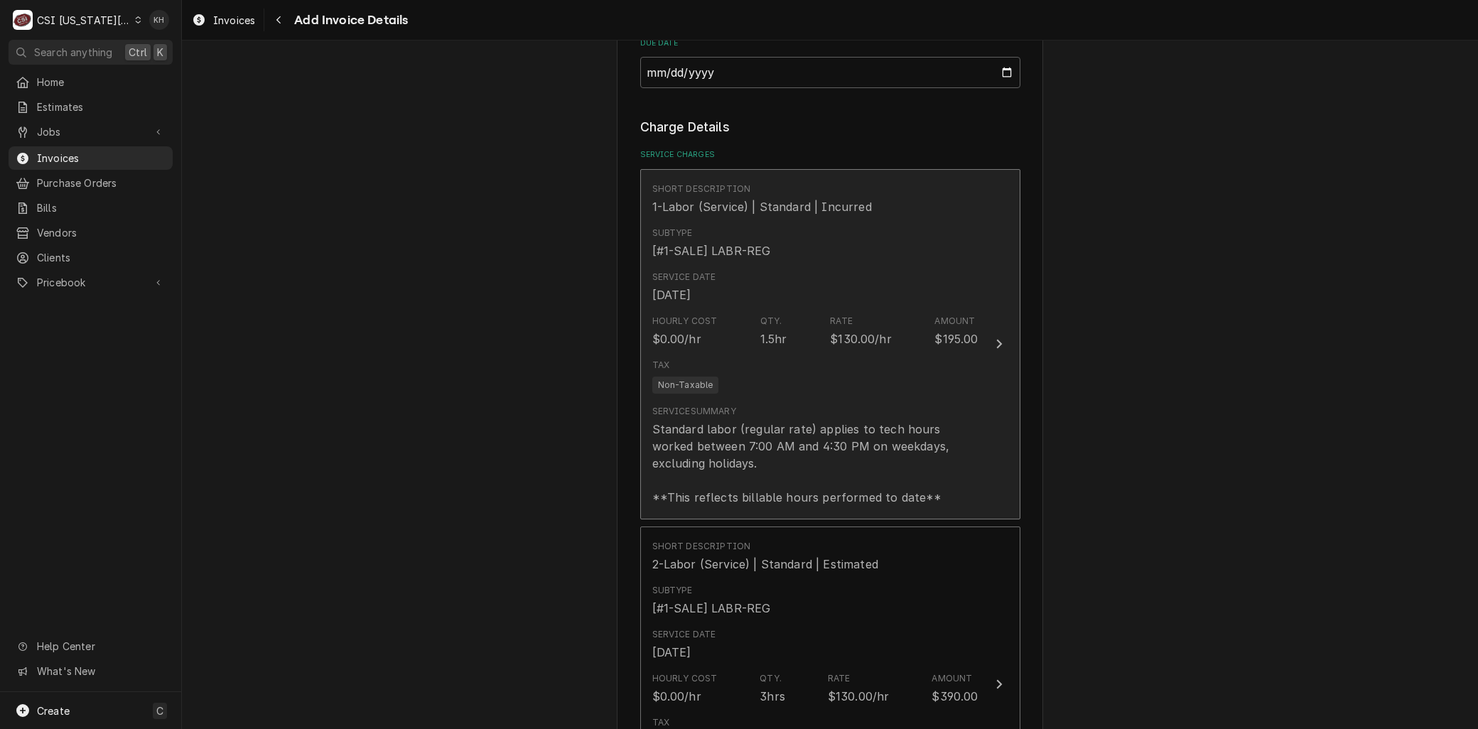
click at [696, 486] on div "Standard labor (regular rate) applies to tech hours worked between 7:00 AM and …" at bounding box center [815, 463] width 326 height 85
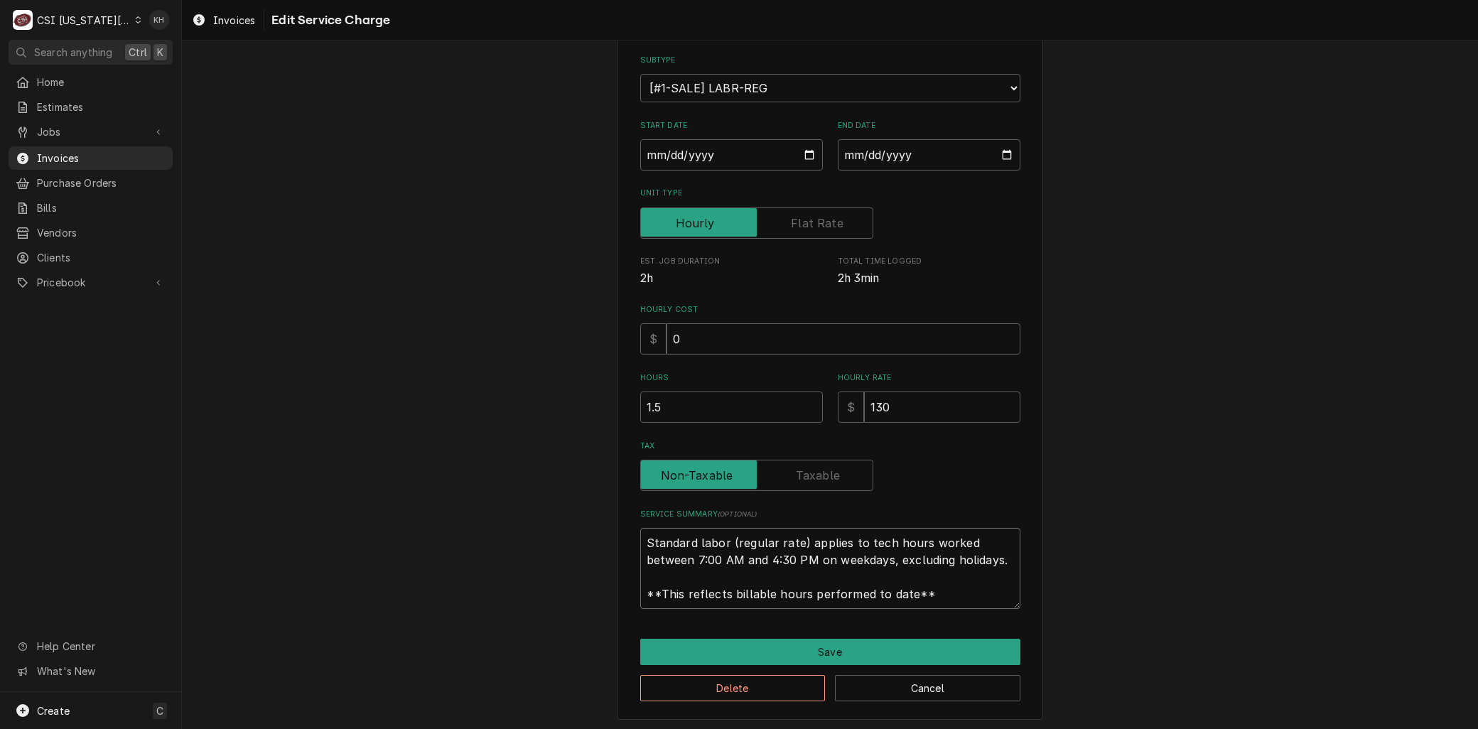
drag, startPoint x: 375, startPoint y: 471, endPoint x: 140, endPoint y: 387, distance: 249.7
click at [140, 387] on div "C CSI Kansas City. KH Search anything Ctrl K Home Estimates Jobs Jobs Job Serie…" at bounding box center [739, 364] width 1478 height 729
paste textarea "Ecotrak ID 3634599 Quote to repair FWE cook and hold Model LCHR-1220-4 Serial #…"
type textarea "x"
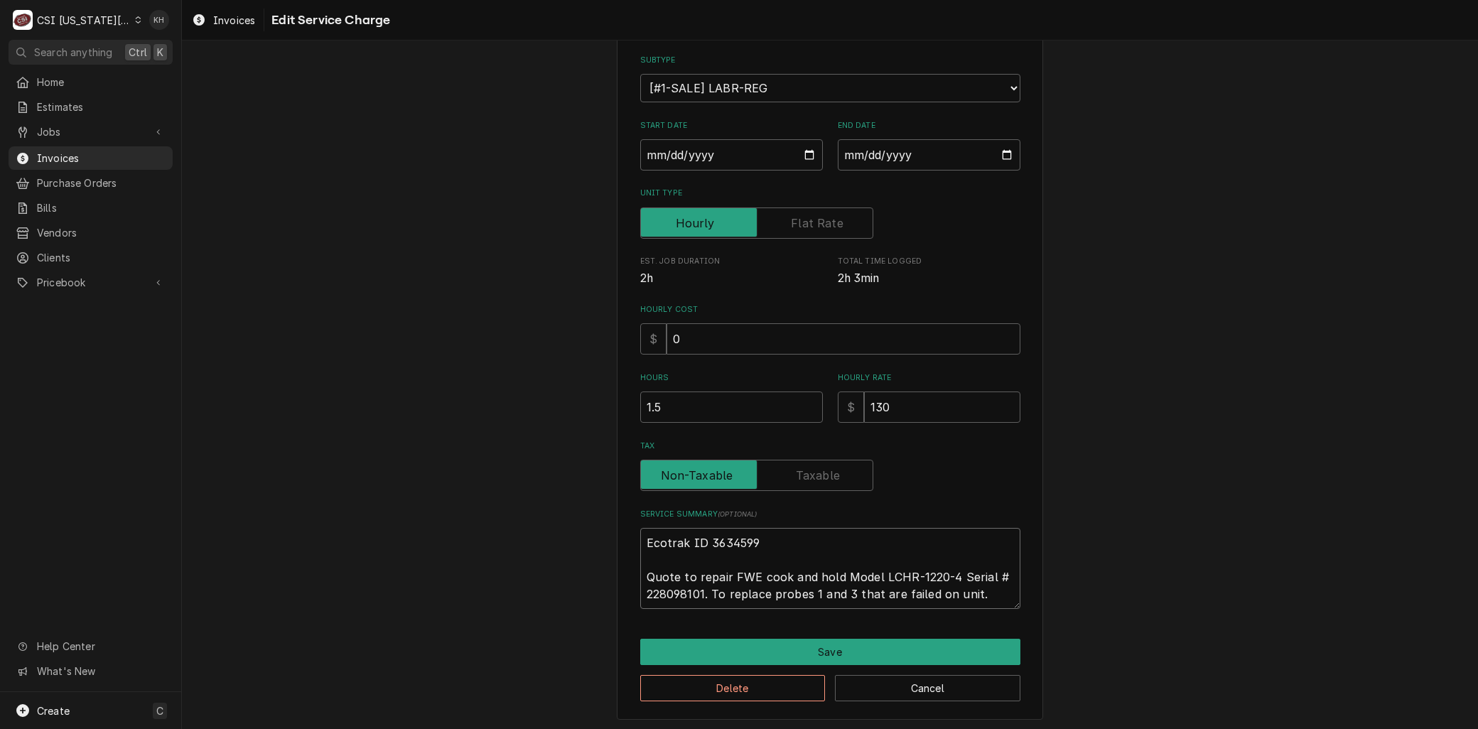
drag, startPoint x: 728, startPoint y: 538, endPoint x: 353, endPoint y: 507, distance: 375.7
click at [353, 507] on div "Use the fields below to edit this service charge Short Description 1-Labor (Ser…" at bounding box center [830, 316] width 1296 height 831
type textarea "Ecotrak ID 3634599 Quote to repair FWE cook and hold Model LCHR-1220-4 Serial #…"
click at [755, 654] on button "Save" at bounding box center [830, 652] width 380 height 26
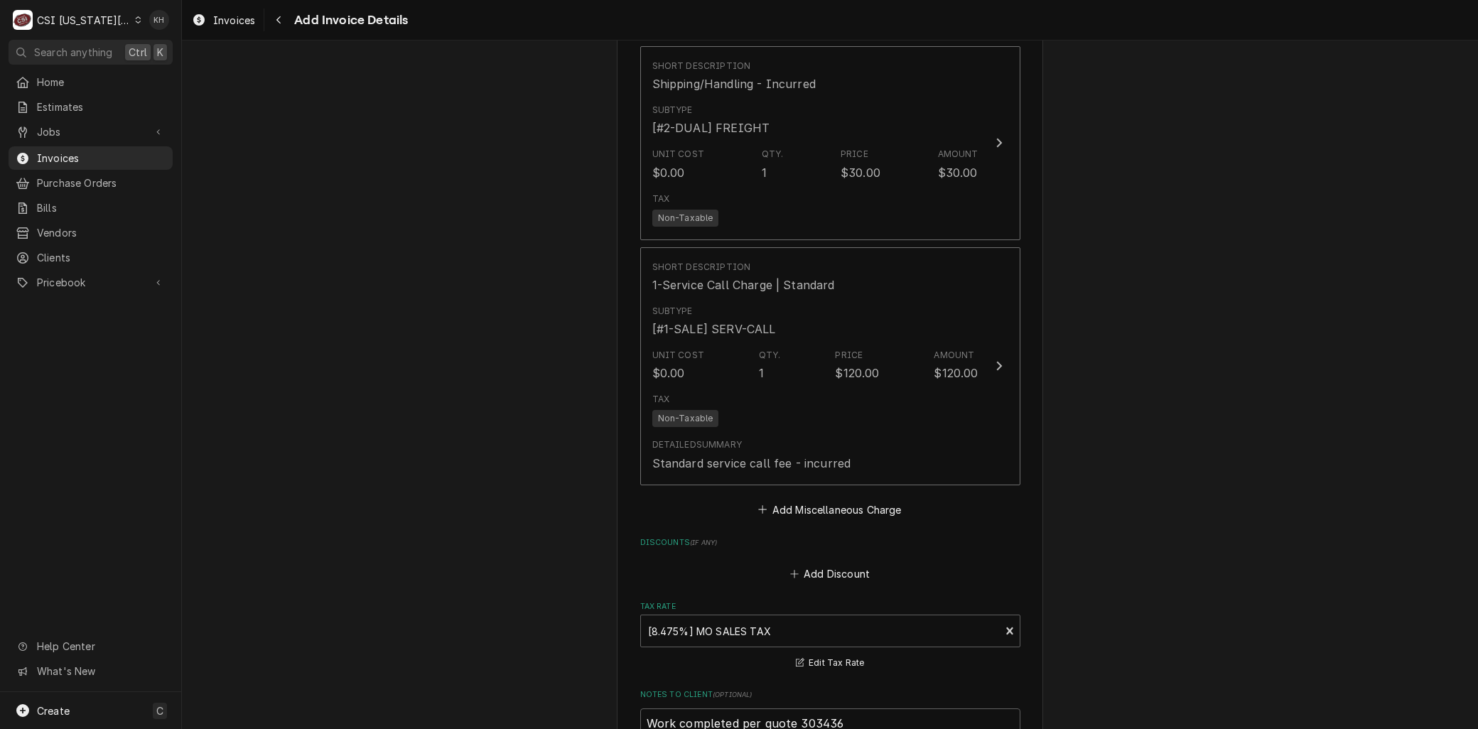
scroll to position [3331, 0]
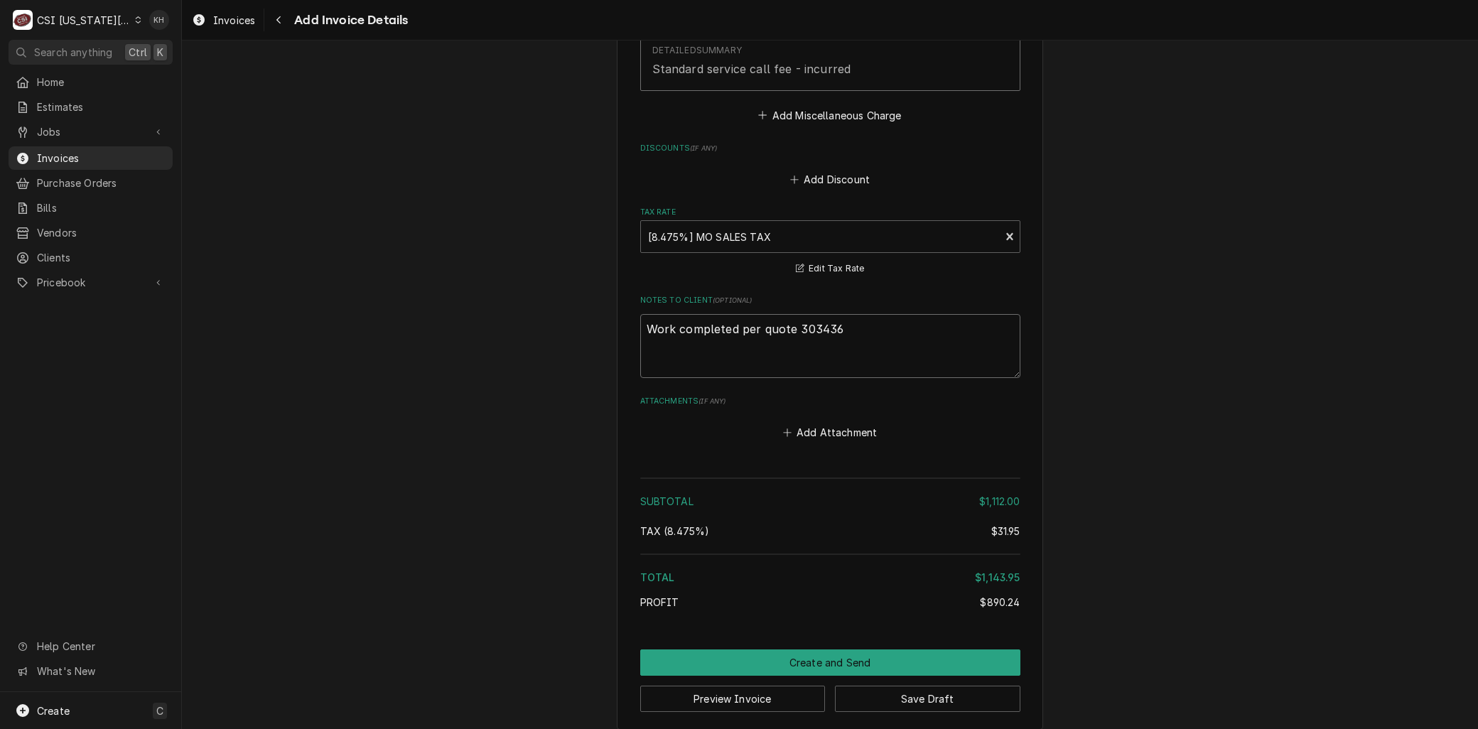
click at [879, 338] on textarea "Work completed per quote 303436" at bounding box center [830, 346] width 380 height 64
type textarea "x"
type textarea "Work completed per quote 303436"
paste textarea "Ecotrak ID 3634599"
type textarea "x"
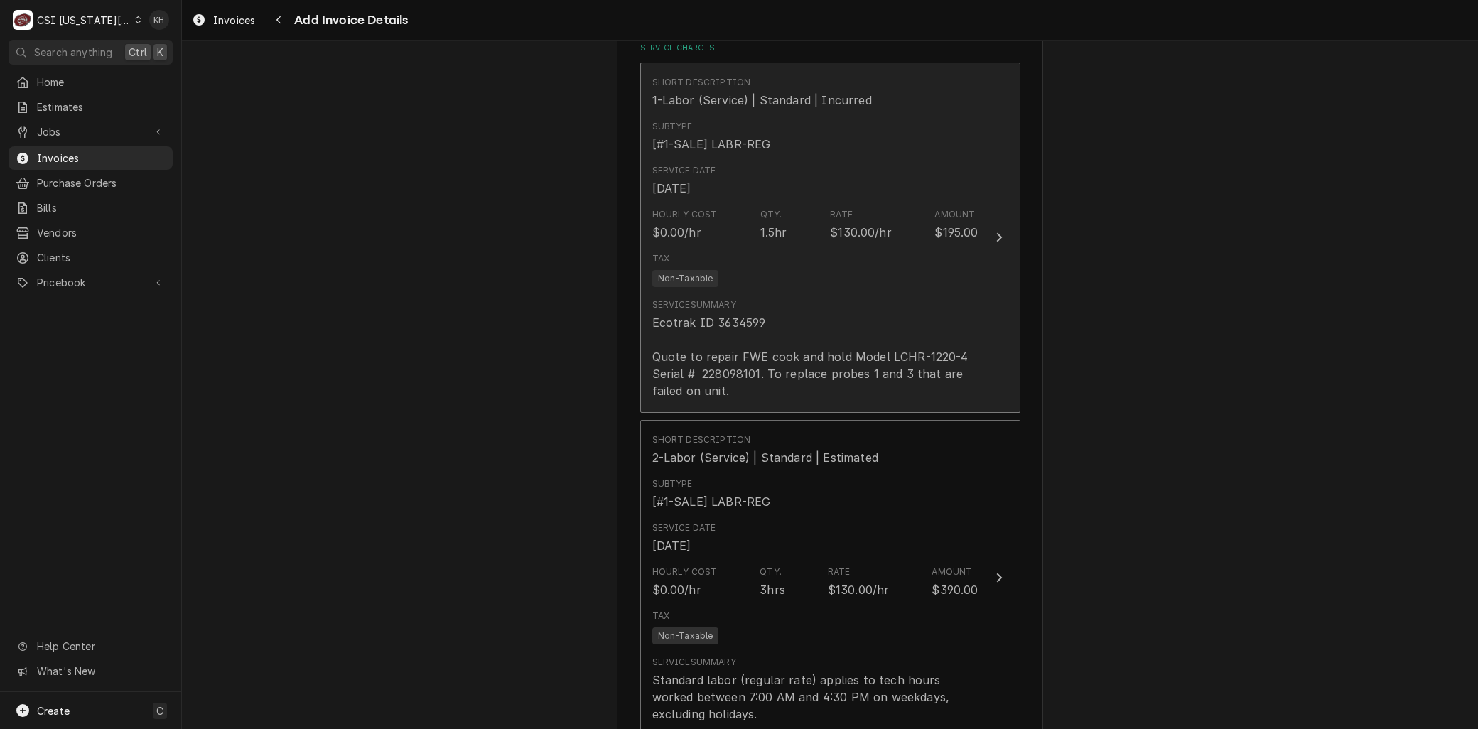
type textarea "Work completed per quote 303436 Ecotrak ID 3634599"
click at [729, 374] on div "Ecotrak ID 3634599 Quote to repair FWE cook and hold Model LCHR-1220-4 Serial #…" at bounding box center [815, 356] width 326 height 85
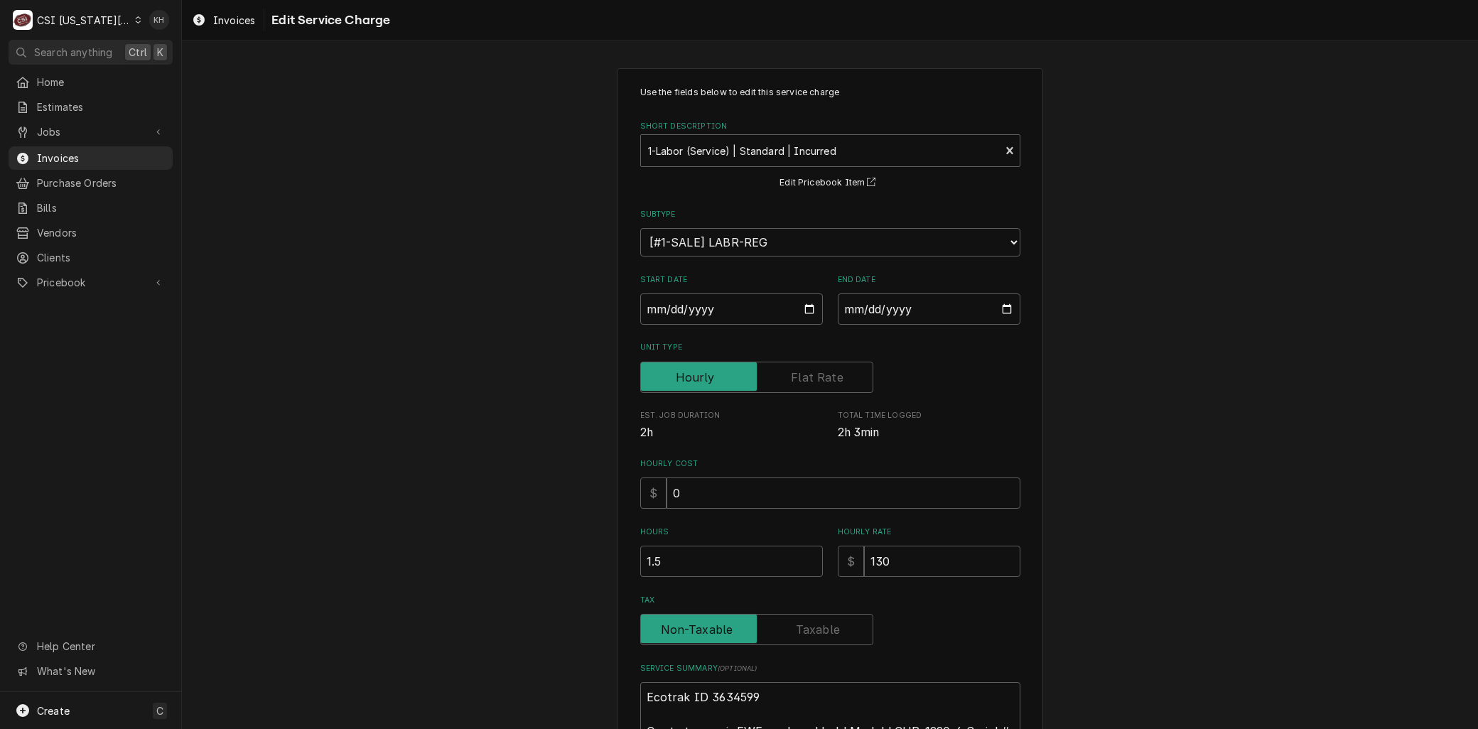
scroll to position [154, 0]
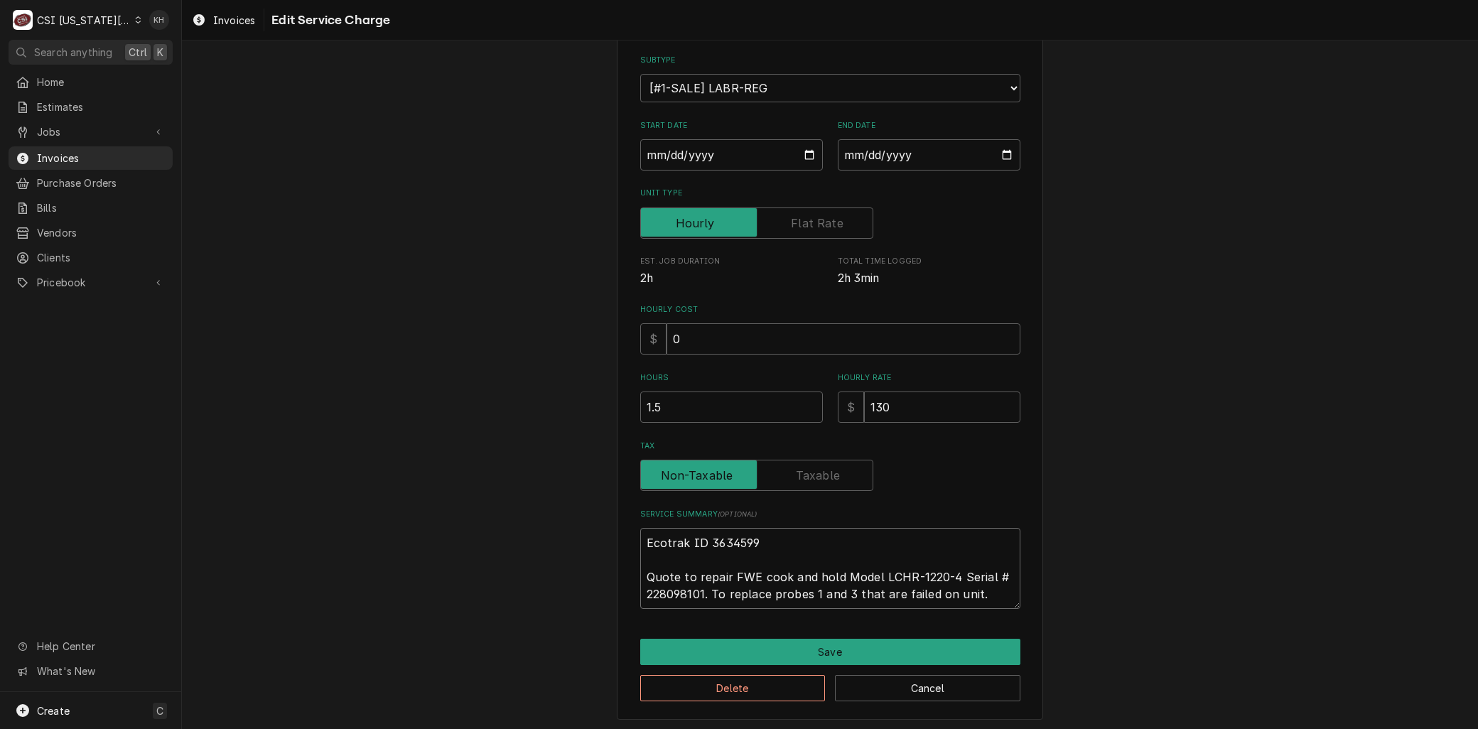
drag, startPoint x: 673, startPoint y: 578, endPoint x: 370, endPoint y: 370, distance: 367.0
click at [384, 380] on div "Use the fields below to edit this service charge Short Description 1-Labor (Ser…" at bounding box center [830, 316] width 1296 height 831
type textarea "x"
type textarea "L to repair FWE cook and hold Model LCHR-1220-4 Serial # 228098101. To replace …"
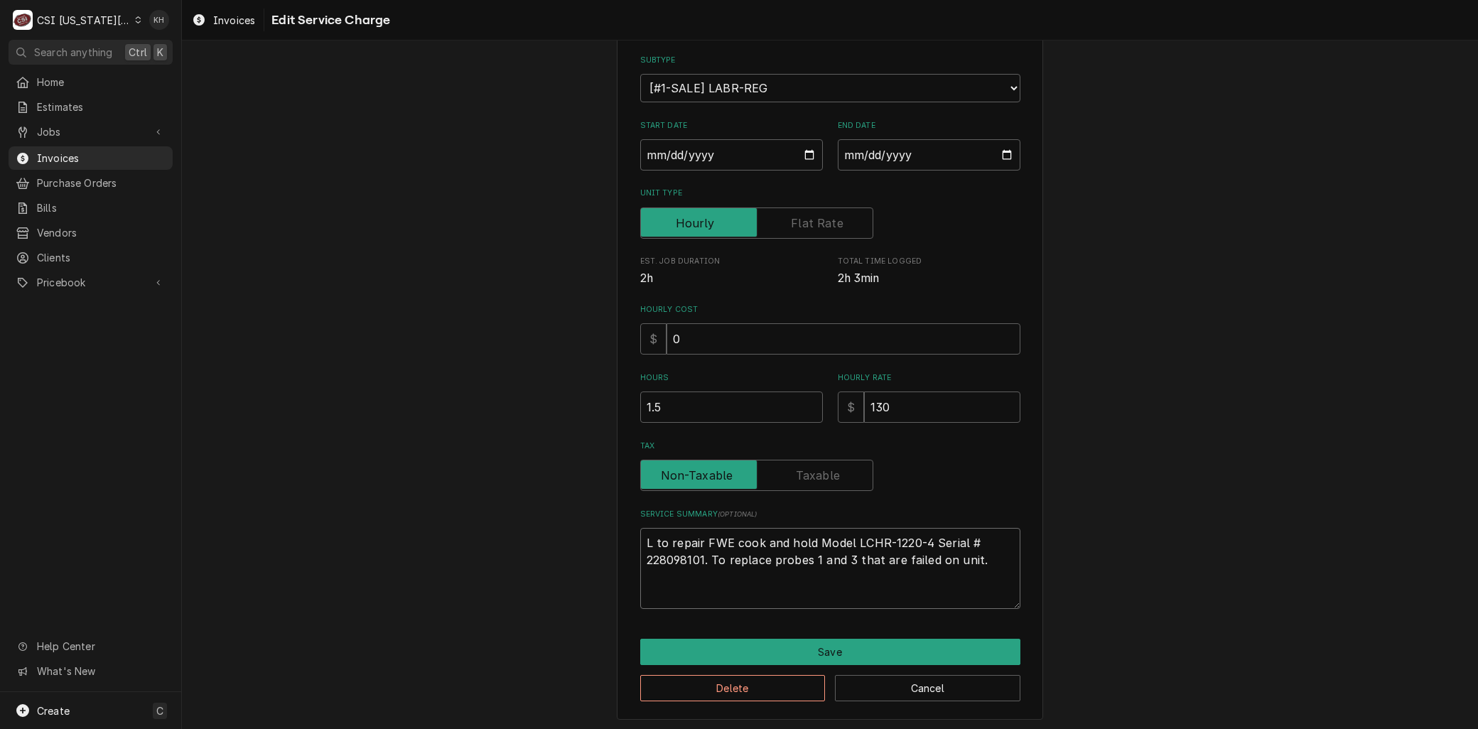
scroll to position [138, 0]
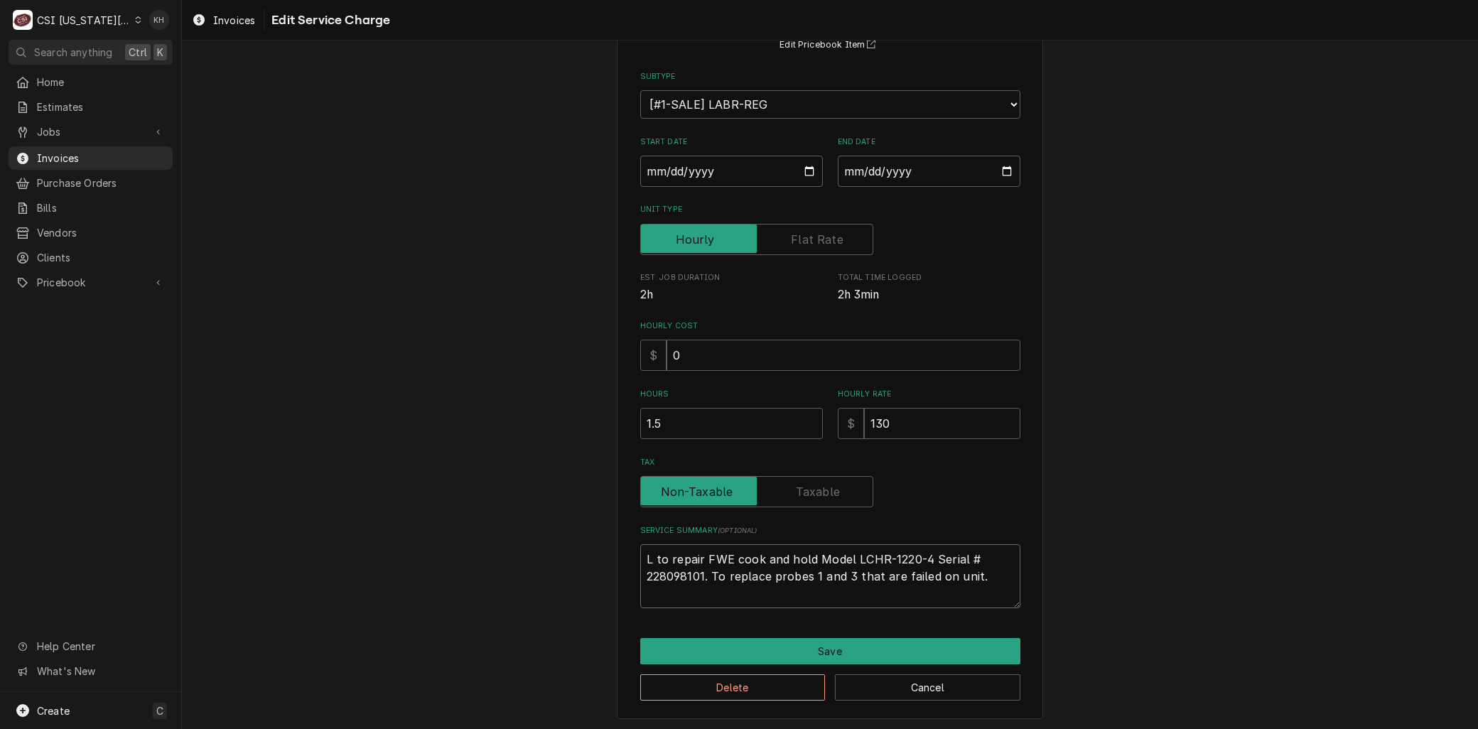
type textarea "x"
type textarea "La to repair FWE cook and hold Model LCHR-1220-4 Serial # 228098101. To replace…"
type textarea "x"
type textarea "Lab to repair FWE cook and hold Model LCHR-1220-4 Serial # 228098101. To replac…"
type textarea "x"
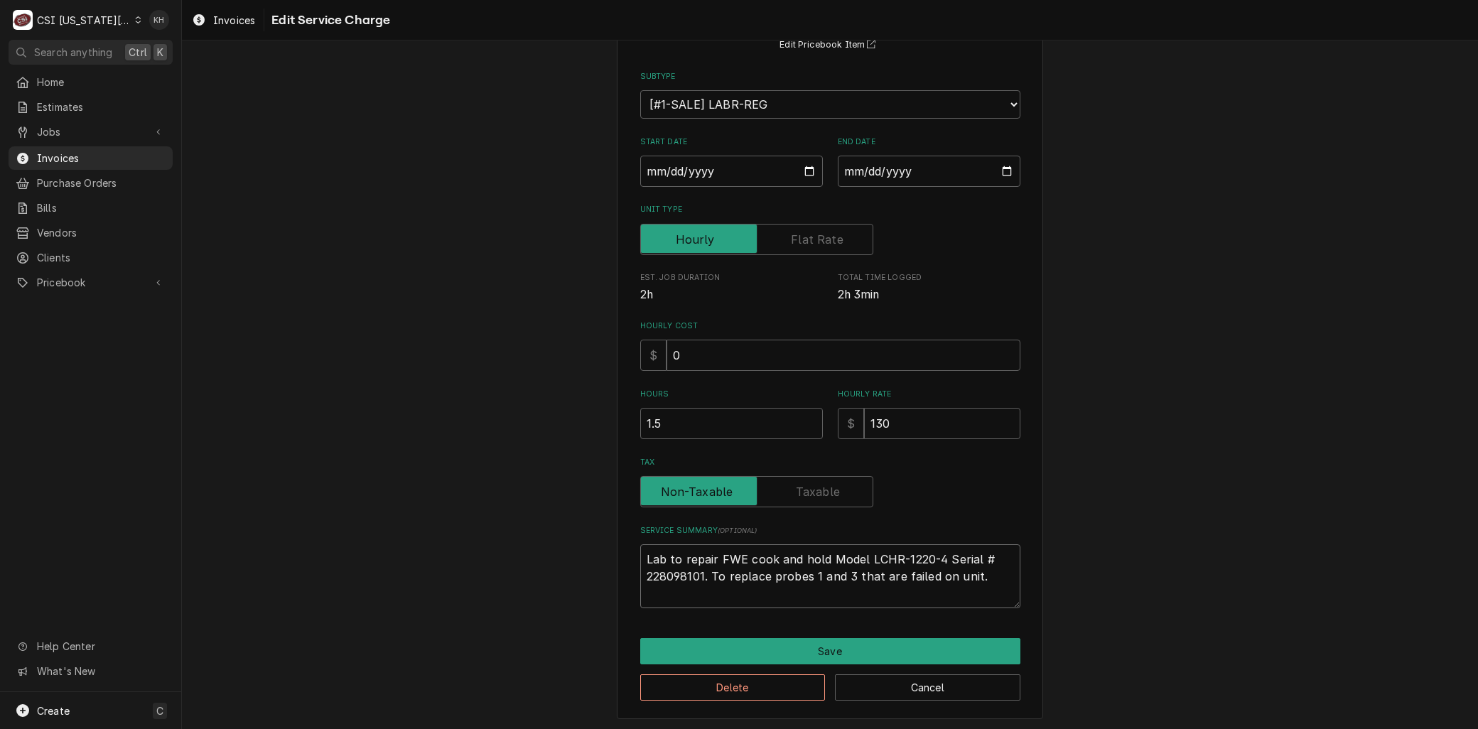
type textarea "Labo to repair FWE cook and hold Model LCHR-1220-4 Serial # 228098101. To repla…"
type textarea "x"
type textarea "Labor to repair FWE cook and hold Model LCHR-1220-4 Serial # 228098101. To repl…"
drag, startPoint x: 723, startPoint y: 571, endPoint x: 967, endPoint y: 571, distance: 244.4
click at [967, 571] on textarea "Labor to repair FWE cook and hold Model LCHR-1220-4 Serial # 228098101. To repl…" at bounding box center [830, 576] width 380 height 64
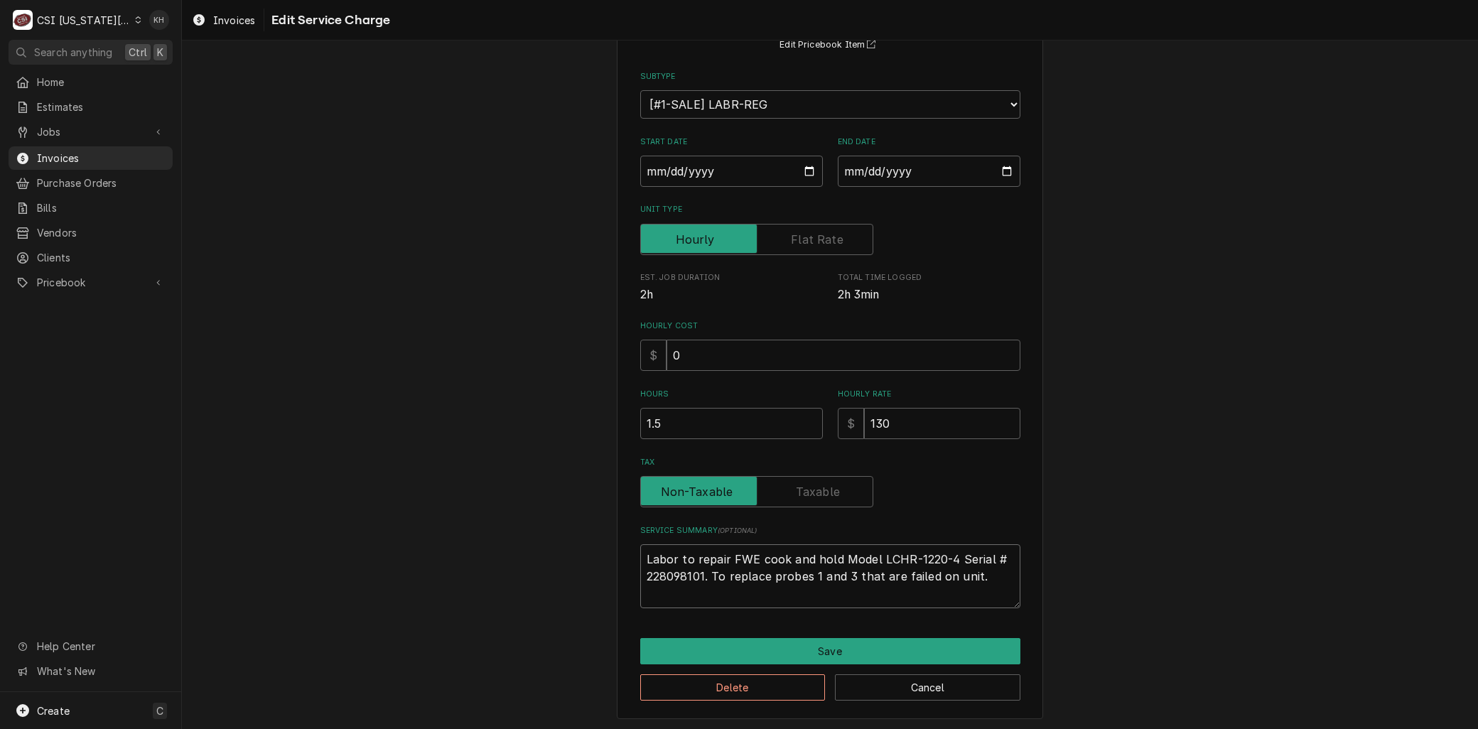
type textarea "x"
type textarea "Labor to repair FWE cook and hold Model LCHR-1220-4 Serial # 228098101. To ."
type textarea "x"
type textarea "Labor to repair FWE cook and hold Model LCHR-1220-4 Serial # 228098101. To"
type textarea "x"
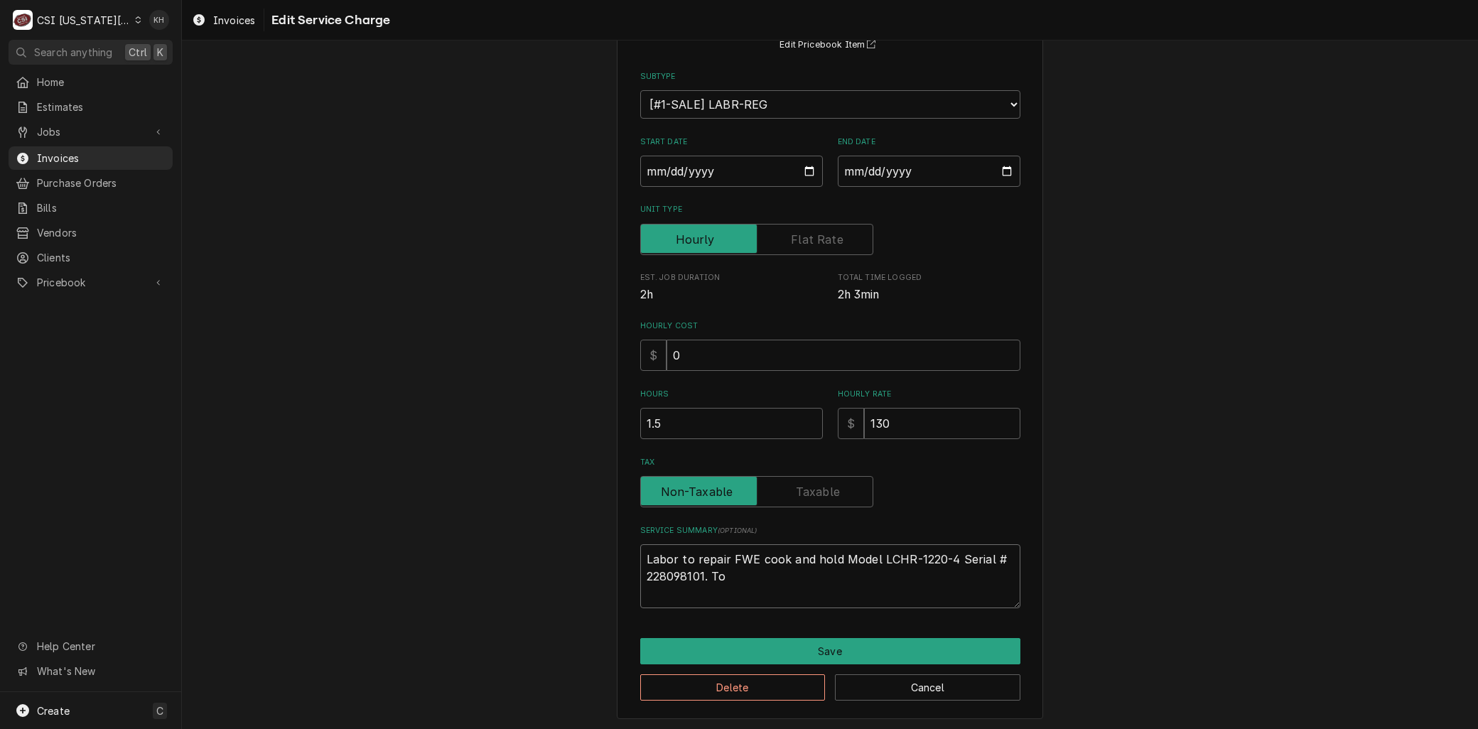
type textarea "Labor to repair FWE cook and hold Model LCHR-1220-4 Serial # 228098101. To"
type textarea "x"
type textarea "Labor to repair FWE cook and hold Model LCHR-1220-4 Serial # 228098101. T"
type textarea "x"
type textarea "Labor to repair FWE cook and hold Model LCHR-1220-4 Serial # 228098101."
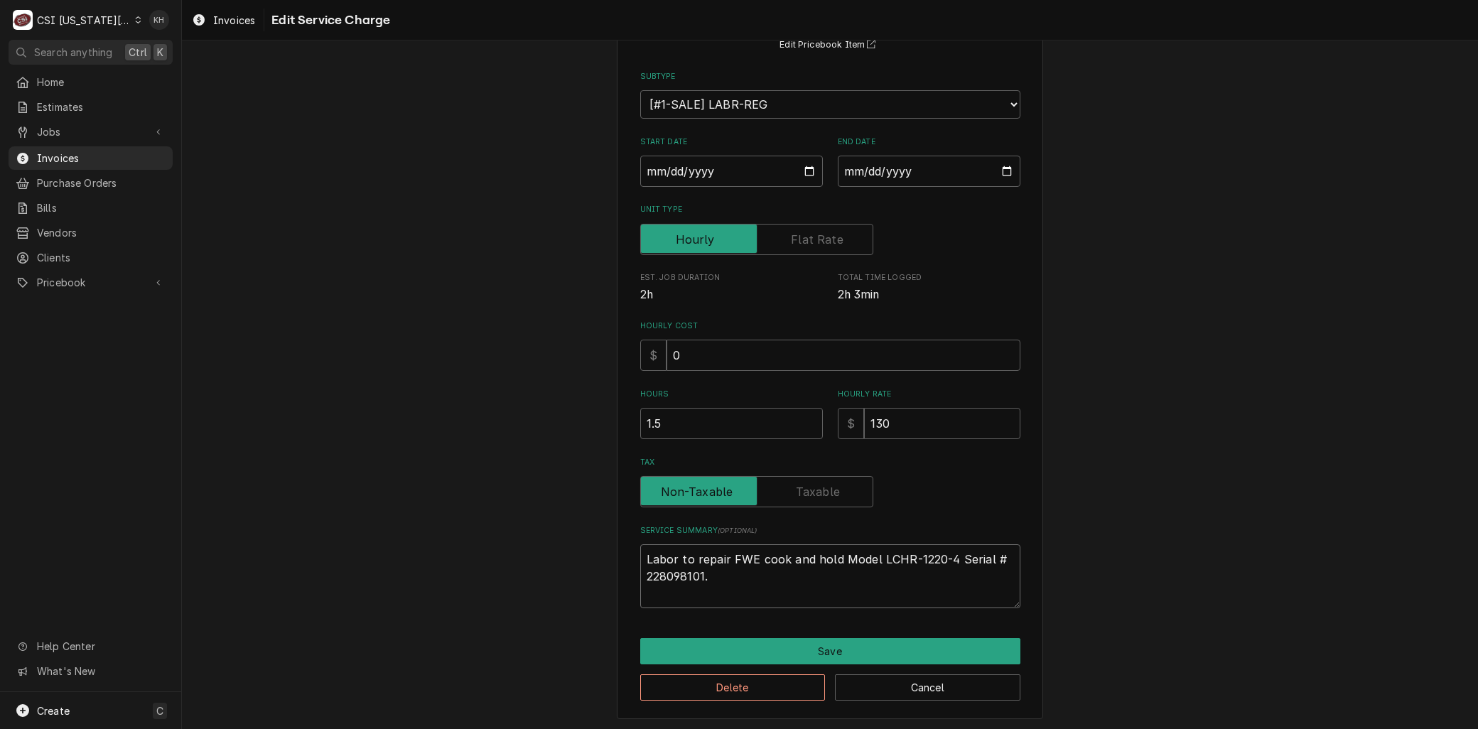
type textarea "x"
type textarea "Labor to repair FWE cook and hold Model LCHR-1220-4 Serial # 228098101."
type textarea "x"
type textarea "Labor to repair FWE cook and hold Model LCHR-1220-4 Serial # 228098101"
type textarea "x"
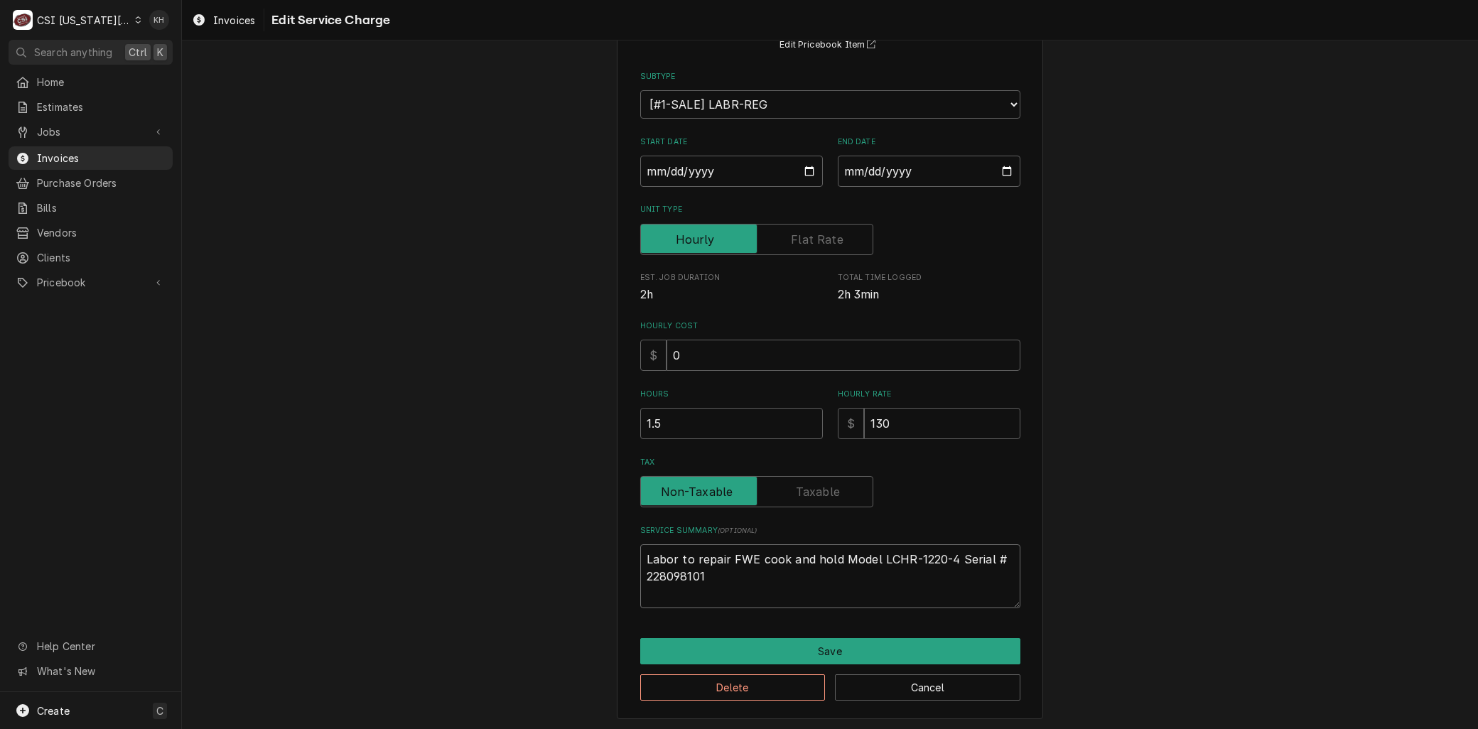
type textarea "Labor to repair FWE cook and hold Model LCHR-1220-4 Serial # 228098101"
type textarea "x"
type textarea "Labor to repair FWE cook and hold Model LCHR-1220-4 Serial # 228098101 p"
type textarea "x"
type textarea "Labor to repair FWE cook and hold Model LCHR-1220-4 Serial # 228098101 pe"
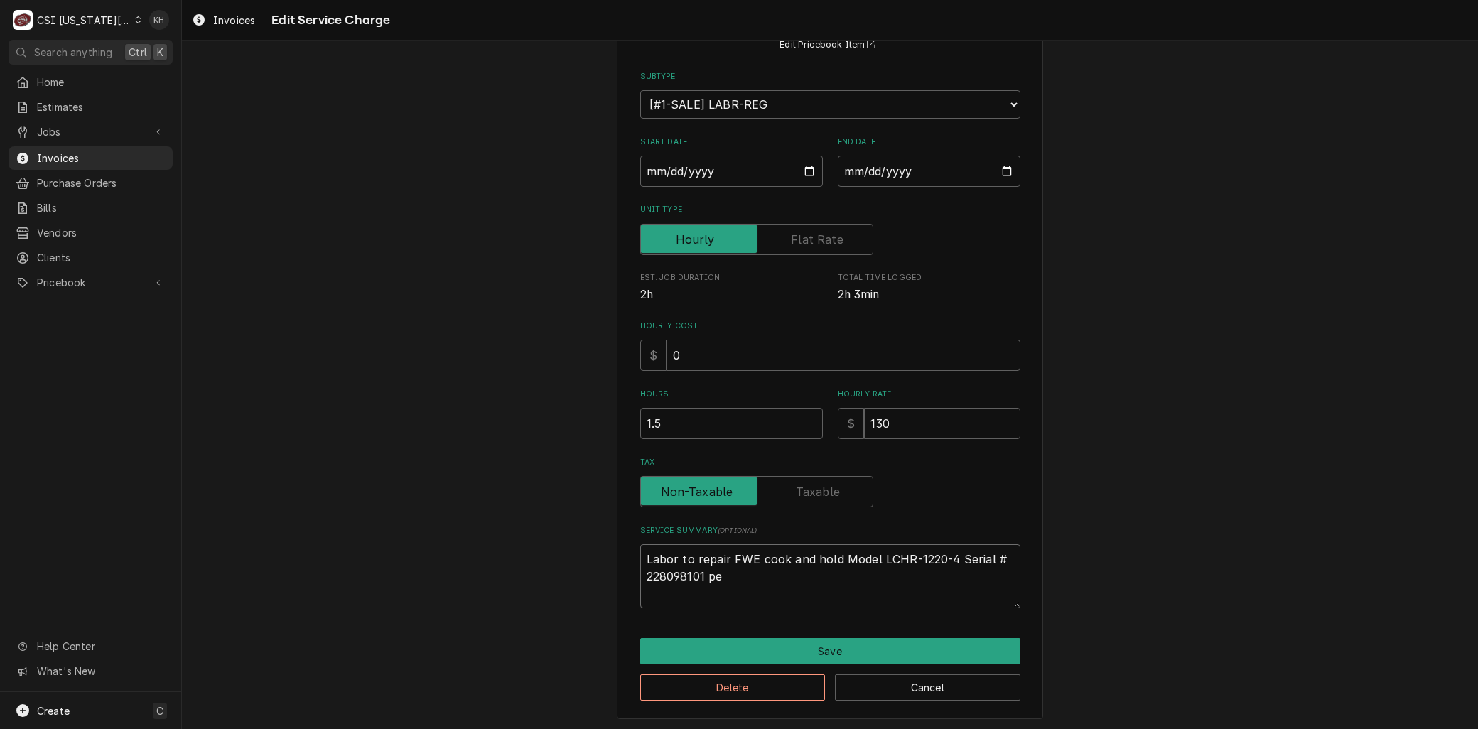
type textarea "x"
type textarea "Labor to repair FWE cook and hold Model LCHR-1220-4 Serial # 228098101 per"
type textarea "x"
type textarea "Labor to repair FWE cook and hold Model LCHR-1220-4 Serial # 228098101 per"
type textarea "x"
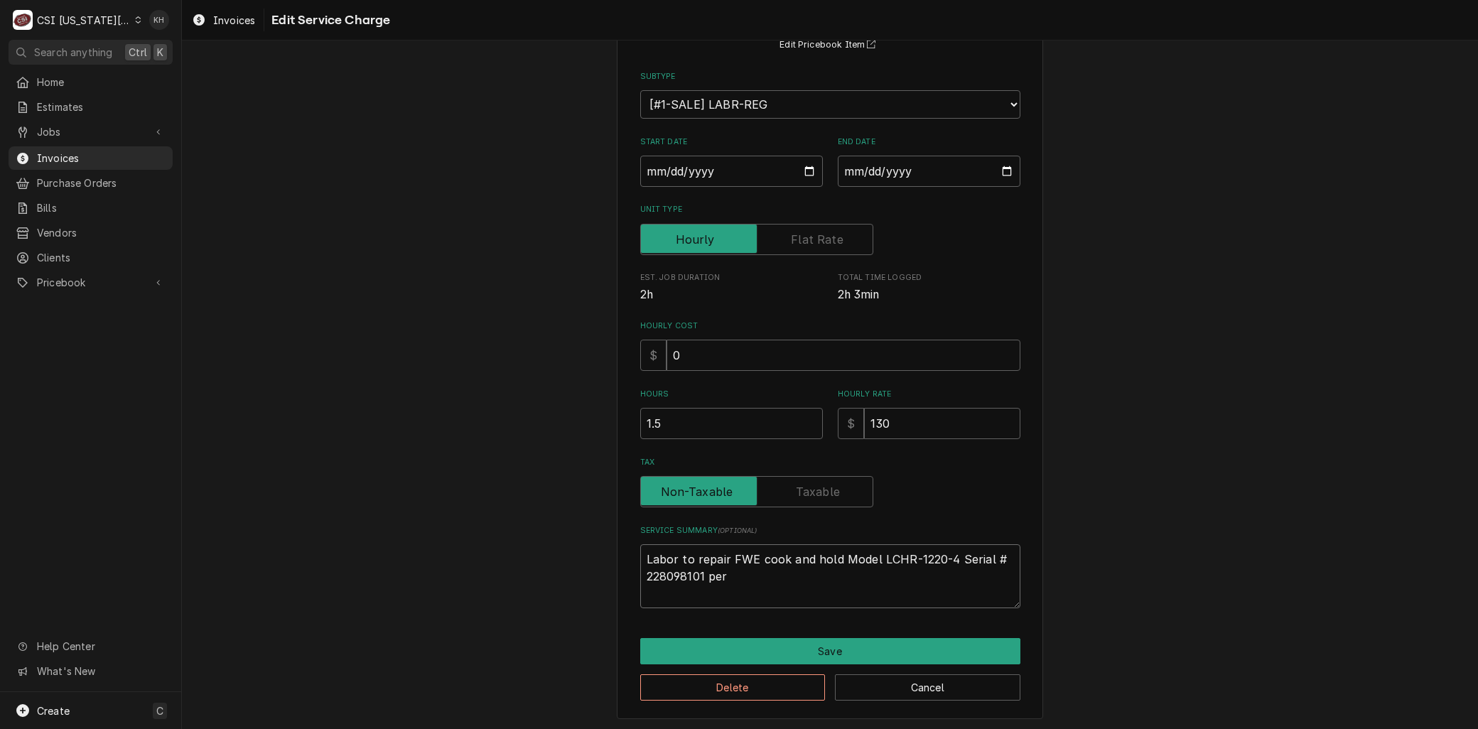
type textarea "Labor to repair FWE cook and hold Model LCHR-1220-4 Serial # 228098101 per q"
type textarea "x"
type textarea "Labor to repair FWE cook and hold Model LCHR-1220-4 Serial # 228098101 per qu"
type textarea "x"
type textarea "Labor to repair FWE cook and hold Model LCHR-1220-4 Serial # 228098101 per quo"
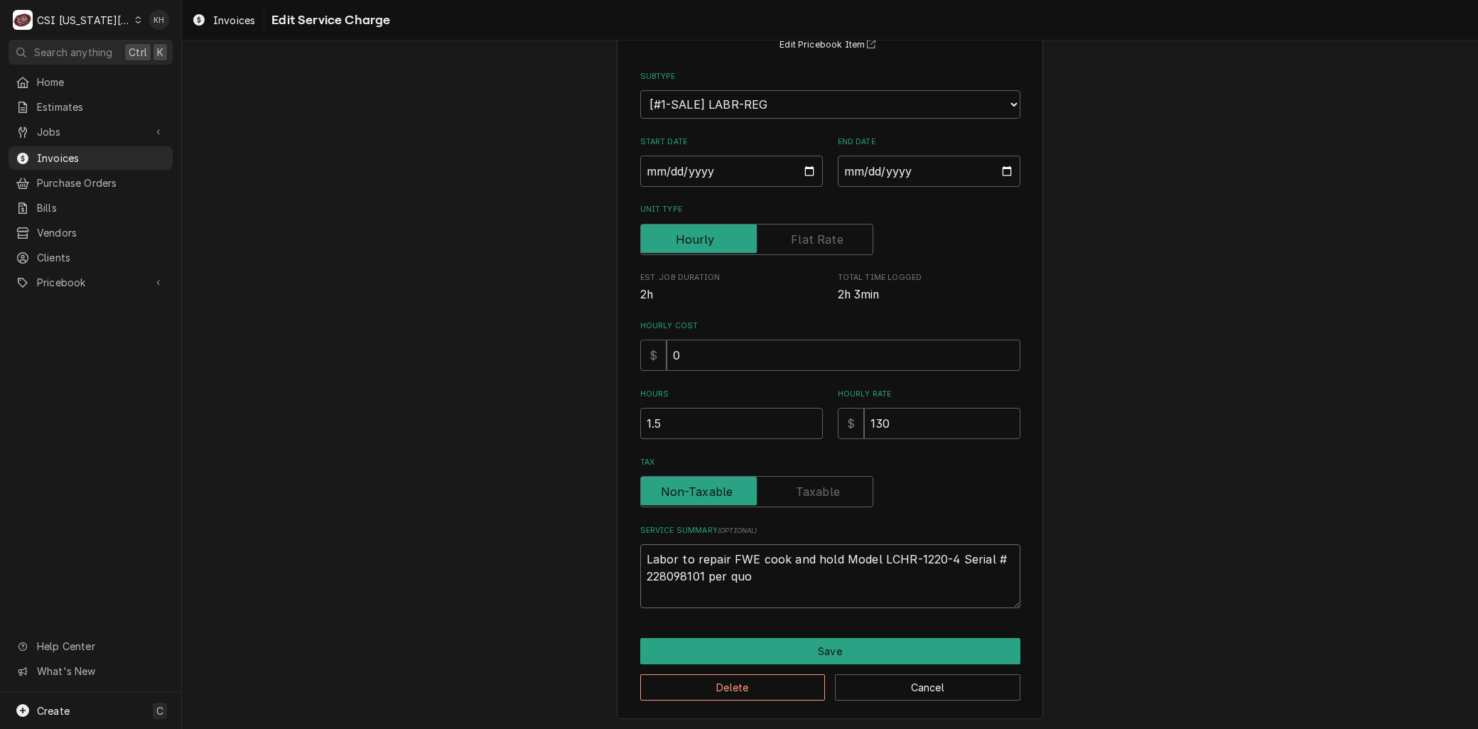
type textarea "x"
type textarea "Labor to repair FWE cook and hold Model LCHR-1220-4 Serial # 228098101 per quot"
type textarea "x"
type textarea "Labor to repair FWE cook and hold Model LCHR-1220-4 Serial # 228098101 per quote"
type textarea "x"
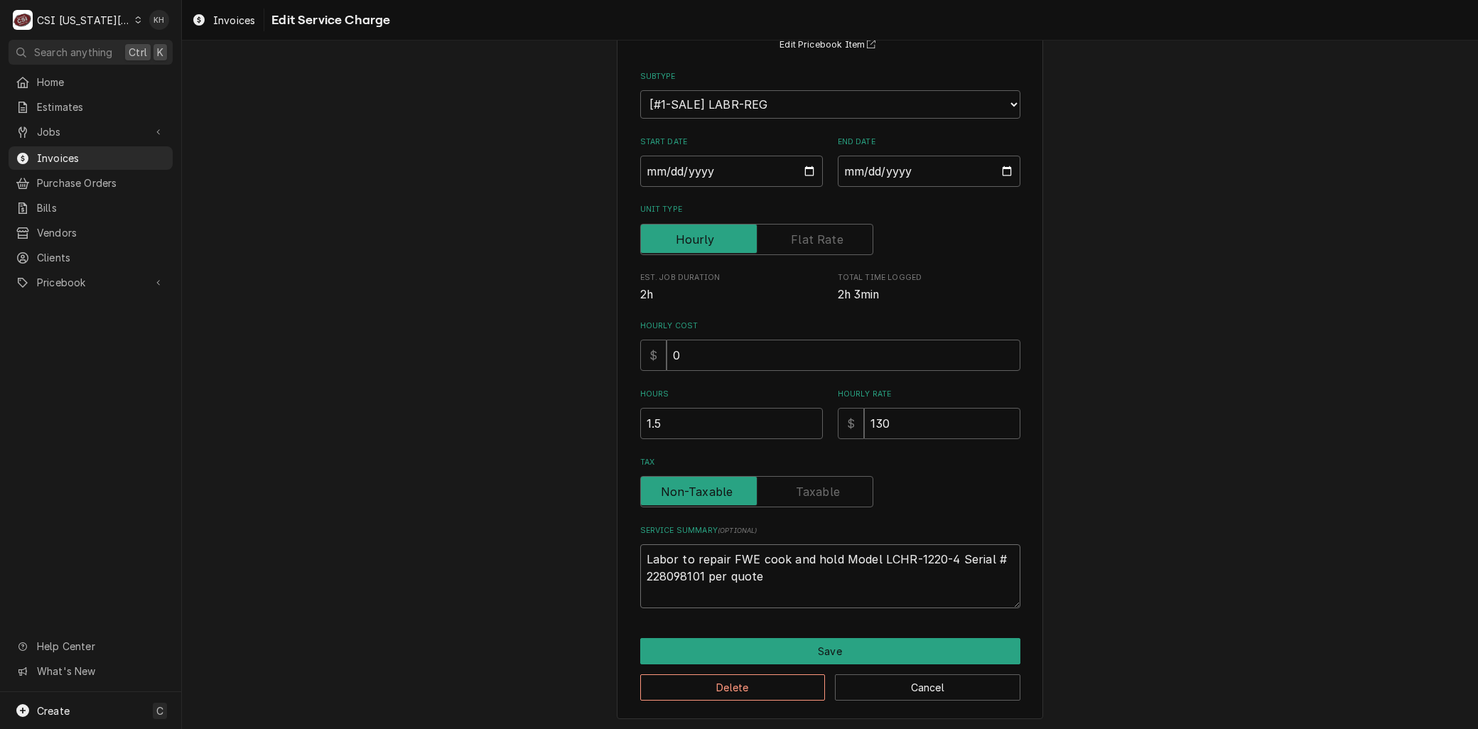
type textarea "Labor to repair FWE cook and hold Model LCHR-1220-4 Serial # 228098101 per quot…"
type textarea "x"
type textarea "Labor to repair FWE cook and hold Model LCHR-1220-4 Serial # 228098101 per quote"
type textarea "x"
type textarea "Labor to repair FWE cook and hold Model LCHR-1220-4 Serial # 228098101 per quot…"
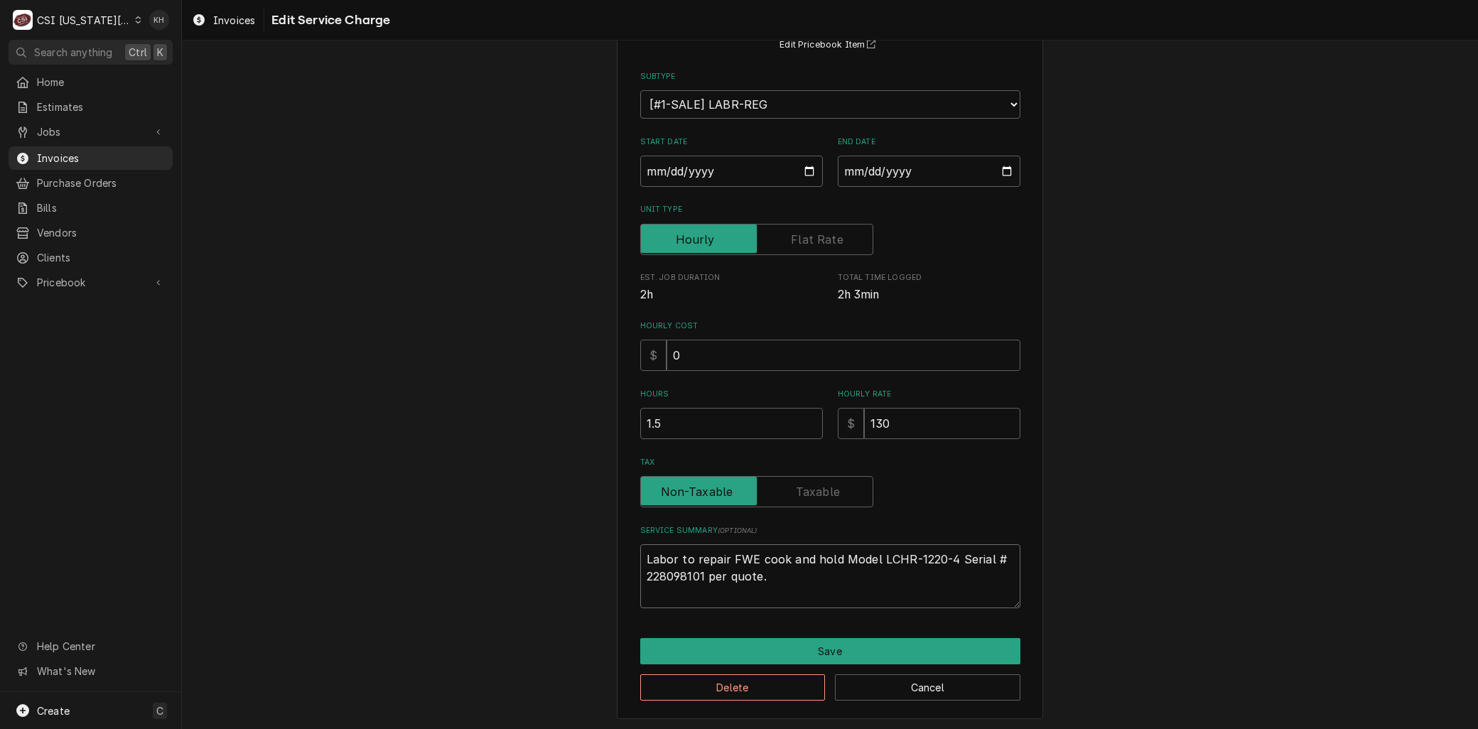
type textarea "x"
type textarea "Labor to repai FWE cook and hold Model LCHR-1220-4 Serial # 228098101 per quote."
drag, startPoint x: 713, startPoint y: 559, endPoint x: 743, endPoint y: 559, distance: 30.6
type textarea "x"
type textarea "Labor to repa FWE cook and hold Model LCHR-1220-4 Serial # 228098101 per quote."
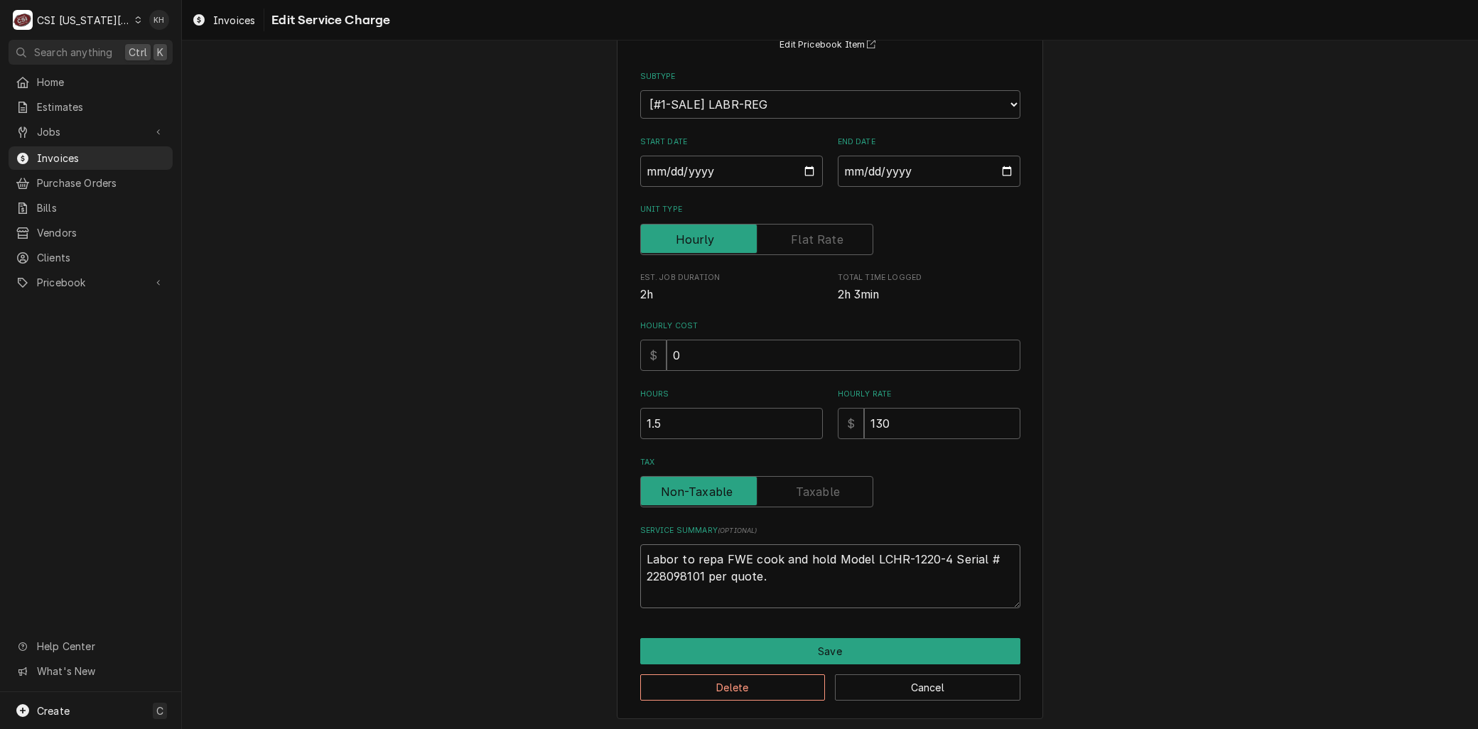
type textarea "x"
type textarea "Labor to rep FWE cook and hold Model LCHR-1220-4 Serial # 228098101 per quote."
type textarea "x"
type textarea "Labor to re FWE cook and hold Model LCHR-1220-4 Serial # 228098101 per quote."
type textarea "x"
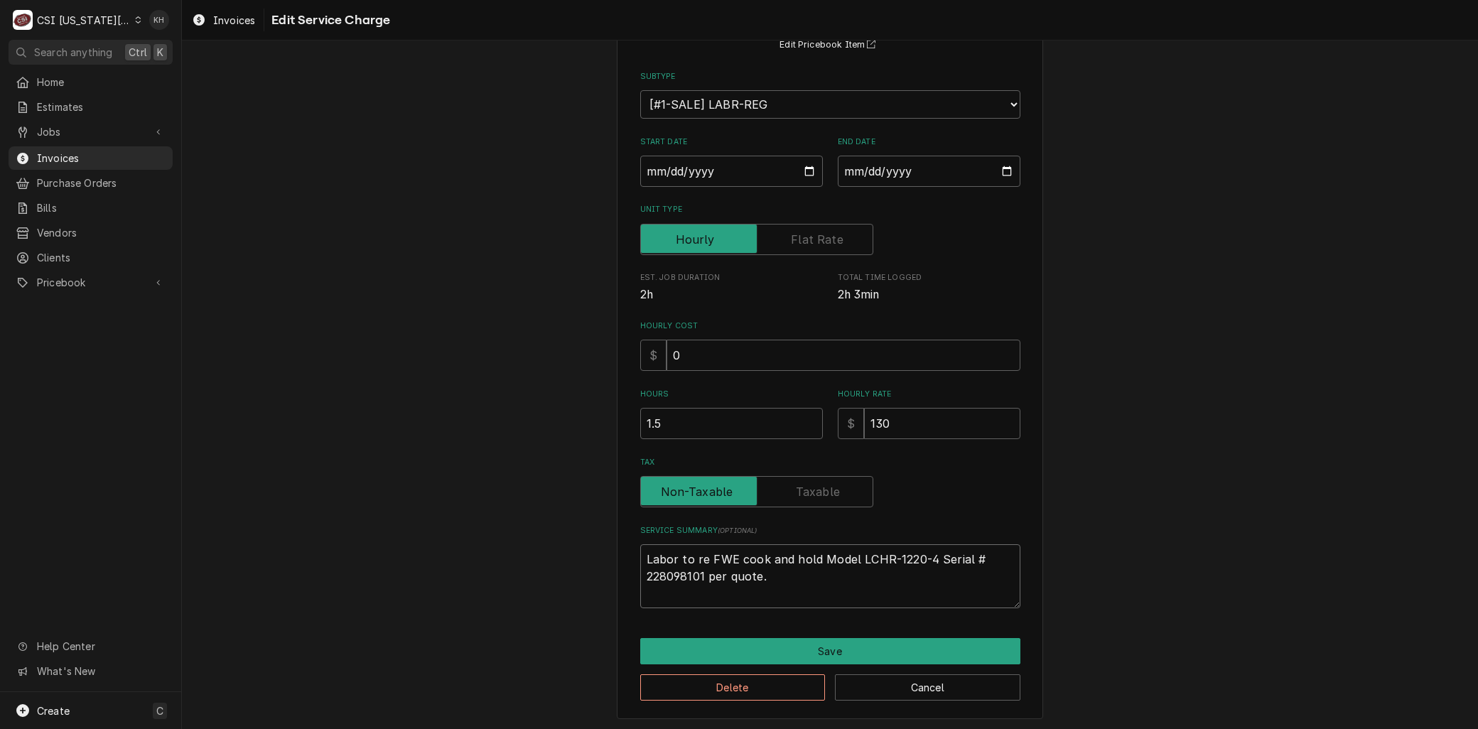
type textarea "Labor to r FWE cook and hold Model LCHR-1220-4 Serial # 228098101 per quote."
type textarea "x"
type textarea "Labor to FWE cook and hold Model LCHR-1220-4 Serial # 228098101 per quote."
paste textarea "replace probes 1 and 3 that are failed on unit"
type textarea "x"
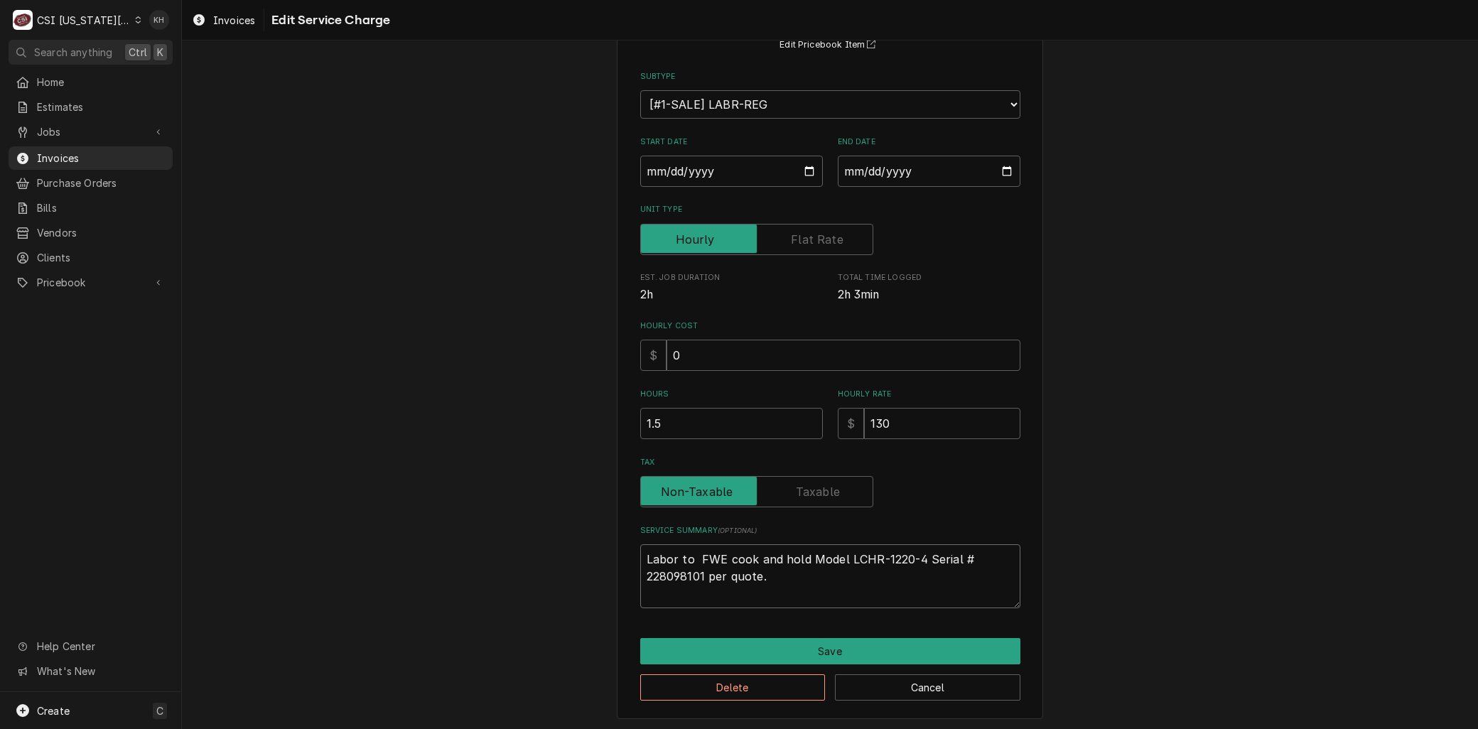
type textarea "Labor to replace probes 1 and 3 that are failed on unit FWE cook and hold Model…"
type textarea "x"
type textarea "Labor to replace probes 1 and 3 that are failed on unit FWE cook and hold Model…"
type textarea "x"
type textarea "Labor to replace probes 1 and 3 that are failed on unit o FWE cook and hold Mod…"
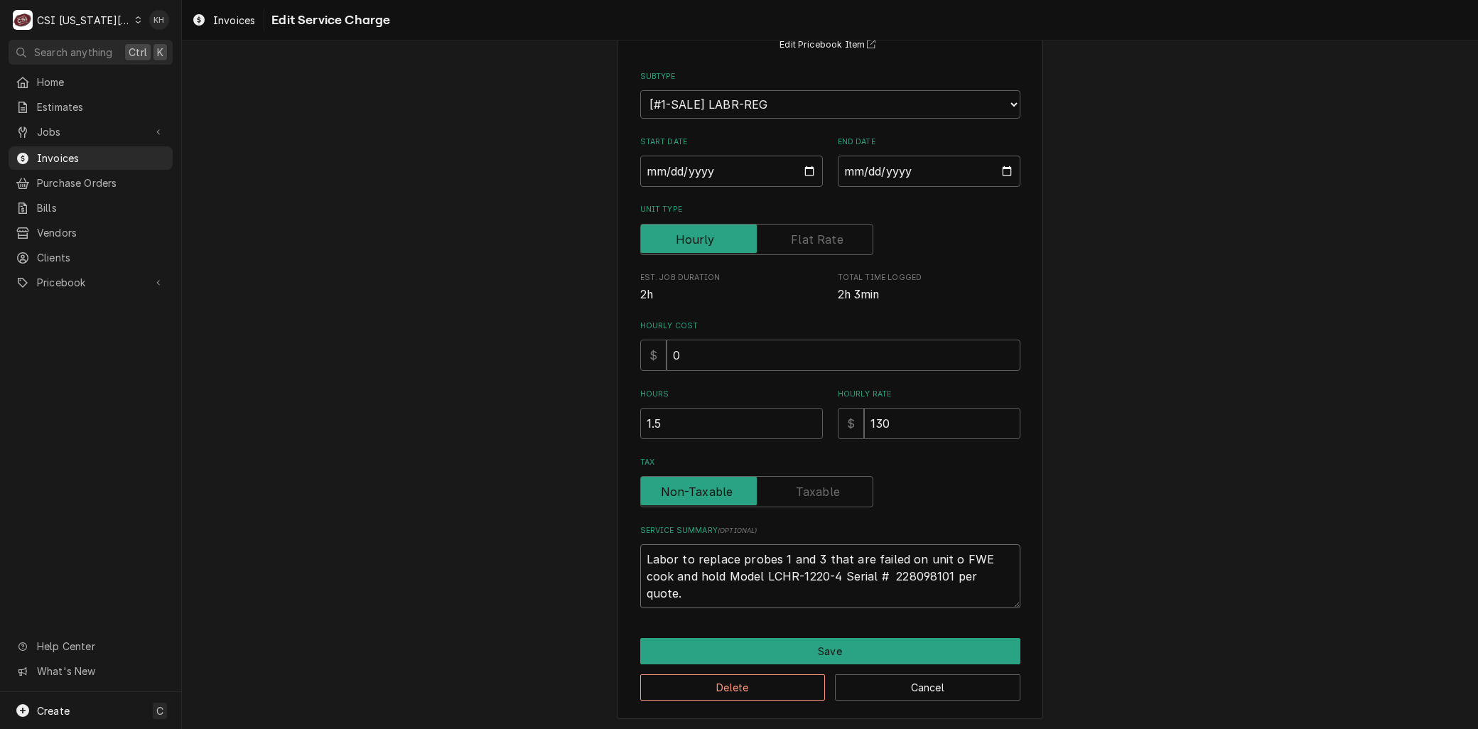
type textarea "x"
type textarea "Labor to replace probes 1 and 3 that are failed on unit oo FWE cook and hold Mo…"
type textarea "x"
type textarea "Labor to replace probes 1 and 3 that are failed on unit oon FWE cook and hold M…"
type textarea "x"
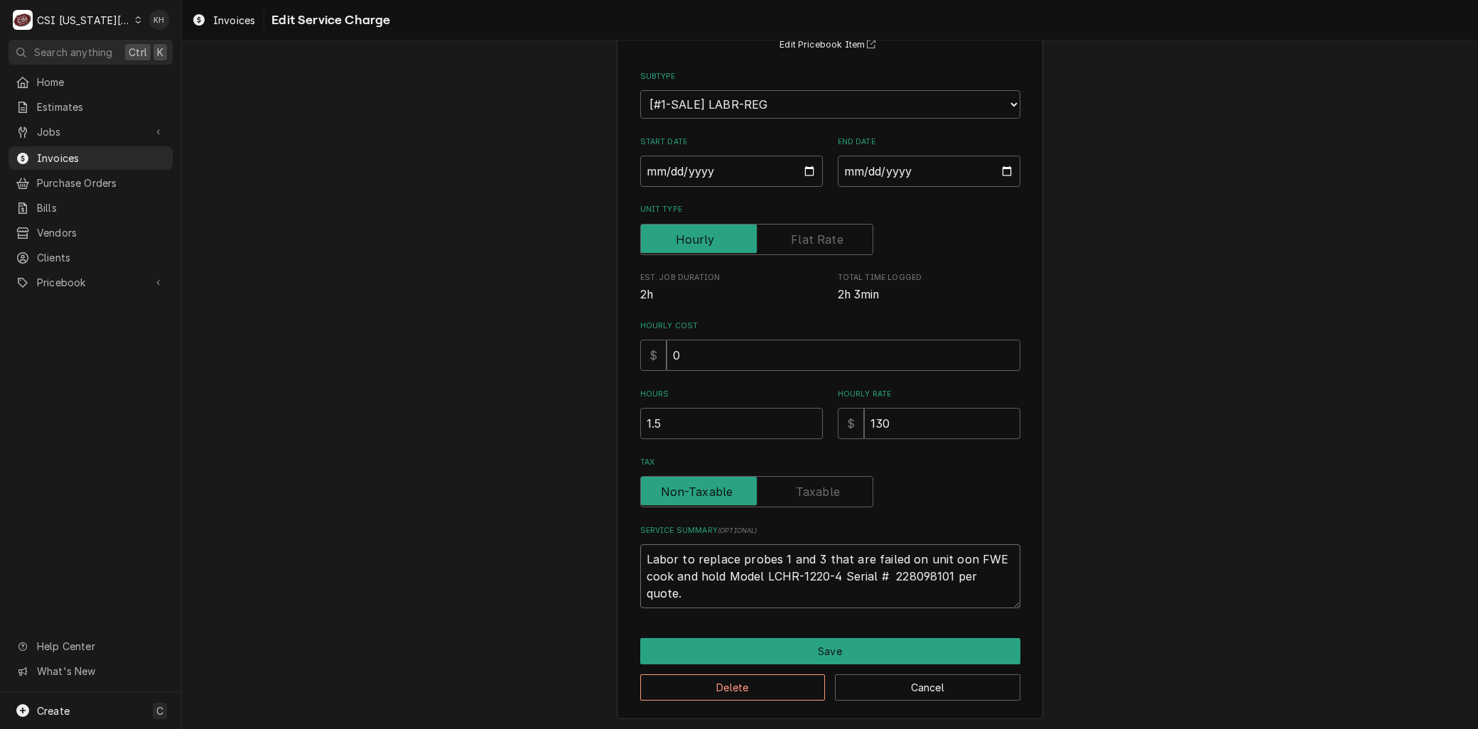
type textarea "Labor to replace probes 1 and 3 that are failed on unit oo FWE cook and hold Mo…"
type textarea "x"
type textarea "Labor to replace probes 1 and 3 that are failed on unit o FWE cook and hold Mod…"
type textarea "x"
type textarea "Labor to replace probes 1 and 3 that are failed on unit on FWE cook and hold Mo…"
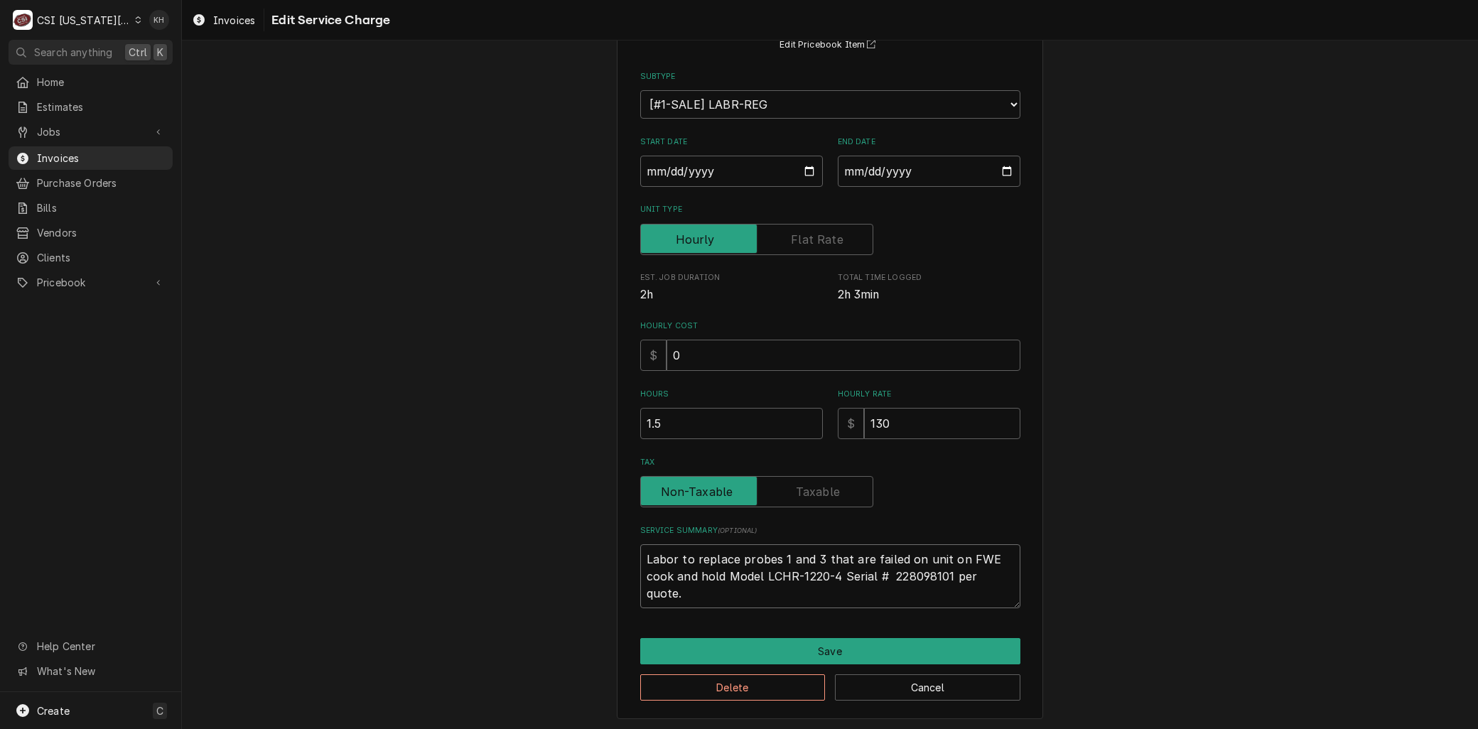
click at [1010, 572] on textarea "Labor to replace probes 1 and 3 that are failed on unit on FWE cook and hold Mo…" at bounding box center [830, 576] width 380 height 64
type textarea "x"
type textarea "Labor to replace probes 1 and 3 that are failed on unit on FWE cook and hold Mo…"
type textarea "x"
type textarea "Labor to replace probes 1 and 3 that are failed on unit on FWE cook and hold Mo…"
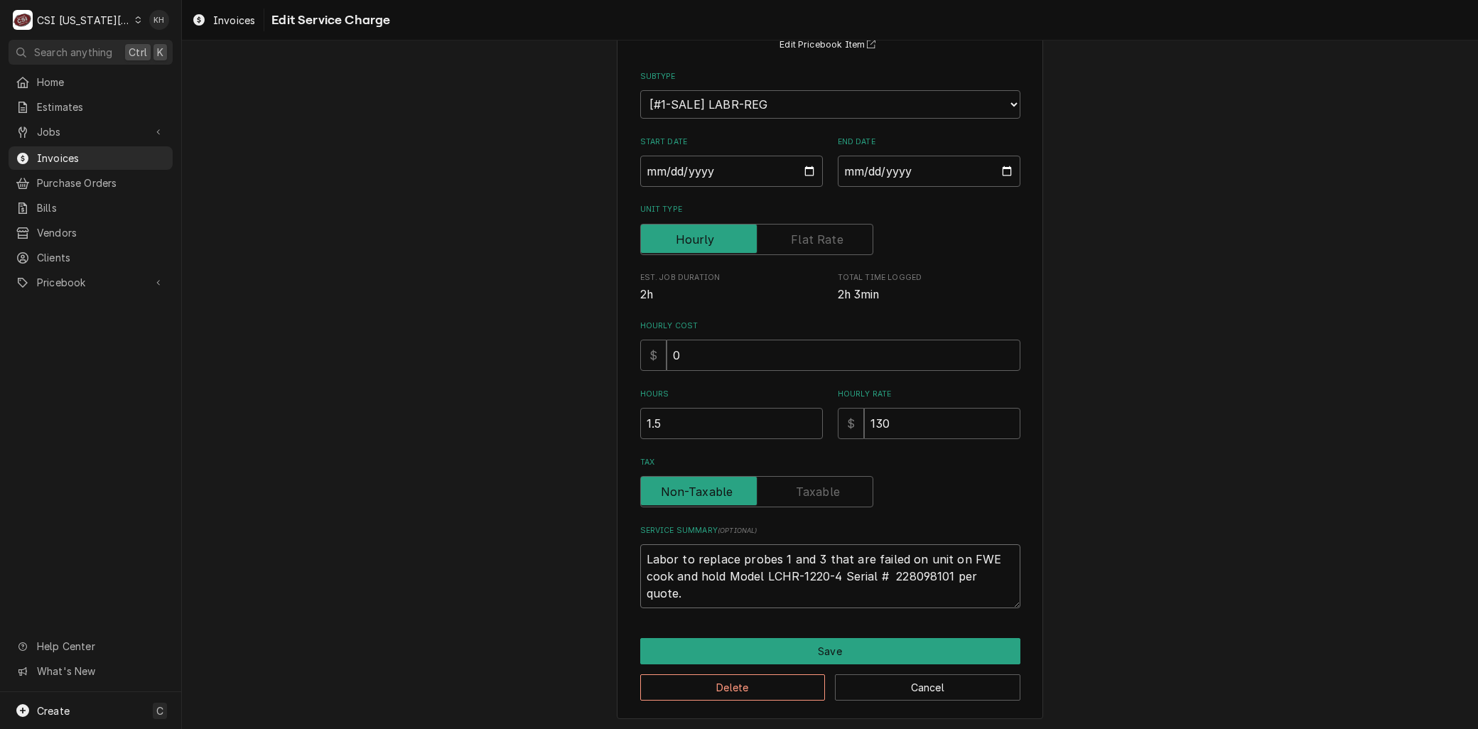
scroll to position [154, 0]
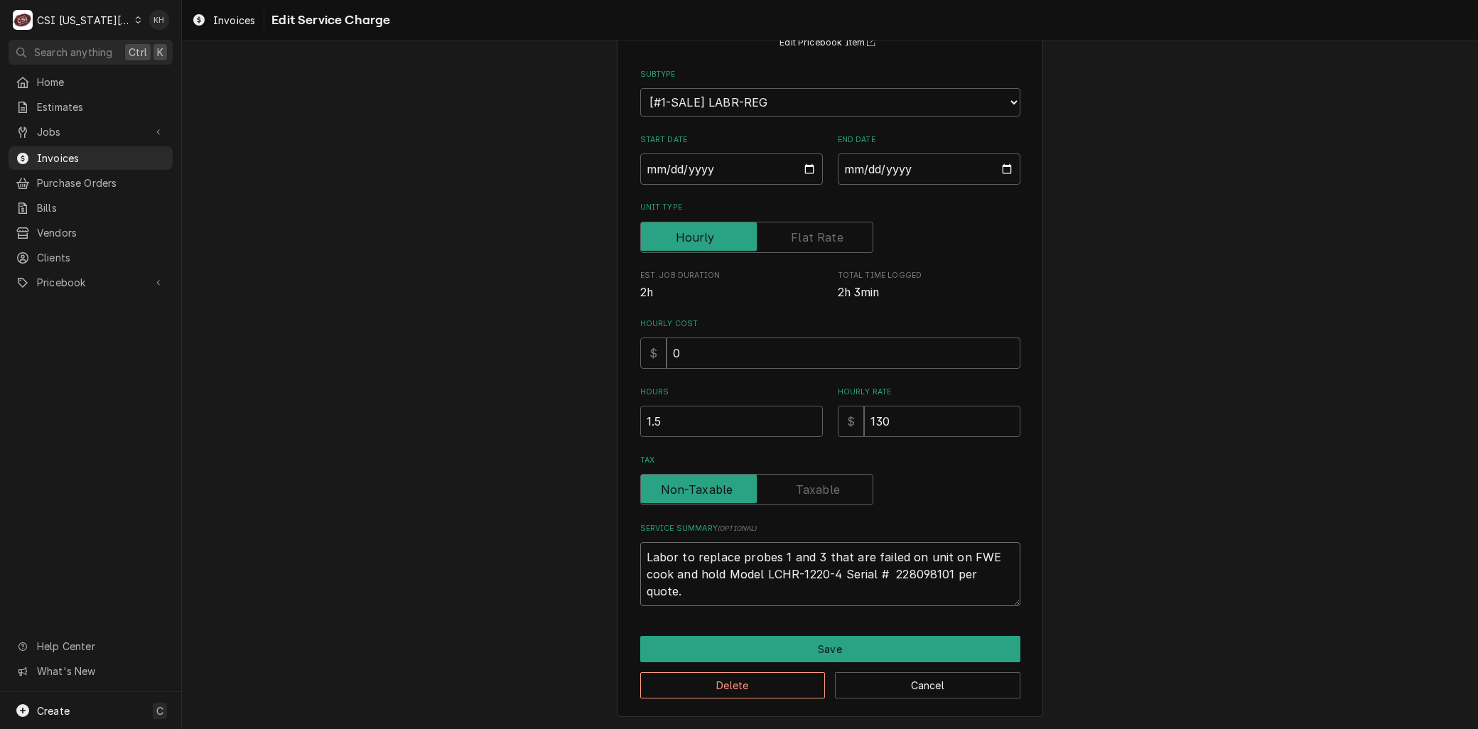
type textarea "x"
type textarea "Labor to replace probes 1 and 3 that are failed on unit on FWE cook and hold Mo…"
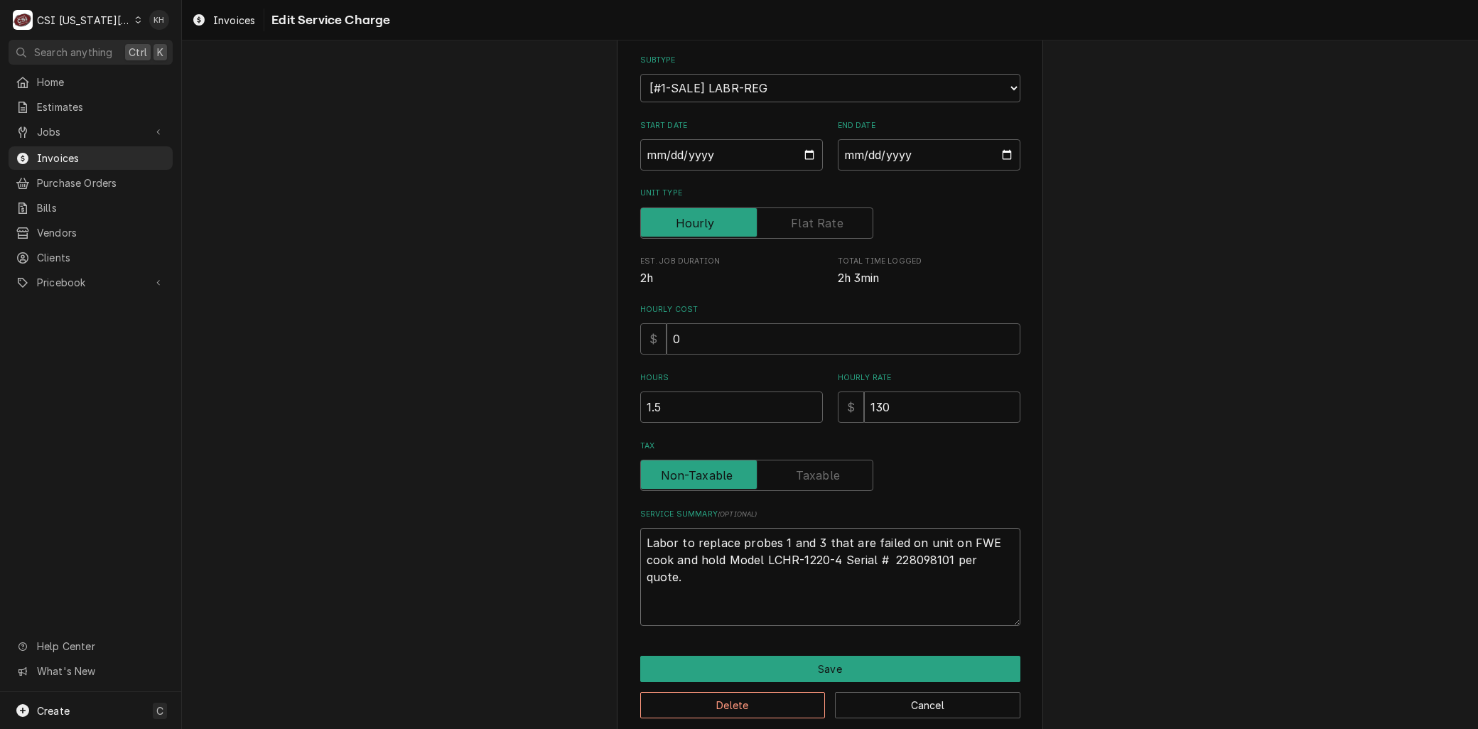
type textarea "x"
type textarea "Labor to replace probes 1 and 3 that are failed on unit on FWE cook and hold Mo…"
type textarea "x"
type textarea "Labor to replace probes 1 and 3 that are failed on unit on FWE cook and hold Mo…"
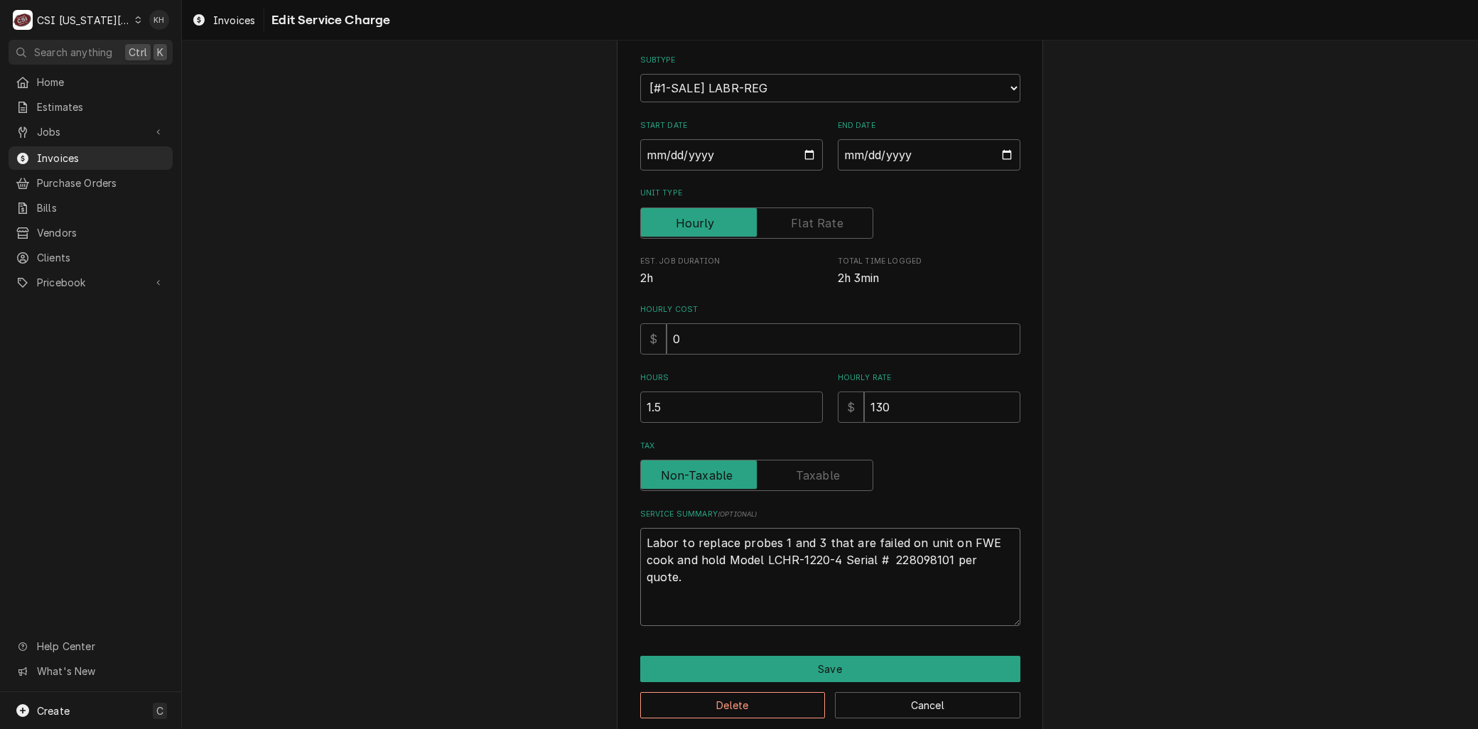
type textarea "x"
type textarea "Labor to replace probes 1 and 3 that are failed on unit on FWE cook and hold Mo…"
type textarea "x"
type textarea "Labor to replace probes 1 and 3 that are failed on unit on FWE cook and hold Mo…"
type textarea "x"
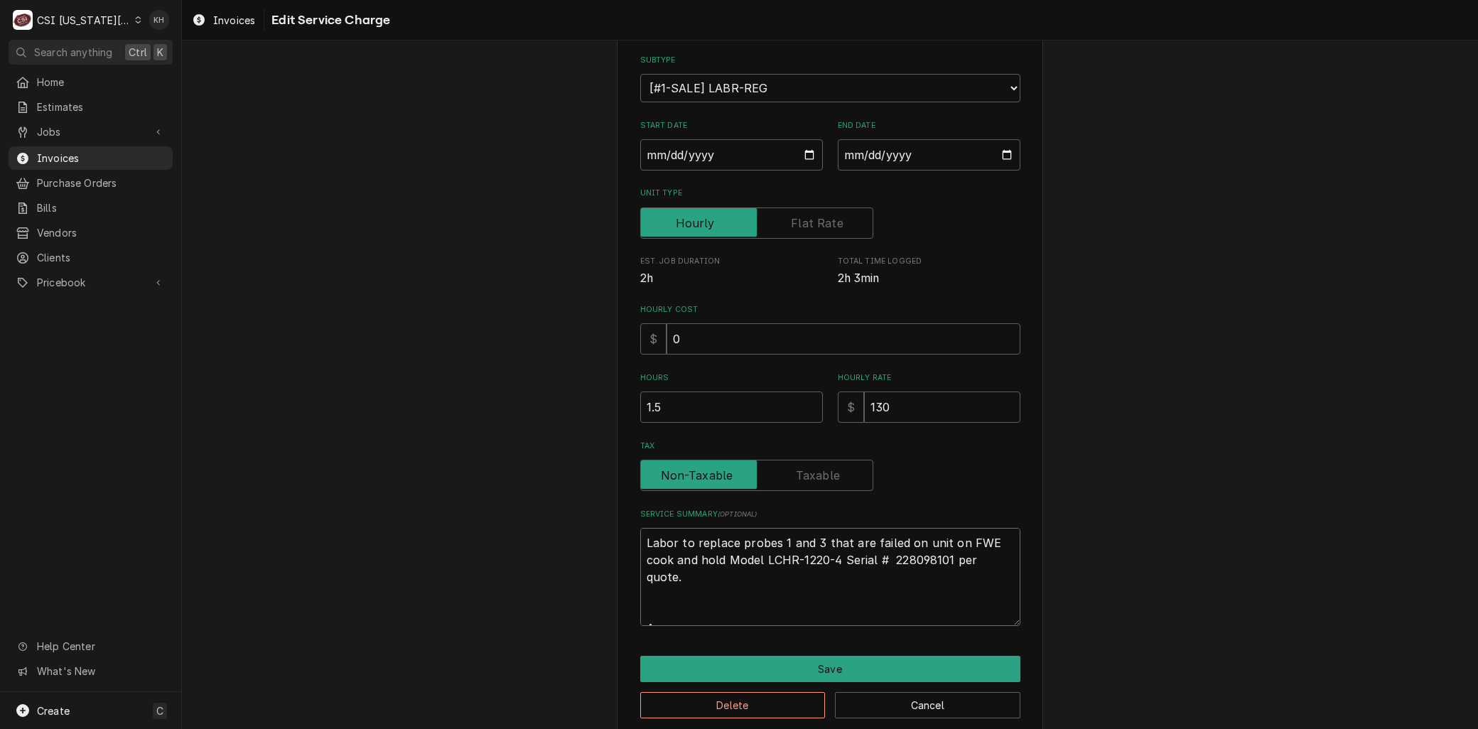
type textarea "Labor to replace probes 1 and 3 that are failed on unit on FWE cook and hold Mo…"
type textarea "x"
type textarea "Labor to replace probes 1 and 3 that are failed on unit on FWE cook and hold Mo…"
type textarea "x"
type textarea "Labor to replace probes 1 and 3 that are failed on unit on FWE cook and hold Mo…"
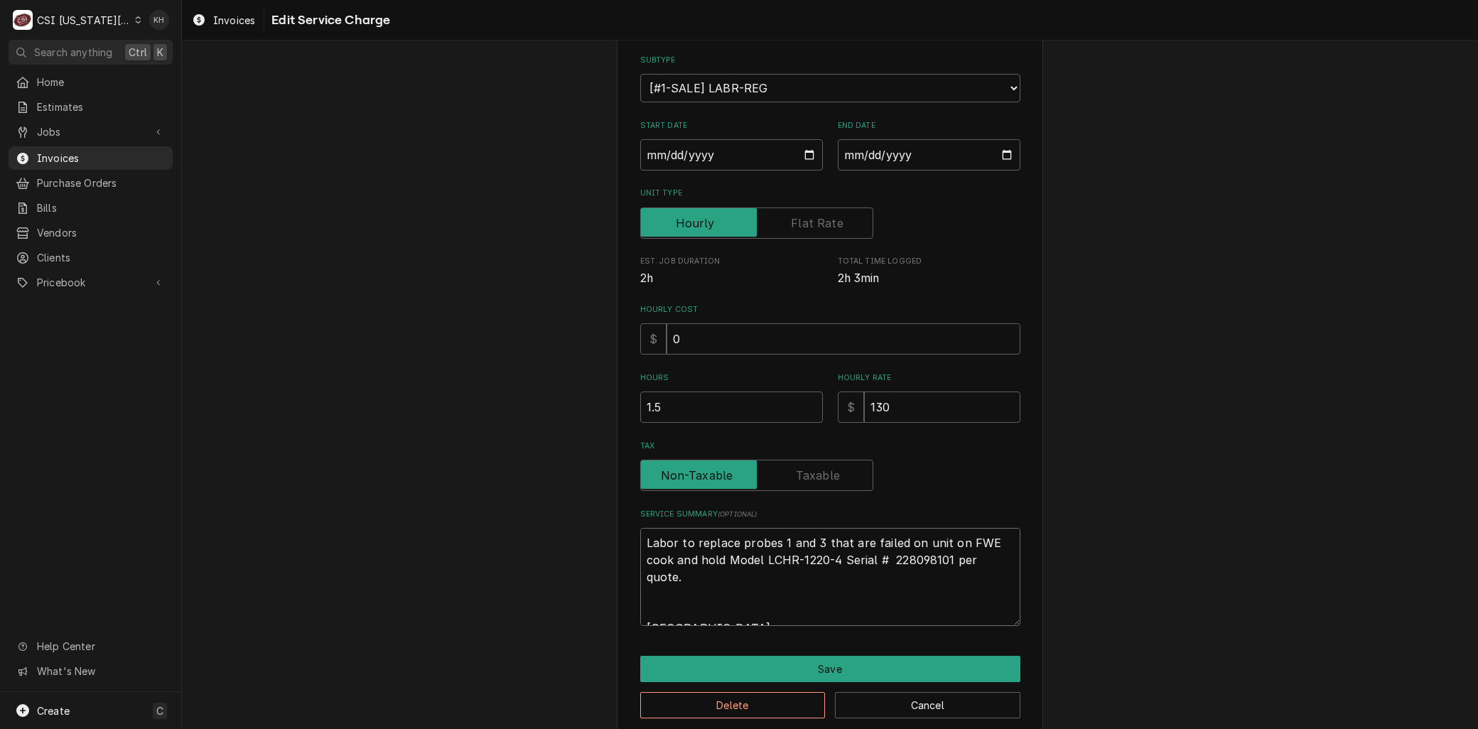
type textarea "x"
type textarea "Labor to replace probes 1 and 3 that are failed on unit on FWE cook and hold Mo…"
type textarea "x"
type textarea "Labor to replace probes 1 and 3 that are failed on unit on FWE cook and hold Mo…"
type textarea "x"
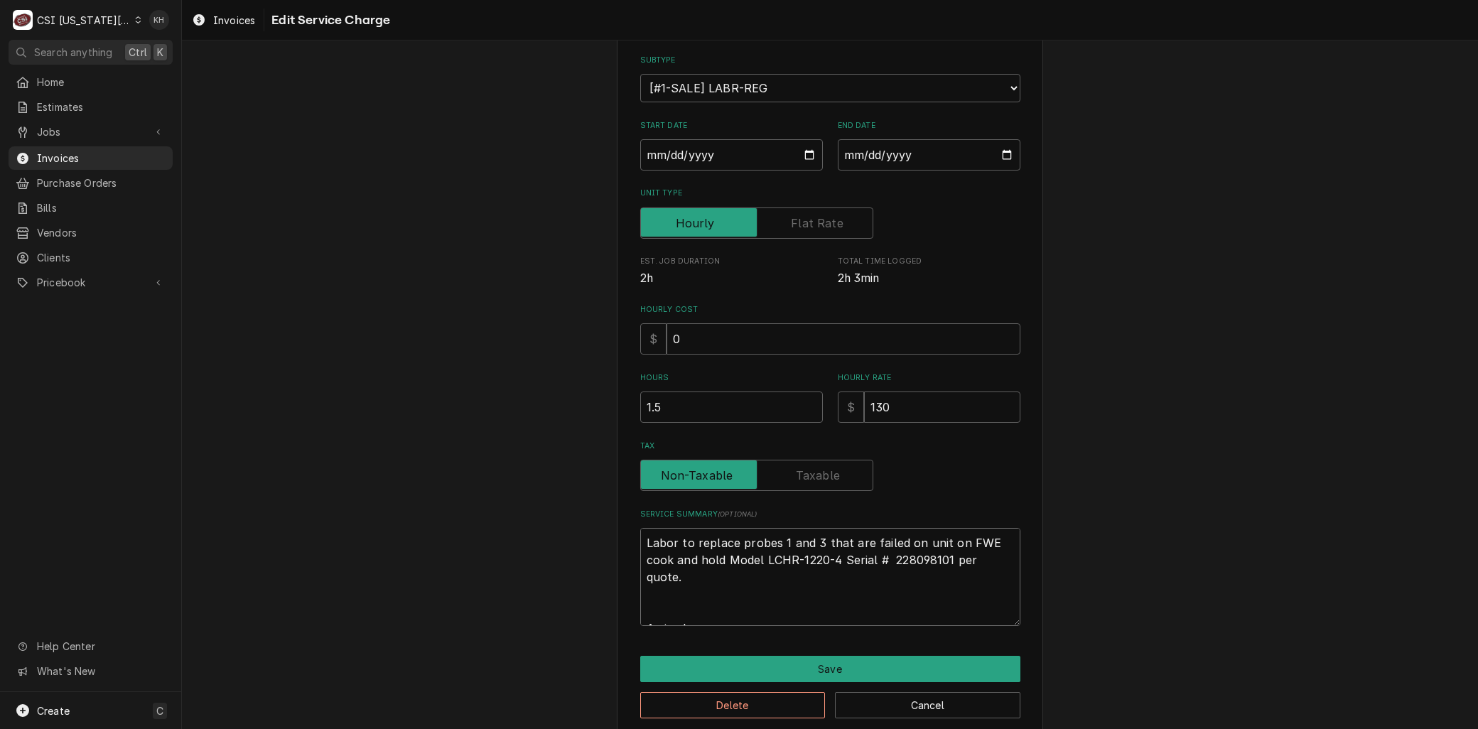
type textarea "Labor to replace probes 1 and 3 that are failed on unit on FWE cook and hold Mo…"
type textarea "x"
type textarea "Labor to replace probes 1 and 3 that are failed on unit on FWE cook and hold Mo…"
type textarea "x"
type textarea "Labor to replace probes 1 and 3 that are failed on unit on FWE cook and hold Mo…"
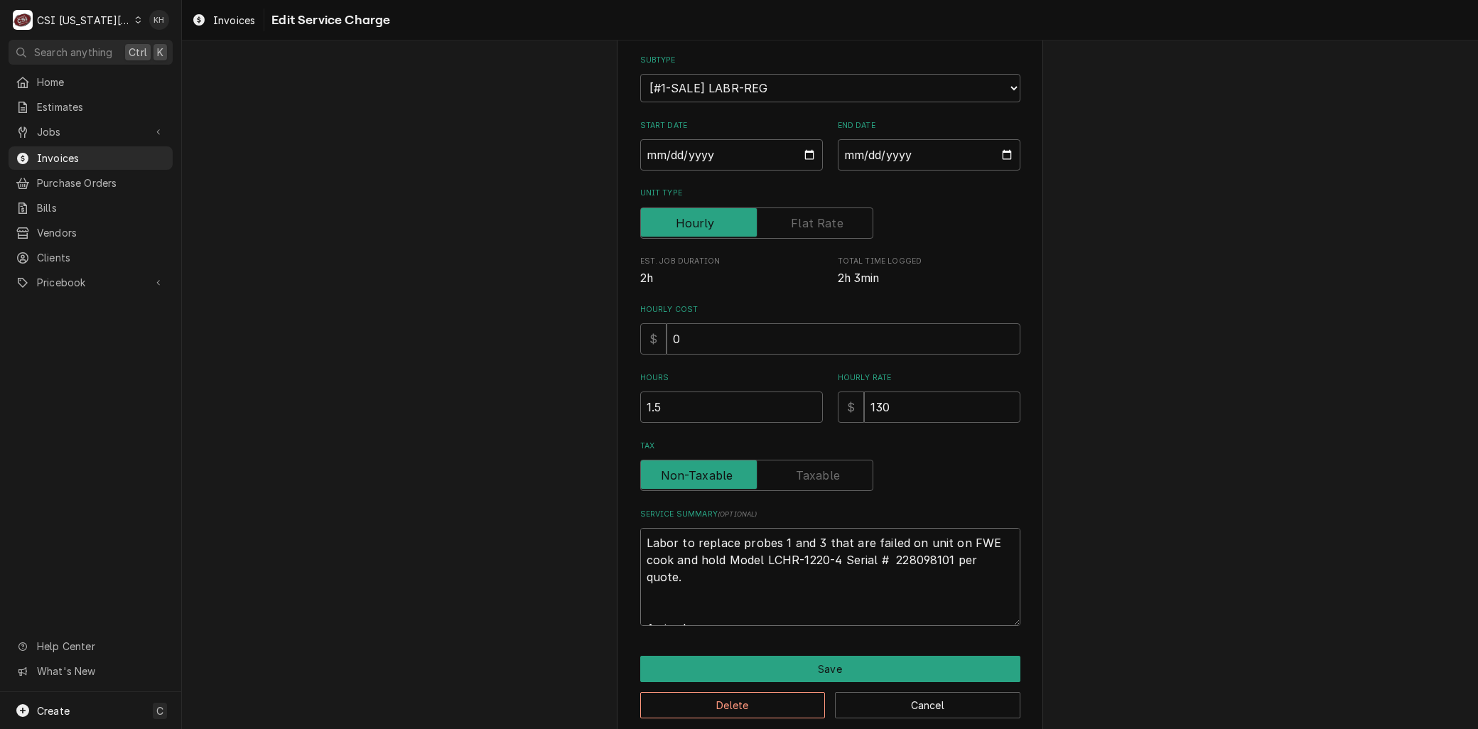
type textarea "x"
type textarea "Labor to replace probes 1 and 3 that are failed on unit on FWE cook and hold Mo…"
type textarea "x"
type textarea "Labor to replace probes 1 and 3 that are failed on unit on FWE cook and hold Mo…"
type textarea "x"
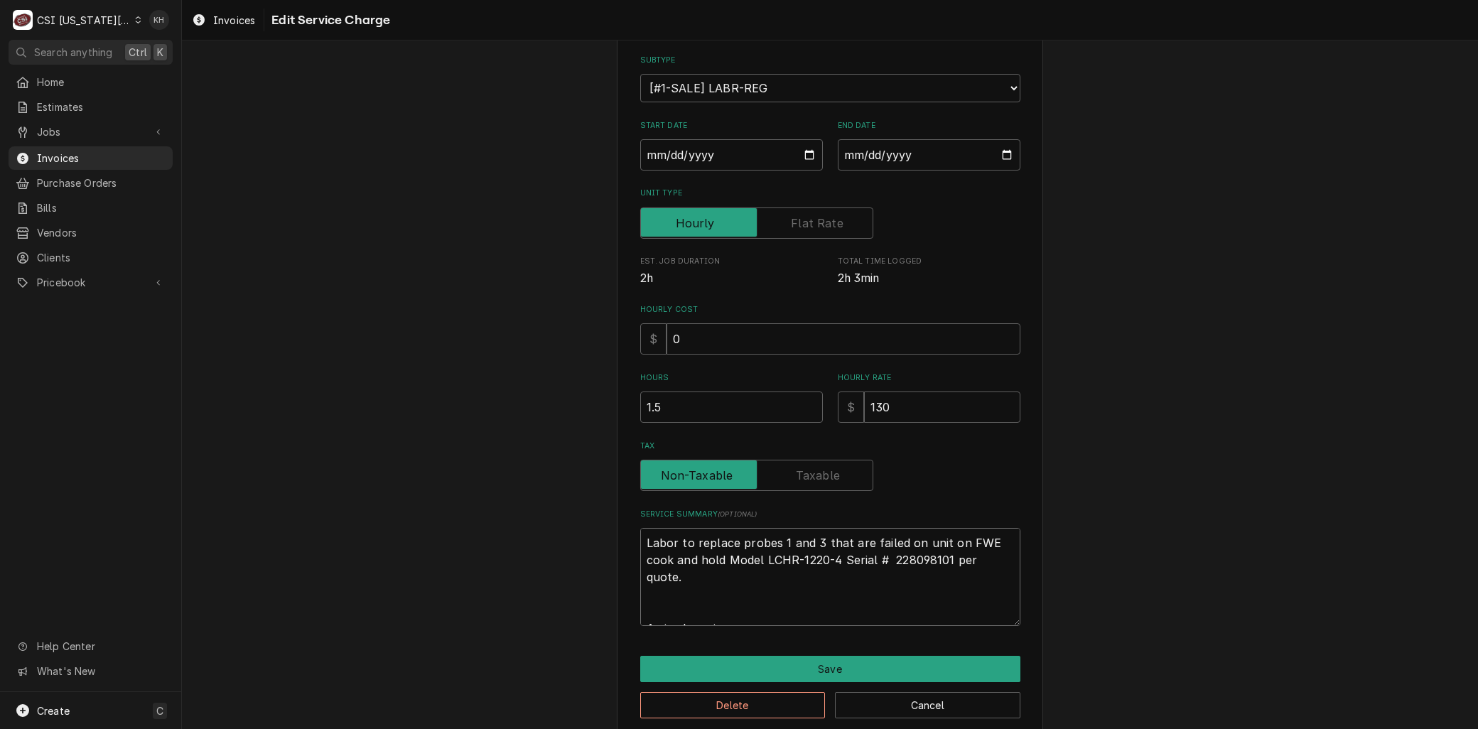
type textarea "Labor to replace probes 1 and 3 that are failed on unit on FWE cook and hold Mo…"
type textarea "x"
type textarea "Labor to replace probes 1 and 3 that are failed on unit on FWE cook and hold Mo…"
type textarea "x"
type textarea "Labor to replace probes 1 and 3 that are failed on unit on FWE cook and hold Mo…"
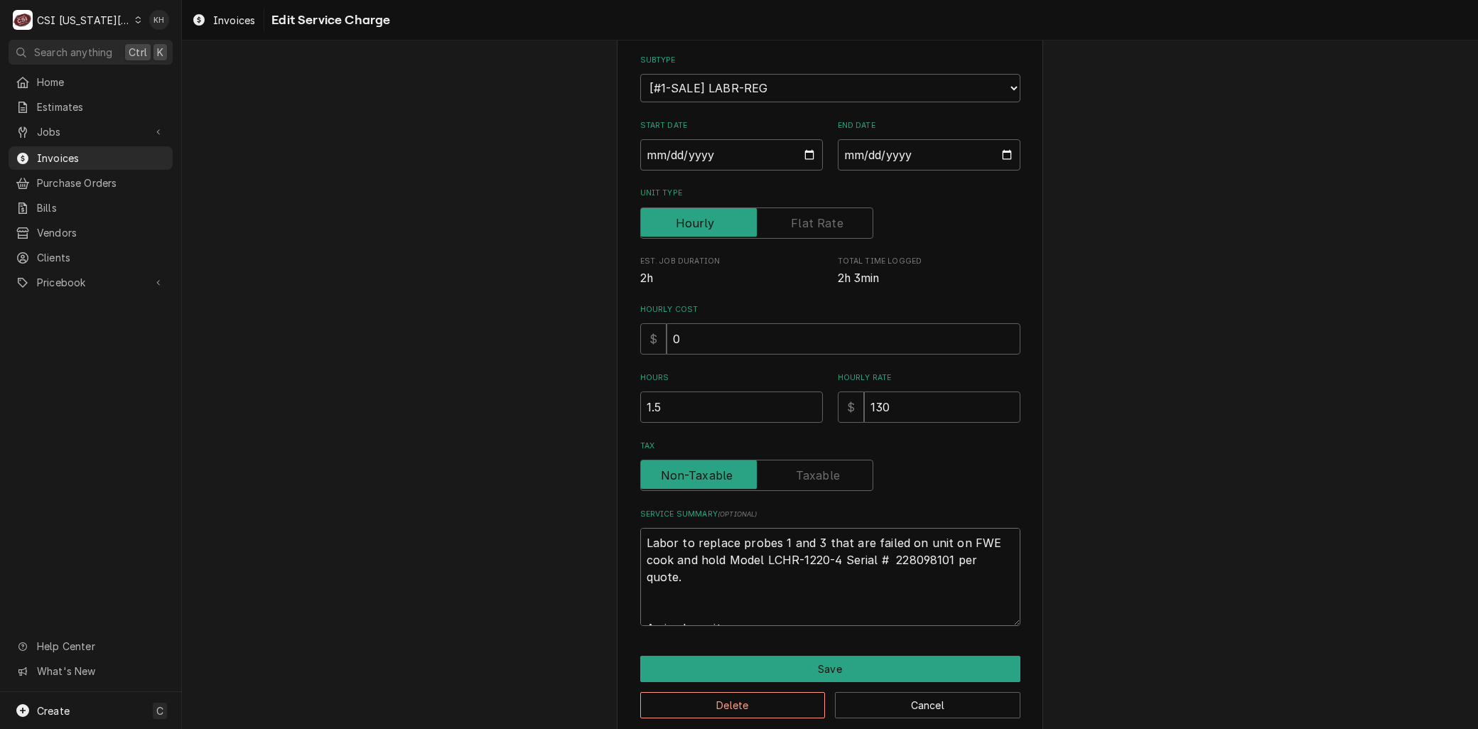
type textarea "x"
type textarea "Labor to replace probes 1 and 3 that are failed on unit on FWE cook and hold Mo…"
type textarea "x"
type textarea "Labor to replace probes 1 and 3 that are failed on unit on FWE cook and hold Mo…"
type textarea "x"
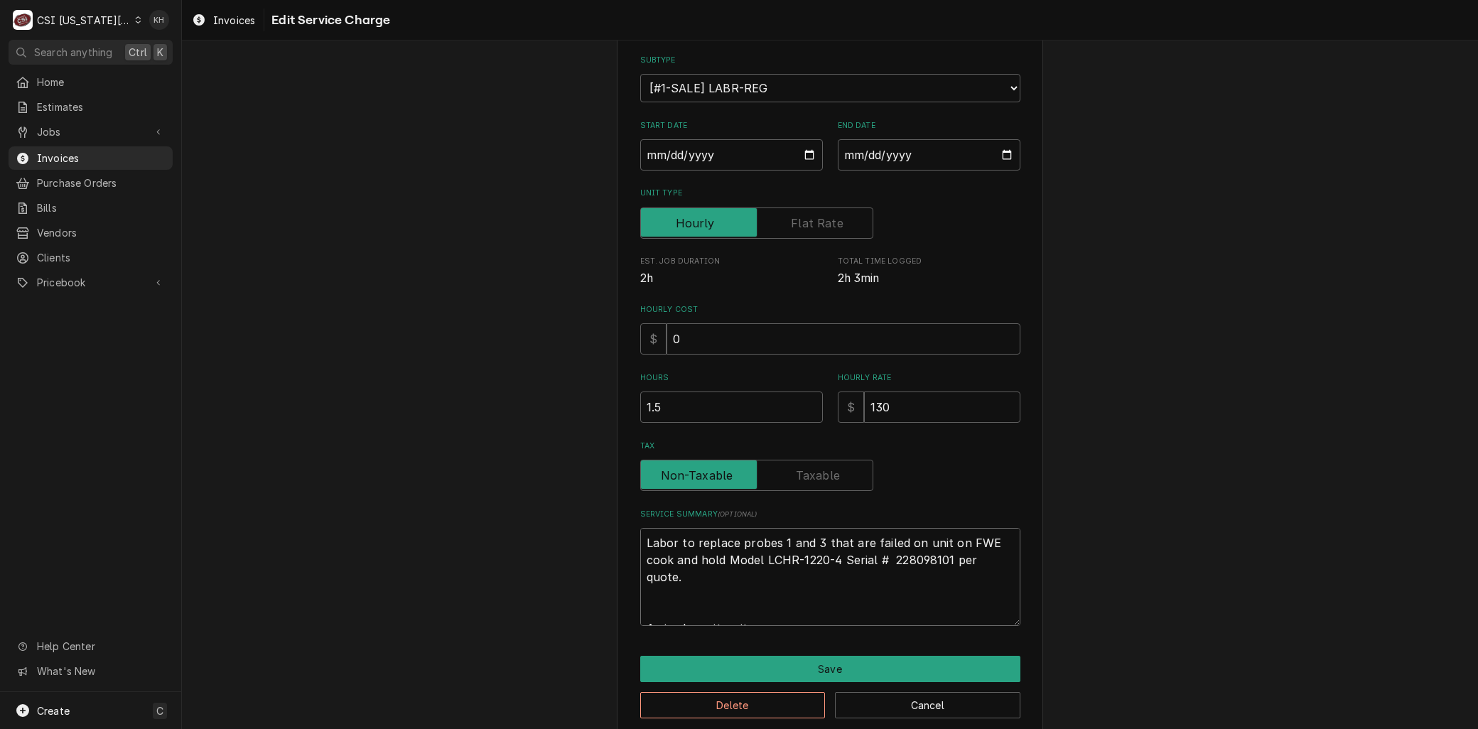
type textarea "Labor to replace probes 1 and 3 that are failed on unit on FWE cook and hold Mo…"
type textarea "x"
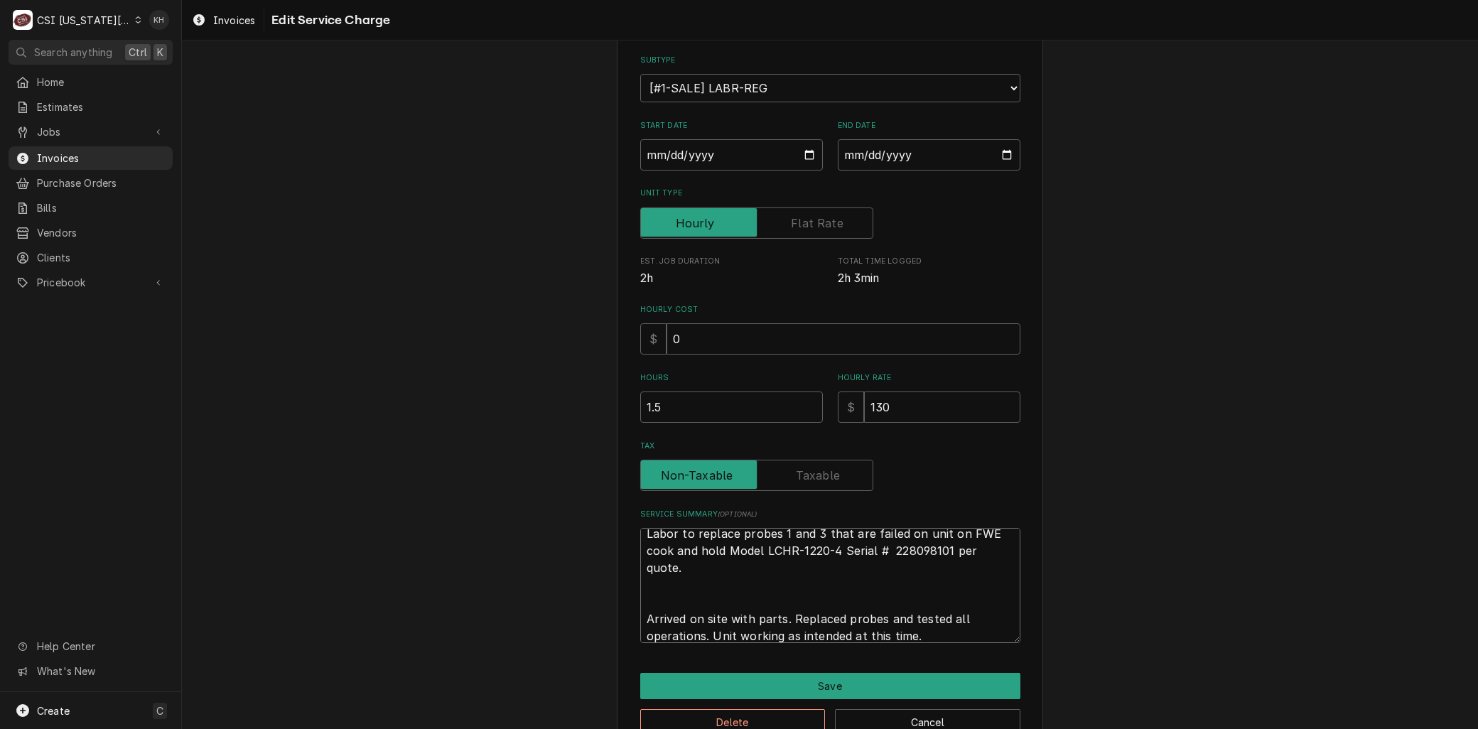
click at [691, 605] on textarea "Labor to replace probes 1 and 3 that are failed on unit on FWE cook and hold Mo…" at bounding box center [830, 585] width 380 height 115
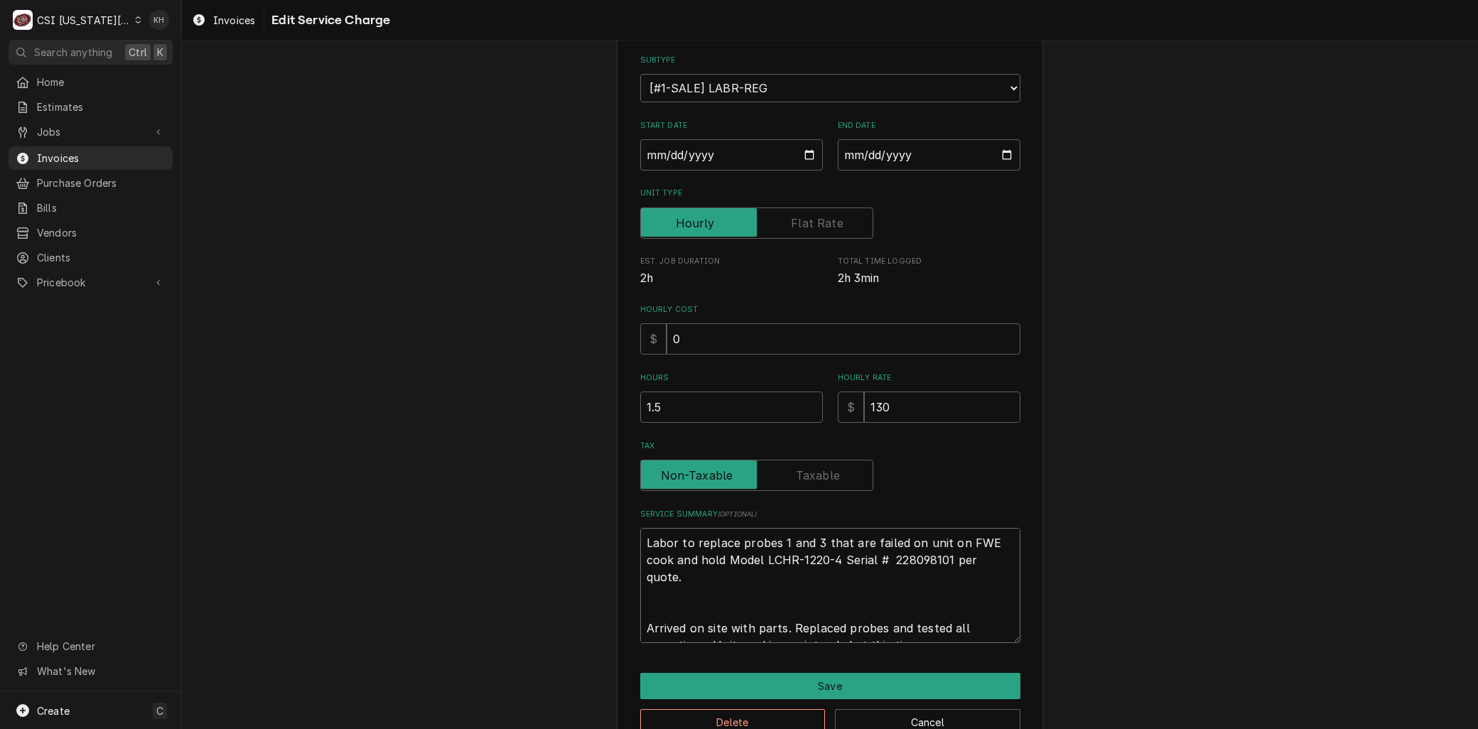
click at [640, 540] on textarea "Labor to replace probes 1 and 3 that are failed on unit on FWE cook and hold Mo…" at bounding box center [830, 585] width 380 height 115
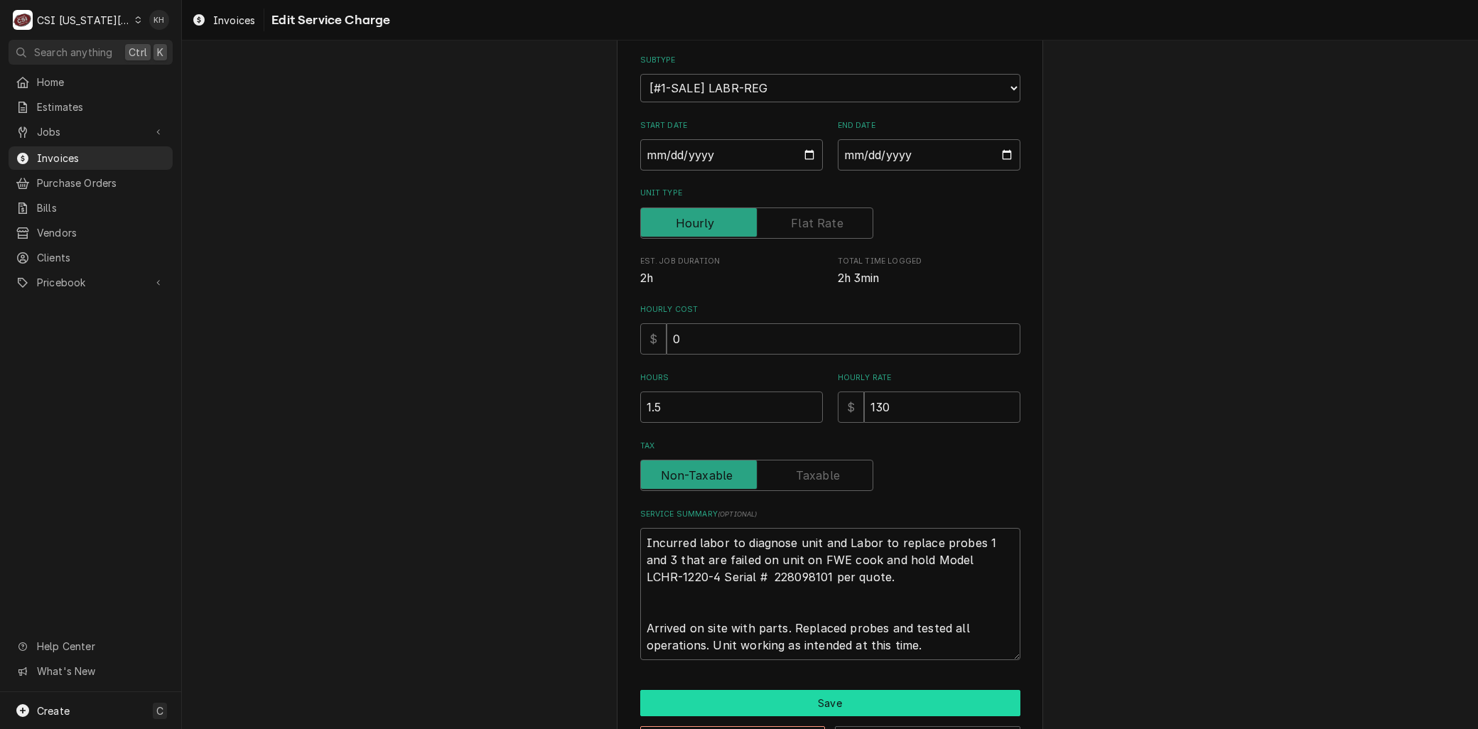
click at [813, 695] on button "Save" at bounding box center [830, 703] width 380 height 26
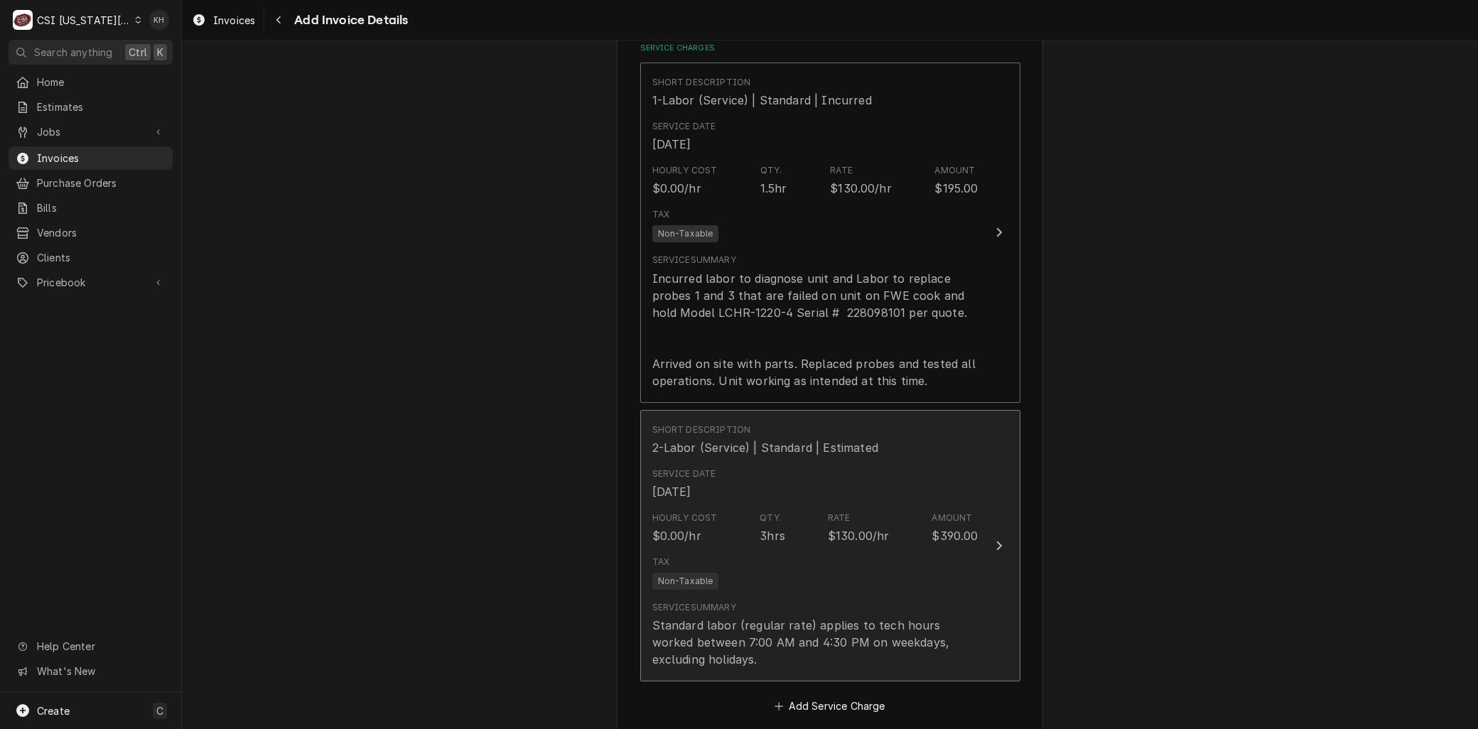
scroll to position [1498, 0]
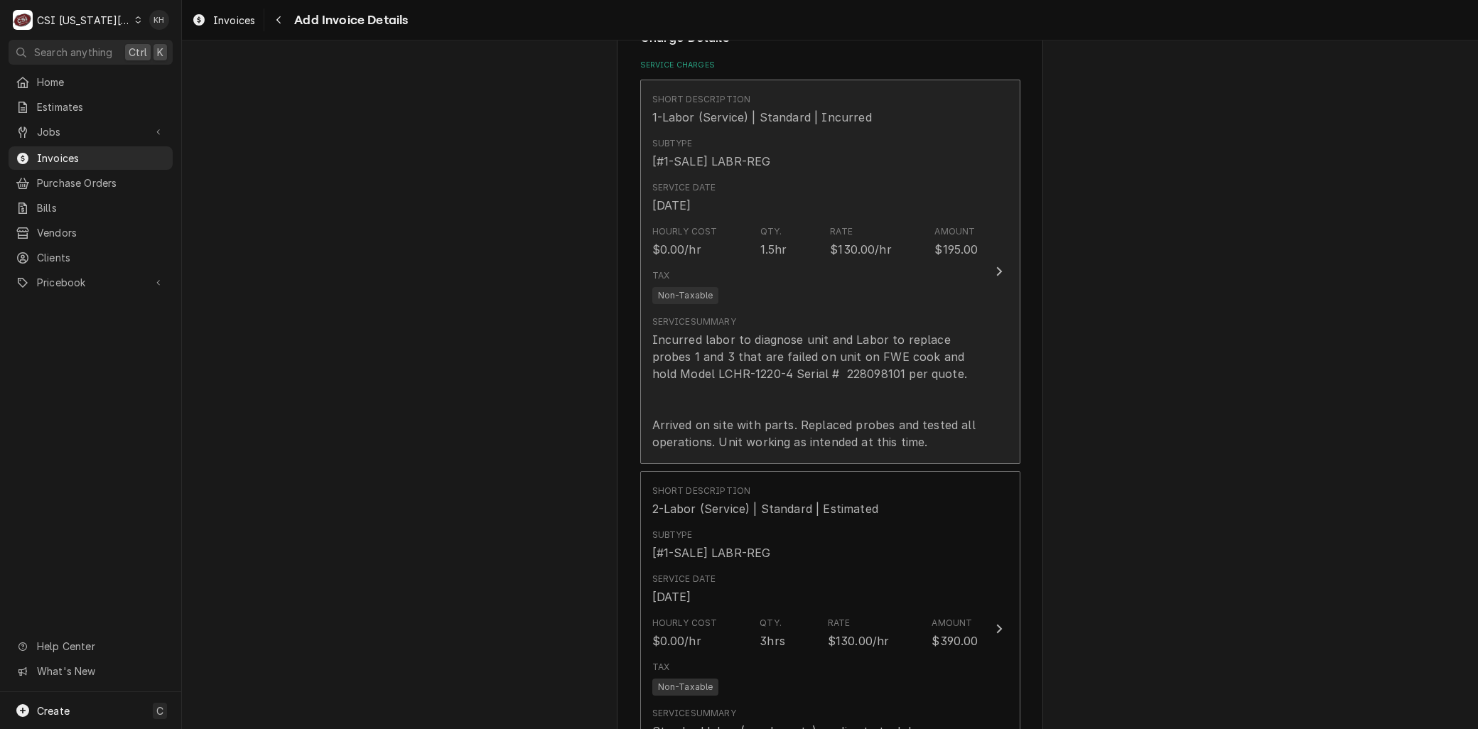
click at [769, 408] on div "Incurred labor to diagnose unit and Labor to replace probes 1 and 3 that are fa…" at bounding box center [815, 390] width 326 height 119
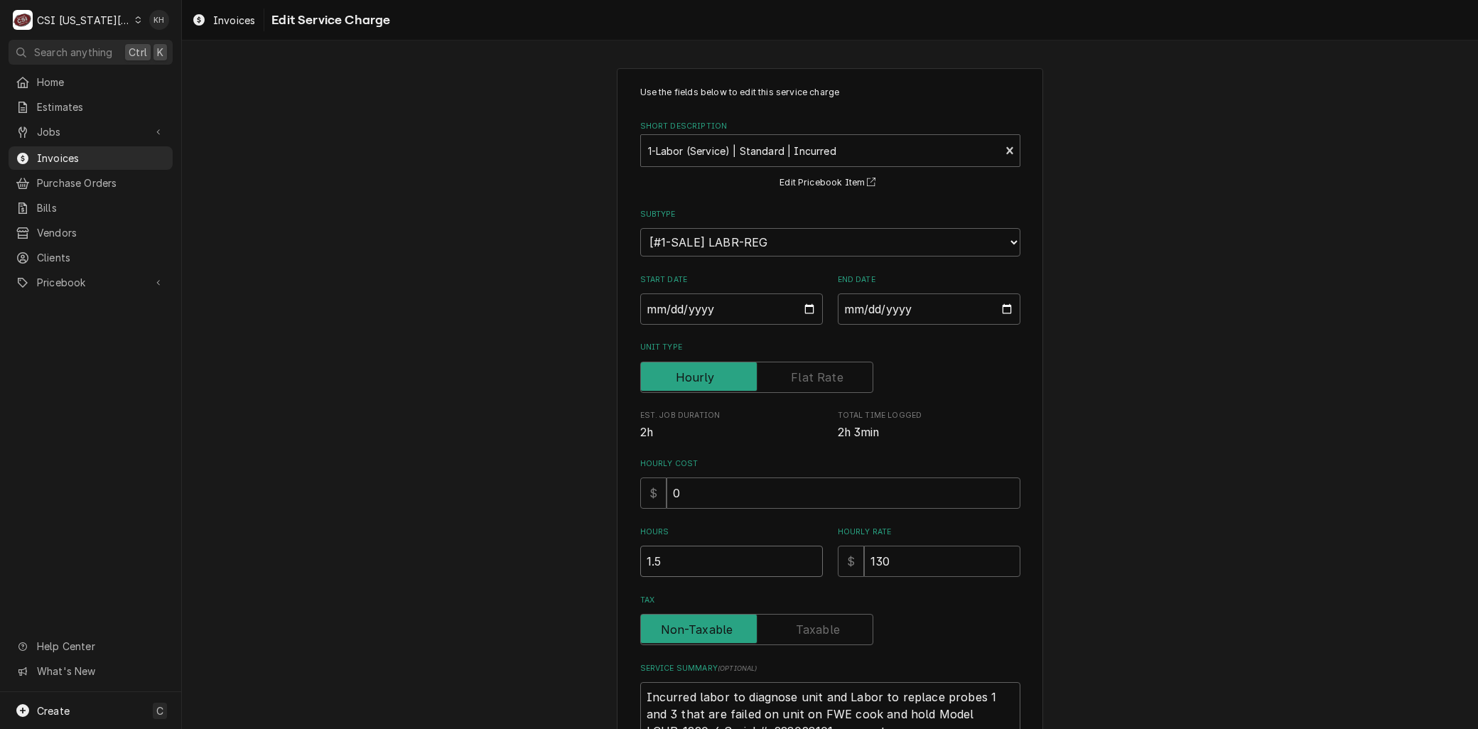
click at [565, 565] on div "Use the fields below to edit this service charge Short Description 1-Labor (Ser…" at bounding box center [830, 496] width 1296 height 882
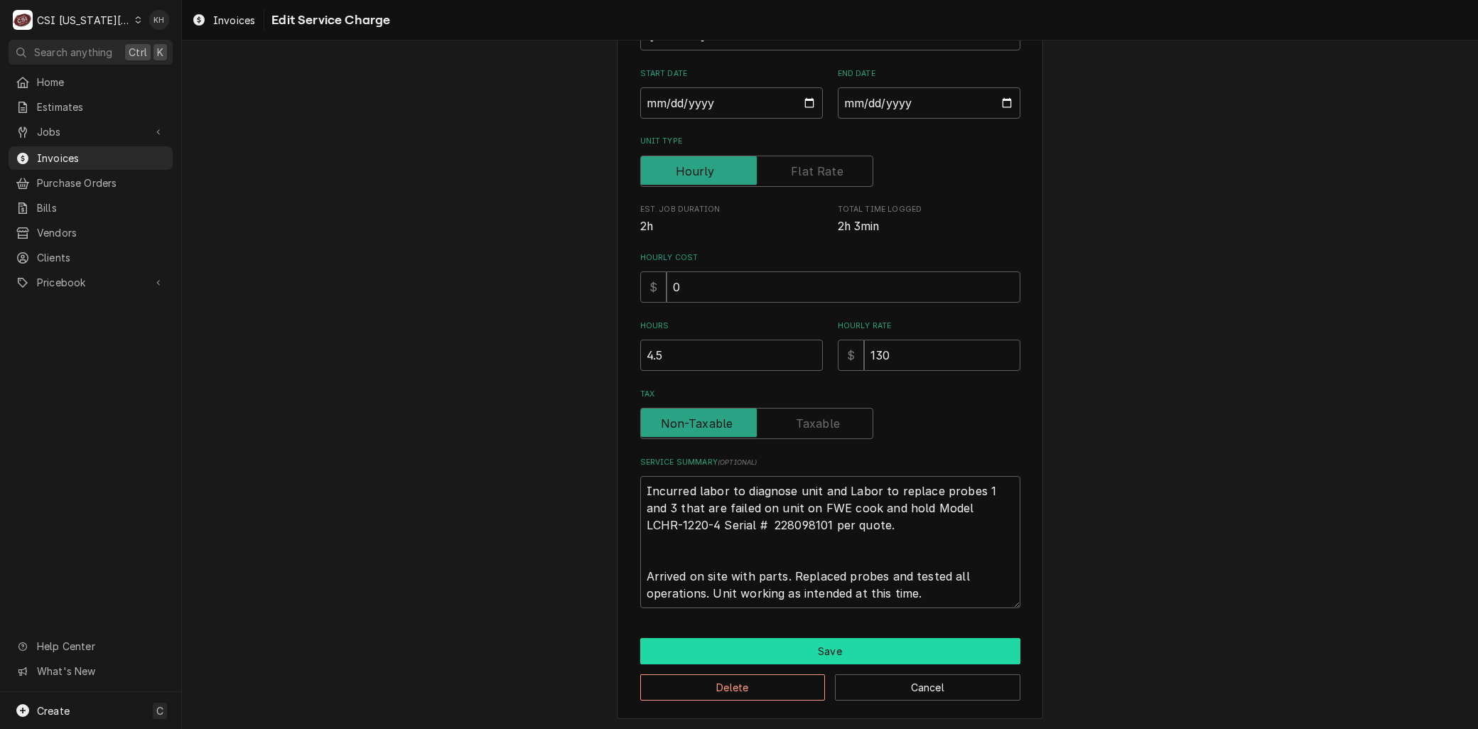
click at [722, 649] on button "Save" at bounding box center [830, 651] width 380 height 26
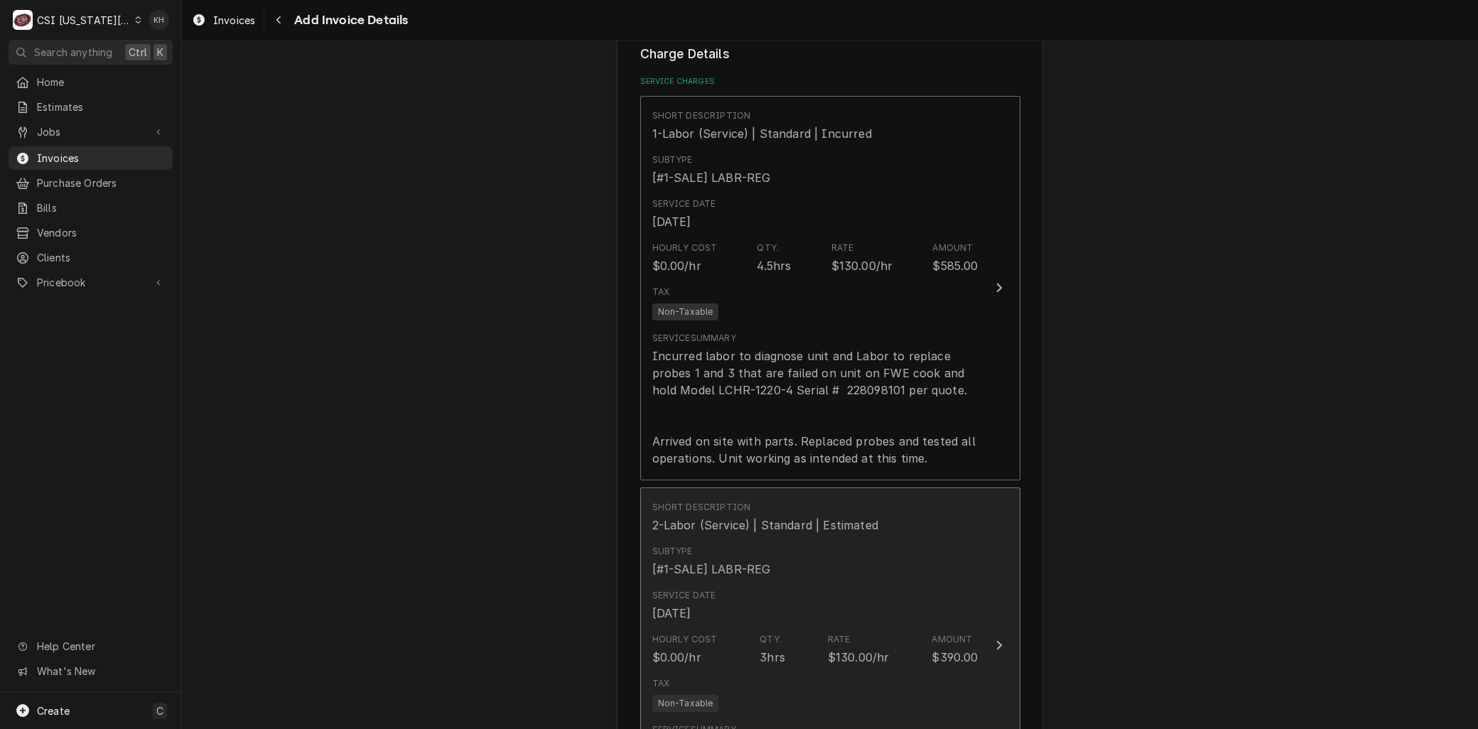
click at [712, 545] on div "Subtype [#1-SALE] LABR-REG" at bounding box center [711, 561] width 119 height 33
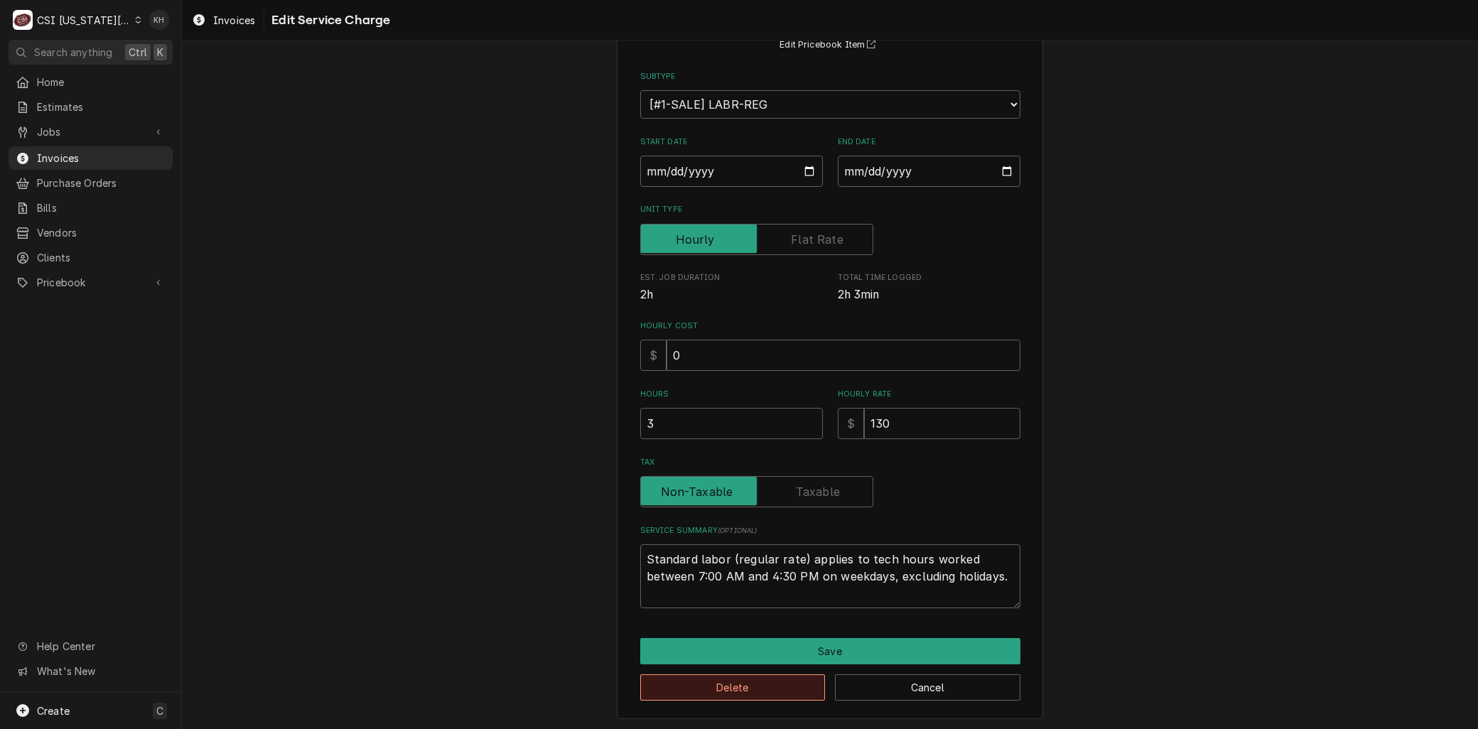
click at [705, 689] on button "Delete" at bounding box center [732, 687] width 185 height 26
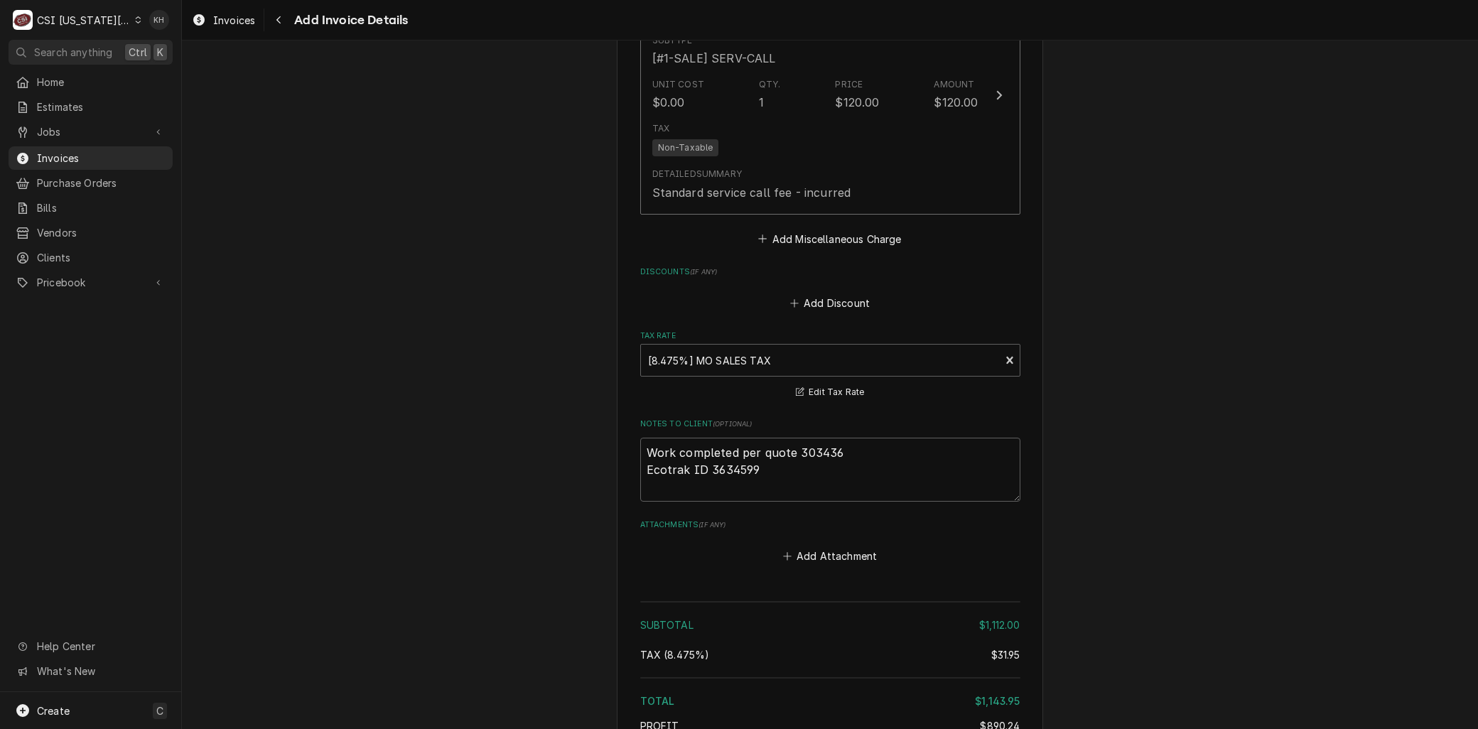
scroll to position [3054, 0]
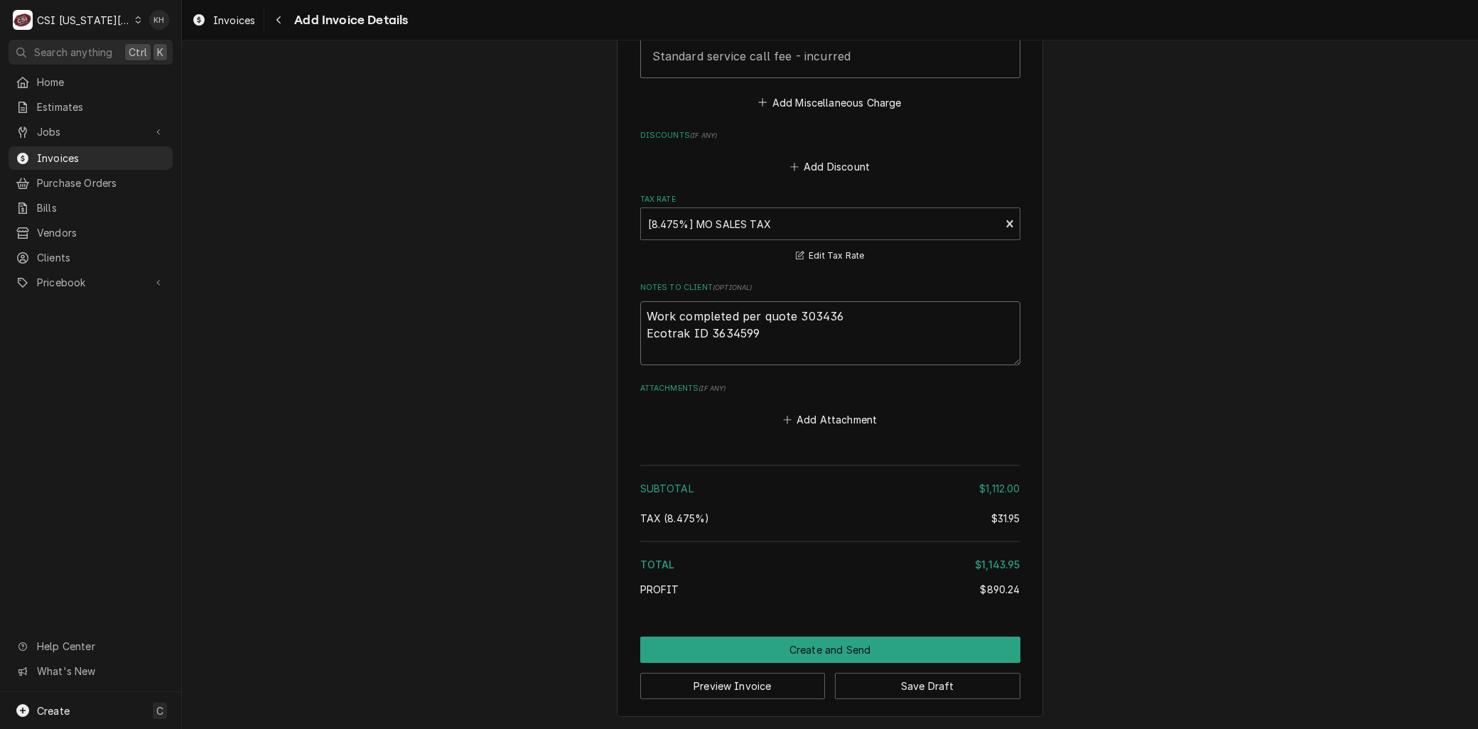
drag, startPoint x: 853, startPoint y: 316, endPoint x: 551, endPoint y: 297, distance: 301.9
click at [847, 652] on button "Create and Send" at bounding box center [830, 650] width 380 height 26
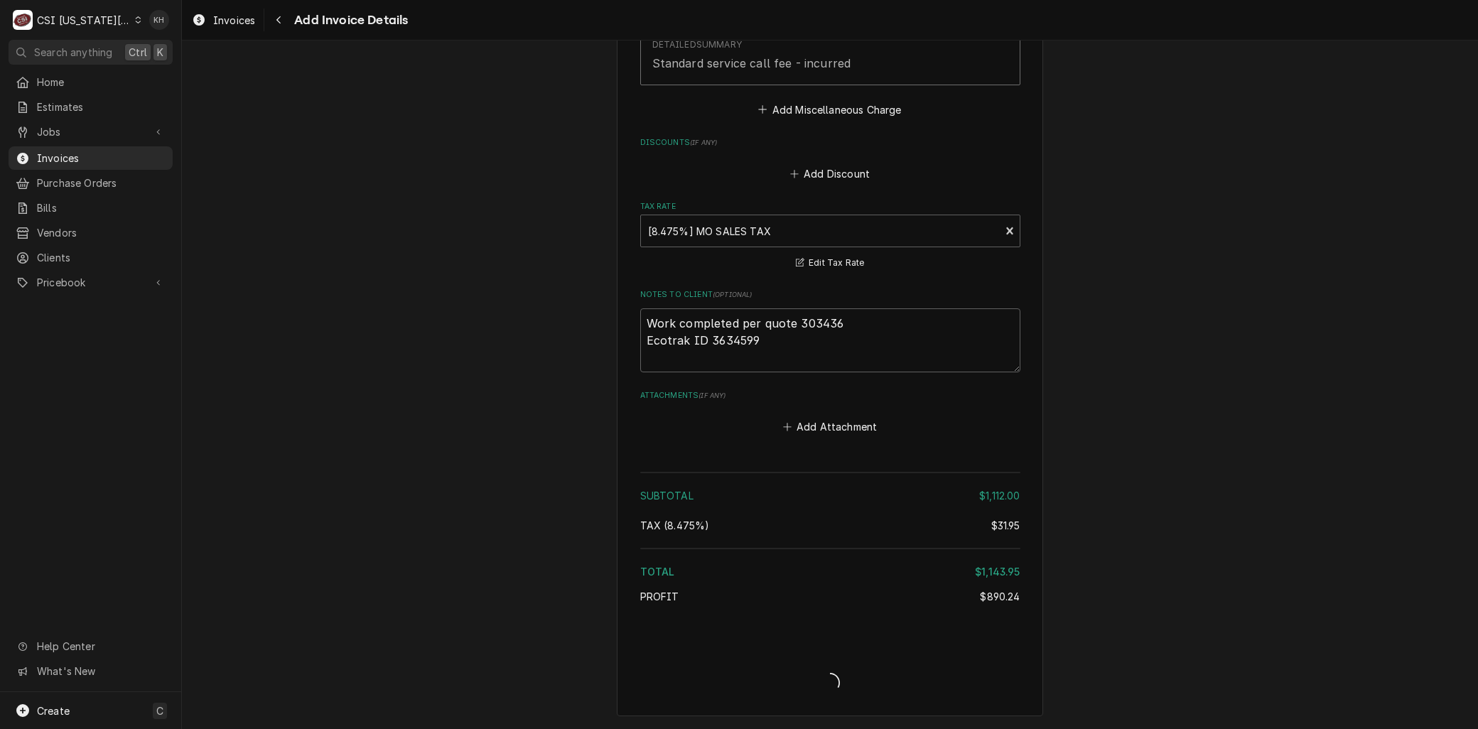
scroll to position [3046, 0]
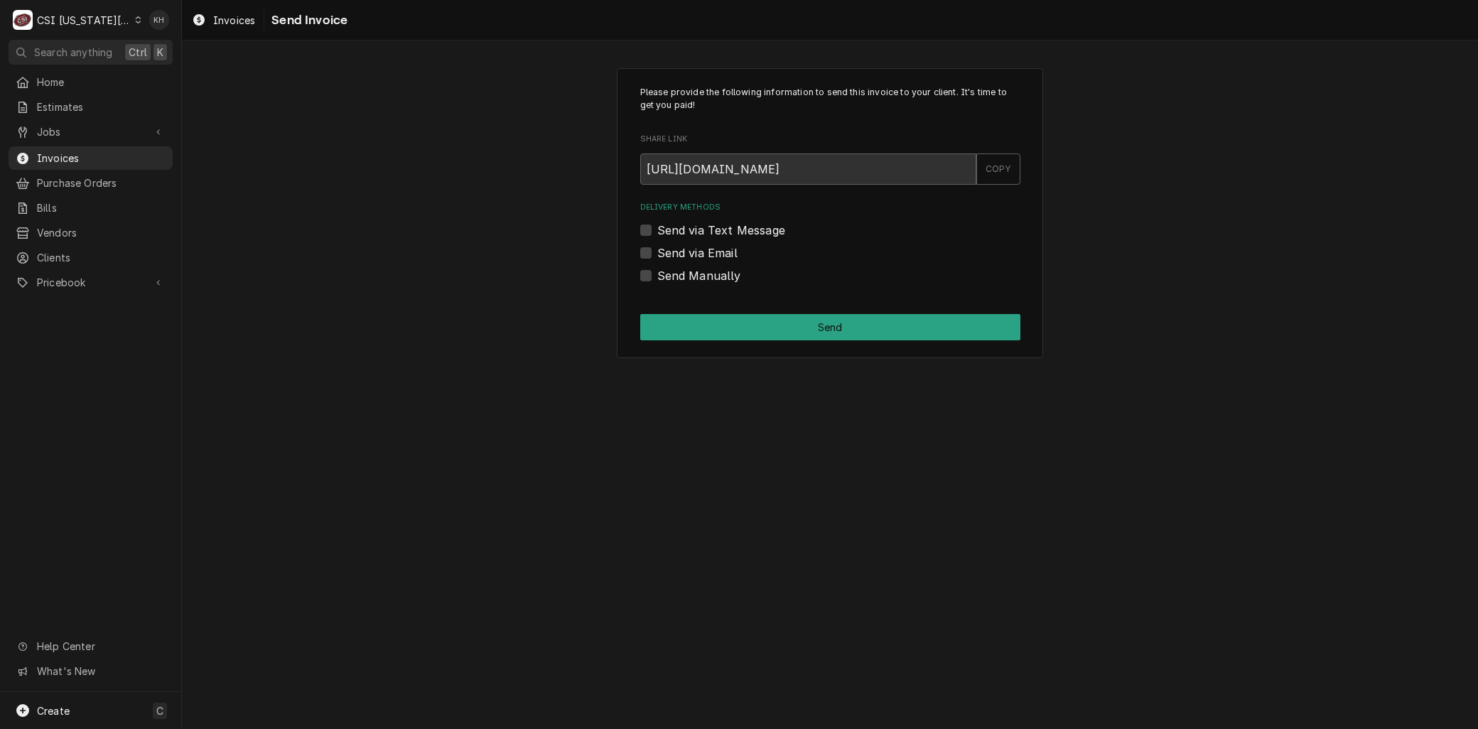
drag, startPoint x: 644, startPoint y: 249, endPoint x: 658, endPoint y: 259, distance: 17.0
click at [657, 249] on label "Send via Email" at bounding box center [697, 252] width 80 height 17
click at [657, 249] on input "Send via Email" at bounding box center [847, 259] width 380 height 31
checkbox input "true"
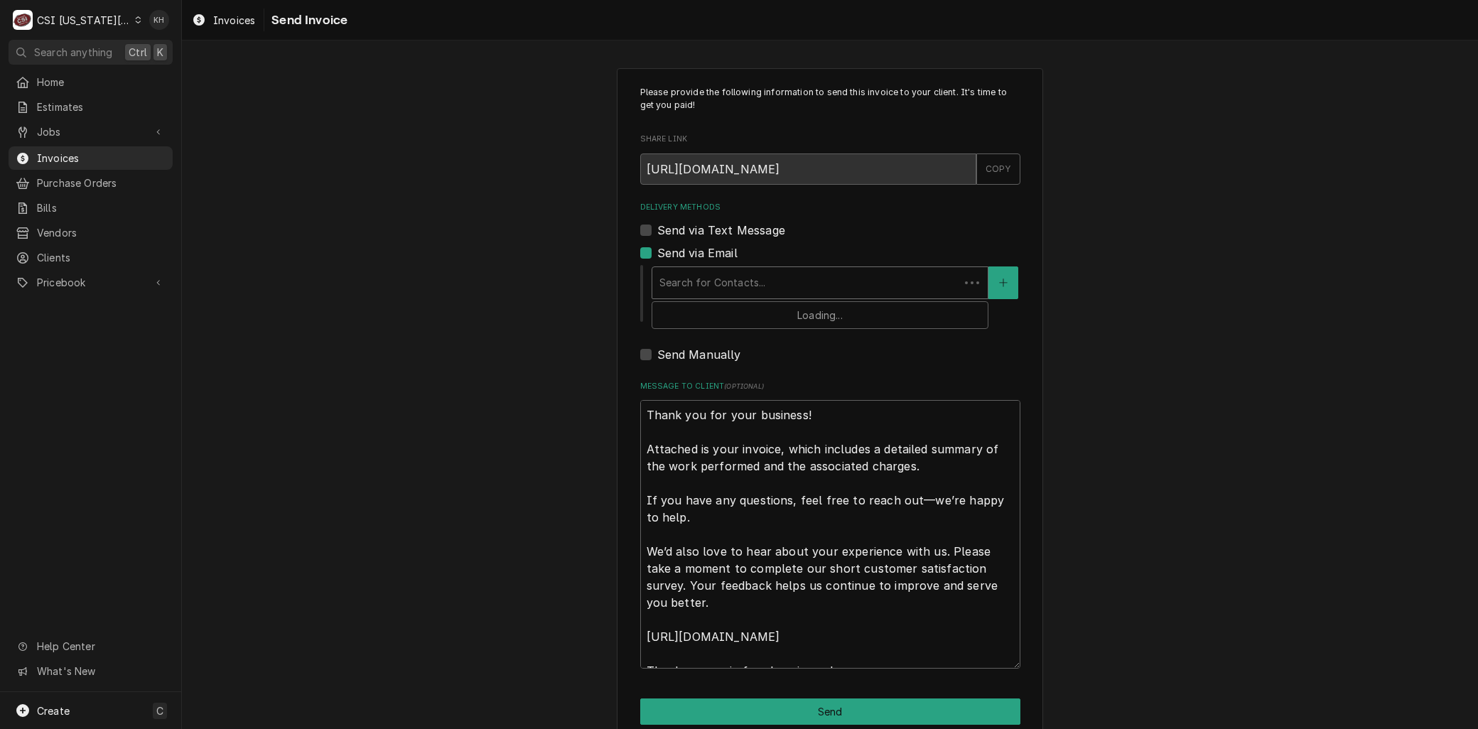
click at [704, 281] on div "Delivery Methods" at bounding box center [805, 283] width 293 height 26
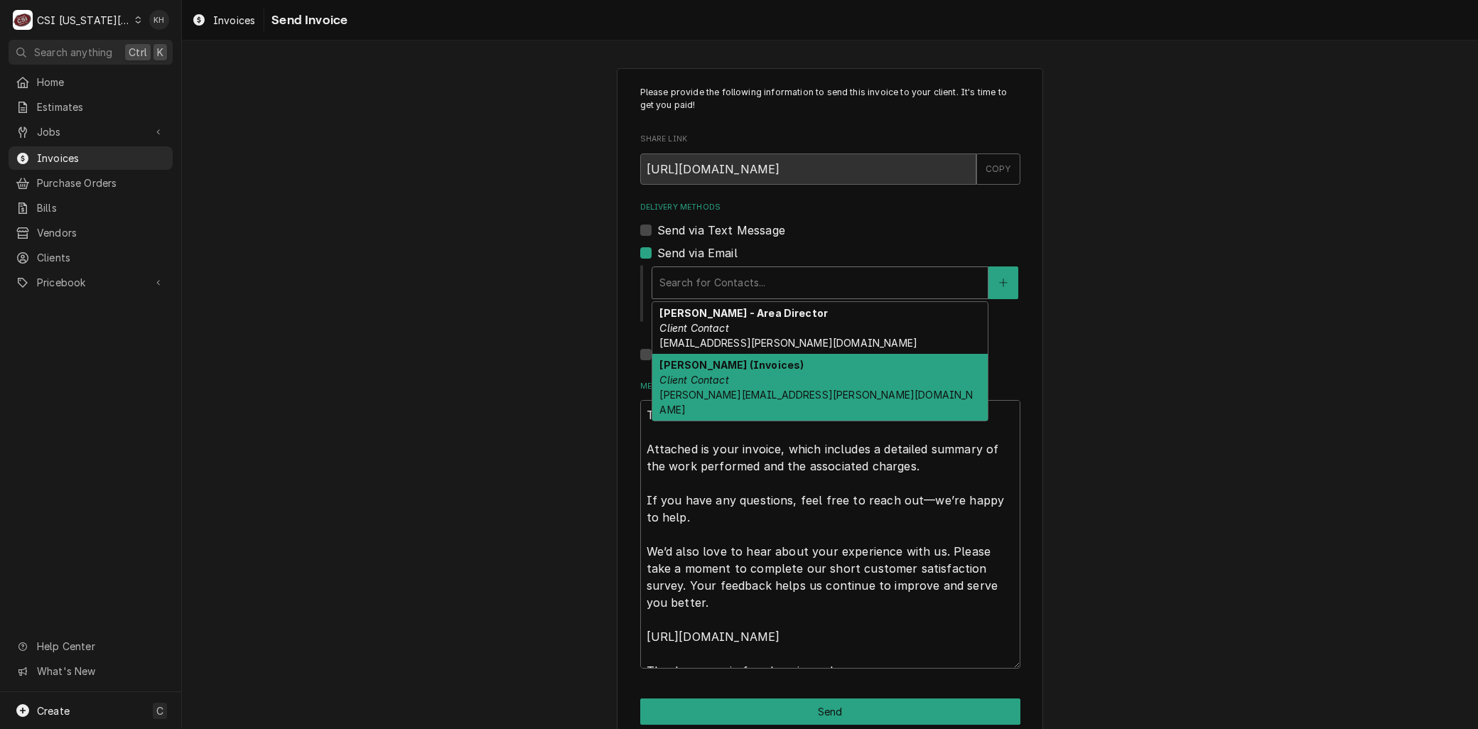
click at [729, 374] on div "[PERSON_NAME] (Invoices) Client Contact [PERSON_NAME][EMAIL_ADDRESS][PERSON_NAM…" at bounding box center [819, 387] width 335 height 67
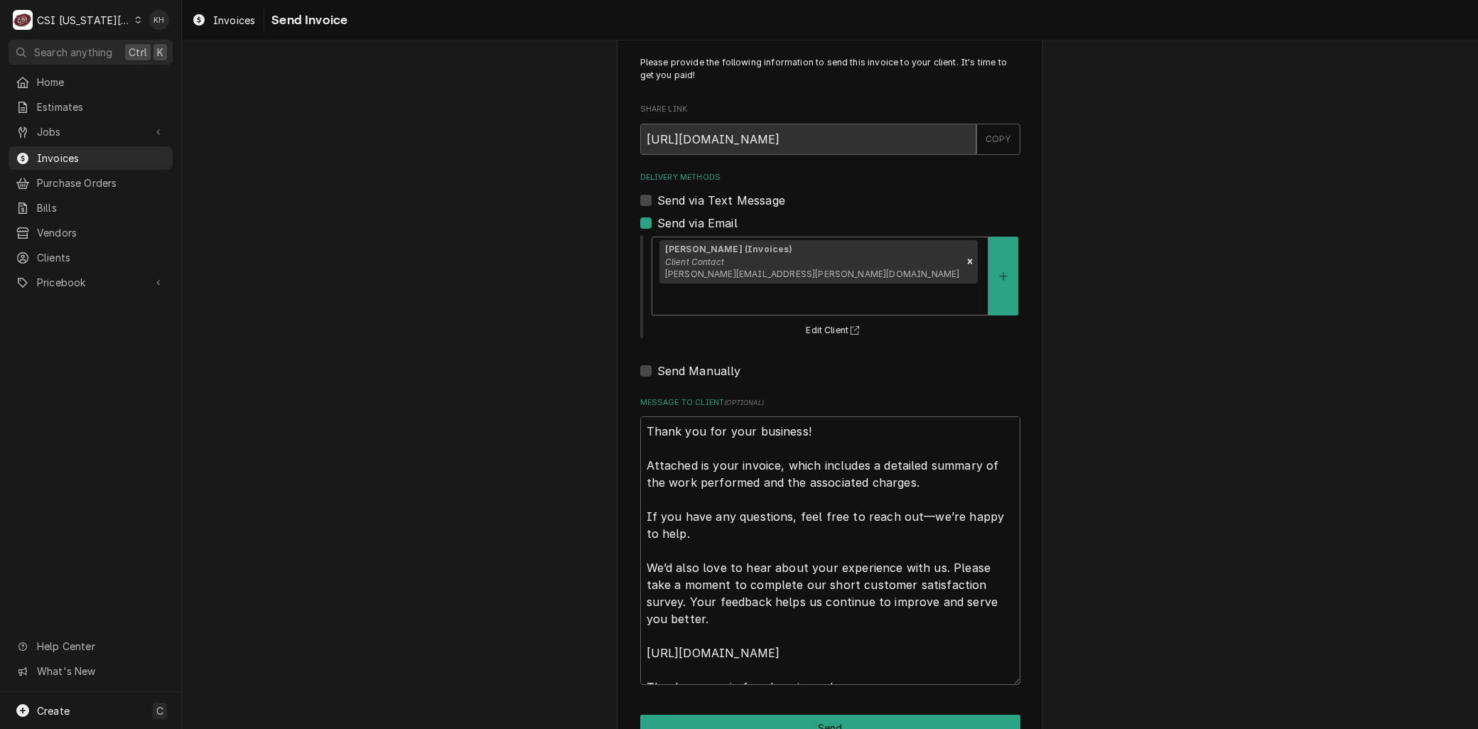
scroll to position [43, 0]
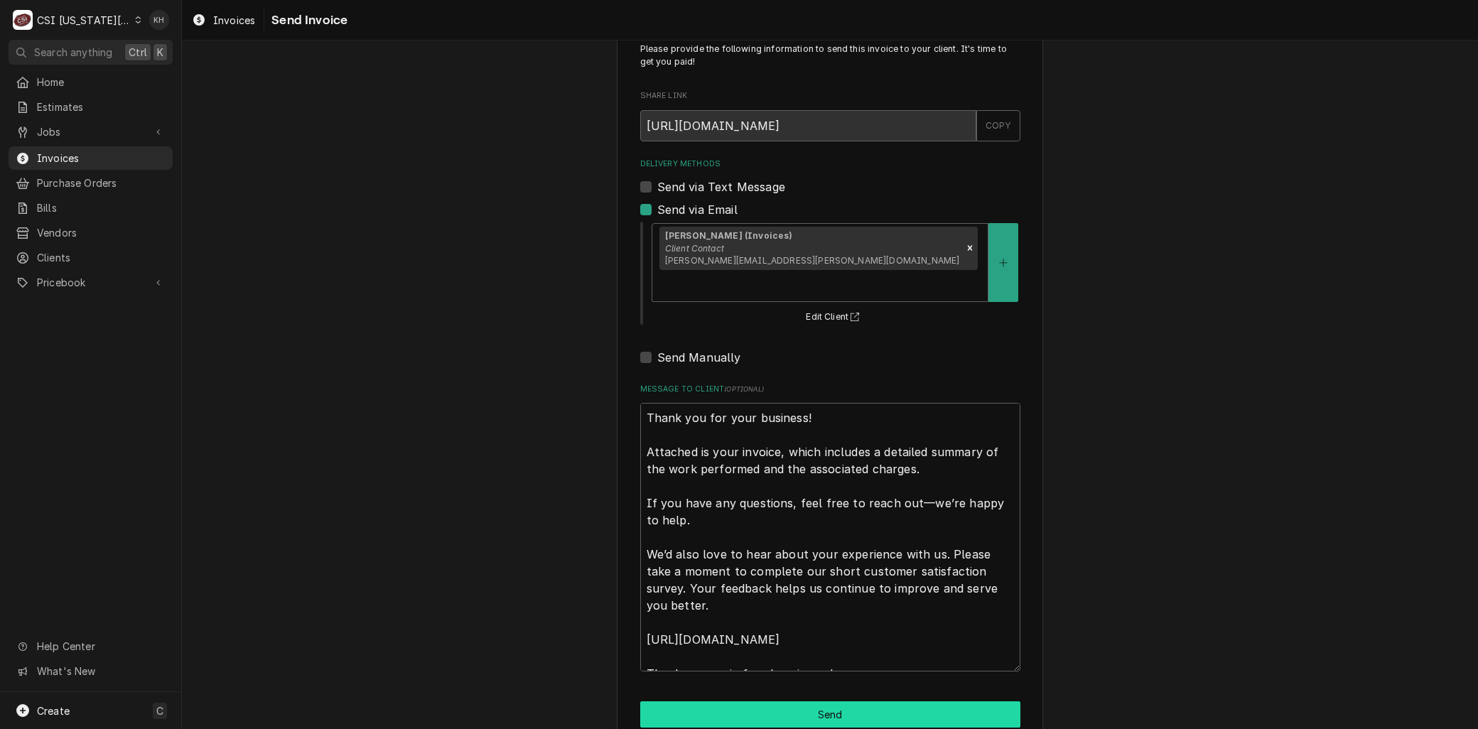
click at [754, 701] on button "Send" at bounding box center [830, 714] width 380 height 26
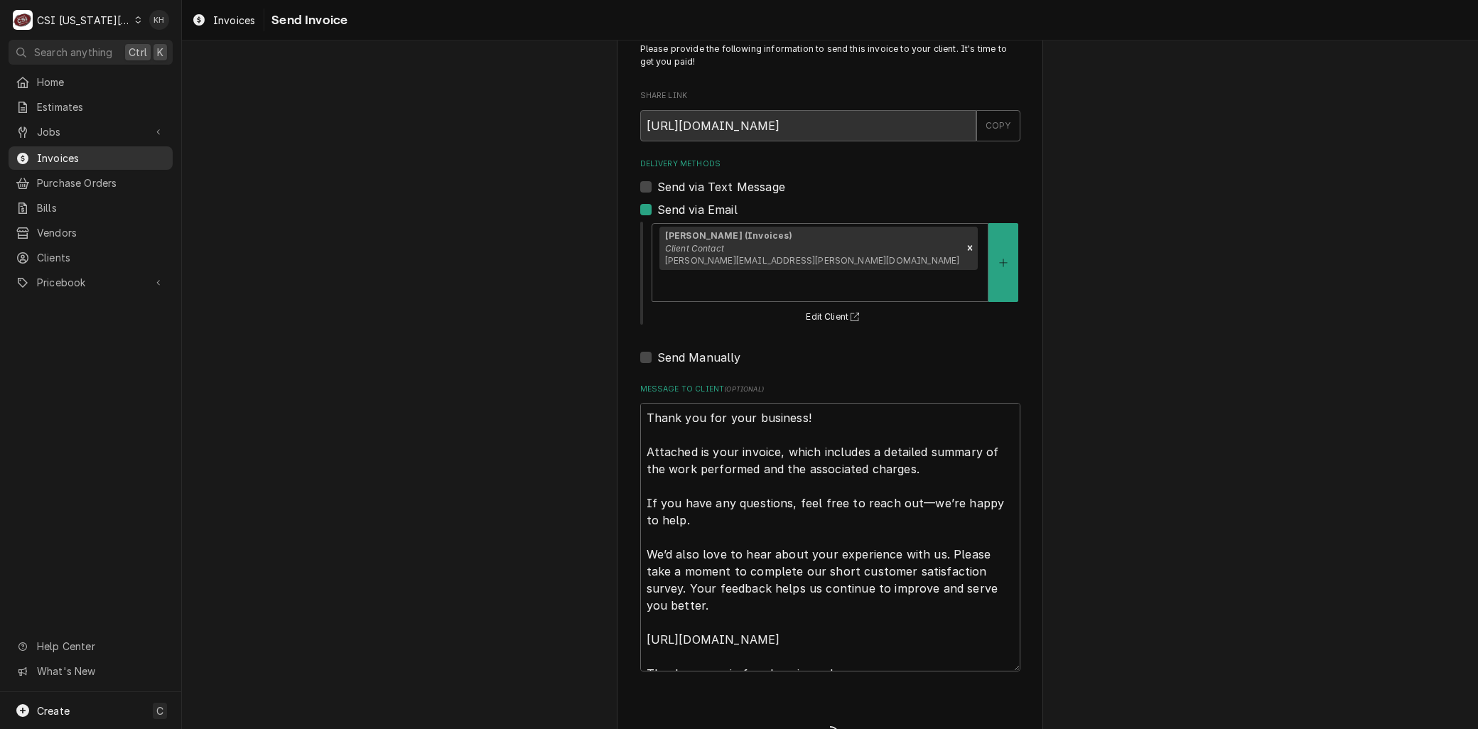
type textarea "x"
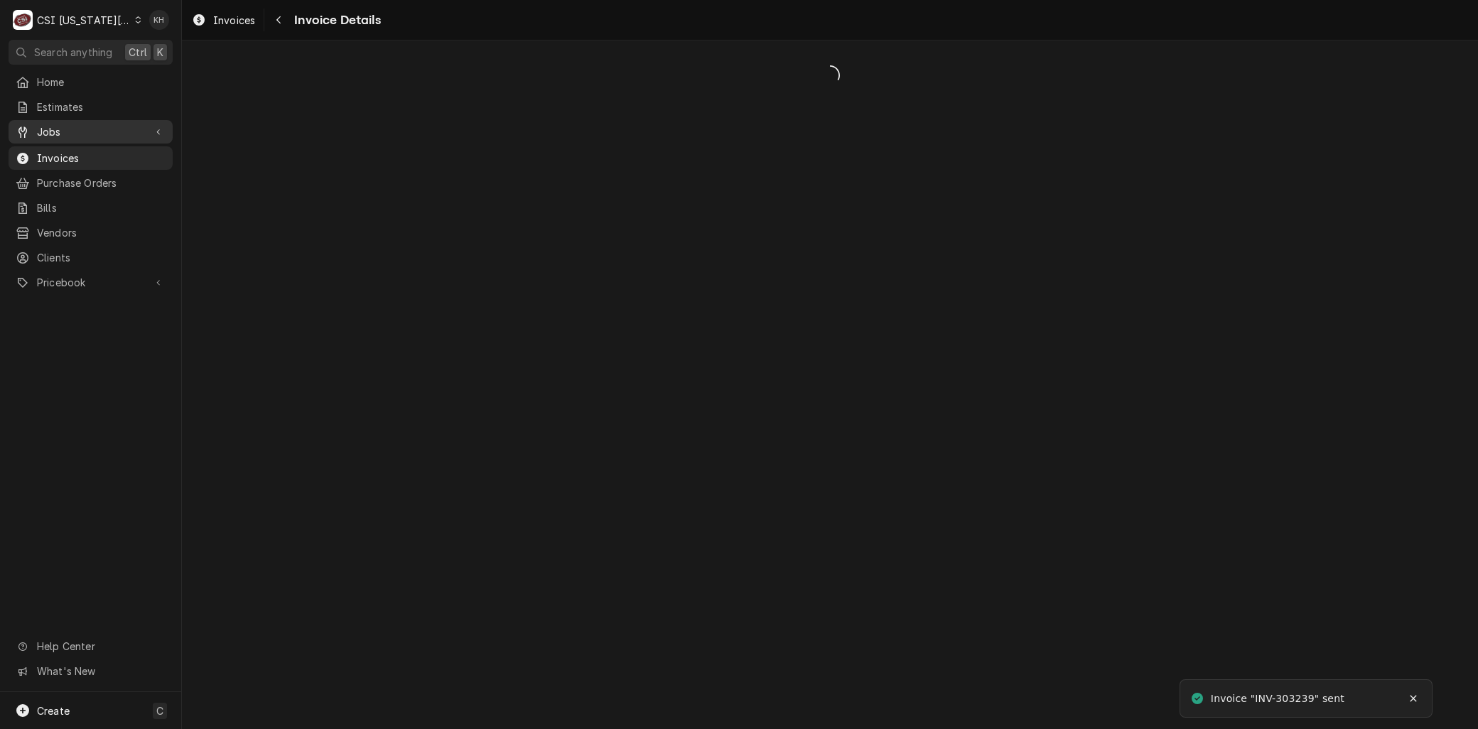
click at [59, 124] on span "Jobs" at bounding box center [90, 131] width 107 height 15
click at [84, 149] on span "Jobs" at bounding box center [101, 156] width 129 height 15
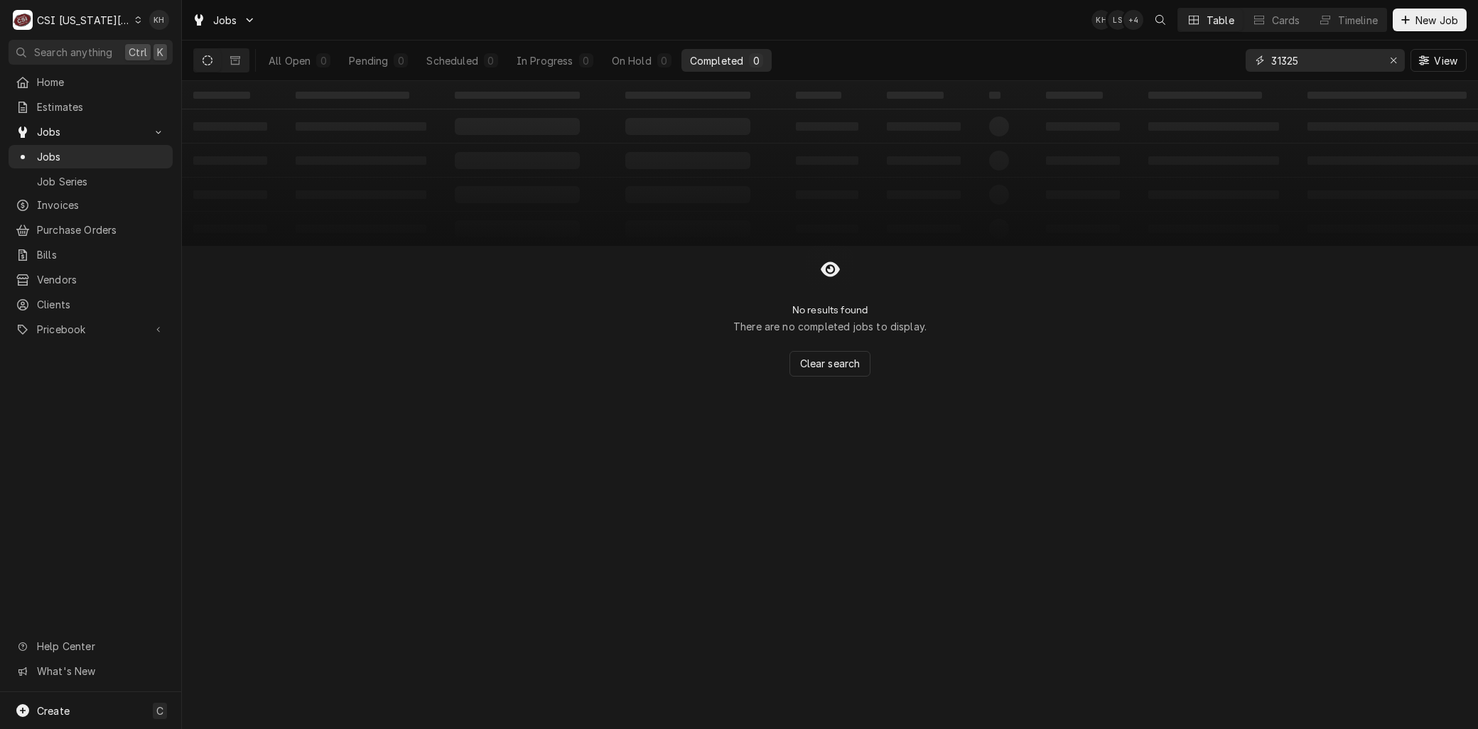
drag, startPoint x: 1255, startPoint y: 68, endPoint x: 1032, endPoint y: 66, distance: 223.1
click at [1032, 66] on div "All Open 0 Pending 0 Scheduled 0 In Progress 0 On Hold 0 Completed 0 31325 View" at bounding box center [829, 61] width 1273 height 40
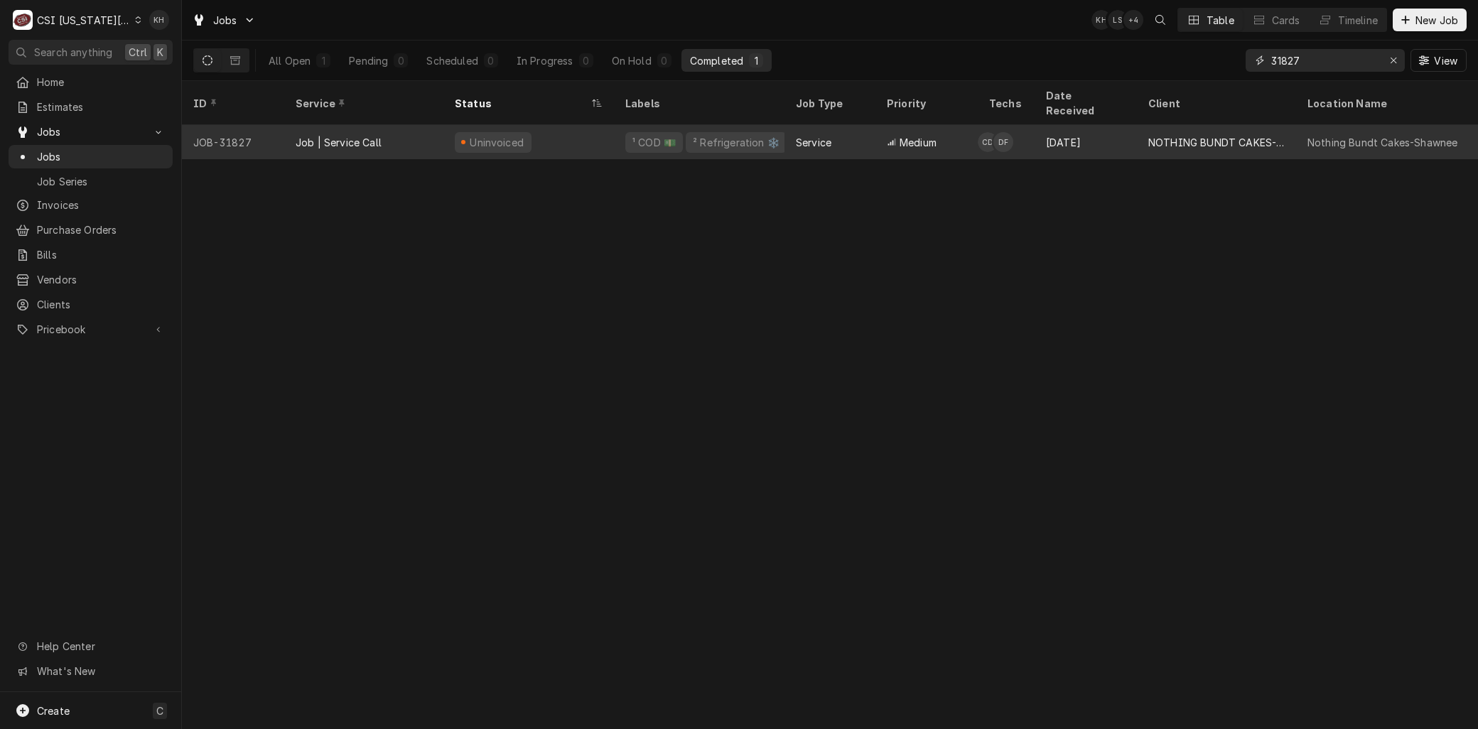
type input "31827"
click at [386, 128] on div "Job | Service Call" at bounding box center [363, 142] width 159 height 34
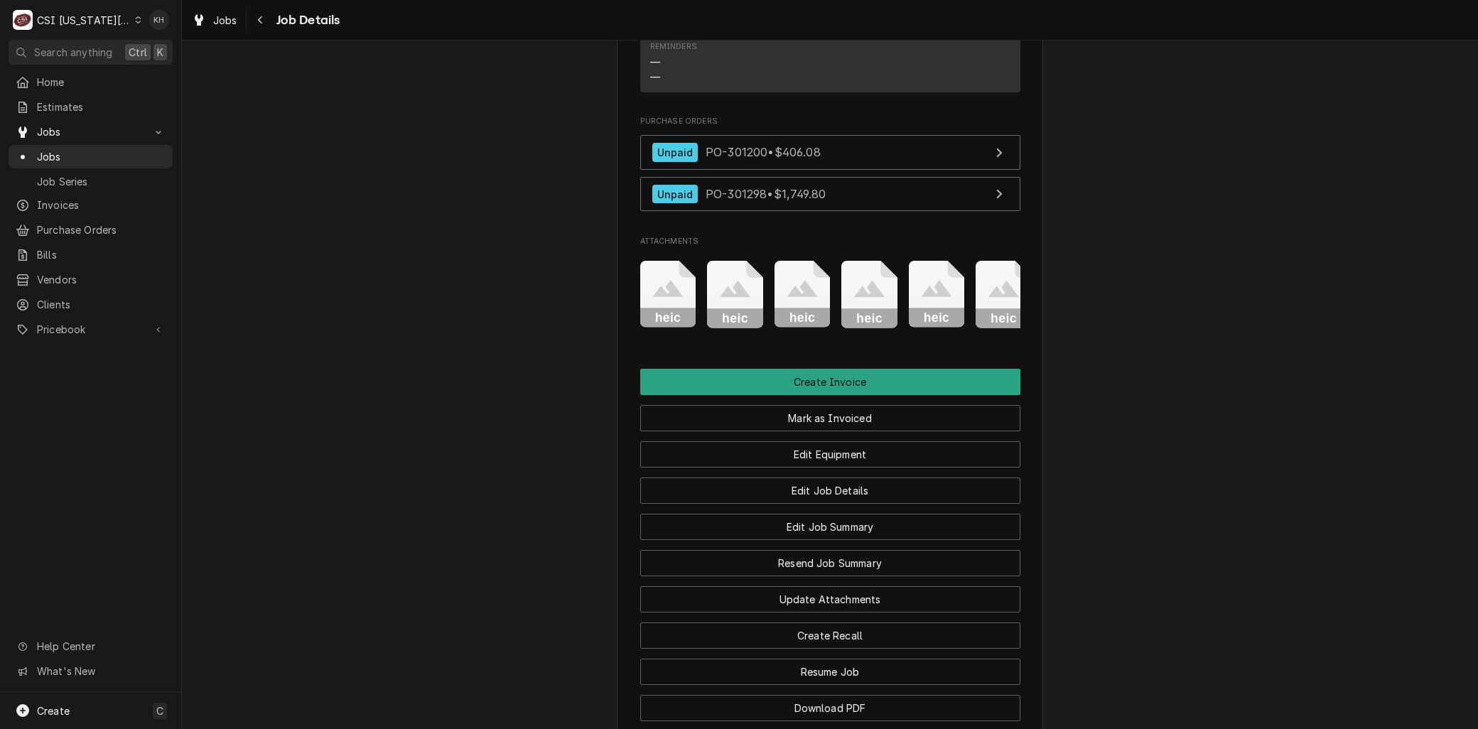
scroll to position [1263, 0]
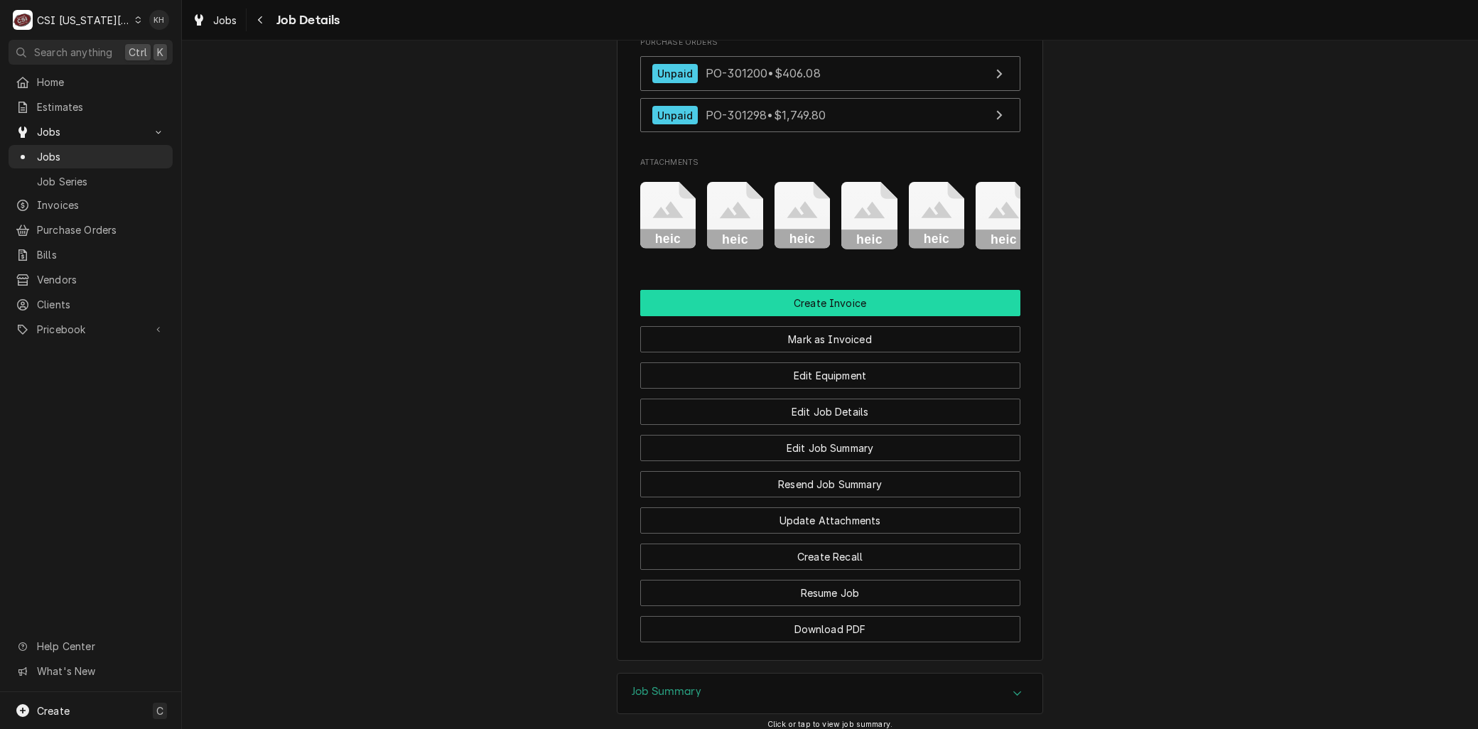
click at [878, 316] on button "Create Invoice" at bounding box center [830, 303] width 380 height 26
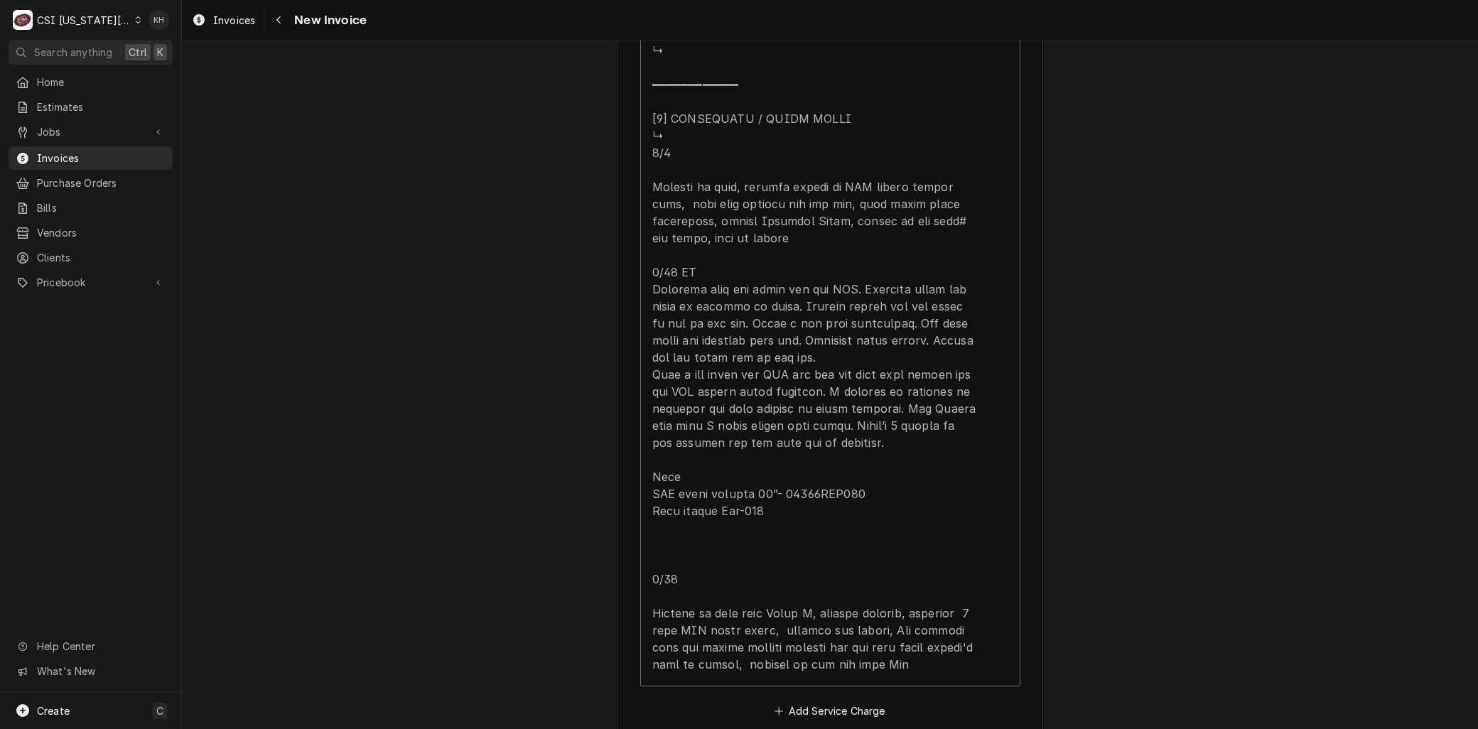
scroll to position [3394, 0]
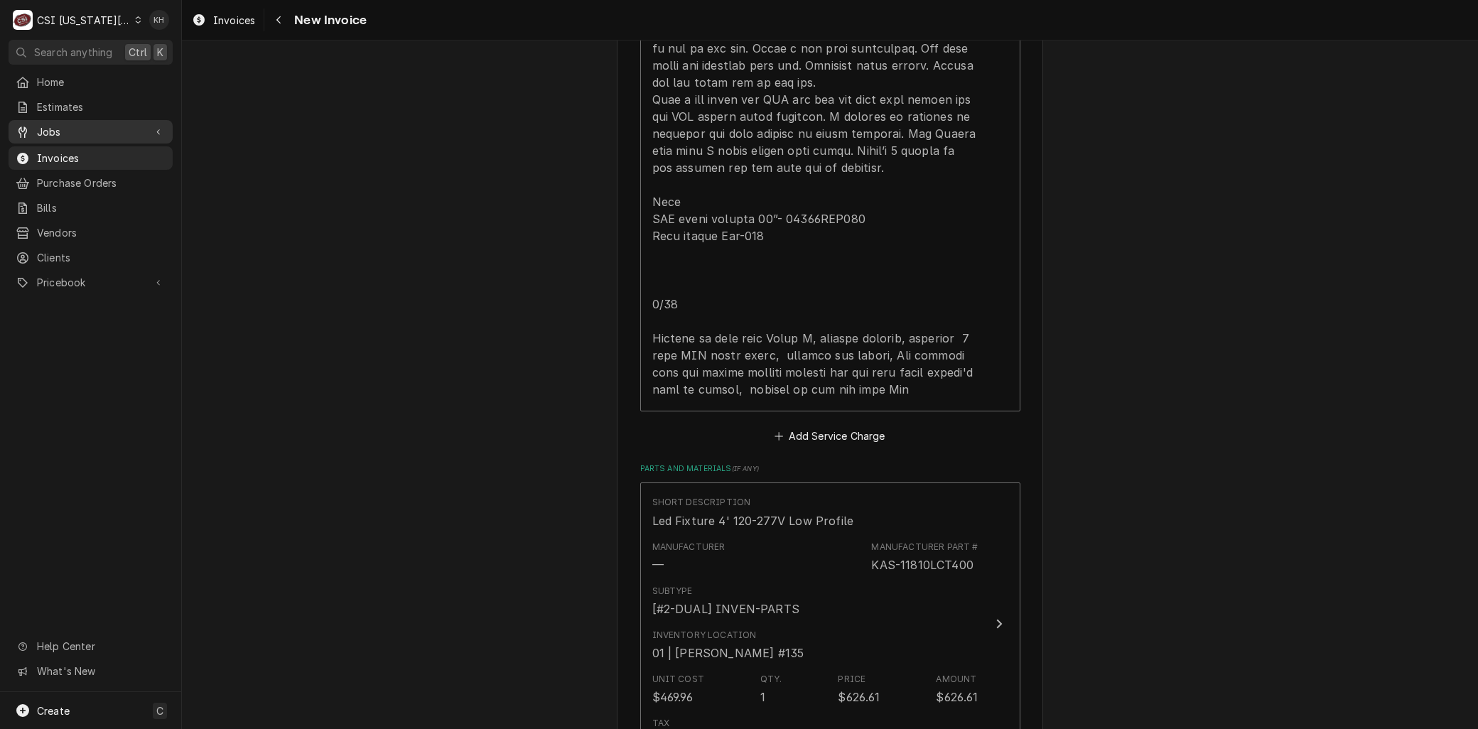
click at [62, 128] on span "Jobs" at bounding box center [90, 131] width 107 height 15
click at [55, 157] on span "Jobs" at bounding box center [101, 156] width 129 height 15
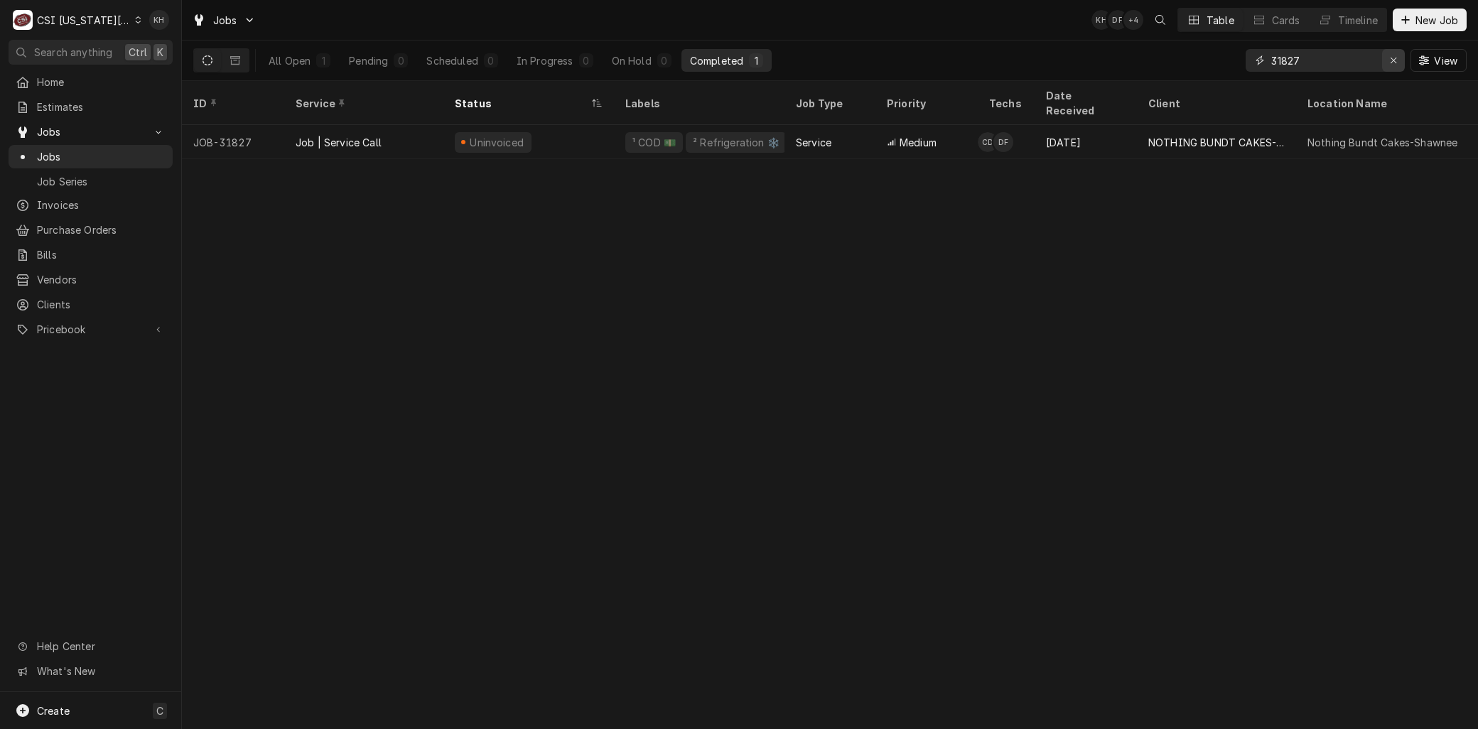
click at [1396, 57] on icon "Erase input" at bounding box center [1394, 60] width 8 height 10
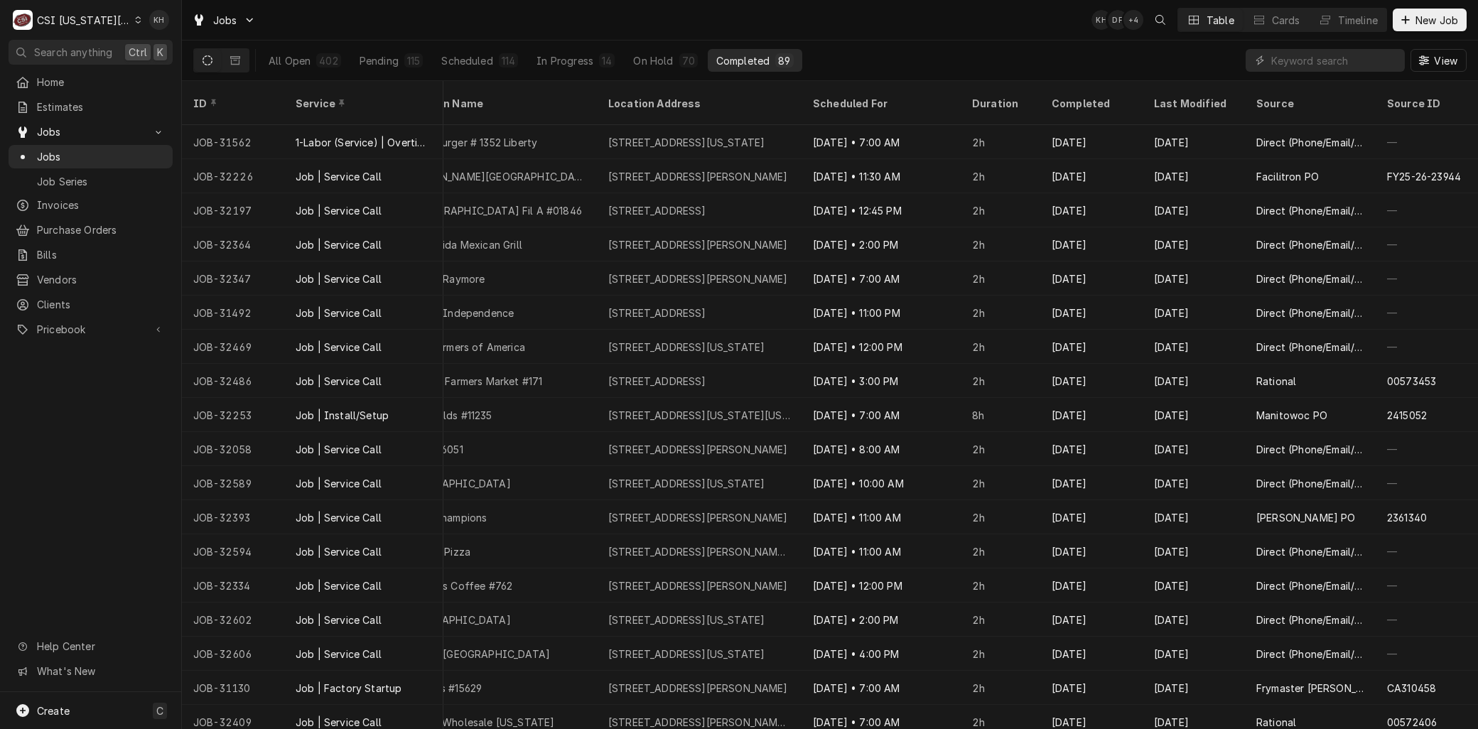
scroll to position [0, 915]
click at [1163, 96] on div "Last Modified" at bounding box center [1192, 103] width 77 height 15
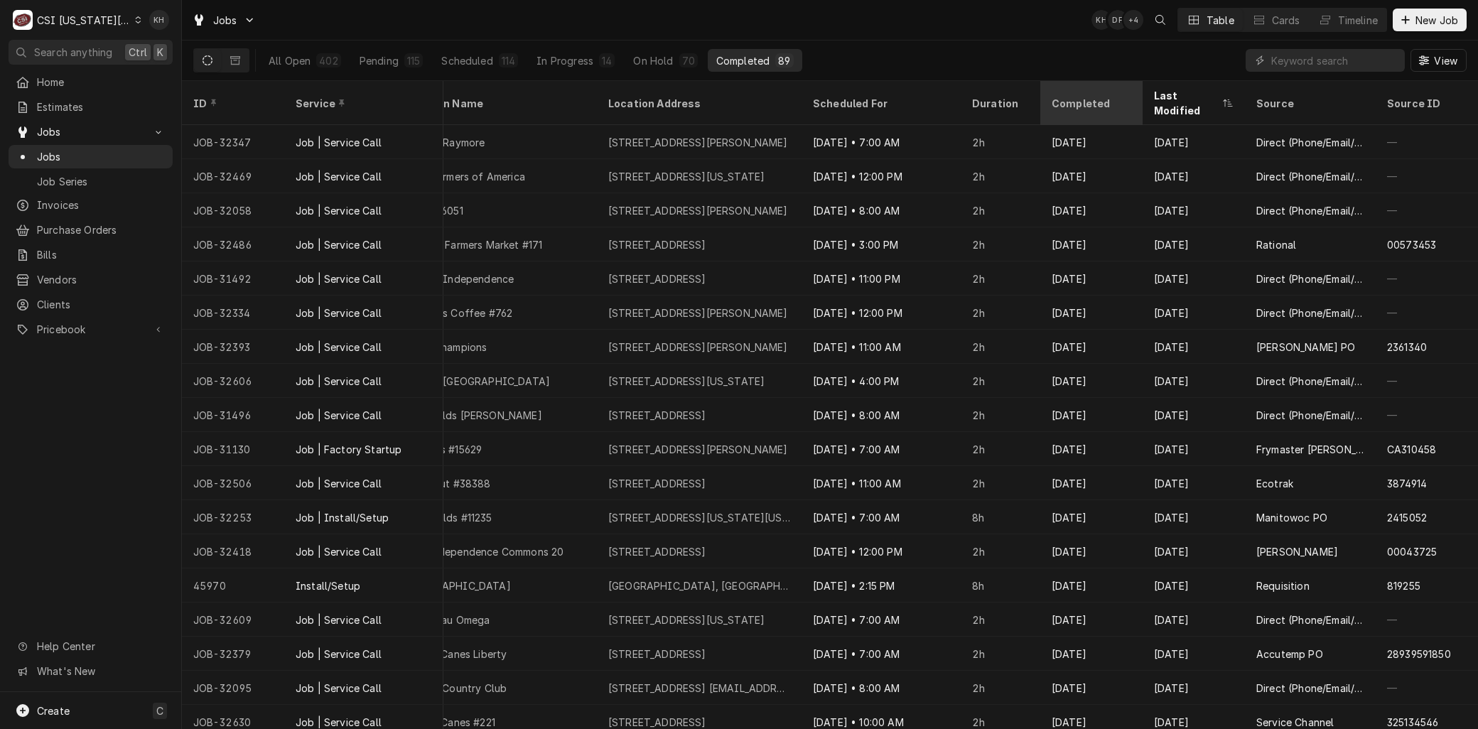
click at [1064, 97] on div "Completed" at bounding box center [1090, 103] width 77 height 15
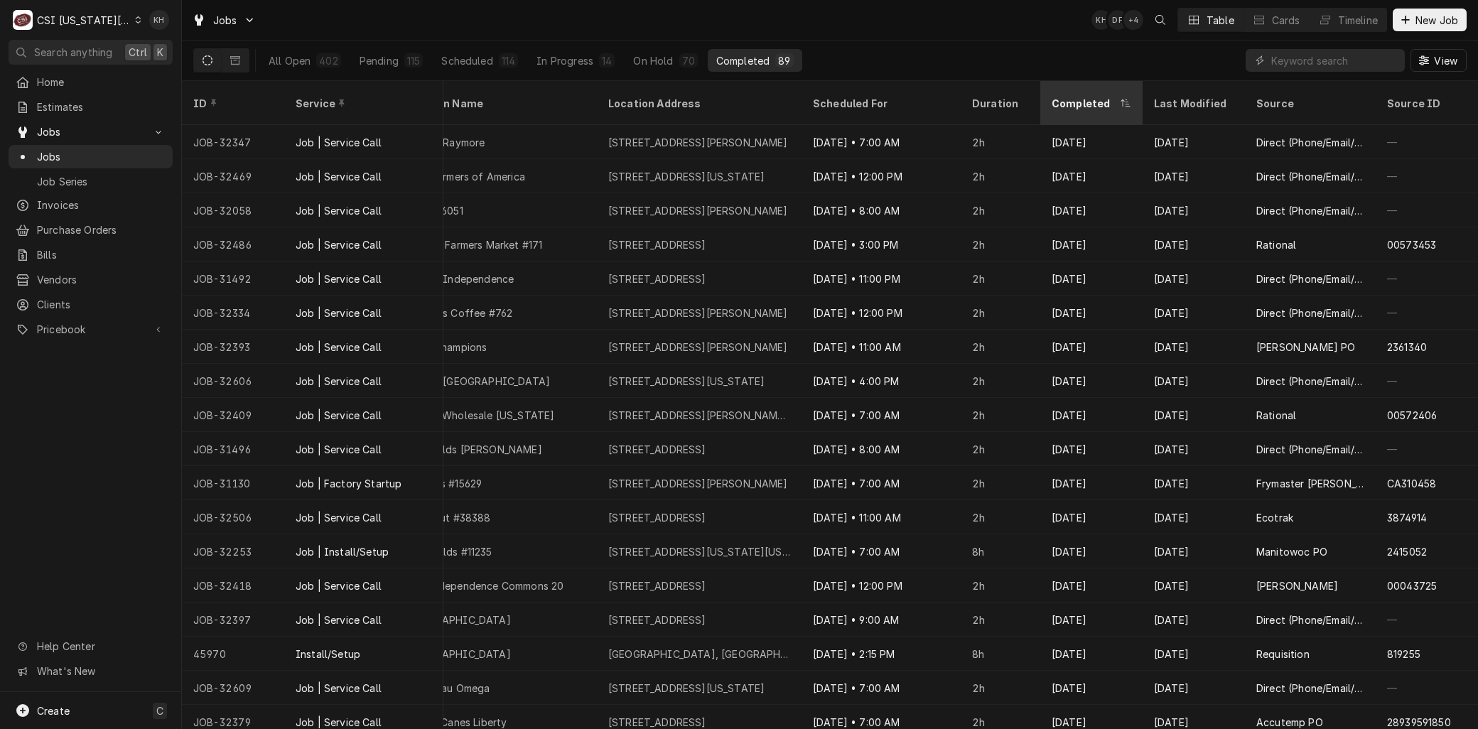
click at [1067, 101] on div "Completed" at bounding box center [1091, 103] width 97 height 38
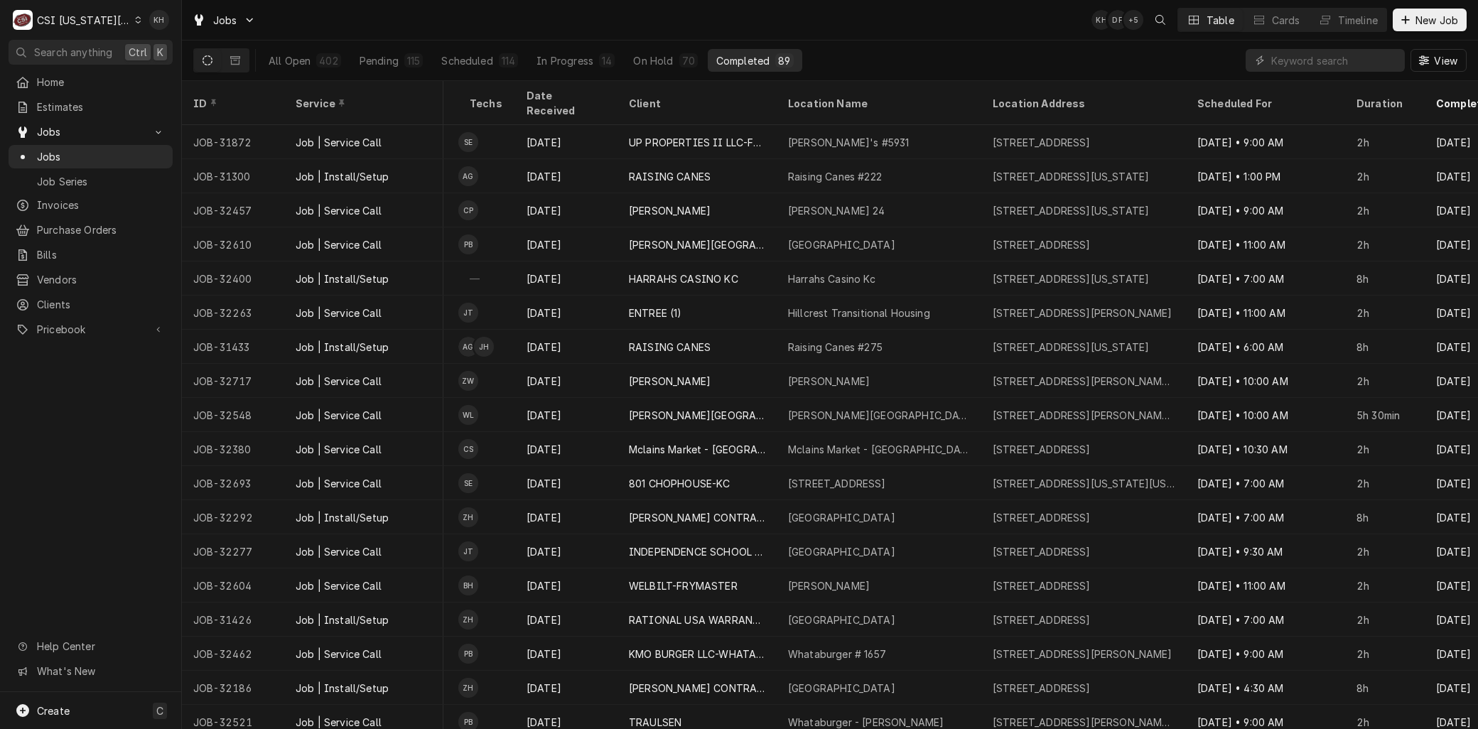
scroll to position [0, 0]
